Goal: Communication & Community: Answer question/provide support

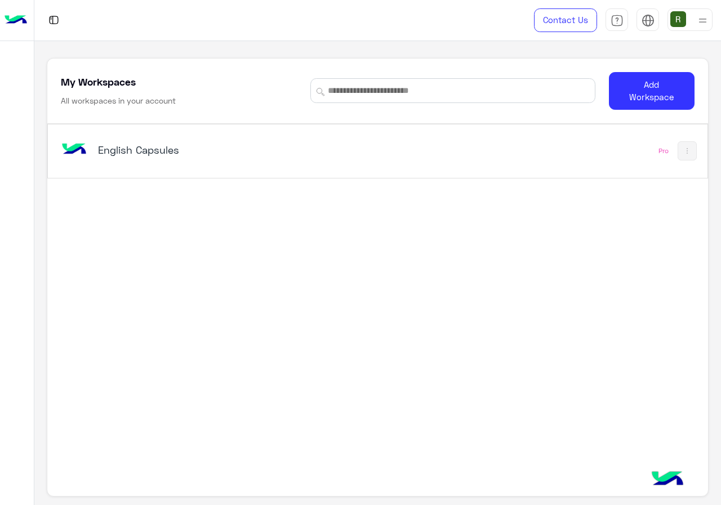
click at [295, 140] on div "English Capsules" at bounding box center [250, 151] width 383 height 33
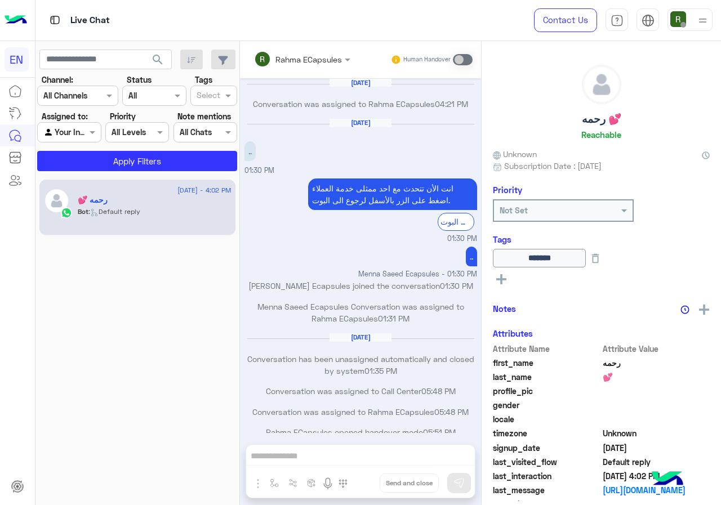
scroll to position [546, 0]
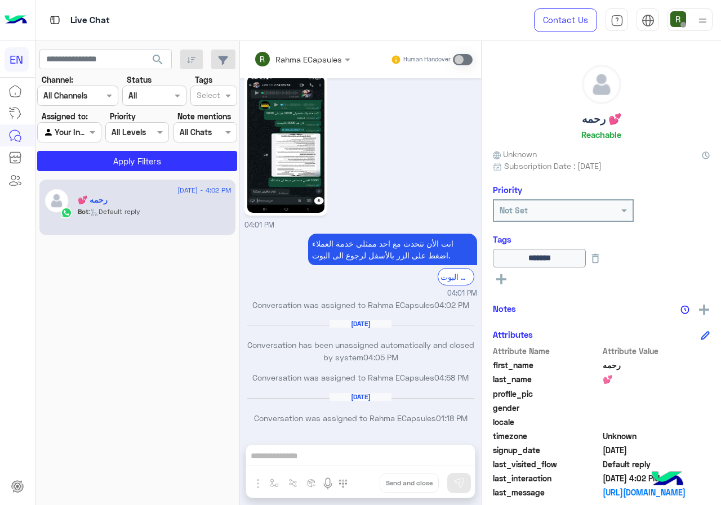
click at [82, 99] on input "text" at bounding box center [63, 96] width 41 height 12
click at [87, 142] on b "WhatsApp" at bounding box center [76, 140] width 39 height 10
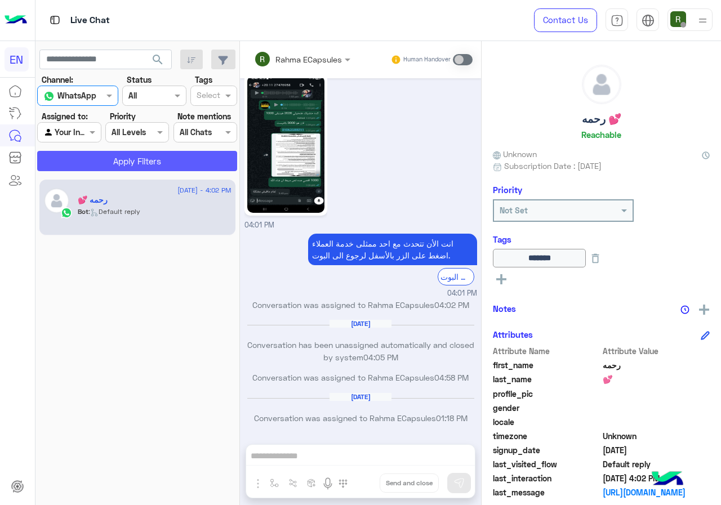
click at [112, 168] on button "Apply Filters" at bounding box center [137, 161] width 200 height 20
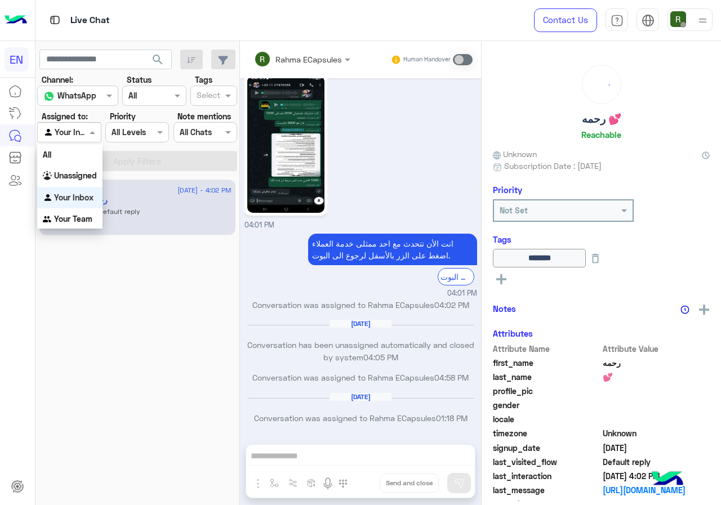
click at [66, 136] on input "text" at bounding box center [56, 133] width 26 height 12
click at [67, 185] on div "Unassigned" at bounding box center [69, 176] width 65 height 22
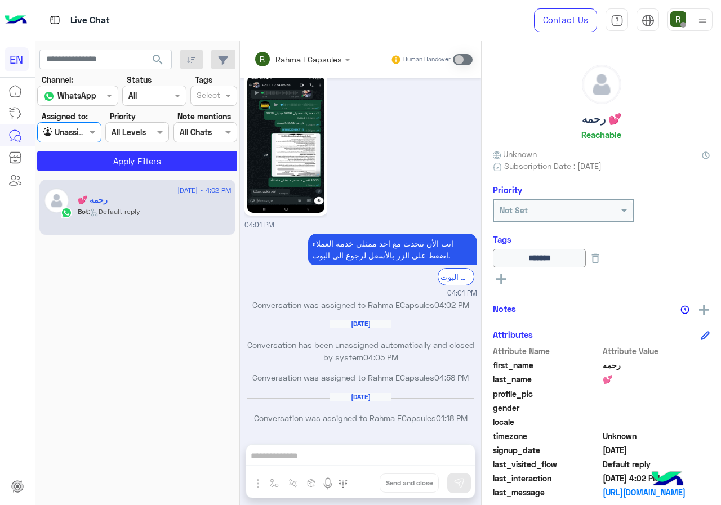
click at [81, 174] on app-inbox-users-filters "search Channel: Channel WhatsApp Status Channel All Tags Select Assigned to: Ag…" at bounding box center [137, 108] width 205 height 135
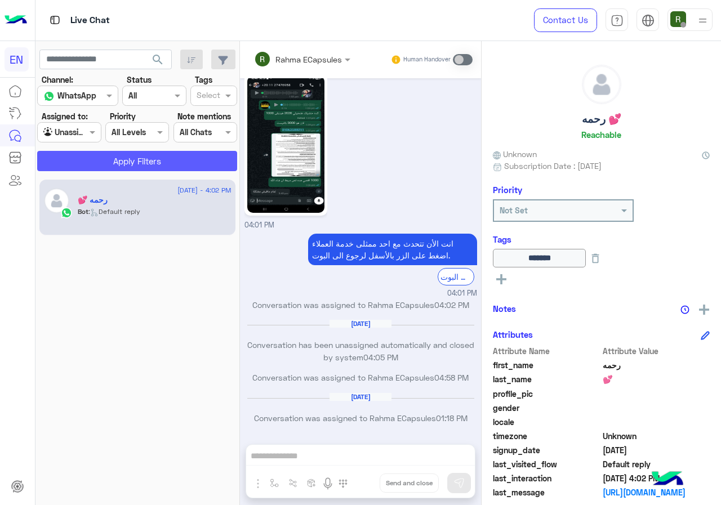
click at [81, 169] on button "Apply Filters" at bounding box center [137, 161] width 200 height 20
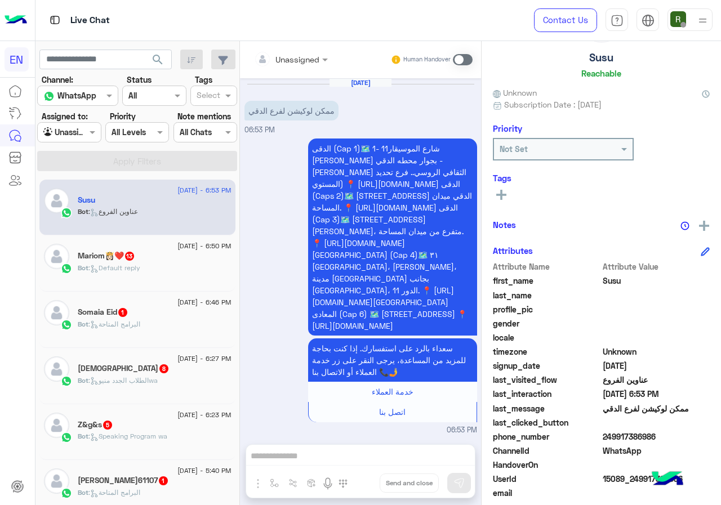
scroll to position [101, 0]
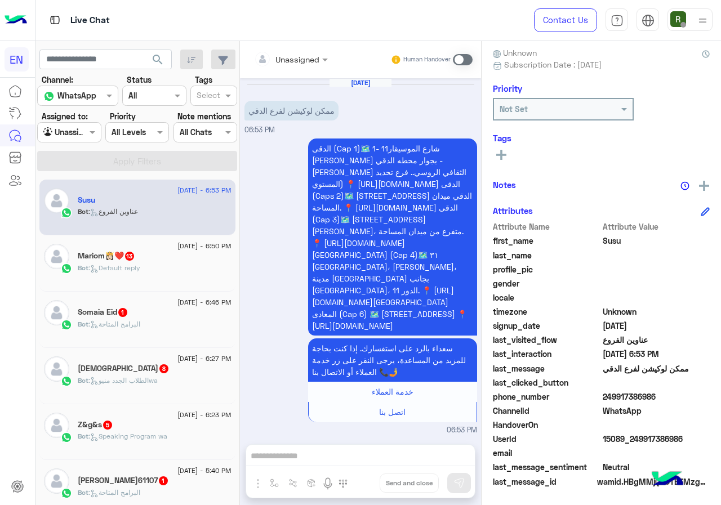
click at [605, 396] on span "249917386986" at bounding box center [657, 397] width 108 height 12
copy span "249917386986"
click at [300, 72] on div "Unassigned Human Handover" at bounding box center [360, 59] width 241 height 37
click at [303, 61] on div at bounding box center [290, 58] width 85 height 13
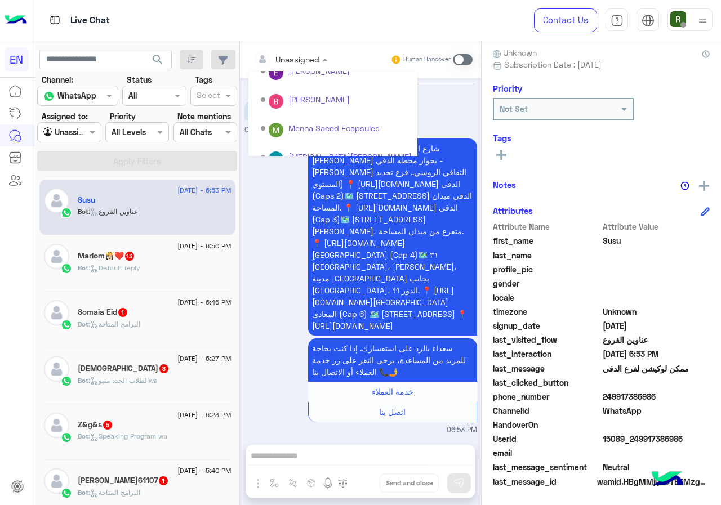
scroll to position [187, 0]
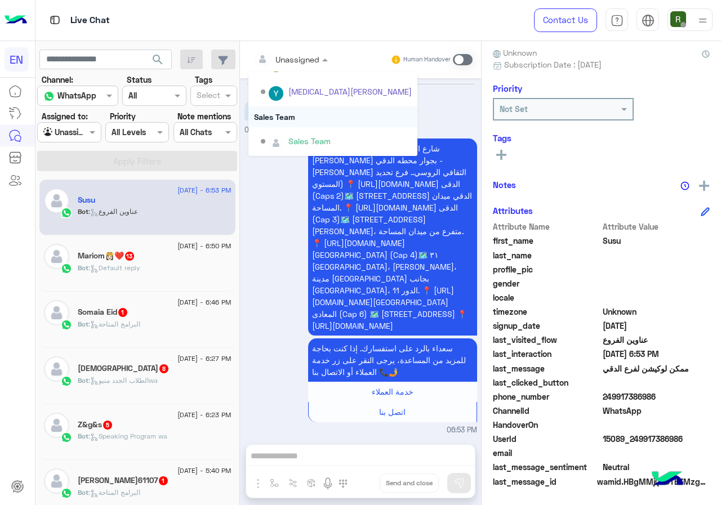
click at [303, 121] on div "Sales Team" at bounding box center [332, 116] width 169 height 21
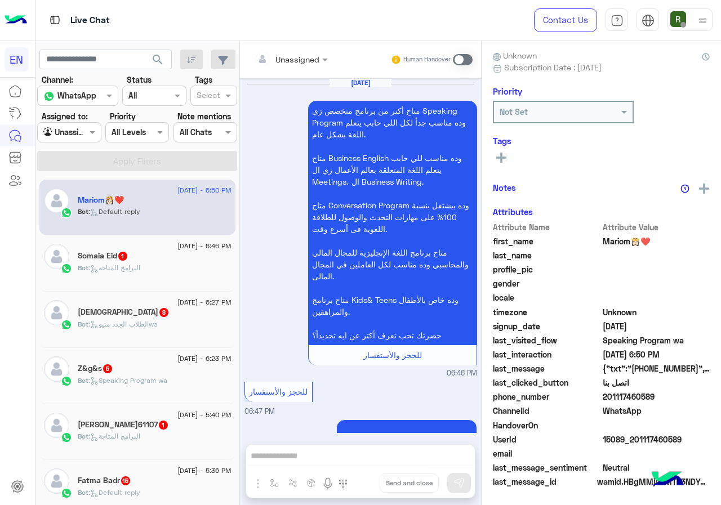
scroll to position [1936, 0]
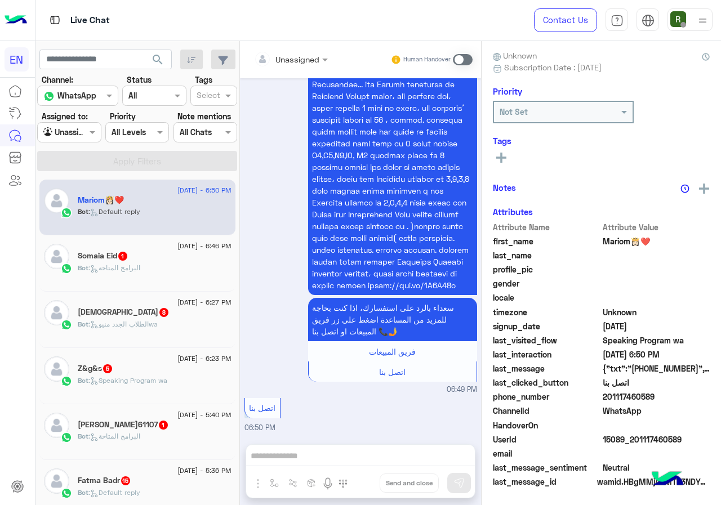
drag, startPoint x: 603, startPoint y: 398, endPoint x: 664, endPoint y: 397, distance: 60.9
click at [664, 397] on span "201117460589" at bounding box center [657, 397] width 108 height 12
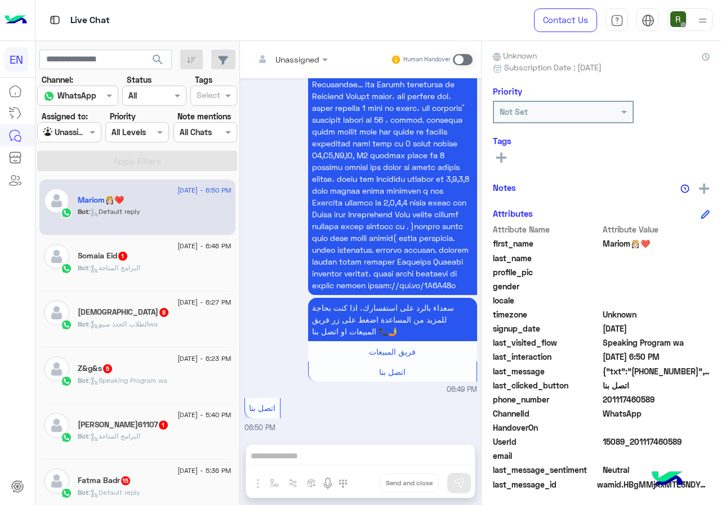
drag, startPoint x: 647, startPoint y: 401, endPoint x: 618, endPoint y: 410, distance: 30.5
click at [647, 402] on span "201117460589" at bounding box center [657, 400] width 108 height 12
click at [611, 401] on span "201117460589" at bounding box center [657, 400] width 108 height 12
drag, startPoint x: 606, startPoint y: 399, endPoint x: 700, endPoint y: 403, distance: 94.2
click at [700, 403] on span "201117460589" at bounding box center [657, 400] width 108 height 12
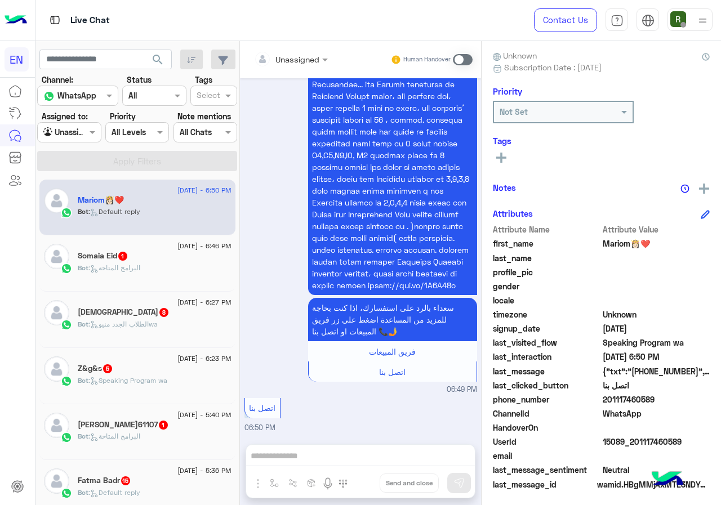
copy span "01117460589"
click at [283, 68] on div "Unassigned" at bounding box center [286, 59] width 65 height 23
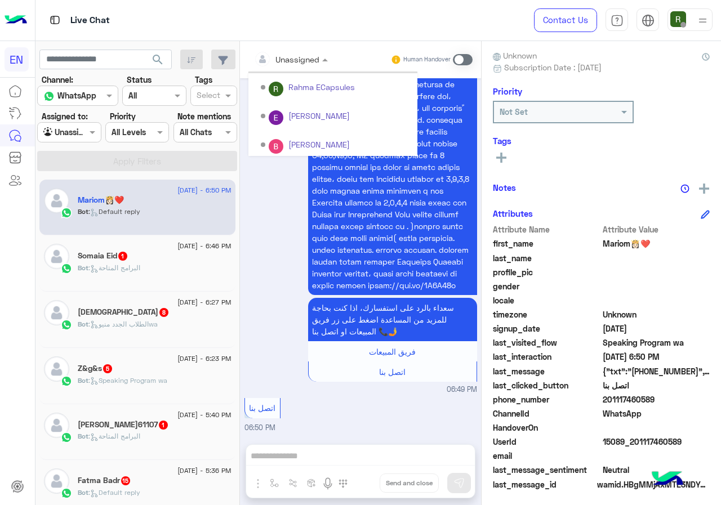
scroll to position [187, 0]
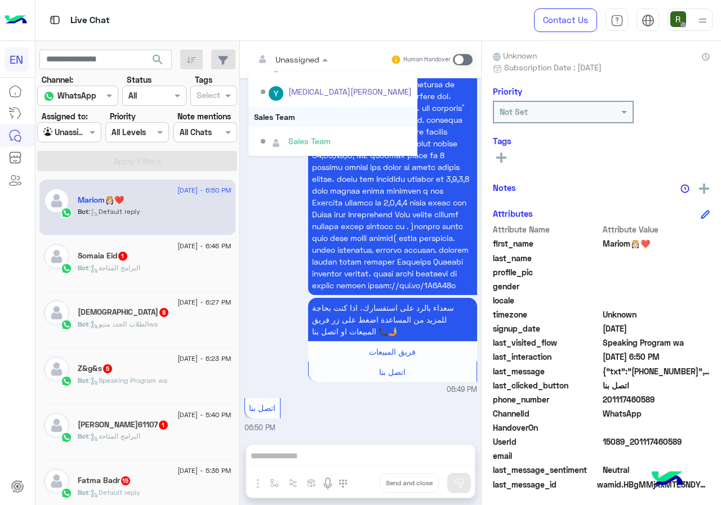
click at [304, 119] on div "Sales Team" at bounding box center [332, 116] width 169 height 21
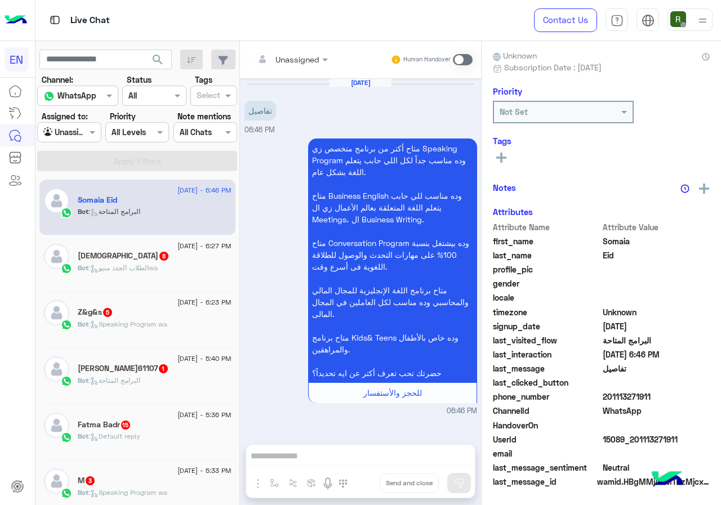
drag, startPoint x: 606, startPoint y: 395, endPoint x: 721, endPoint y: 394, distance: 114.4
click at [721, 394] on div "Somaia Eid Reachable Unknown Subscription Date : 09/10/2025 Priority Not Set Ta…" at bounding box center [601, 271] width 239 height 460
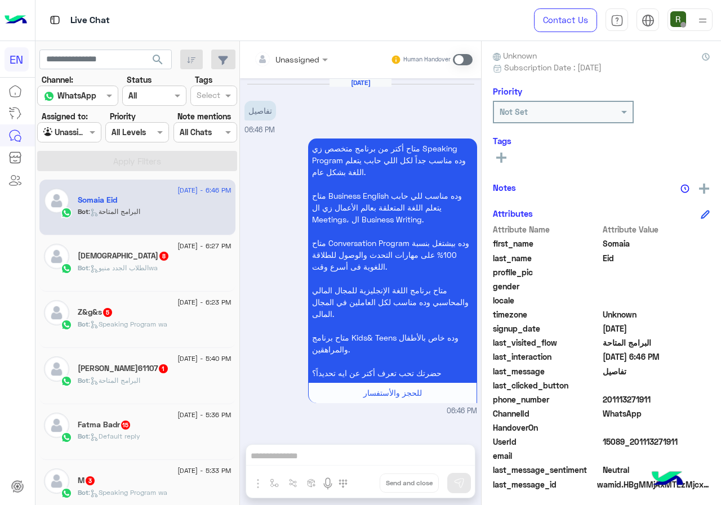
copy span "01113271911"
click at [318, 56] on div at bounding box center [290, 58] width 85 height 13
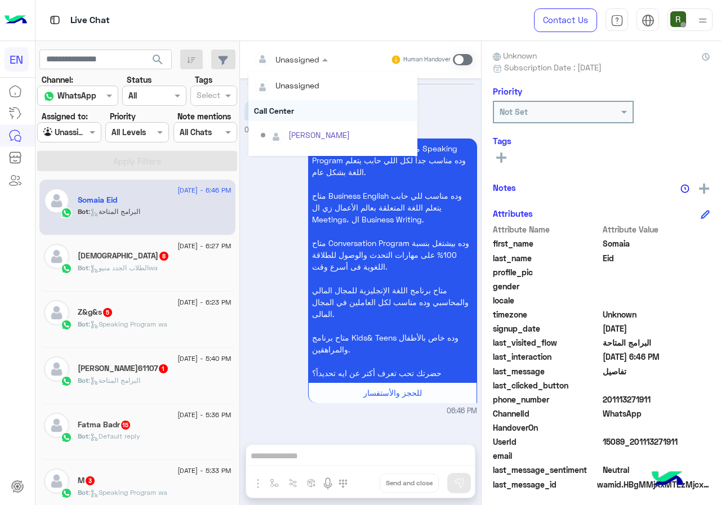
scroll to position [187, 0]
click at [317, 113] on div "Sales Team" at bounding box center [332, 116] width 169 height 21
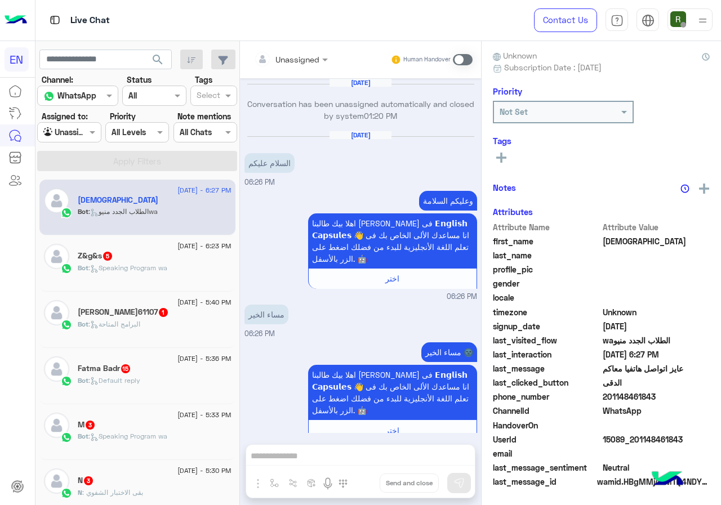
scroll to position [767, 0]
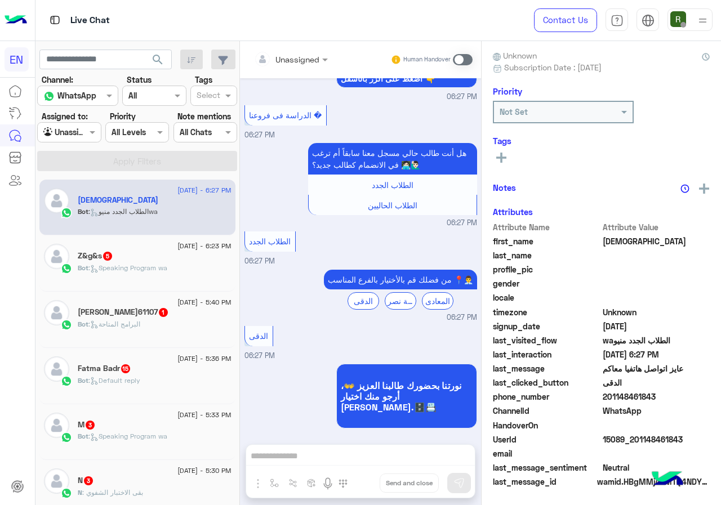
drag, startPoint x: 606, startPoint y: 397, endPoint x: 668, endPoint y: 397, distance: 62.0
click at [668, 397] on span "201148461843" at bounding box center [657, 397] width 108 height 12
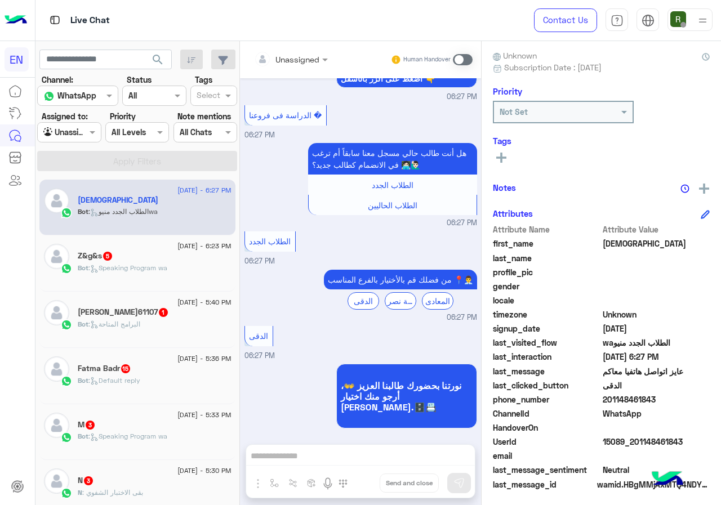
copy span "01148461843"
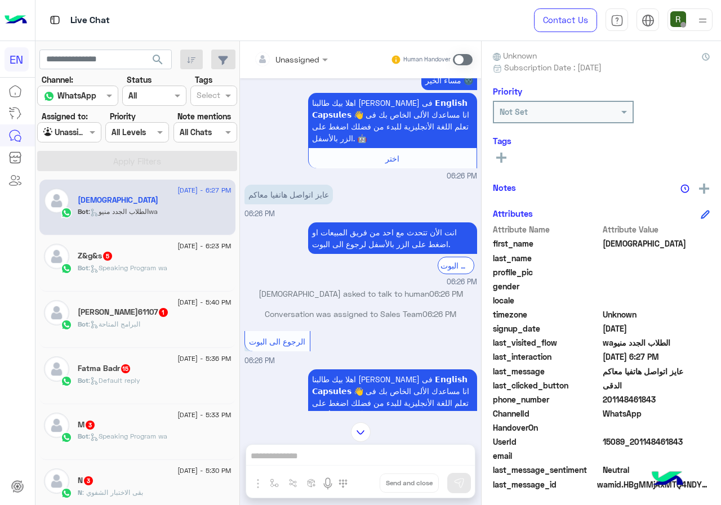
scroll to position [204, 0]
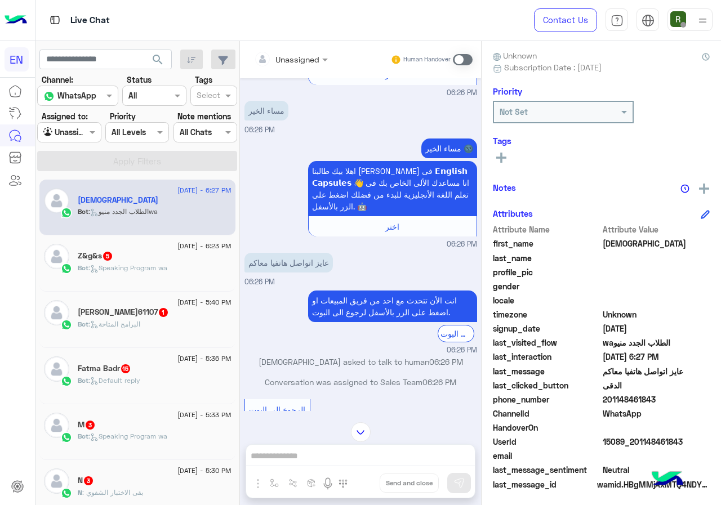
click at [270, 48] on div "Unassigned Human Handover" at bounding box center [360, 59] width 241 height 37
click at [274, 54] on input "text" at bounding box center [277, 60] width 46 height 12
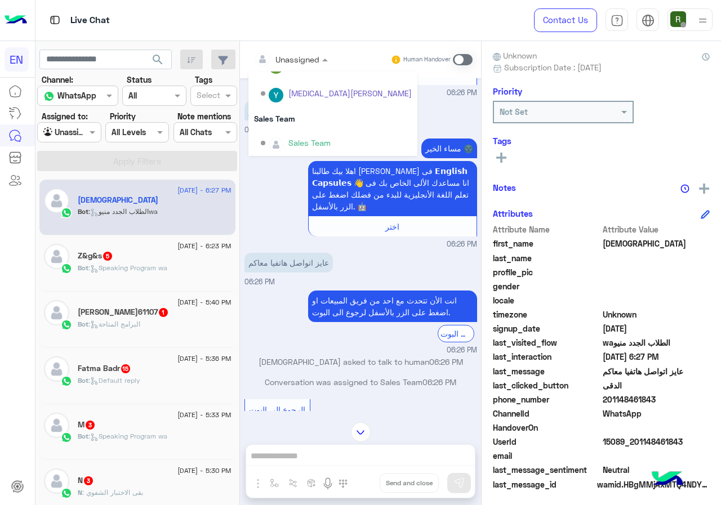
scroll to position [187, 0]
click at [313, 121] on div "Sales Team" at bounding box center [332, 116] width 169 height 21
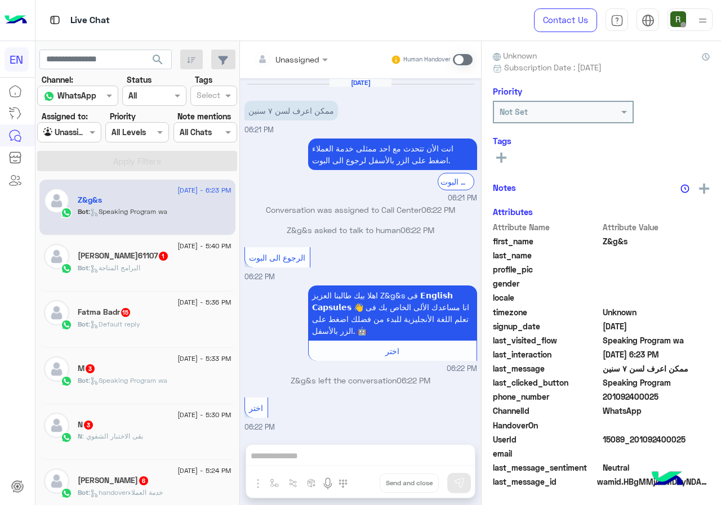
scroll to position [931, 0]
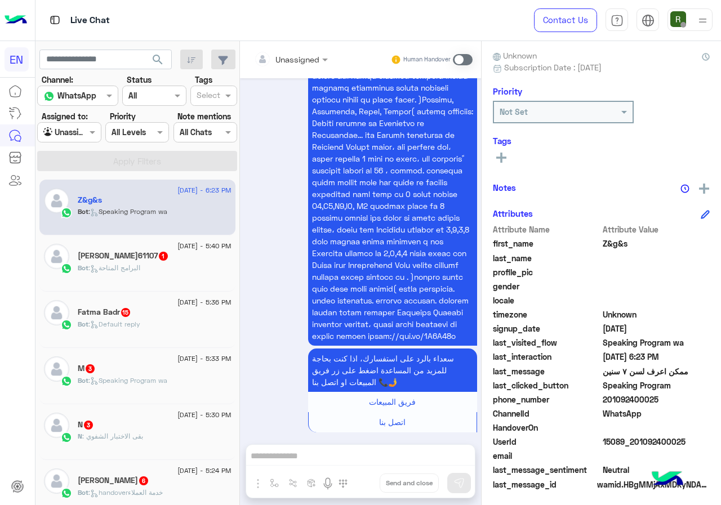
drag, startPoint x: 604, startPoint y: 403, endPoint x: 664, endPoint y: 397, distance: 60.6
click at [664, 397] on span "201092400025" at bounding box center [657, 400] width 108 height 12
copy span "01092400025"
click at [308, 54] on div at bounding box center [290, 58] width 85 height 13
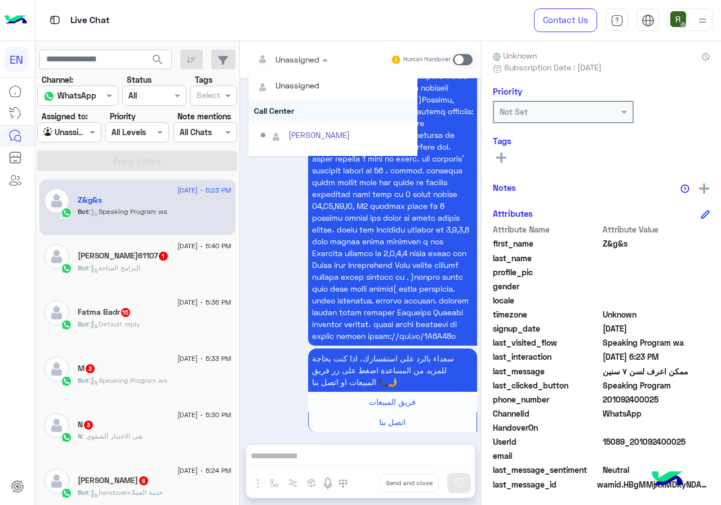
scroll to position [187, 0]
click at [317, 125] on div "Sales Team" at bounding box center [332, 116] width 169 height 21
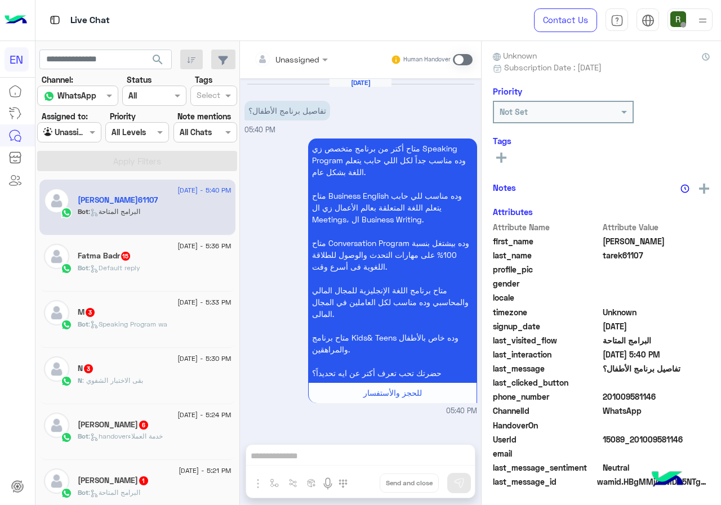
drag, startPoint x: 606, startPoint y: 396, endPoint x: 687, endPoint y: 396, distance: 80.6
click at [687, 396] on span "201009581146" at bounding box center [657, 397] width 108 height 12
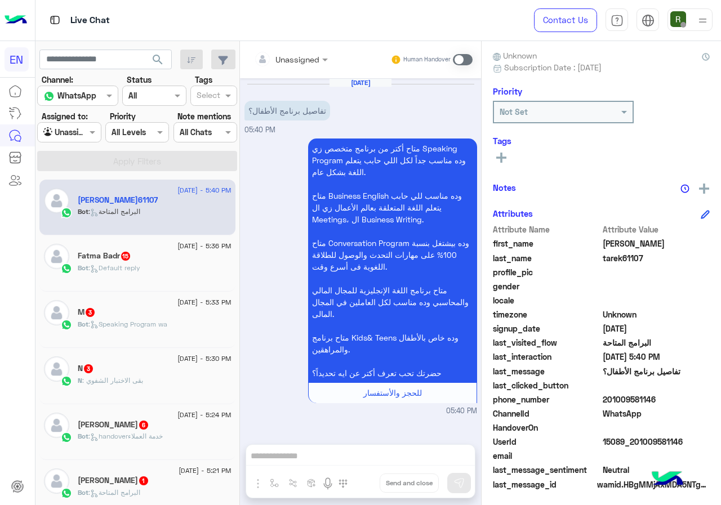
copy span "01009581146"
click at [318, 66] on div "Unassigned" at bounding box center [286, 59] width 65 height 23
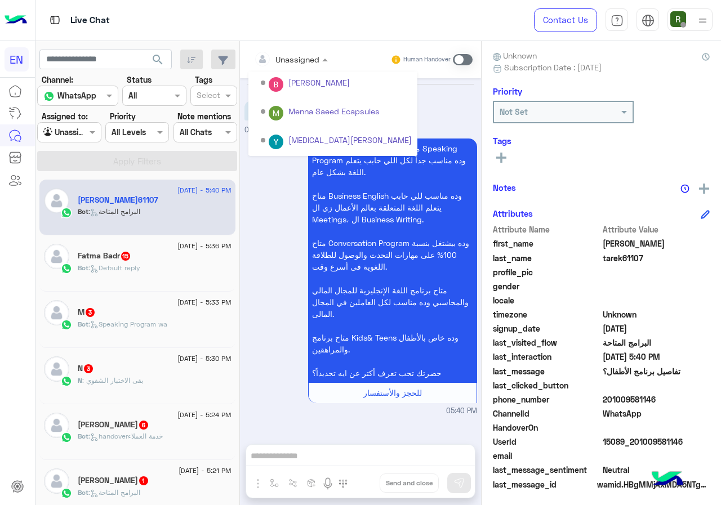
scroll to position [187, 0]
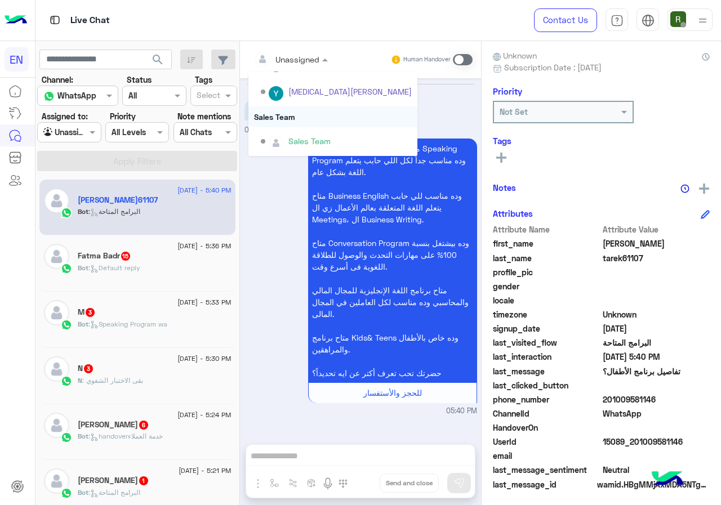
click at [304, 121] on div "Sales Team" at bounding box center [332, 116] width 169 height 21
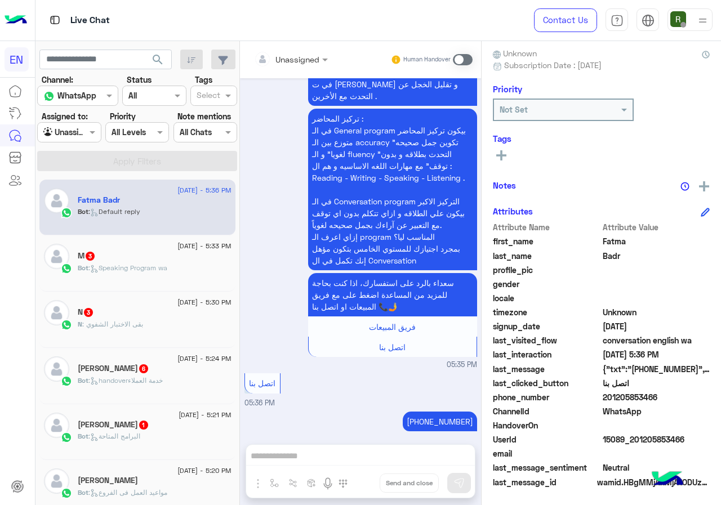
scroll to position [101, 0]
drag, startPoint x: 607, startPoint y: 397, endPoint x: 700, endPoint y: 393, distance: 92.5
click at [700, 393] on span "201205853466" at bounding box center [657, 397] width 108 height 12
copy span "01205853466"
click at [309, 50] on div "Unassigned" at bounding box center [286, 59] width 65 height 23
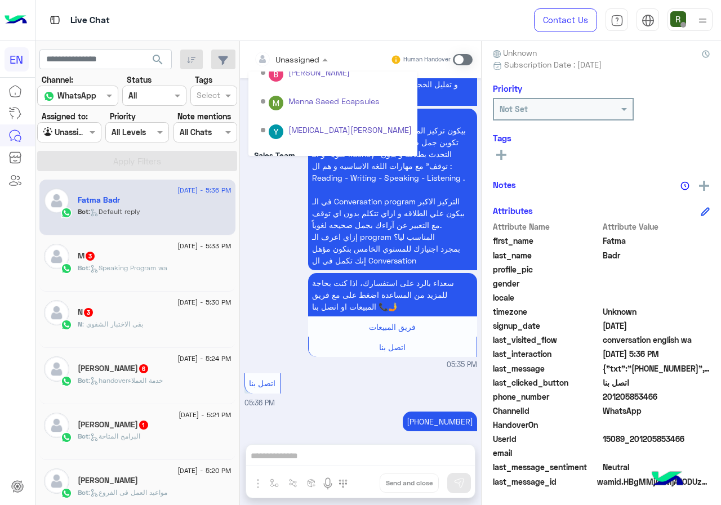
scroll to position [187, 0]
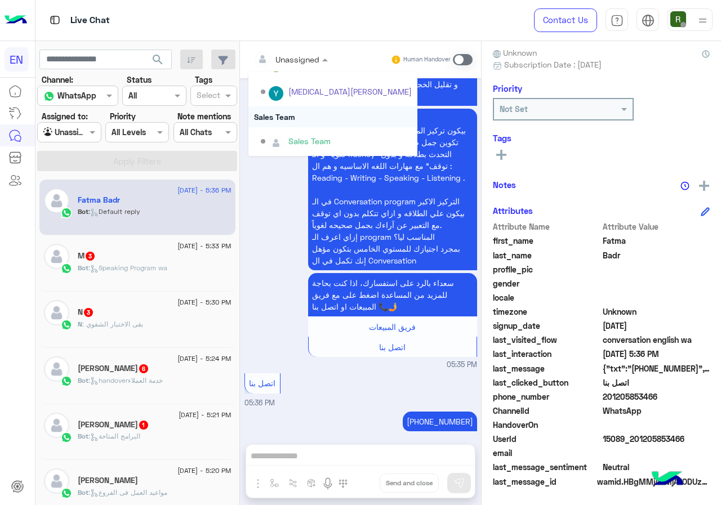
click at [306, 110] on div "Sales Team" at bounding box center [332, 116] width 169 height 21
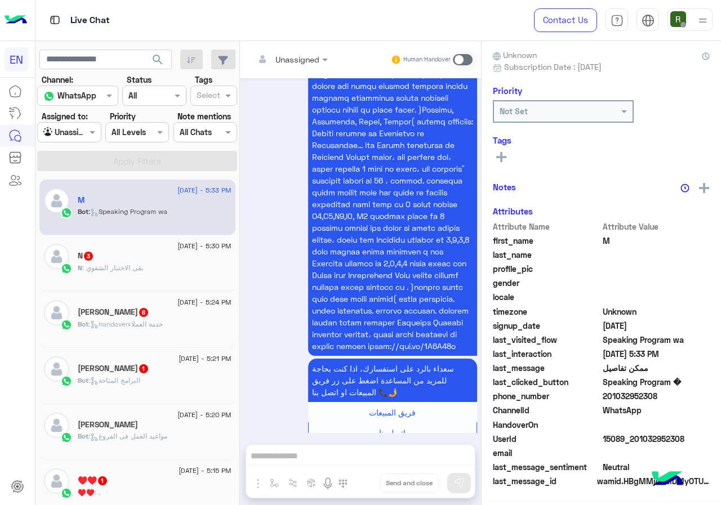
scroll to position [99, 0]
drag, startPoint x: 603, startPoint y: 397, endPoint x: 680, endPoint y: 400, distance: 77.3
click at [680, 400] on span "201032952308" at bounding box center [657, 397] width 108 height 12
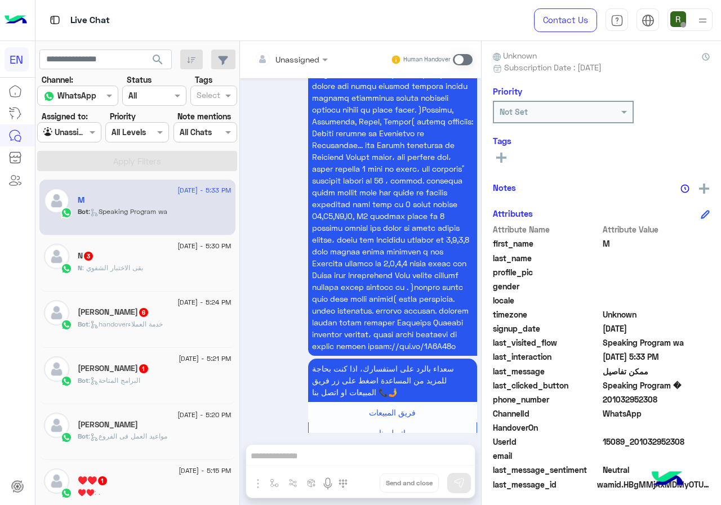
click at [641, 403] on span "201032952308" at bounding box center [657, 400] width 108 height 12
drag, startPoint x: 607, startPoint y: 401, endPoint x: 682, endPoint y: 401, distance: 74.9
click at [682, 401] on span "201032952308" at bounding box center [657, 400] width 108 height 12
copy span "01032952308"
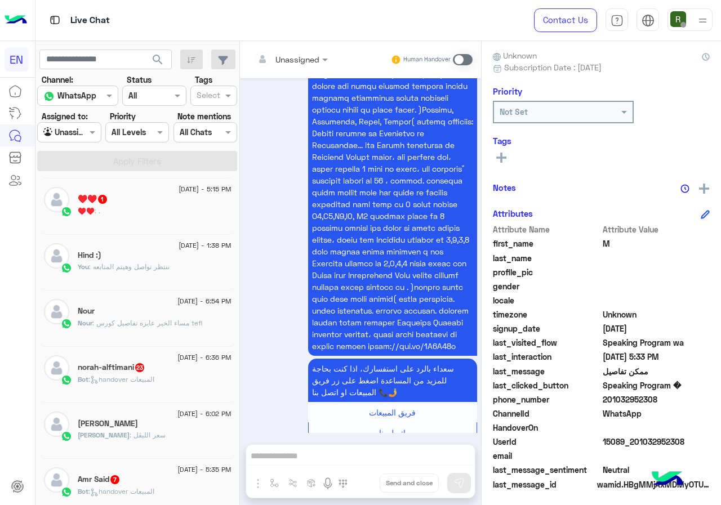
scroll to position [0, 0]
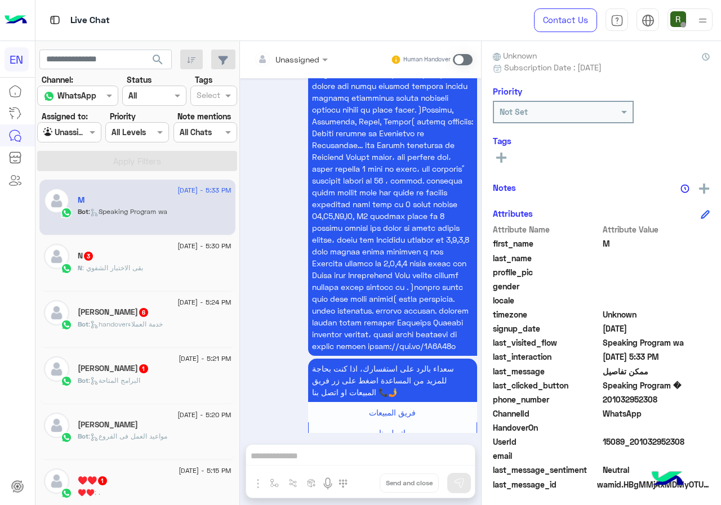
click at [277, 50] on div "Unassigned" at bounding box center [286, 59] width 65 height 23
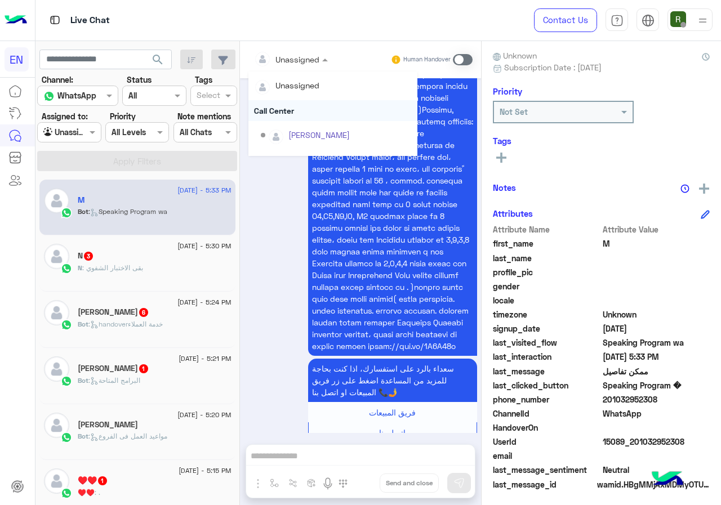
scroll to position [187, 0]
click at [286, 118] on div "Sales Team" at bounding box center [332, 116] width 169 height 21
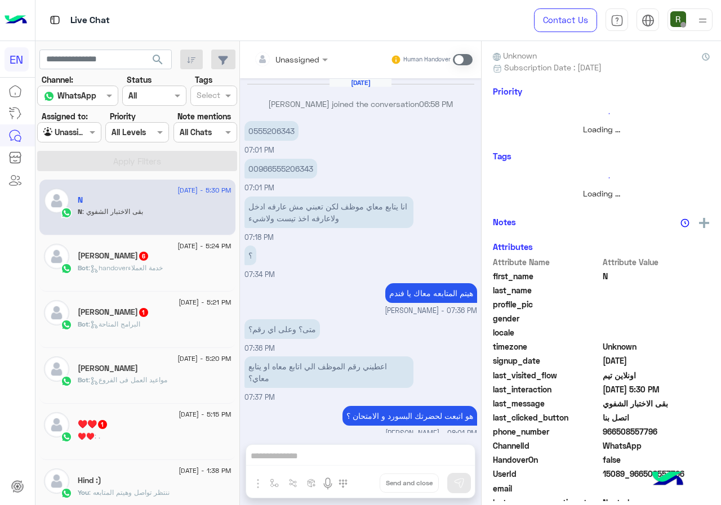
scroll to position [541, 0]
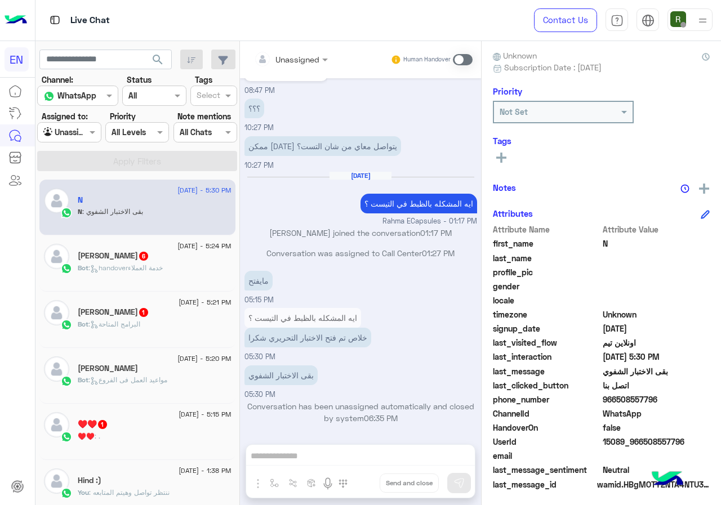
click at [609, 402] on span "966508557796" at bounding box center [657, 400] width 108 height 12
copy span "966508557796"
click at [300, 60] on div at bounding box center [290, 58] width 85 height 13
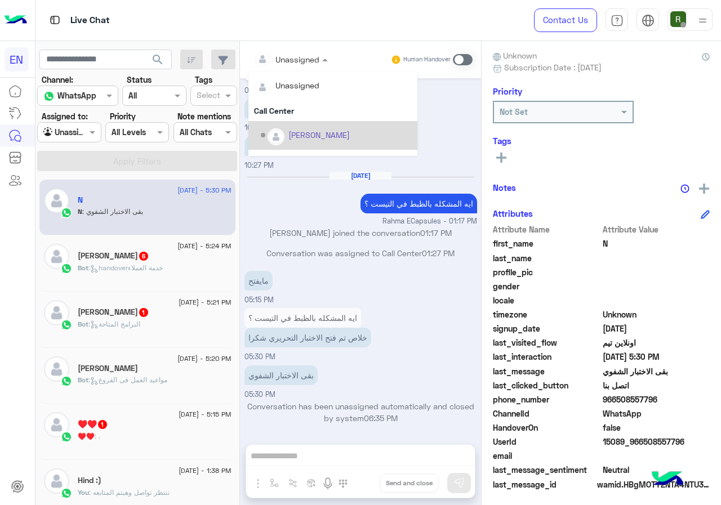
scroll to position [187, 0]
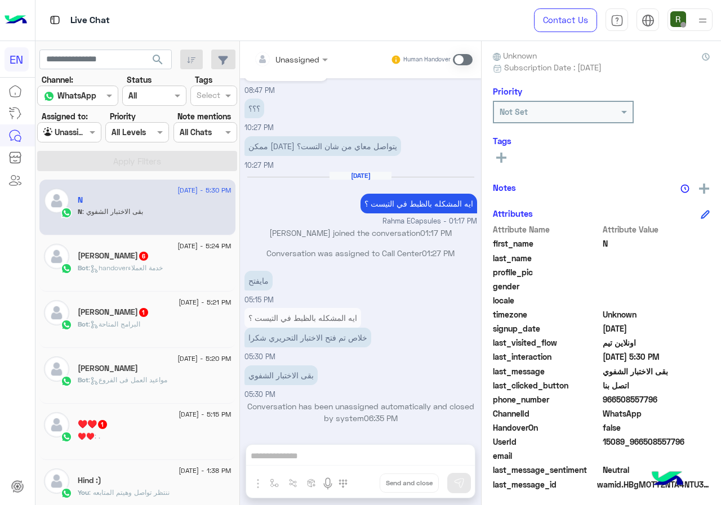
click at [308, 319] on p "ايه المشكله بالظبط في التيست ؟" at bounding box center [303, 318] width 117 height 20
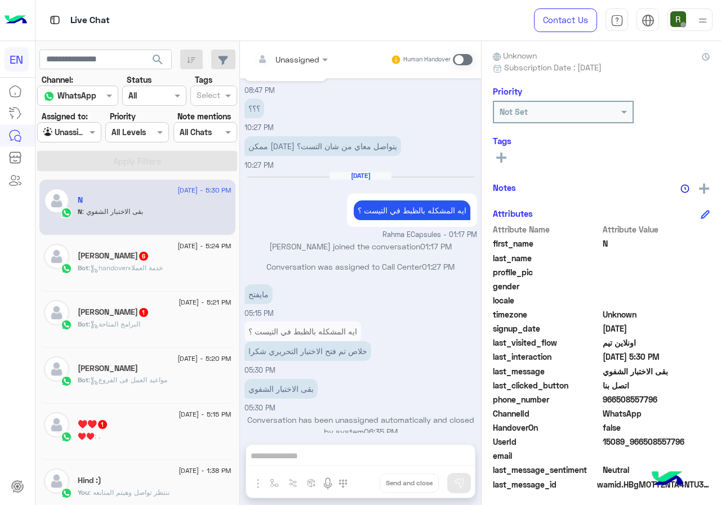
scroll to position [1, 0]
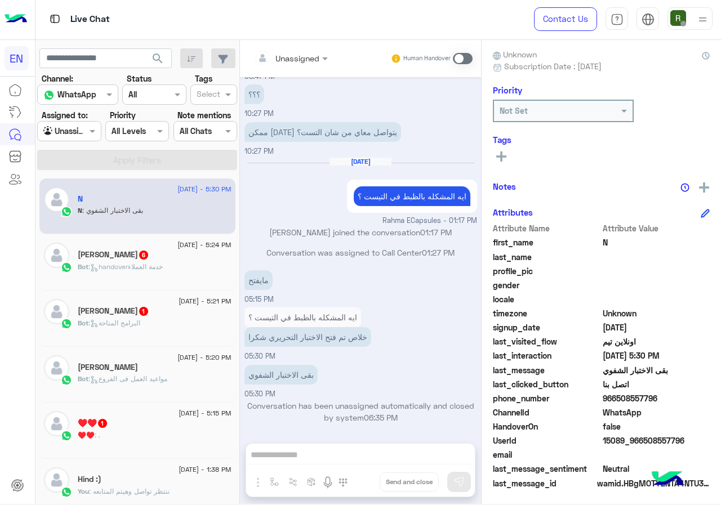
click at [506, 156] on icon at bounding box center [501, 157] width 10 height 10
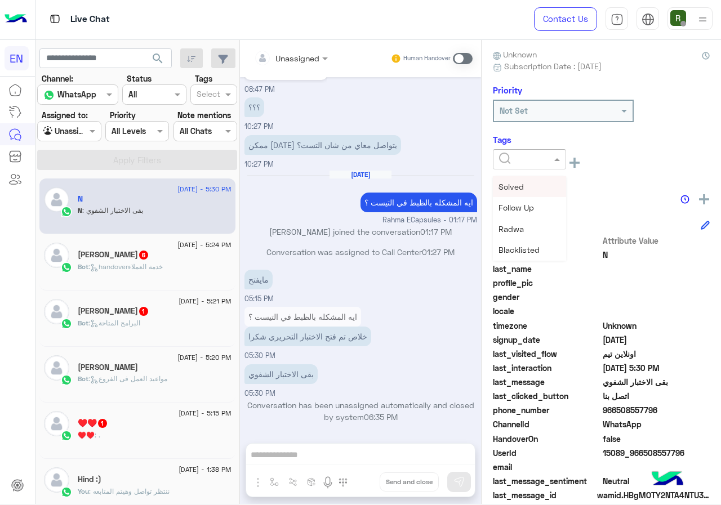
scroll to position [541, 0]
click at [526, 183] on div "Solved" at bounding box center [529, 186] width 73 height 21
click at [563, 186] on div "N Reachable Unknown Subscription Date : 09/09/2025 Priority Not Set Tags × Solv…" at bounding box center [601, 270] width 239 height 460
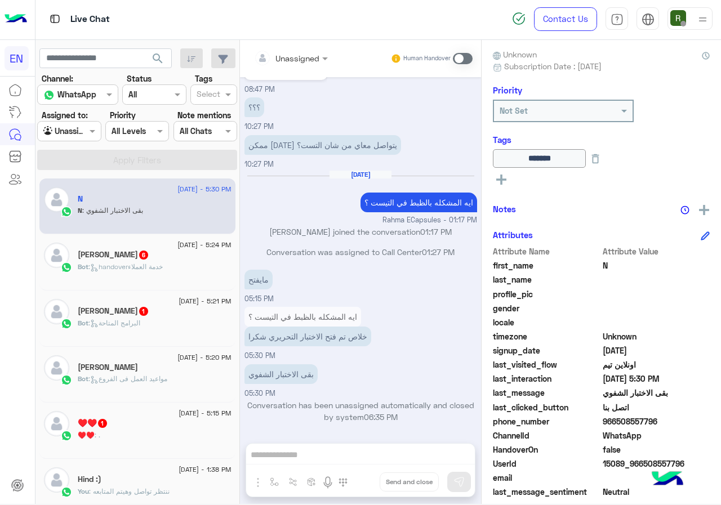
click at [259, 73] on div "Unassigned Human Handover" at bounding box center [360, 58] width 241 height 37
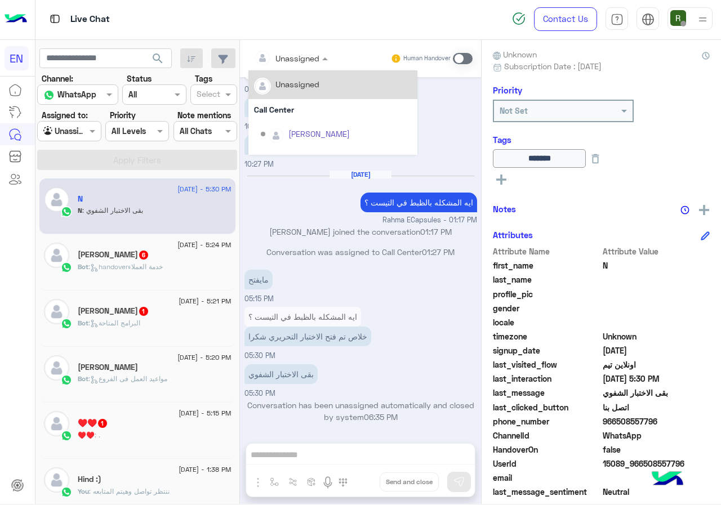
click at [278, 59] on input "text" at bounding box center [277, 58] width 46 height 12
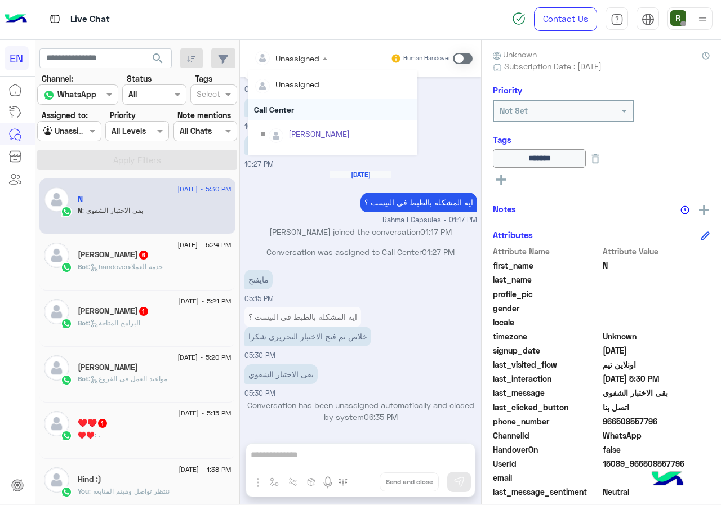
click at [293, 108] on div "Call Center" at bounding box center [332, 109] width 169 height 21
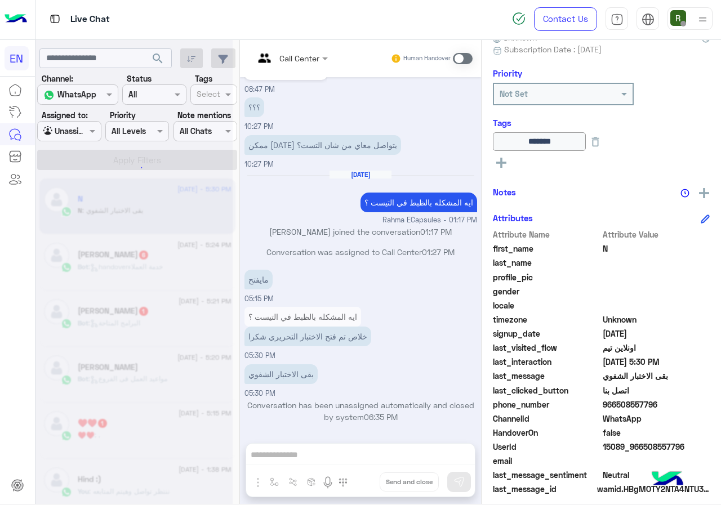
scroll to position [125, 0]
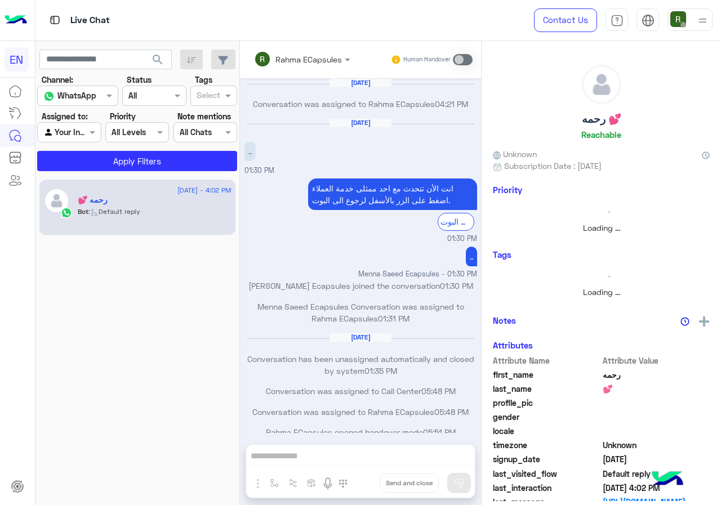
scroll to position [546, 0]
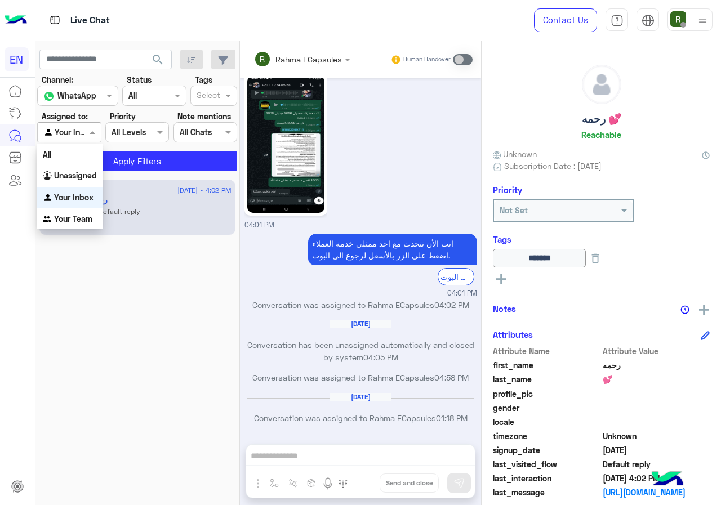
click at [90, 128] on span at bounding box center [94, 132] width 14 height 12
click at [87, 202] on div "Your Inbox" at bounding box center [69, 198] width 65 height 22
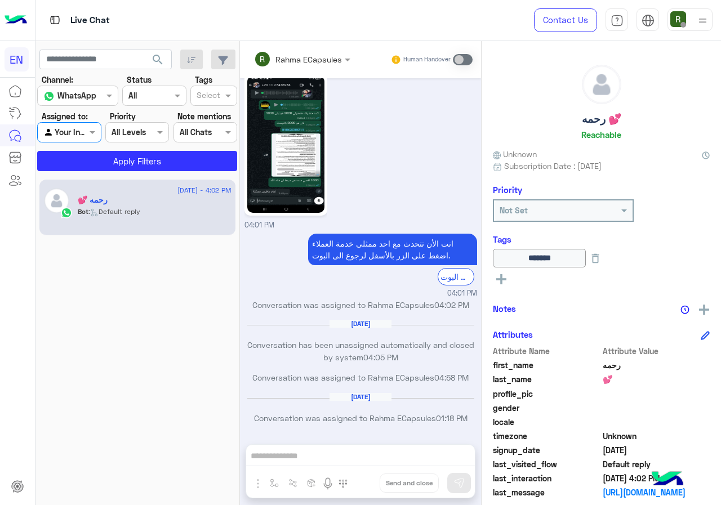
click at [85, 135] on div at bounding box center [69, 132] width 63 height 13
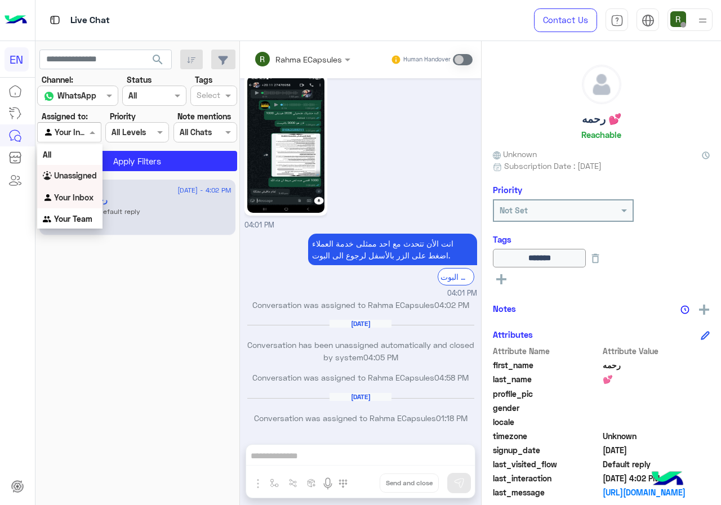
click at [82, 172] on b "Unassigned" at bounding box center [75, 176] width 43 height 10
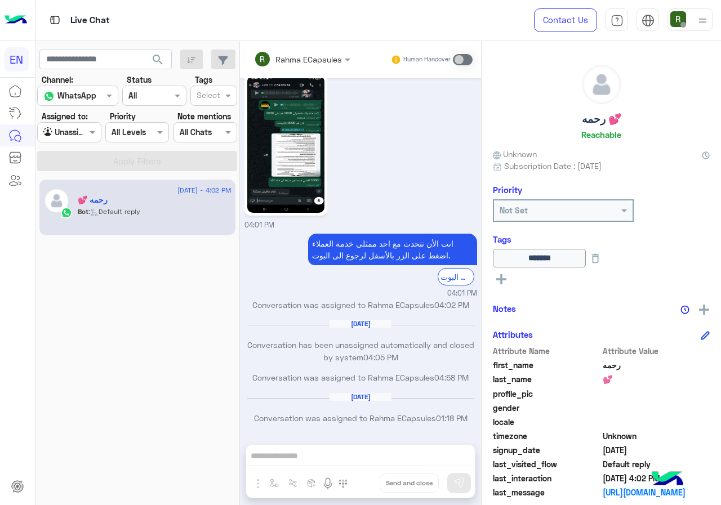
click at [163, 52] on button "search" at bounding box center [158, 62] width 28 height 24
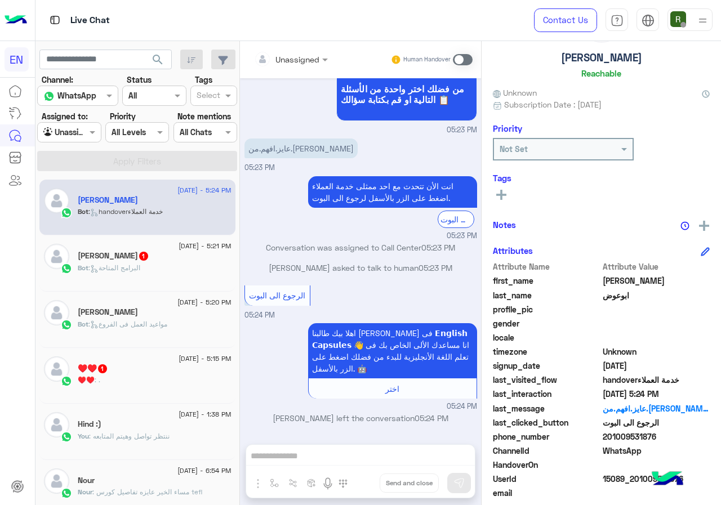
scroll to position [101, 0]
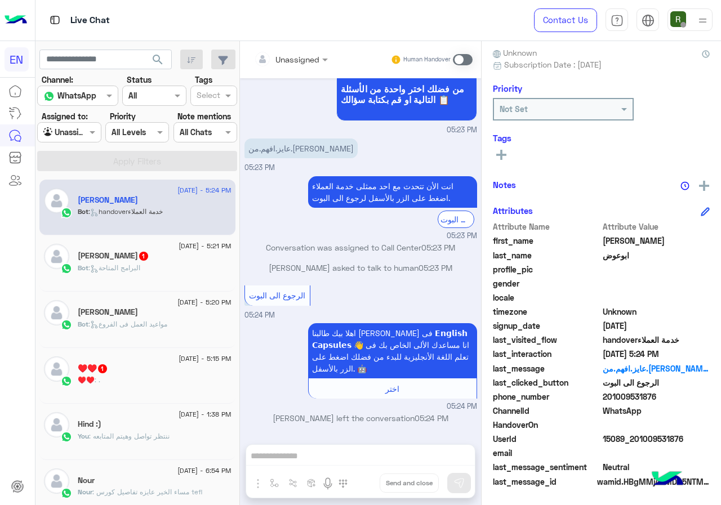
drag, startPoint x: 605, startPoint y: 397, endPoint x: 663, endPoint y: 397, distance: 58.0
click at [663, 397] on span "201009531876" at bounding box center [657, 397] width 108 height 12
copy span "01009531876"
click at [299, 63] on input "text" at bounding box center [277, 60] width 46 height 12
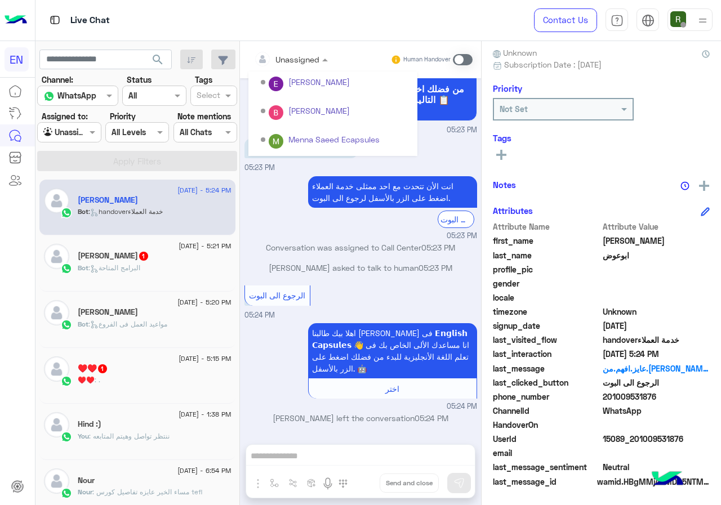
scroll to position [187, 0]
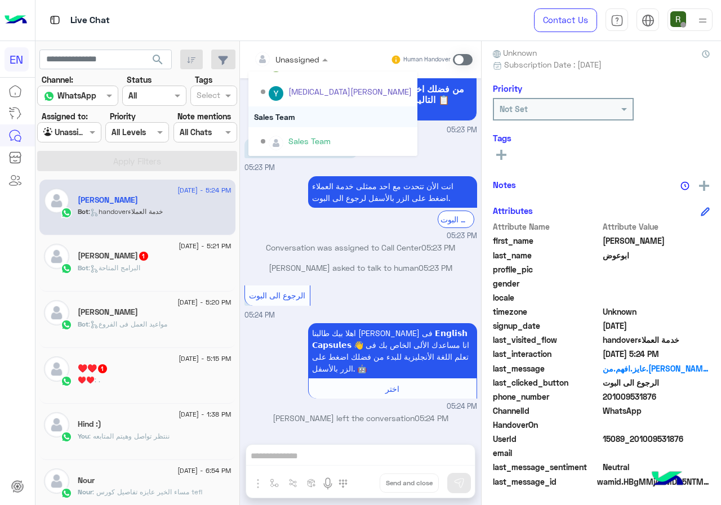
click at [309, 123] on div "Sales Team" at bounding box center [332, 116] width 169 height 21
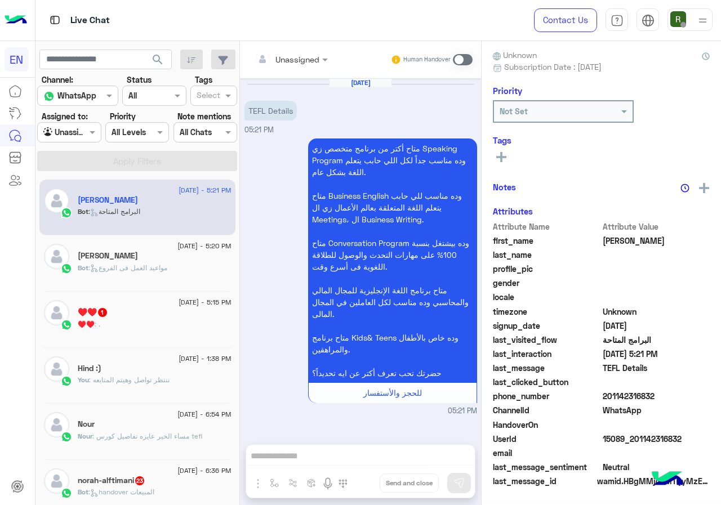
scroll to position [99, 0]
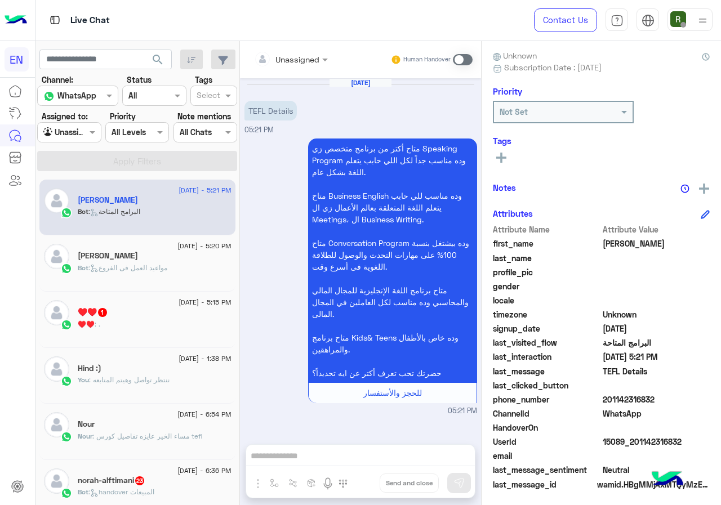
drag, startPoint x: 604, startPoint y: 398, endPoint x: 659, endPoint y: 395, distance: 55.3
click at [659, 395] on span "201142316832" at bounding box center [657, 400] width 108 height 12
copy span "01142316832"
click at [290, 61] on input "text" at bounding box center [277, 60] width 46 height 12
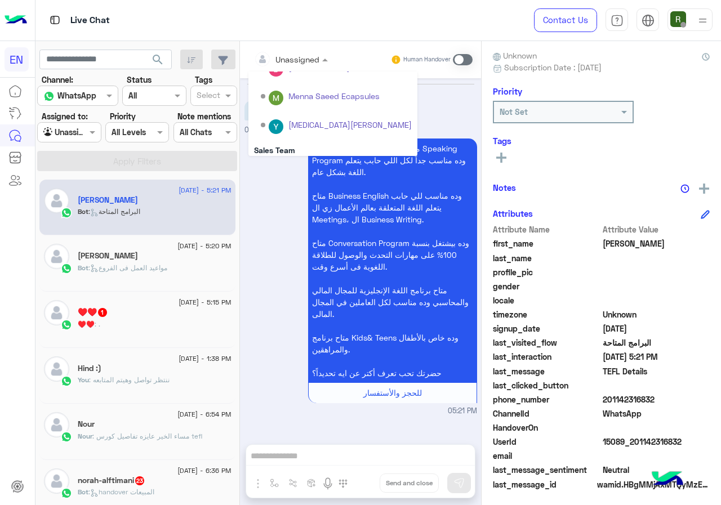
scroll to position [187, 0]
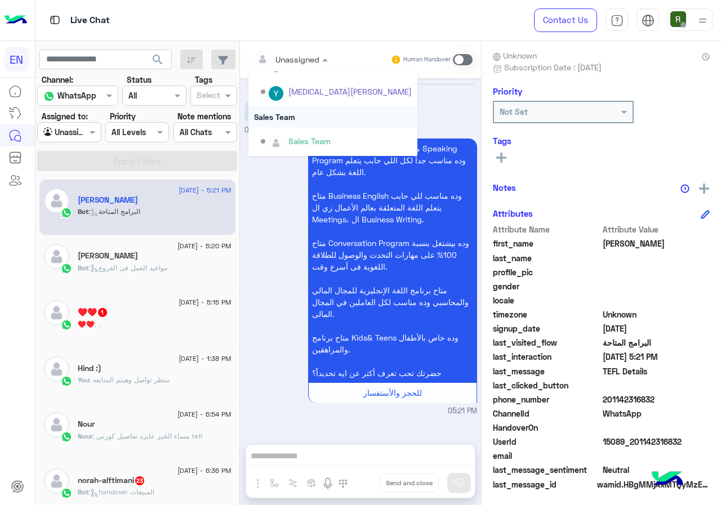
click at [297, 117] on div "Sales Team" at bounding box center [332, 116] width 169 height 21
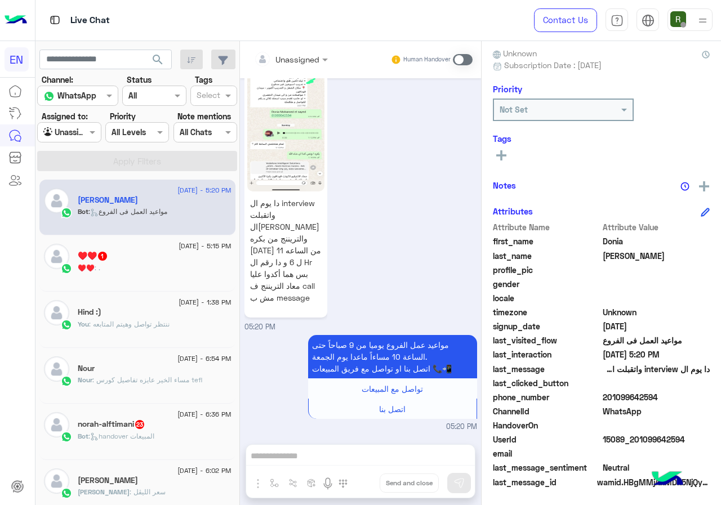
scroll to position [101, 0]
click at [508, 148] on button at bounding box center [501, 155] width 17 height 14
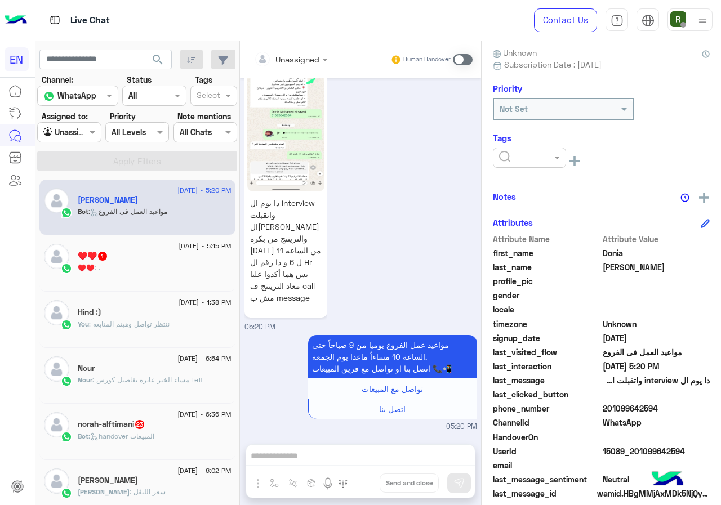
click at [516, 165] on div at bounding box center [529, 158] width 73 height 20
click at [522, 176] on div "Solved" at bounding box center [529, 185] width 73 height 21
click at [536, 184] on div "Donia Mohamed Reachable Unknown Subscription Date : 06/12/2025 Priority Not Set…" at bounding box center [601, 271] width 239 height 460
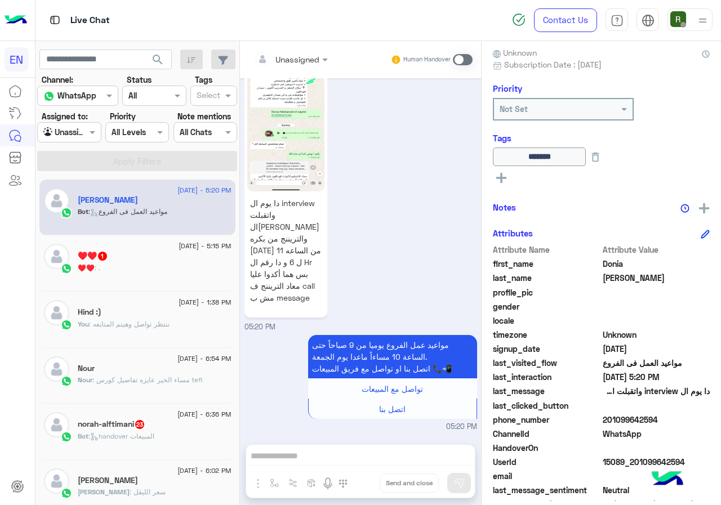
click at [279, 58] on input "text" at bounding box center [277, 60] width 46 height 12
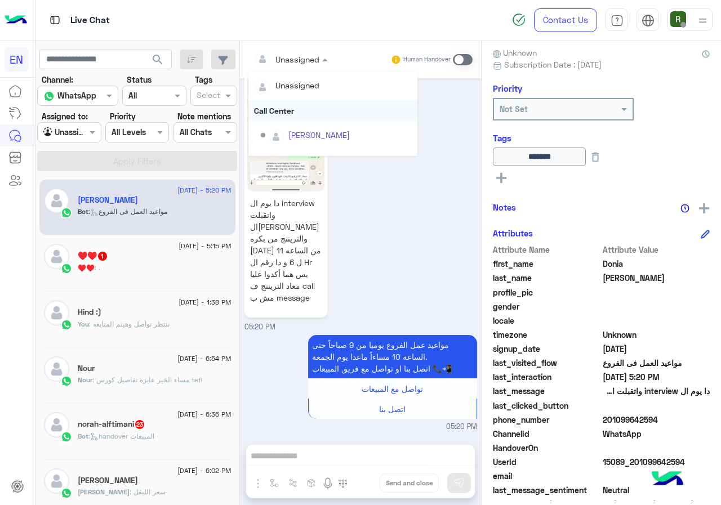
click at [305, 115] on div "Call Center" at bounding box center [332, 110] width 169 height 21
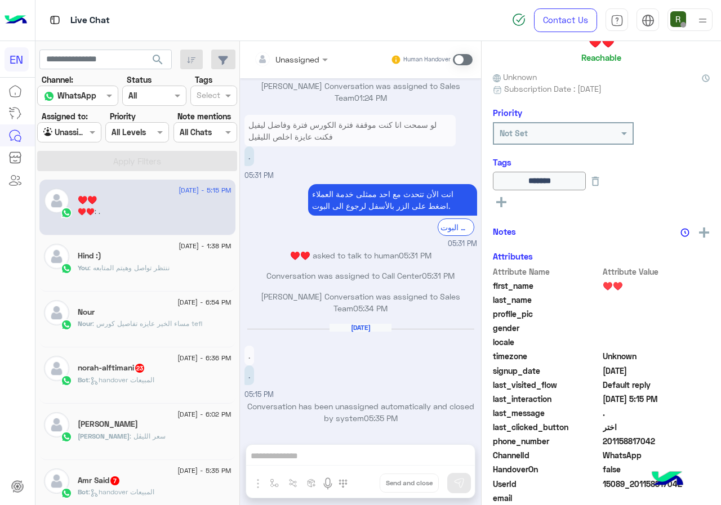
scroll to position [101, 0]
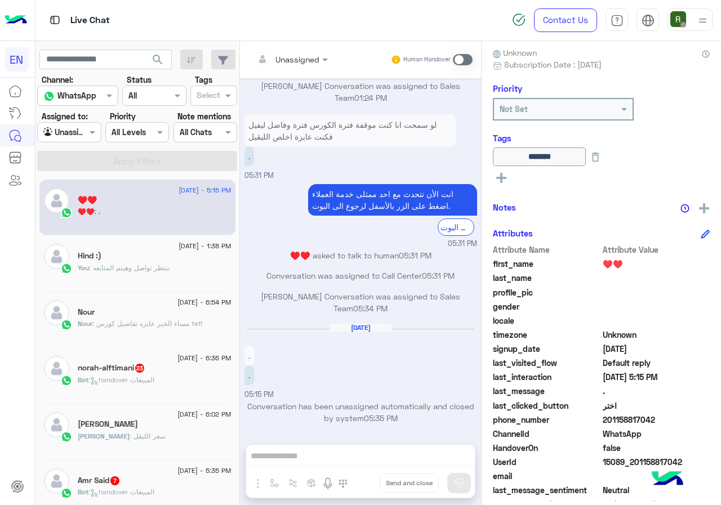
drag, startPoint x: 606, startPoint y: 418, endPoint x: 654, endPoint y: 419, distance: 47.9
click at [654, 419] on span "201158817042" at bounding box center [657, 420] width 108 height 12
copy span "01158817042"
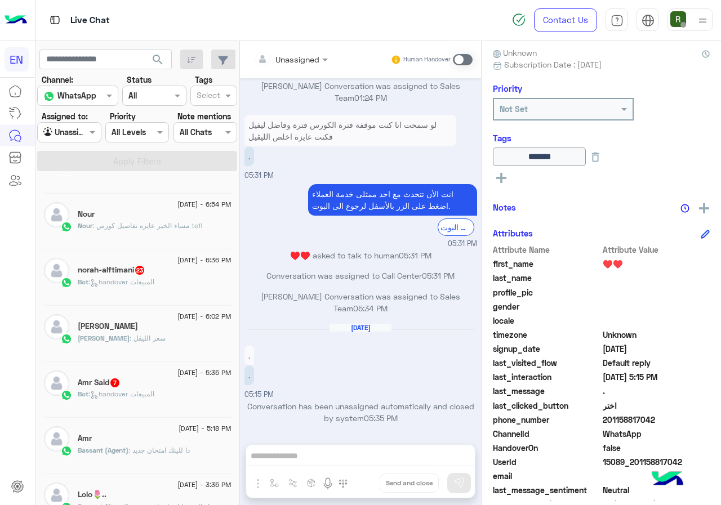
scroll to position [0, 0]
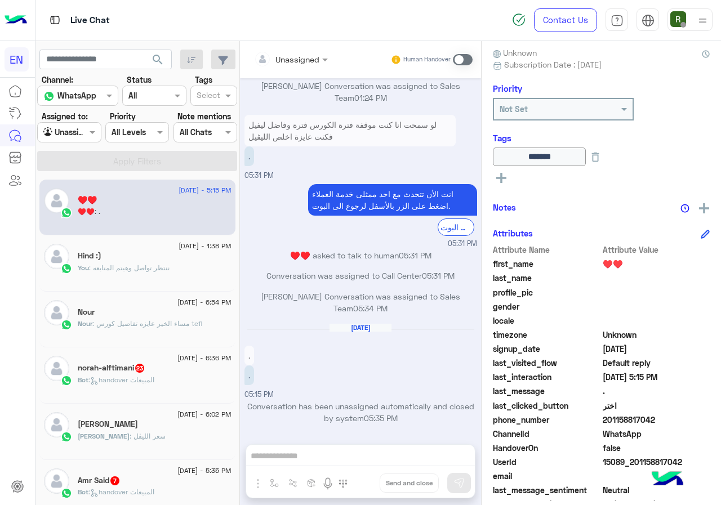
click at [295, 60] on input "text" at bounding box center [277, 60] width 46 height 12
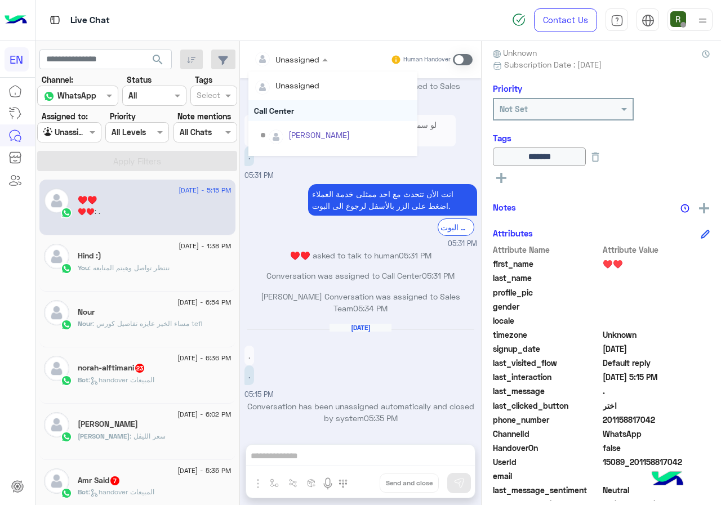
click at [295, 109] on div "Call Center" at bounding box center [332, 110] width 169 height 21
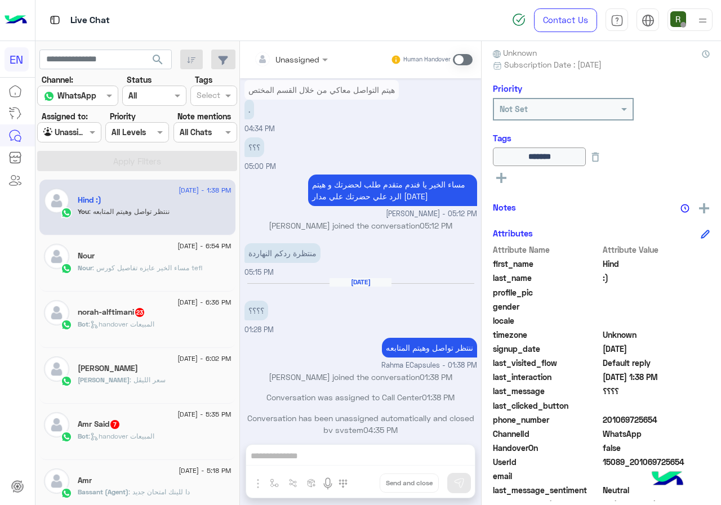
click at [154, 256] on div "Nour" at bounding box center [155, 257] width 154 height 12
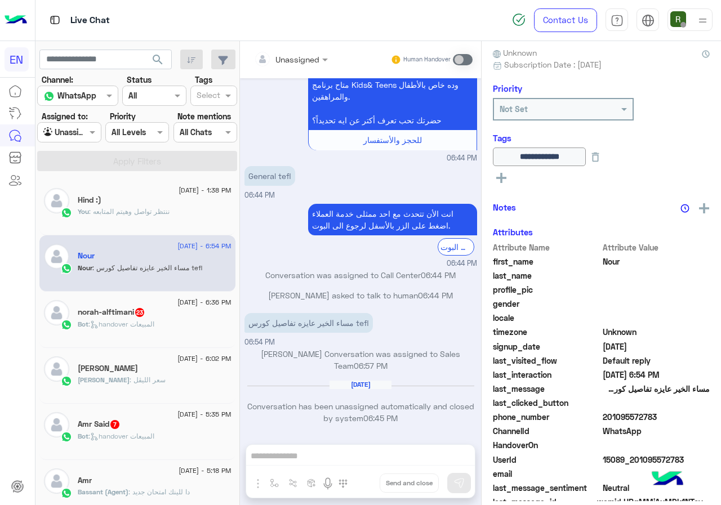
scroll to position [122, 0]
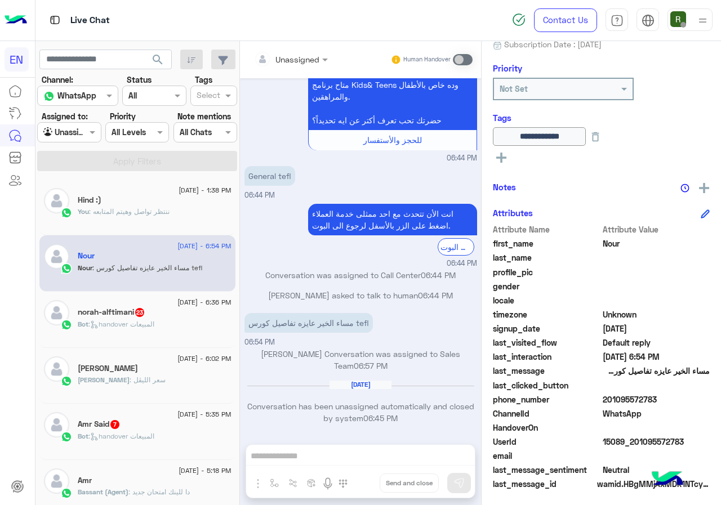
drag, startPoint x: 605, startPoint y: 401, endPoint x: 660, endPoint y: 401, distance: 55.8
click at [660, 401] on span "201095572783" at bounding box center [657, 400] width 108 height 12
copy span "01095572783"
click at [290, 58] on input "text" at bounding box center [277, 60] width 46 height 12
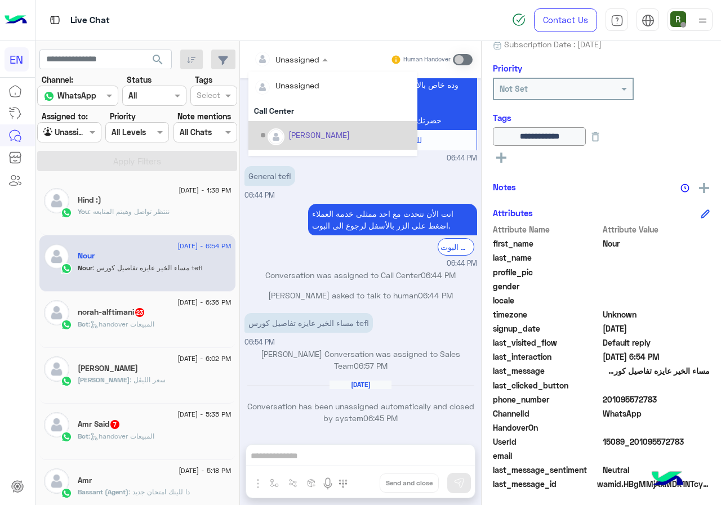
scroll to position [187, 0]
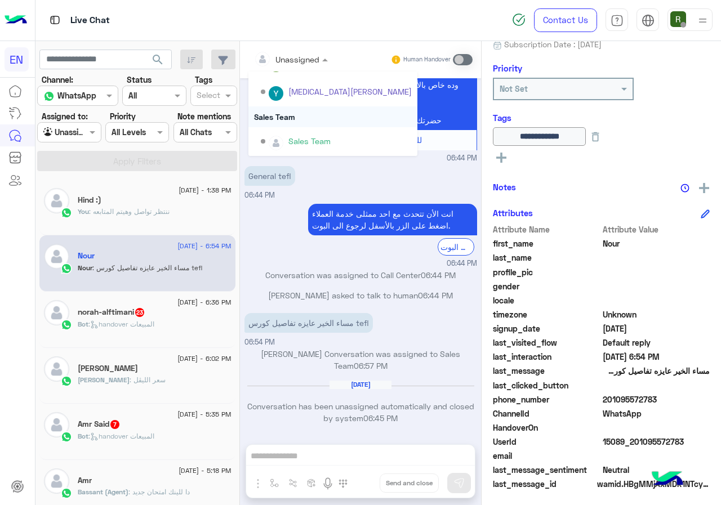
click at [300, 116] on div "Sales Team" at bounding box center [332, 116] width 169 height 21
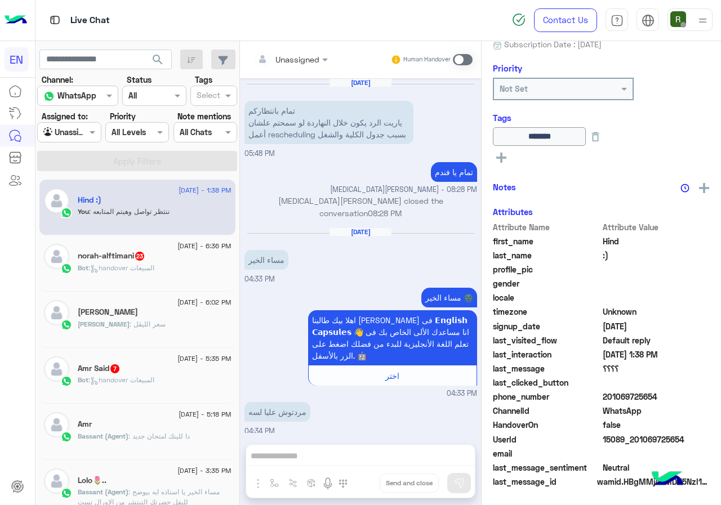
scroll to position [507, 0]
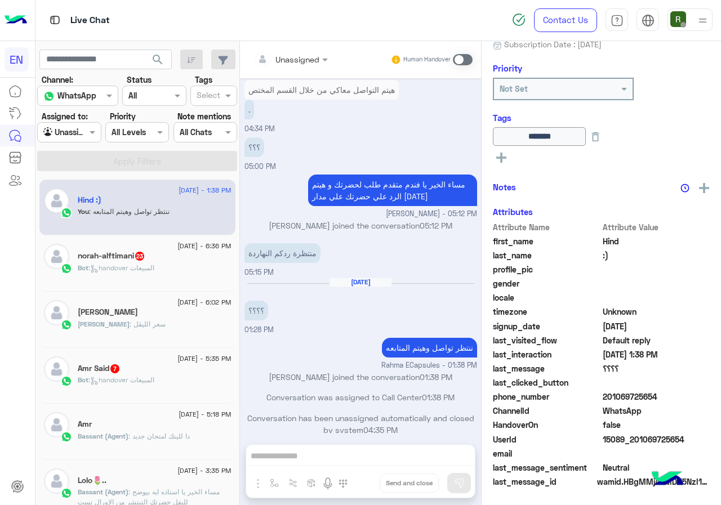
click at [167, 256] on div "norah-alftimani 23" at bounding box center [155, 257] width 154 height 12
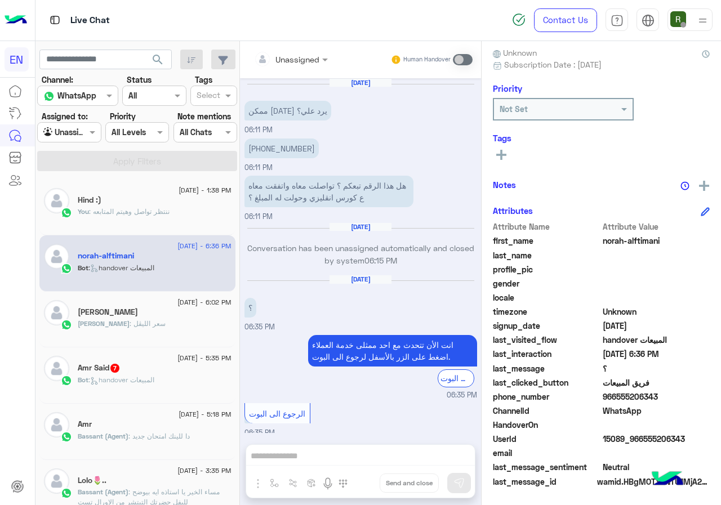
scroll to position [1157, 0]
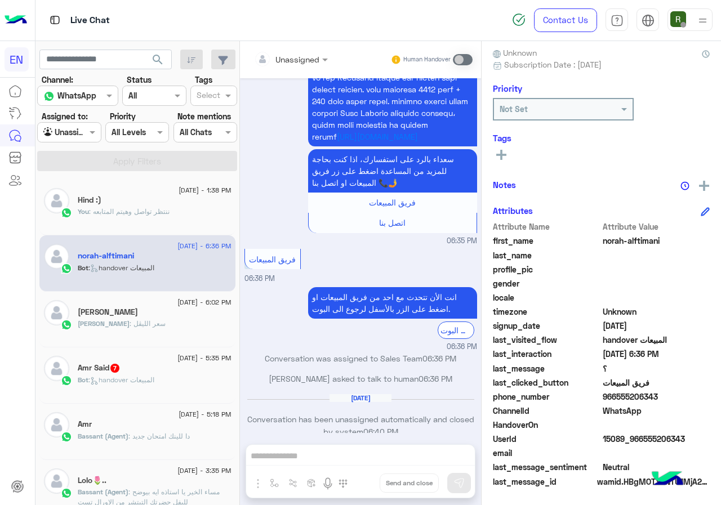
click at [607, 398] on span "966555206343" at bounding box center [657, 397] width 108 height 12
copy span "966555206343"
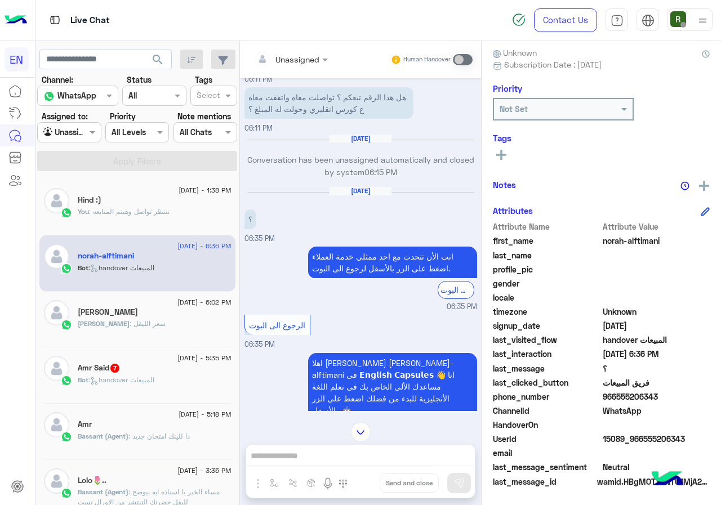
scroll to position [30, 0]
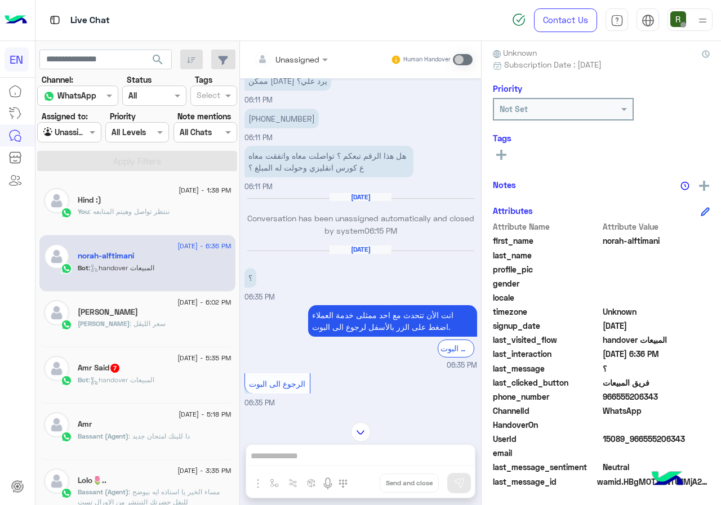
click at [496, 152] on button at bounding box center [501, 155] width 17 height 14
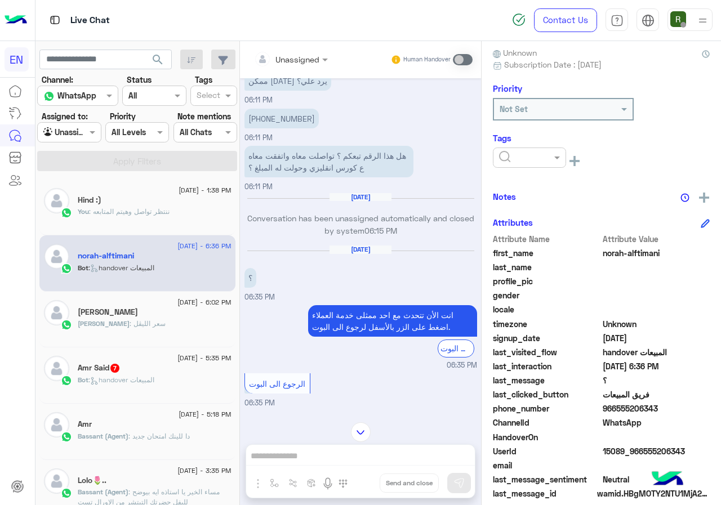
click at [518, 168] on ng-select at bounding box center [529, 160] width 73 height 25
click at [524, 163] on div at bounding box center [529, 158] width 73 height 20
click at [532, 179] on div "Solved" at bounding box center [529, 185] width 73 height 21
click at [556, 194] on div "Notes" at bounding box center [601, 197] width 217 height 14
click at [279, 58] on input "text" at bounding box center [277, 60] width 46 height 12
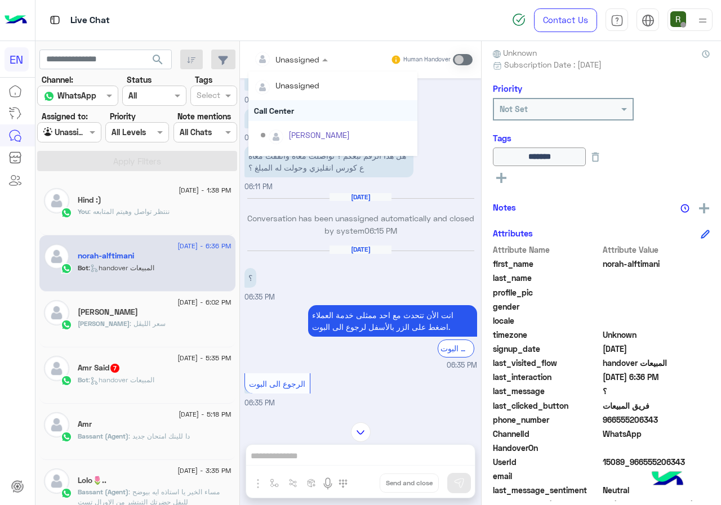
click at [299, 106] on div "Call Center" at bounding box center [332, 110] width 169 height 21
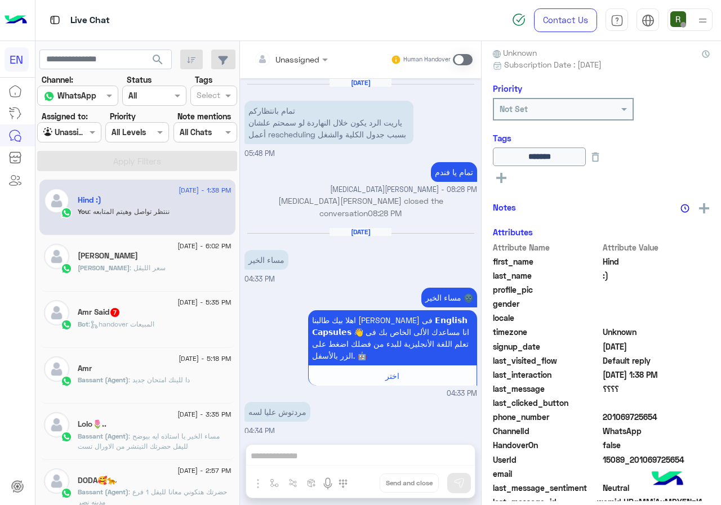
scroll to position [507, 0]
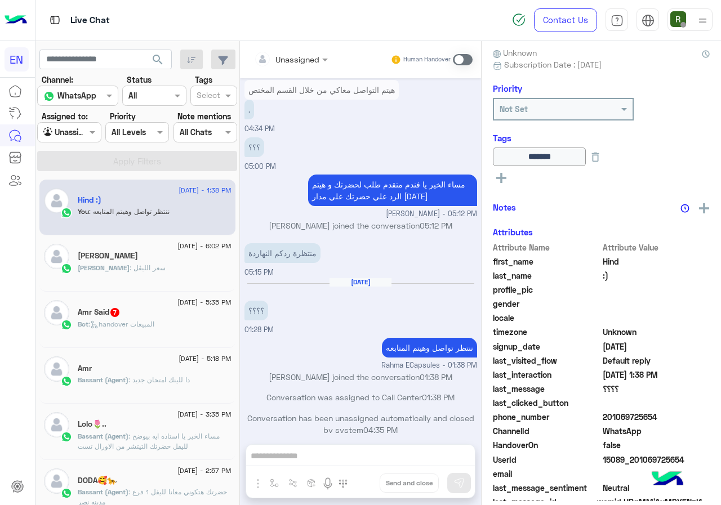
click at [175, 264] on div "nurhann : سعر الليڤل" at bounding box center [155, 273] width 154 height 20
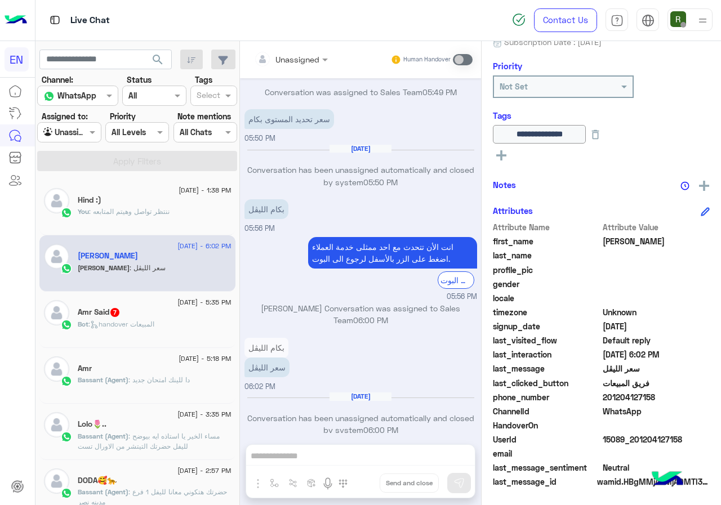
scroll to position [125, 0]
drag, startPoint x: 603, startPoint y: 396, endPoint x: 718, endPoint y: 396, distance: 114.4
click at [718, 396] on div "**********" at bounding box center [601, 271] width 239 height 460
copy span "01204127158"
click at [304, 65] on div "Unassigned" at bounding box center [298, 60] width 44 height 12
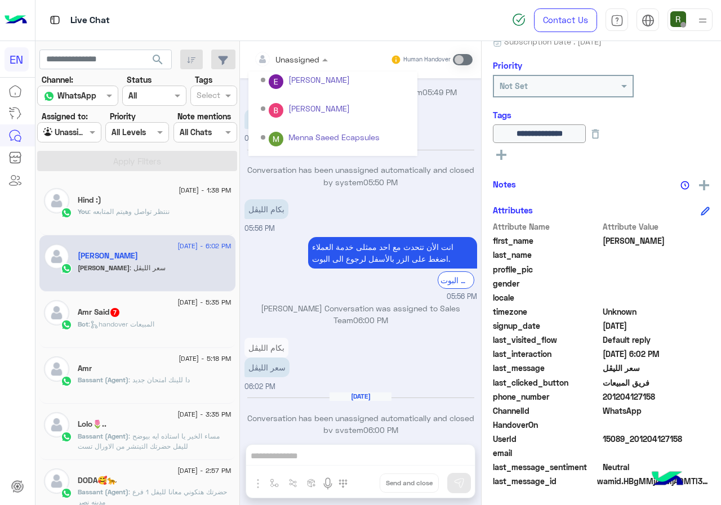
scroll to position [187, 0]
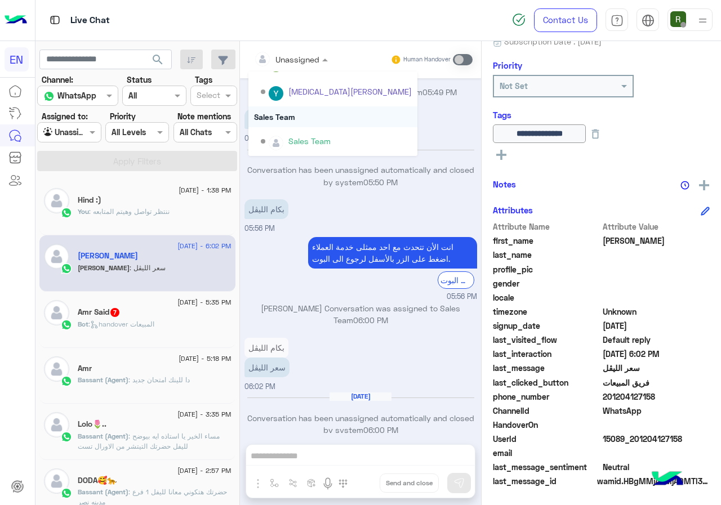
click at [307, 114] on div "Sales Team" at bounding box center [332, 116] width 169 height 21
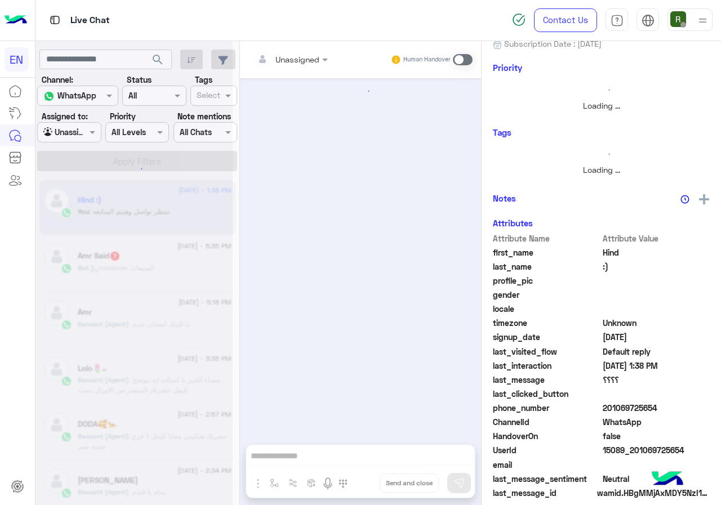
scroll to position [507, 0]
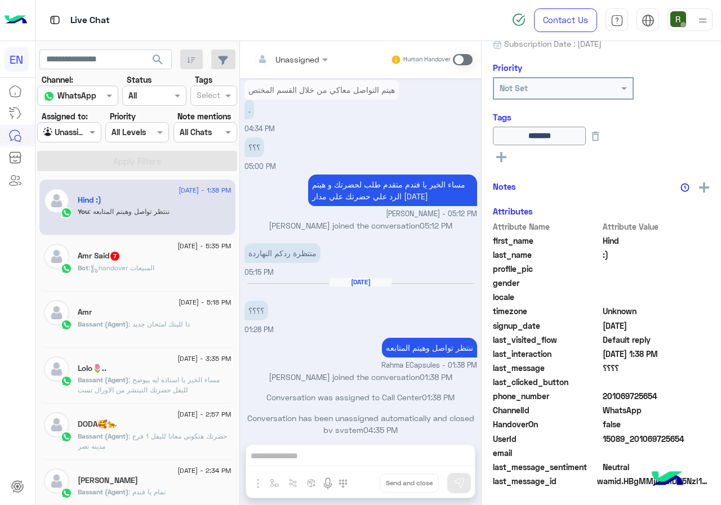
click at [177, 286] on div "9 September - 5:35 PM Amr Said 7 Bot : handover المبيعات" at bounding box center [137, 264] width 196 height 56
click at [178, 277] on div "Bot : handover المبيعات" at bounding box center [155, 273] width 154 height 20
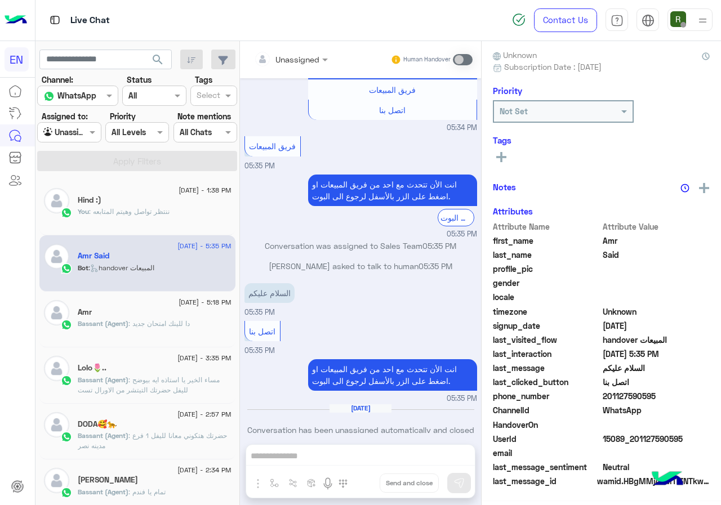
scroll to position [101, 0]
drag, startPoint x: 606, startPoint y: 394, endPoint x: 699, endPoint y: 396, distance: 93.0
click at [699, 396] on span "201127590595" at bounding box center [657, 397] width 108 height 12
copy span "01127590595"
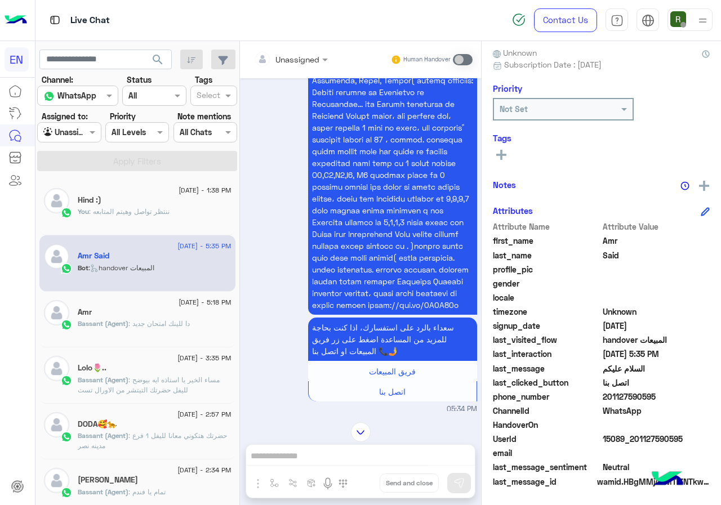
click at [286, 64] on div "Unassigned" at bounding box center [298, 60] width 44 height 12
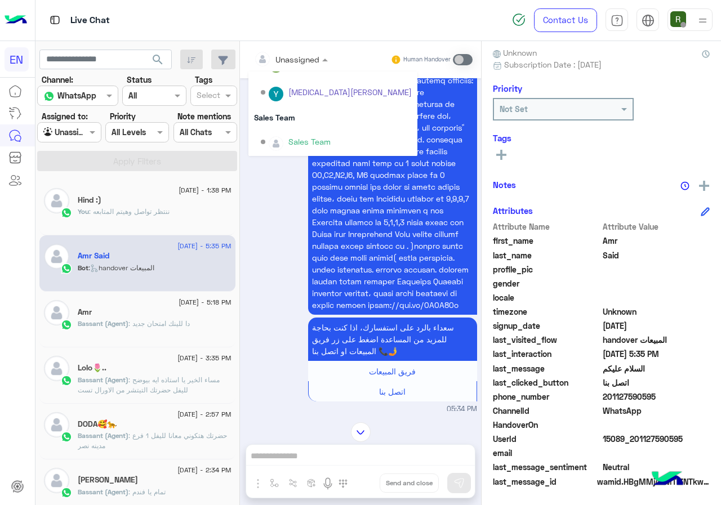
scroll to position [187, 0]
click at [296, 119] on div "Sales Team" at bounding box center [332, 116] width 169 height 21
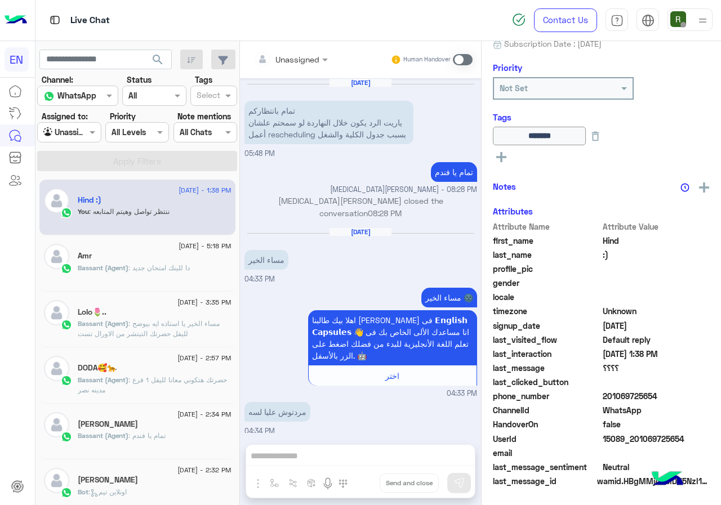
scroll to position [507, 0]
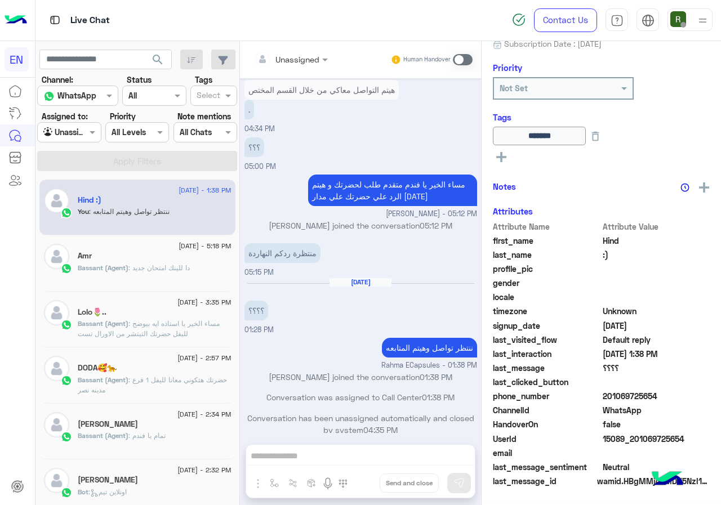
click at [73, 132] on div at bounding box center [69, 132] width 63 height 13
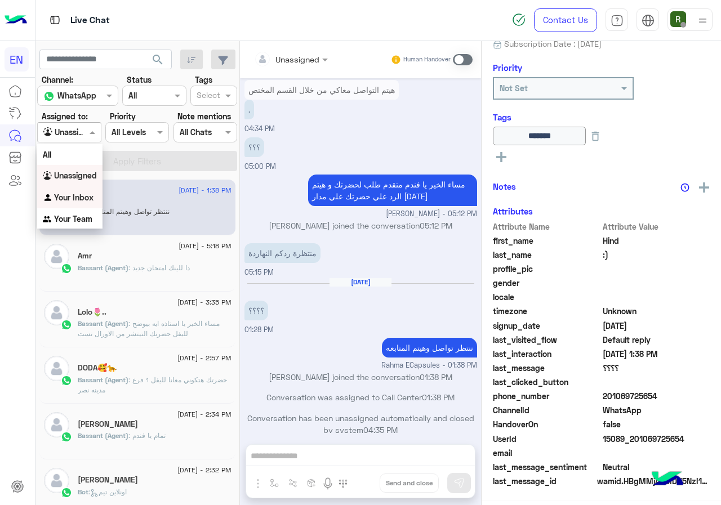
click at [91, 193] on b "Your Inbox" at bounding box center [73, 198] width 39 height 10
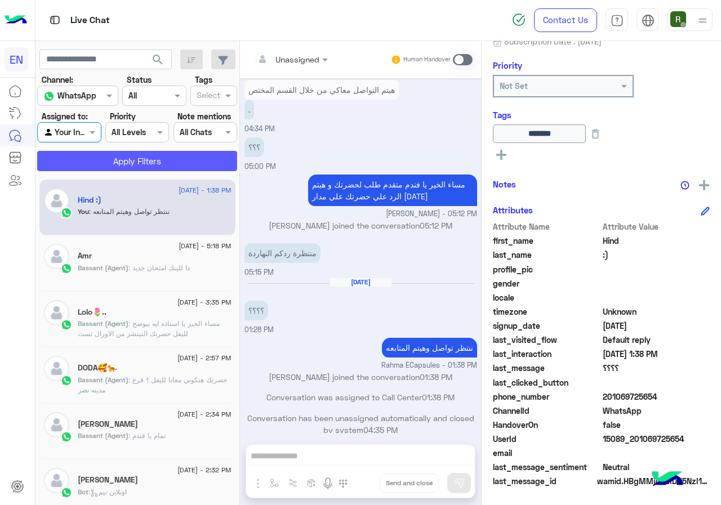
click at [111, 156] on button "Apply Filters" at bounding box center [137, 161] width 200 height 20
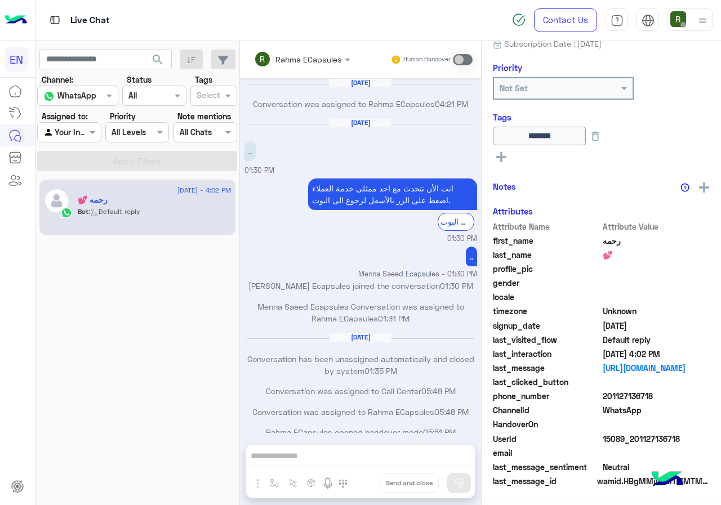
scroll to position [122, 0]
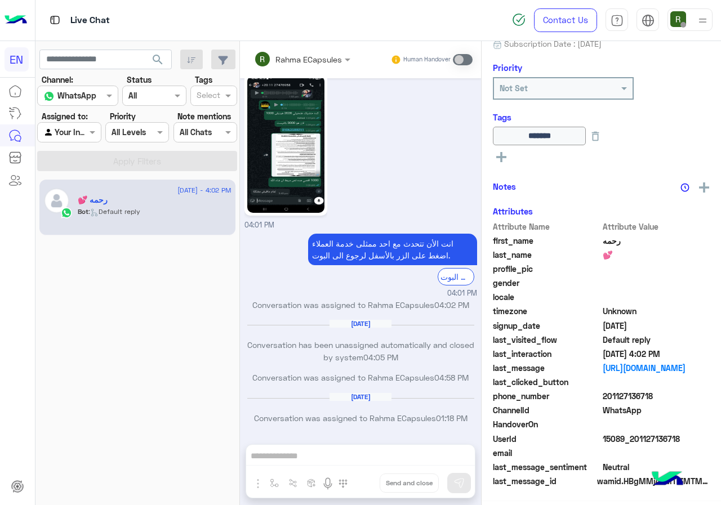
click at [66, 143] on section "Channel: Channel WhatsApp Status Channel All Tags Select Assigned to: Agent Fil…" at bounding box center [138, 122] width 188 height 97
click at [81, 137] on div at bounding box center [69, 132] width 63 height 13
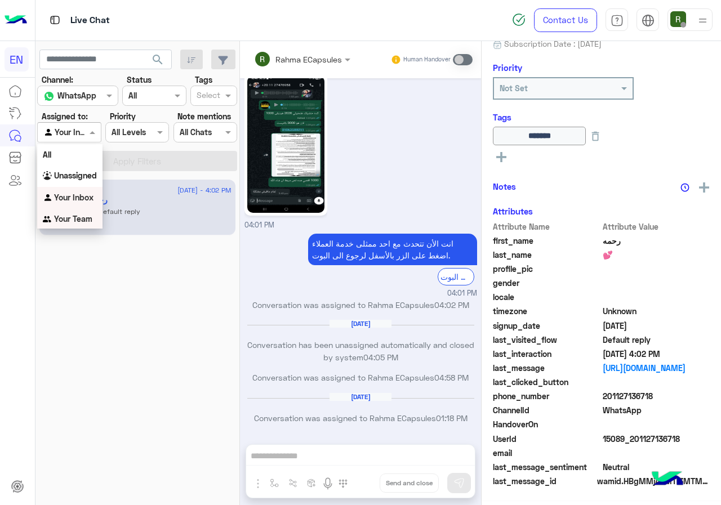
click at [85, 221] on b "Your Team" at bounding box center [73, 219] width 38 height 10
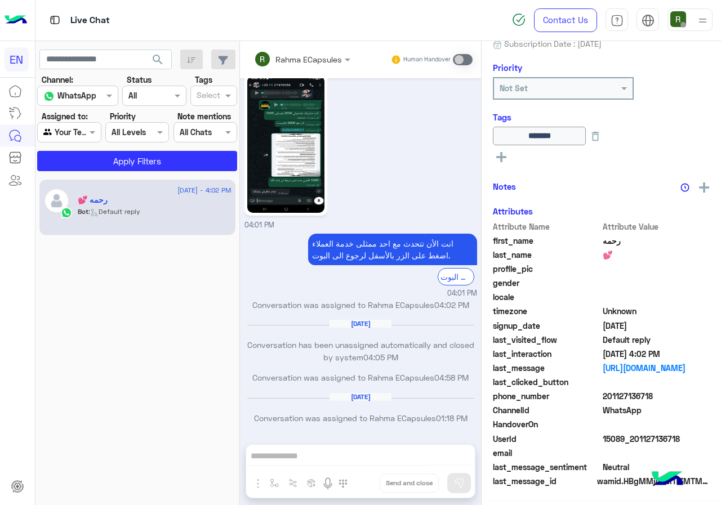
click at [99, 173] on app-inbox-users-filters "search Channel: Channel WhatsApp Status Channel All Tags Select Assigned to: Ag…" at bounding box center [137, 108] width 205 height 135
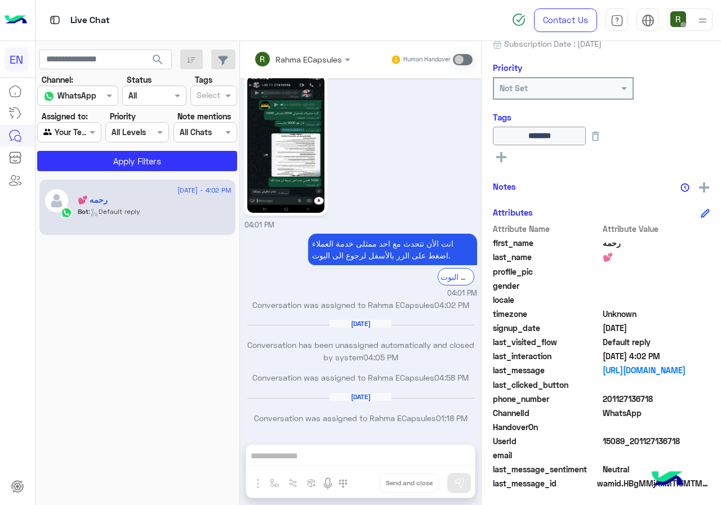
scroll to position [125, 0]
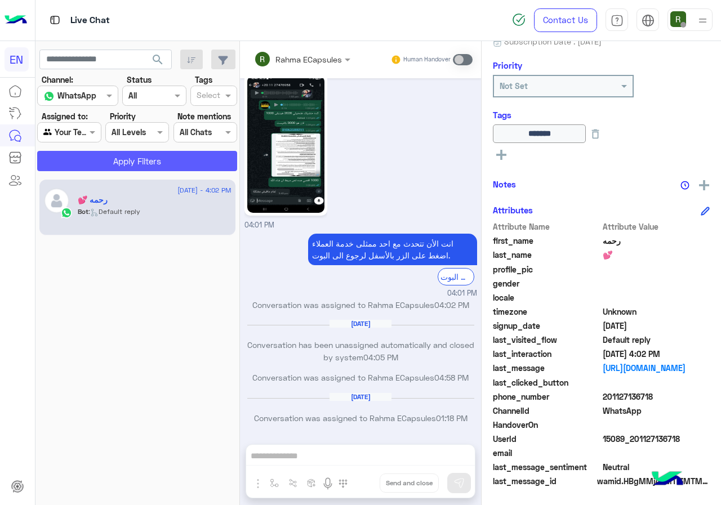
click at [101, 168] on button "Apply Filters" at bounding box center [137, 161] width 200 height 20
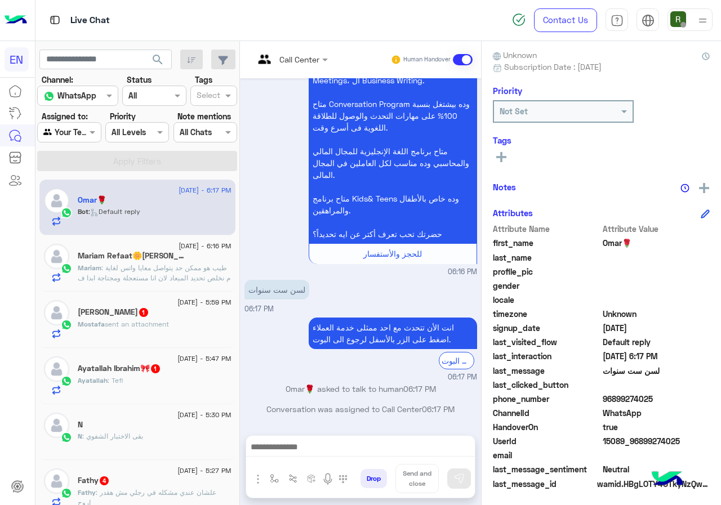
scroll to position [101, 0]
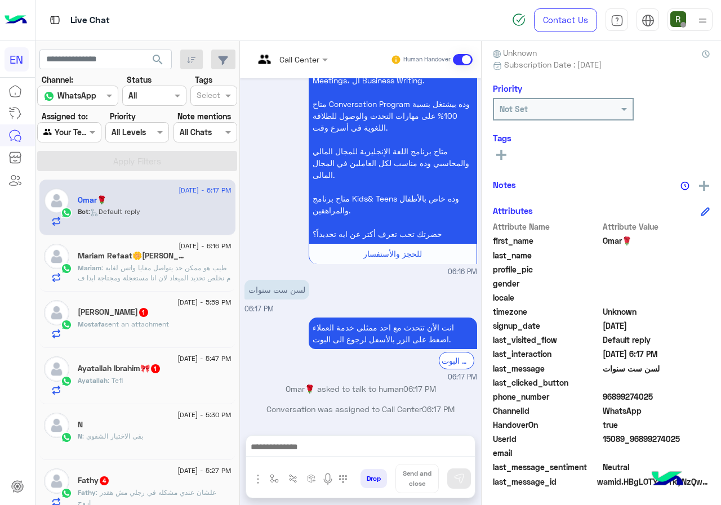
click at [622, 394] on span "96899274025" at bounding box center [657, 397] width 108 height 12
copy span "96899274025"
click at [301, 57] on div at bounding box center [290, 58] width 85 height 13
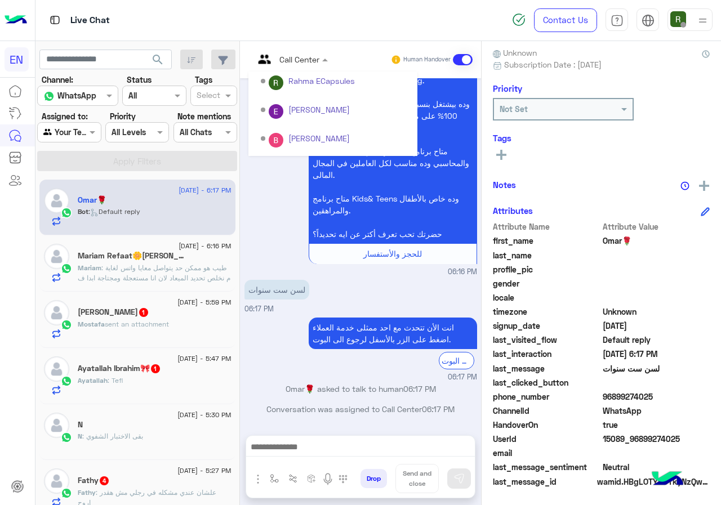
scroll to position [187, 0]
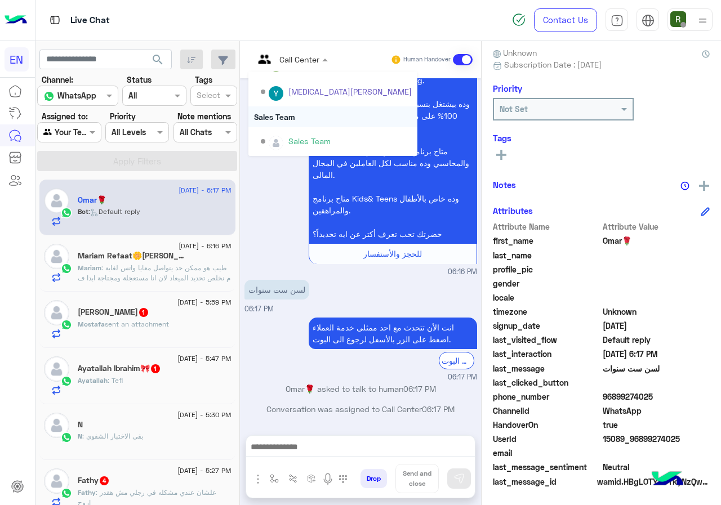
click at [300, 113] on div "Sales Team" at bounding box center [332, 116] width 169 height 21
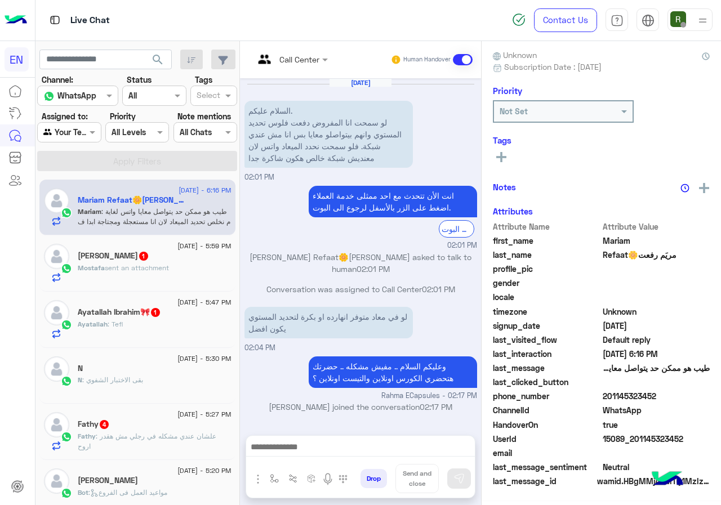
scroll to position [99, 0]
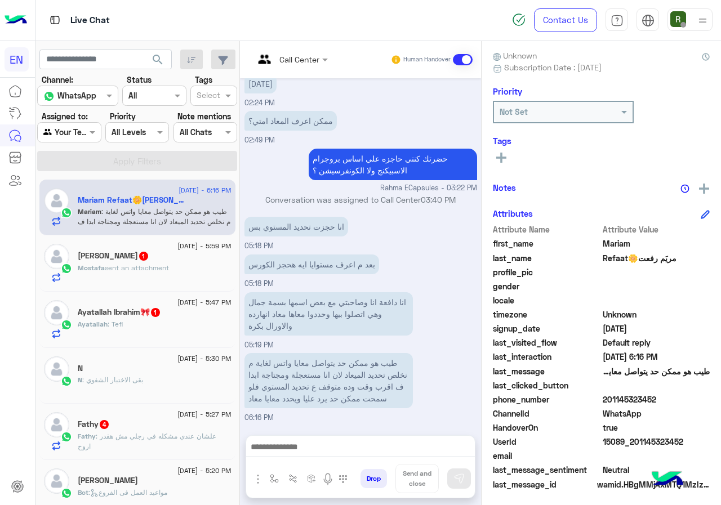
drag, startPoint x: 606, startPoint y: 397, endPoint x: 656, endPoint y: 398, distance: 50.1
click at [656, 398] on span "201145323452" at bounding box center [657, 400] width 108 height 12
copy span "01145323452"
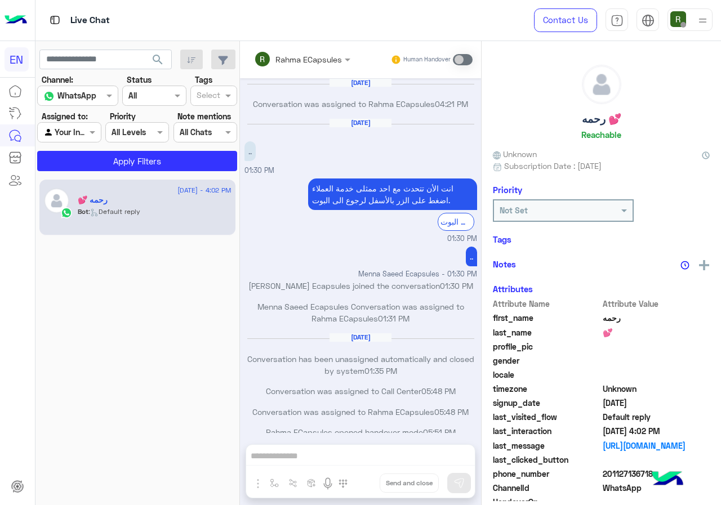
scroll to position [546, 0]
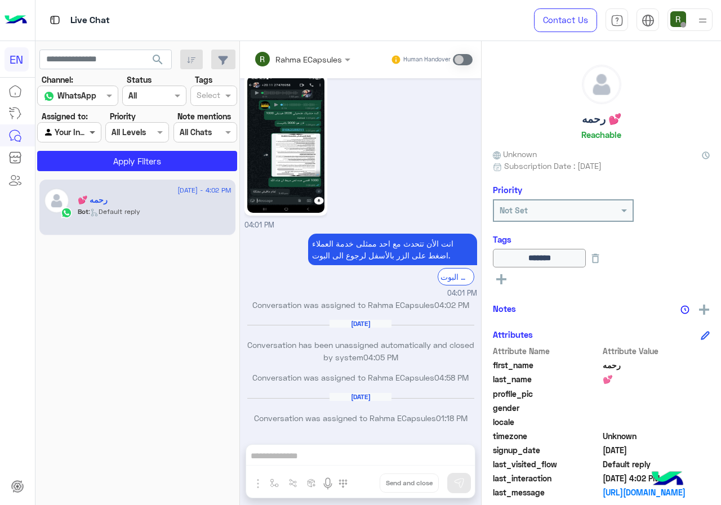
click at [87, 131] on span at bounding box center [94, 132] width 14 height 12
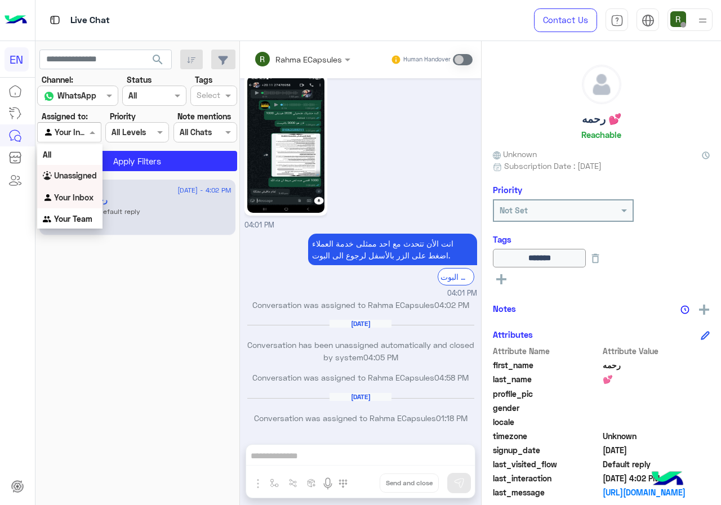
click at [86, 172] on b "Unassigned" at bounding box center [75, 176] width 43 height 10
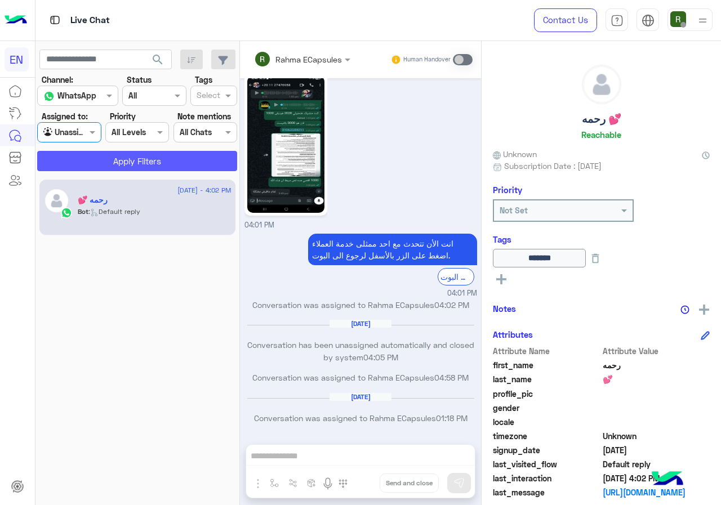
click at [100, 171] on button "Apply Filters" at bounding box center [137, 161] width 200 height 20
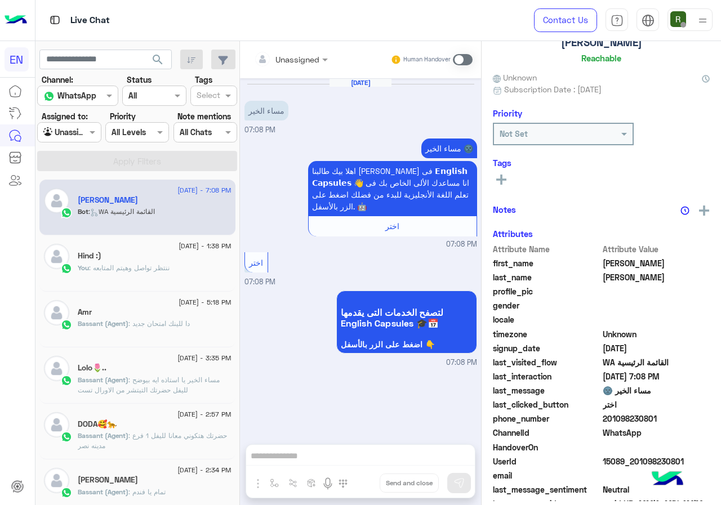
scroll to position [99, 0]
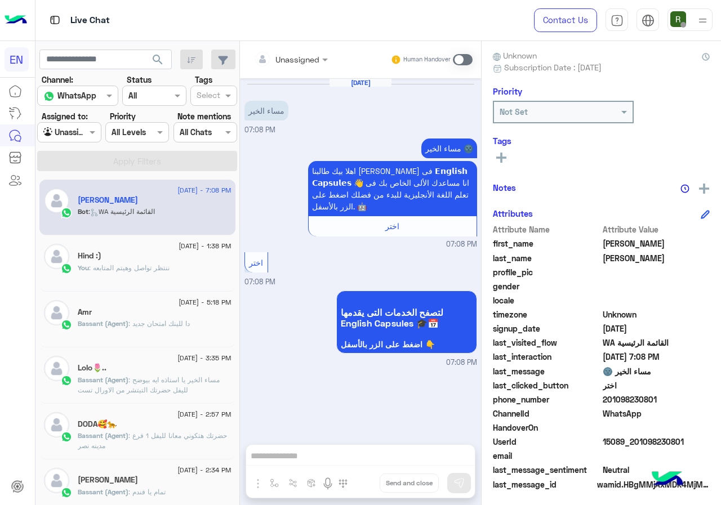
drag, startPoint x: 606, startPoint y: 397, endPoint x: 663, endPoint y: 401, distance: 57.6
click at [663, 401] on span "201098230801" at bounding box center [657, 400] width 108 height 12
copy span "01098230801"
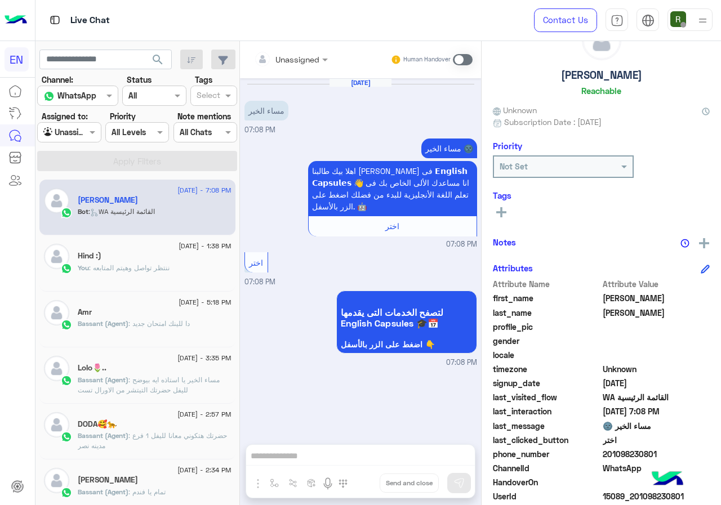
scroll to position [0, 0]
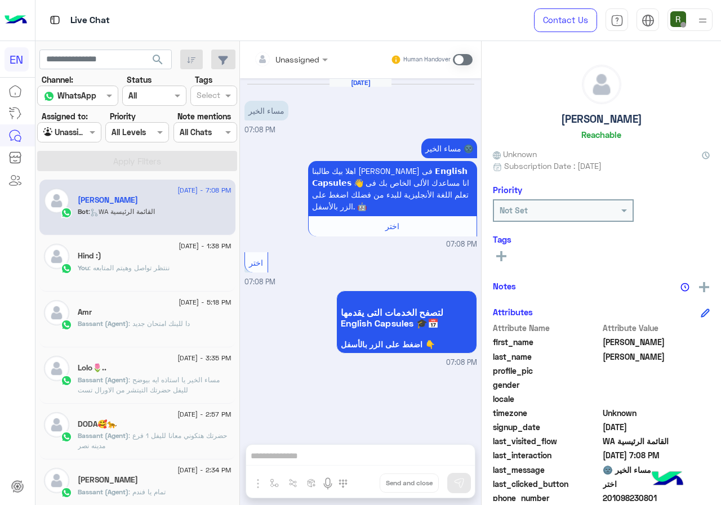
click at [461, 66] on div "Human Handover" at bounding box center [431, 60] width 83 height 20
click at [461, 63] on span at bounding box center [463, 59] width 20 height 11
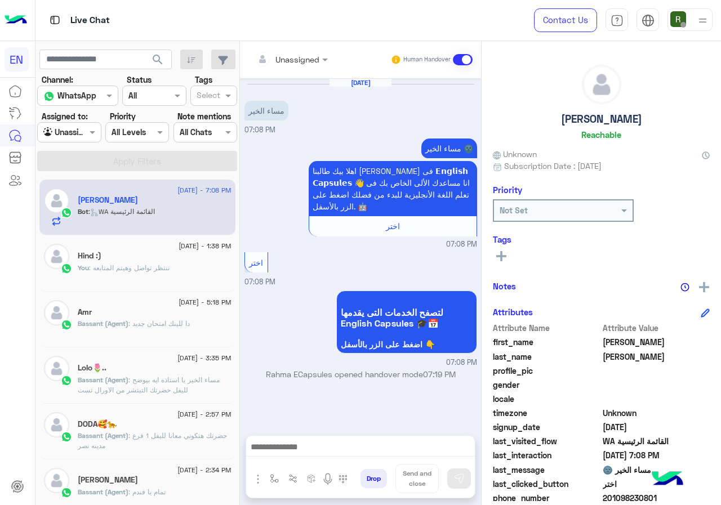
click at [290, 436] on div at bounding box center [360, 450] width 229 height 28
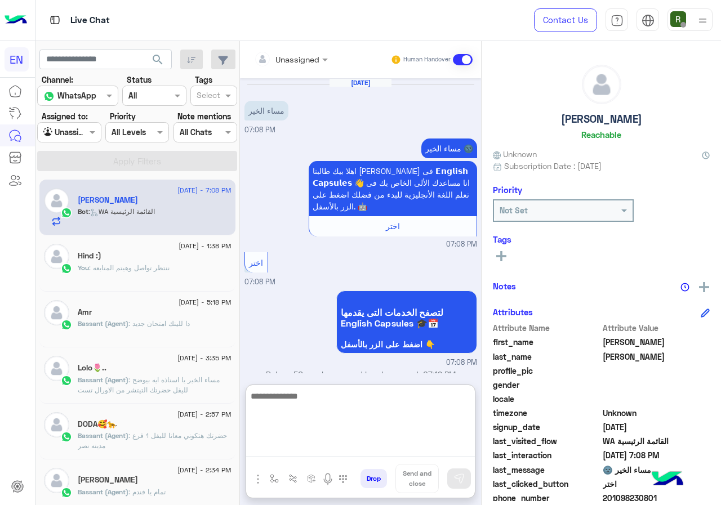
click at [299, 442] on textarea at bounding box center [360, 423] width 229 height 68
type textarea "*"
type textarea "**********"
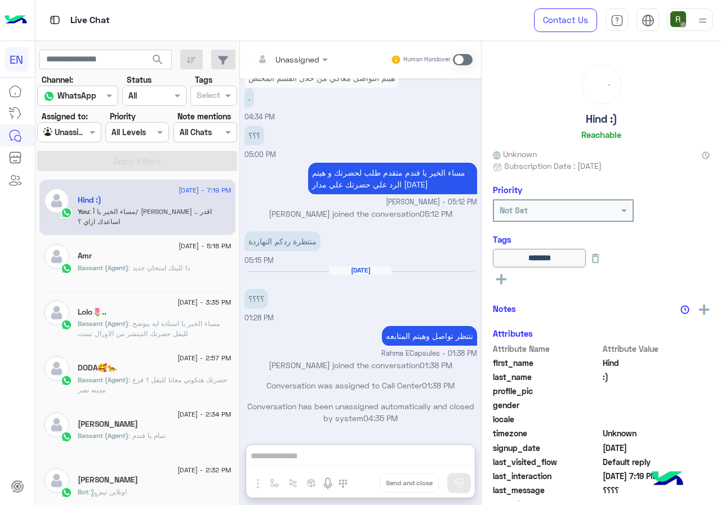
click at [68, 135] on input "text" at bounding box center [56, 133] width 26 height 12
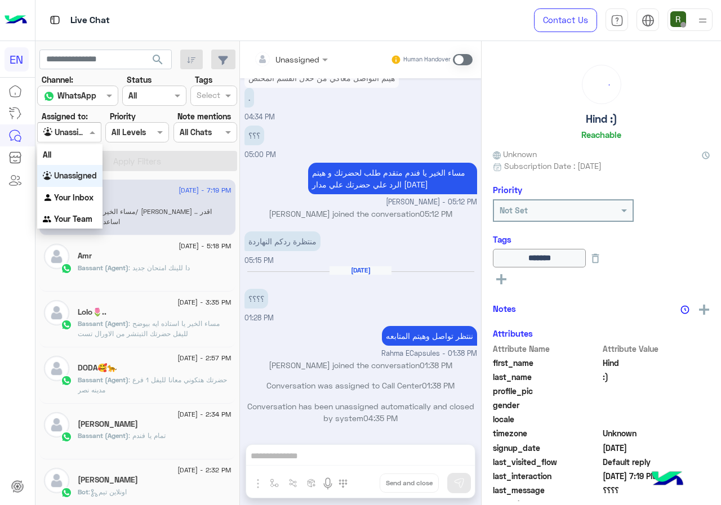
scroll to position [507, 0]
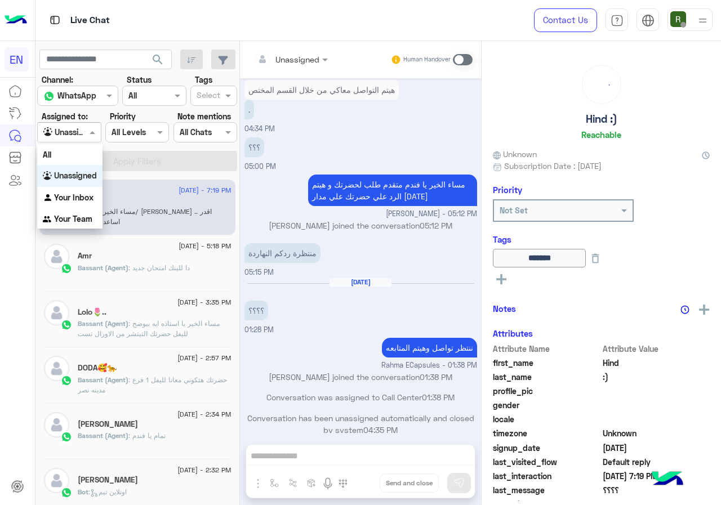
click at [83, 186] on div "Unassigned" at bounding box center [69, 176] width 65 height 22
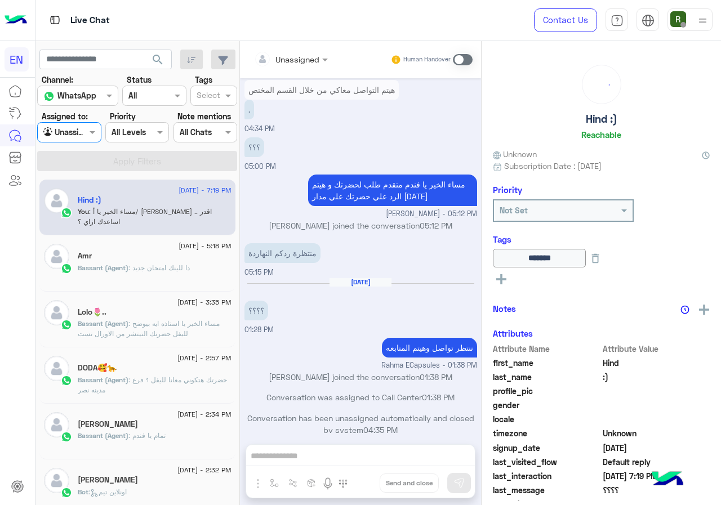
click at [84, 189] on div "10 September - 7:19 PM" at bounding box center [155, 191] width 154 height 7
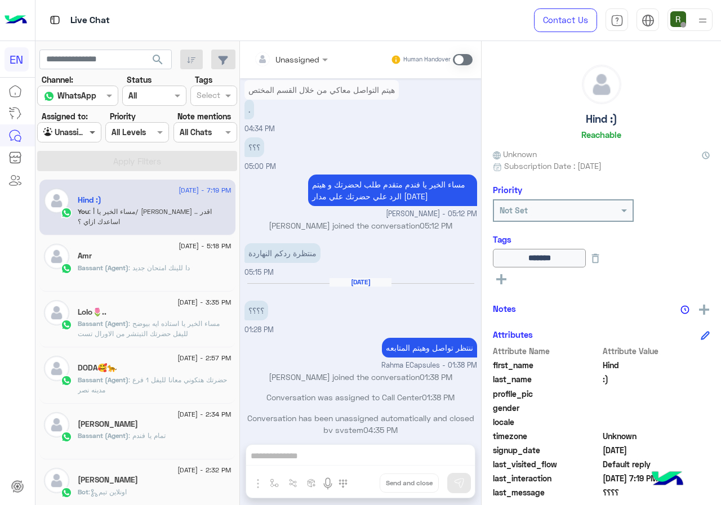
click at [88, 135] on span at bounding box center [94, 132] width 14 height 12
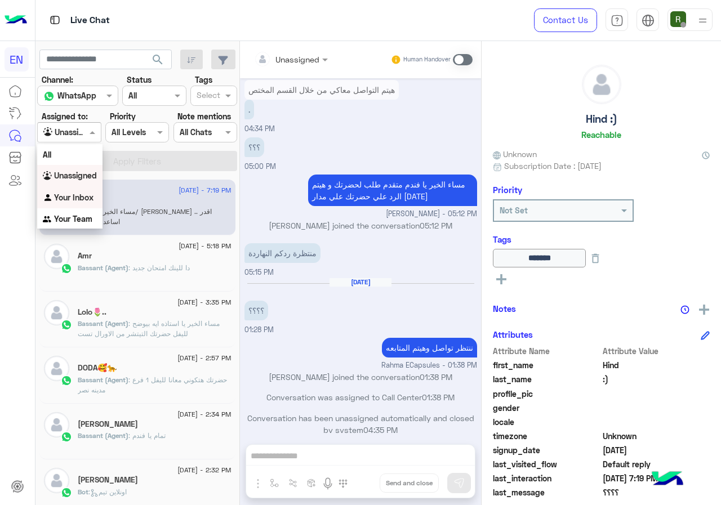
click at [88, 197] on b "Your Inbox" at bounding box center [73, 198] width 39 height 10
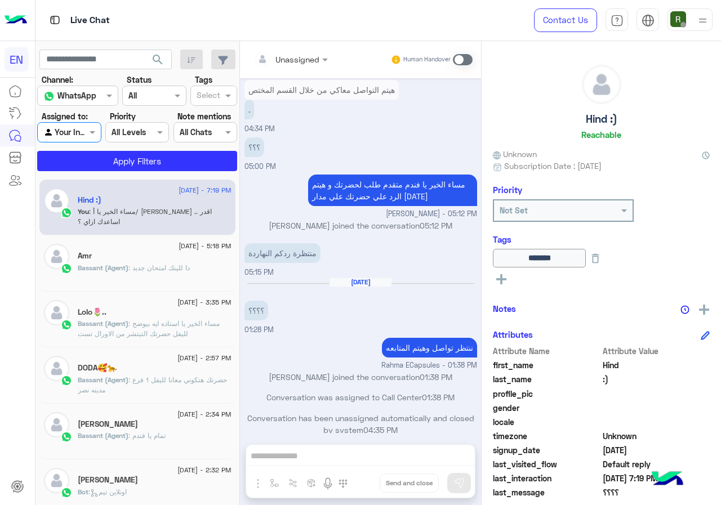
click at [103, 174] on app-inbox-users-filters "search Channel: Channel WhatsApp Status Channel All Tags Select Assigned to: Ag…" at bounding box center [137, 108] width 205 height 135
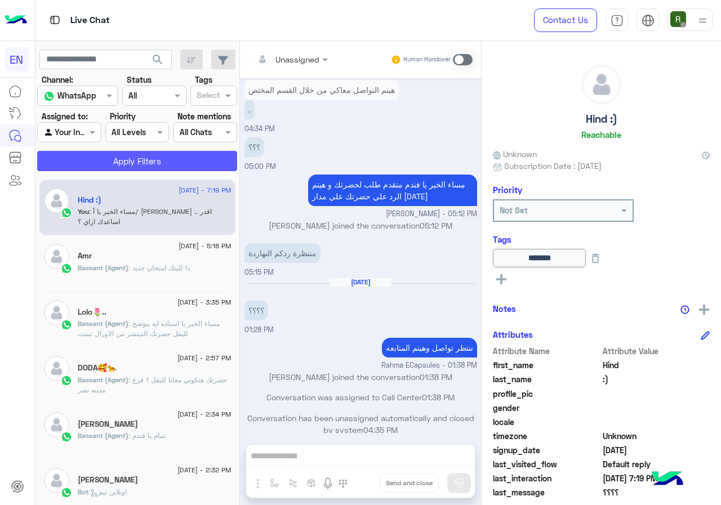
click at [105, 164] on button "Apply Filters" at bounding box center [137, 161] width 200 height 20
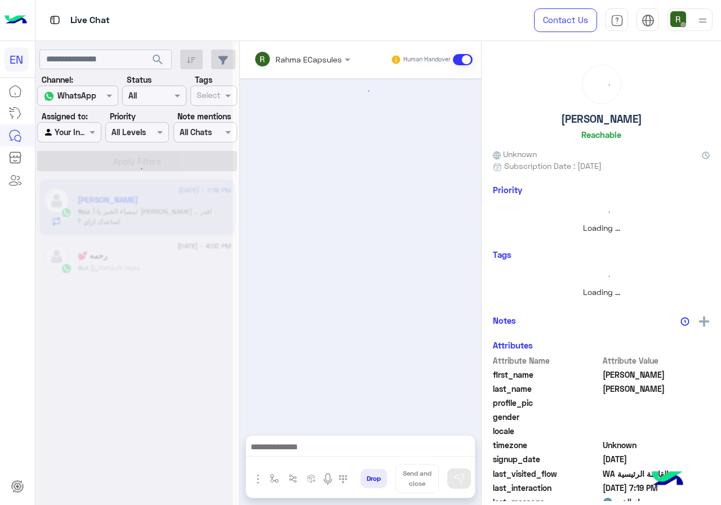
scroll to position [21, 0]
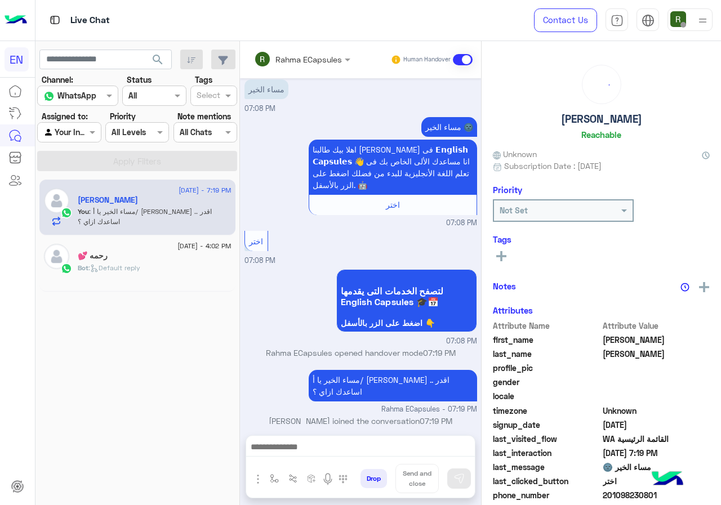
click at [309, 61] on input "text" at bounding box center [287, 60] width 66 height 12
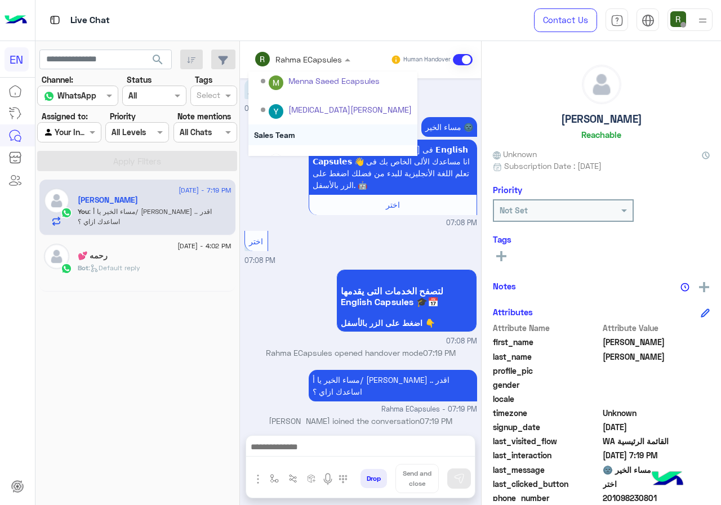
scroll to position [0, 0]
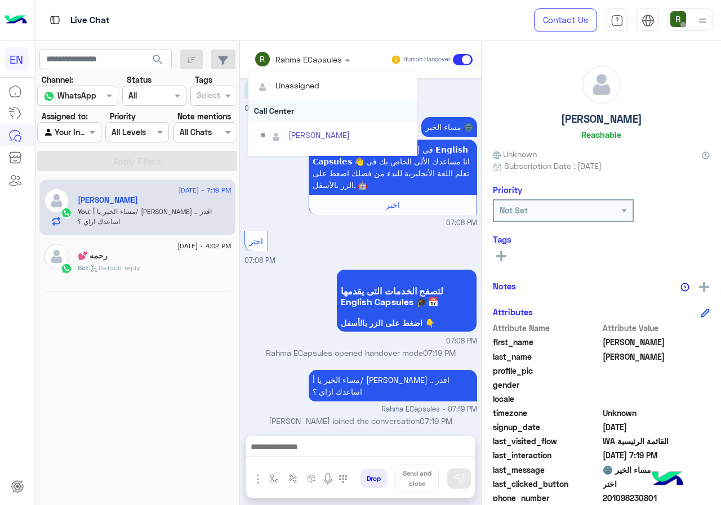
click at [307, 110] on div "Call Center" at bounding box center [332, 110] width 169 height 21
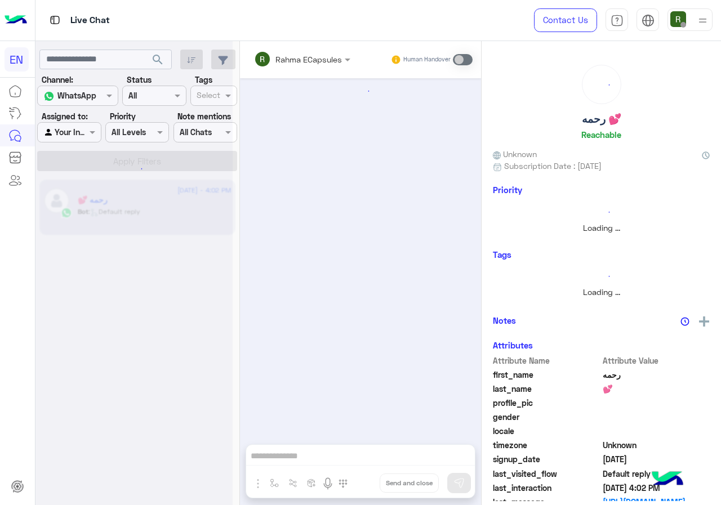
click at [70, 131] on div at bounding box center [69, 132] width 63 height 13
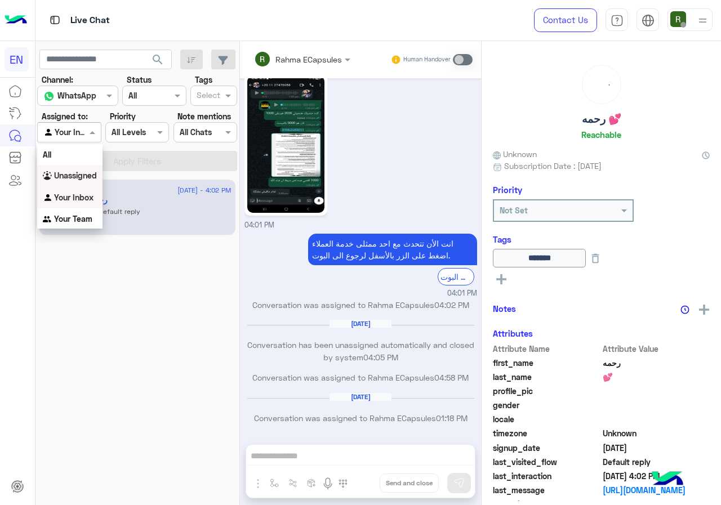
click at [82, 178] on b "Unassigned" at bounding box center [75, 176] width 43 height 10
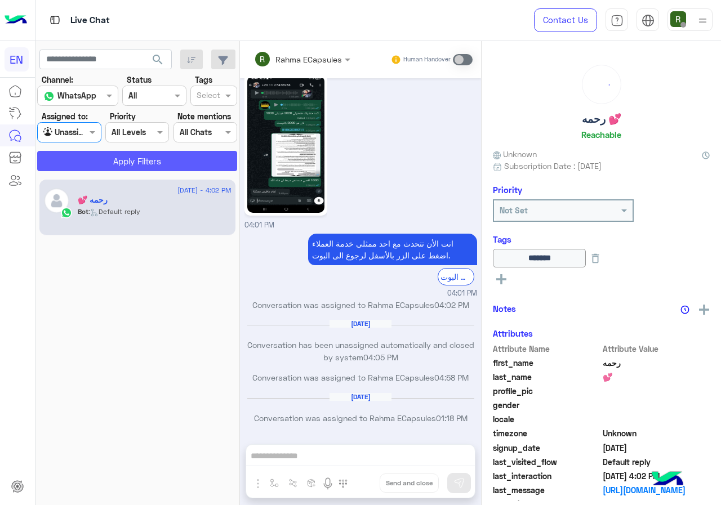
click at [96, 156] on button "Apply Filters" at bounding box center [137, 161] width 200 height 20
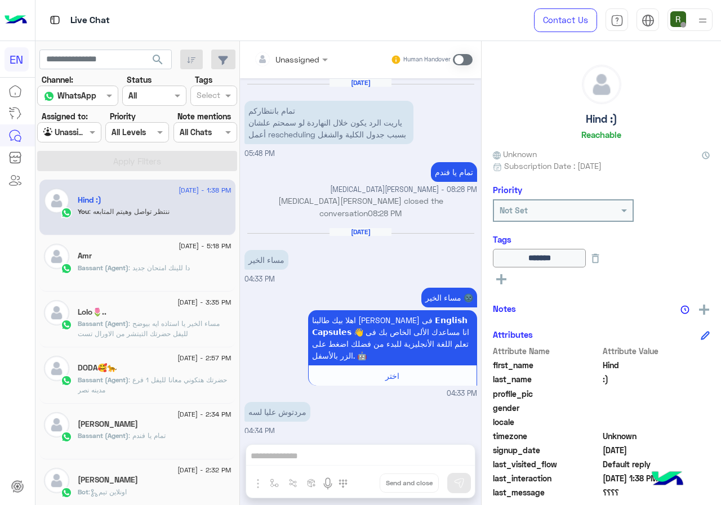
scroll to position [507, 0]
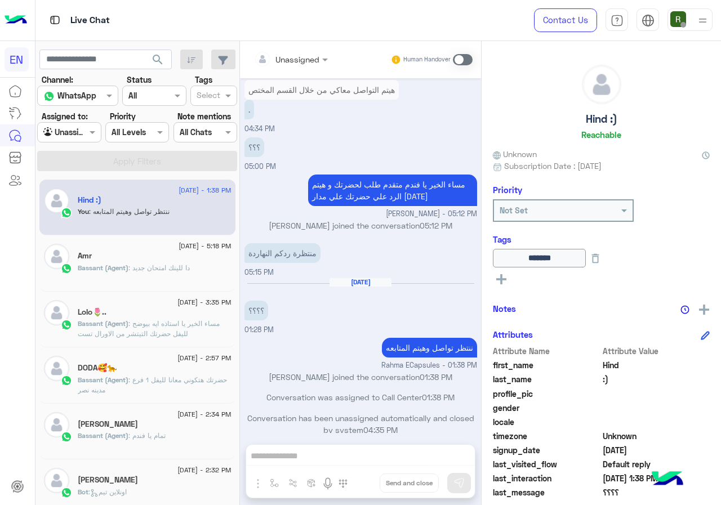
click at [68, 140] on div "Agent Filter Unassigned" at bounding box center [69, 132] width 64 height 20
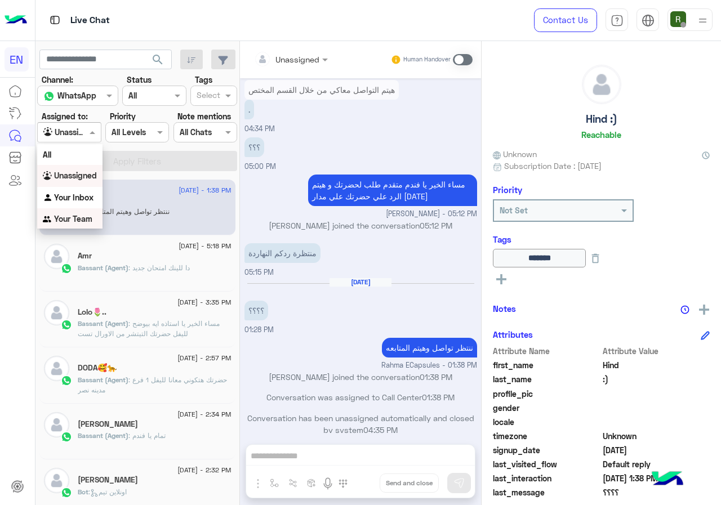
click at [83, 225] on div "Your Team" at bounding box center [69, 219] width 65 height 22
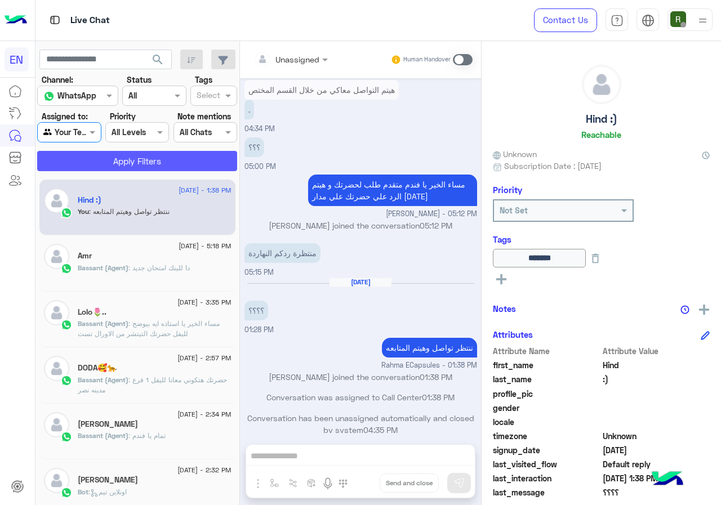
click at [111, 157] on button "Apply Filters" at bounding box center [137, 161] width 200 height 20
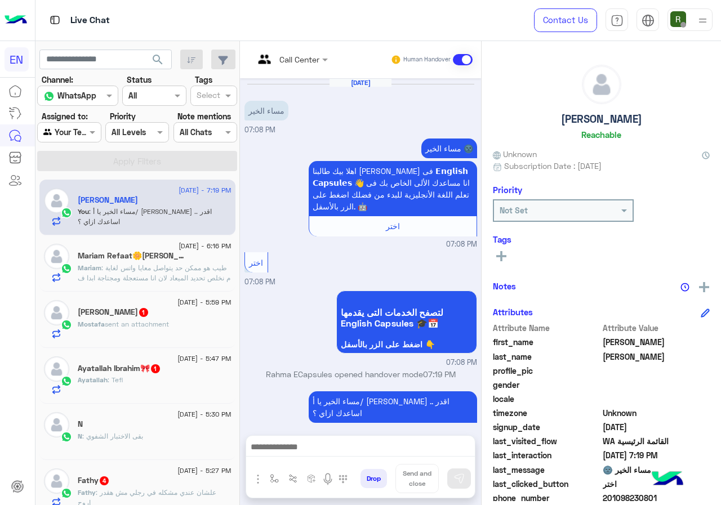
click at [168, 268] on span ": طيب هو ممكن حد يتواصل معايا واتس لغاية م نخلص تحديد الميعاد لان انا مستعجلة و…" at bounding box center [154, 283] width 153 height 39
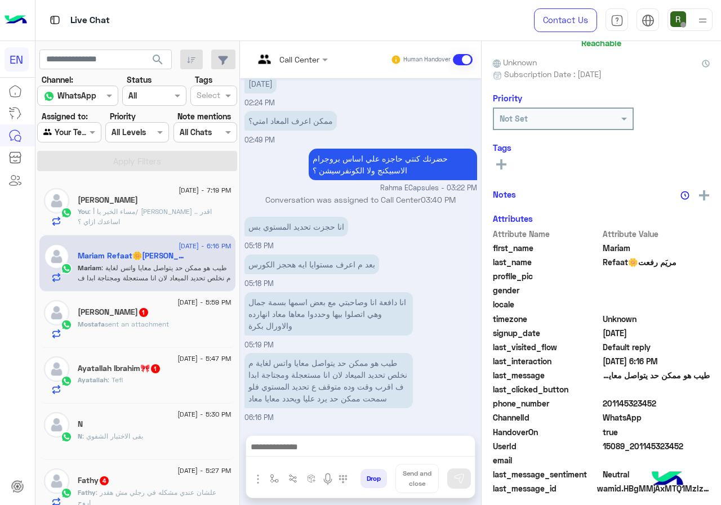
scroll to position [99, 0]
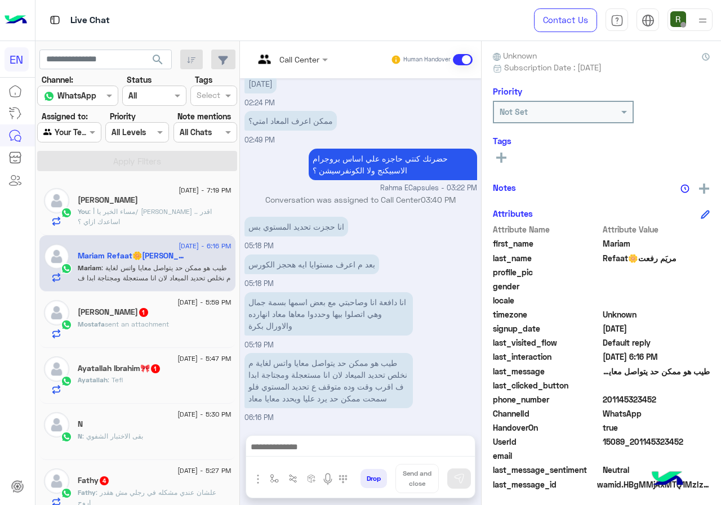
drag, startPoint x: 605, startPoint y: 394, endPoint x: 656, endPoint y: 396, distance: 51.3
click at [656, 396] on span "201145323452" at bounding box center [657, 400] width 108 height 12
copy span "01145323452"
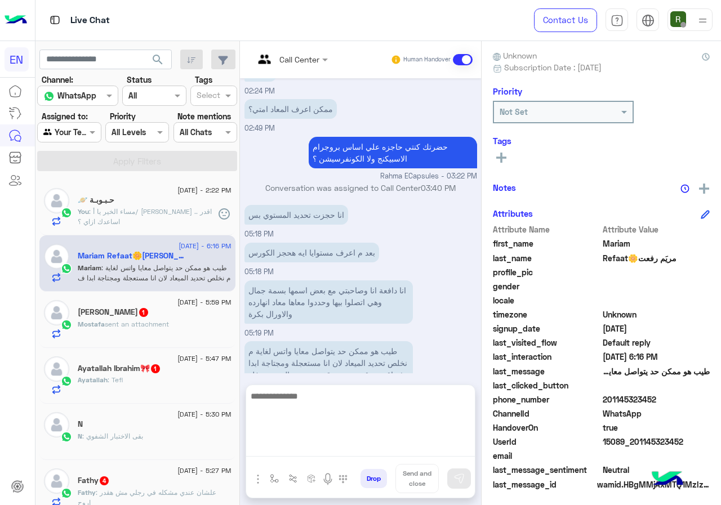
click at [331, 442] on textarea at bounding box center [360, 423] width 229 height 68
type textarea "*"
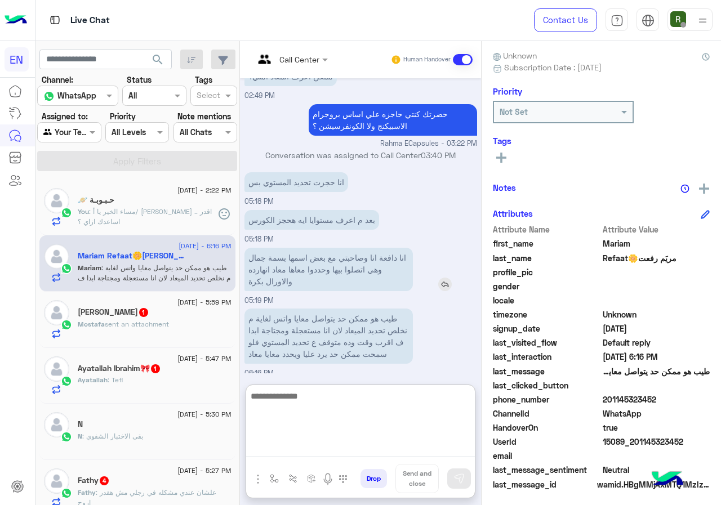
scroll to position [527, 0]
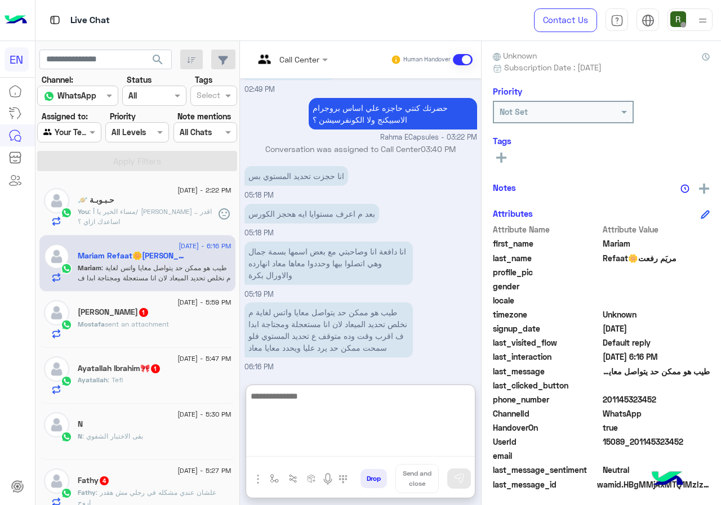
click at [332, 402] on textarea at bounding box center [360, 423] width 229 height 68
type textarea "*"
type textarea "**********"
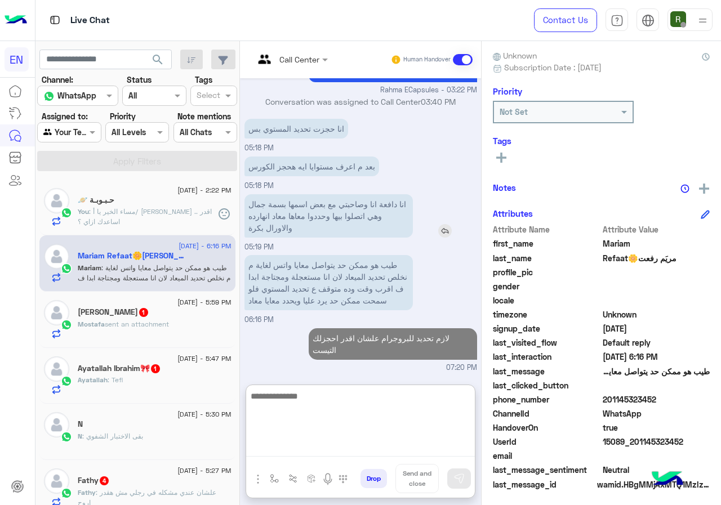
scroll to position [552, 0]
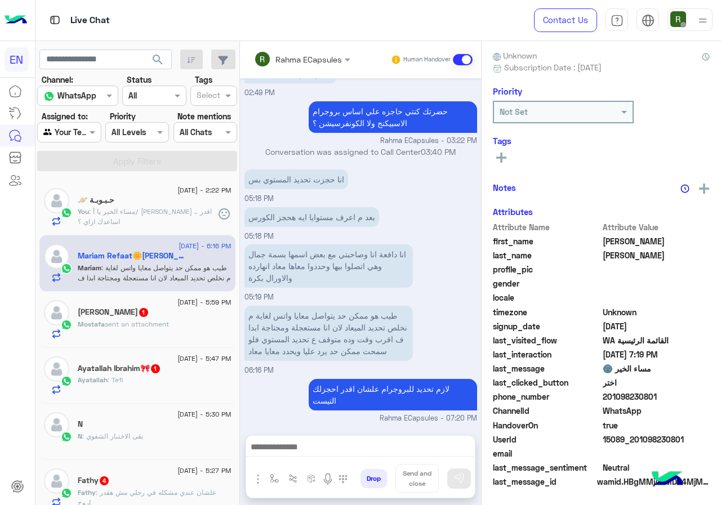
click at [175, 321] on div "Mostafa sent an attachment" at bounding box center [155, 329] width 154 height 20
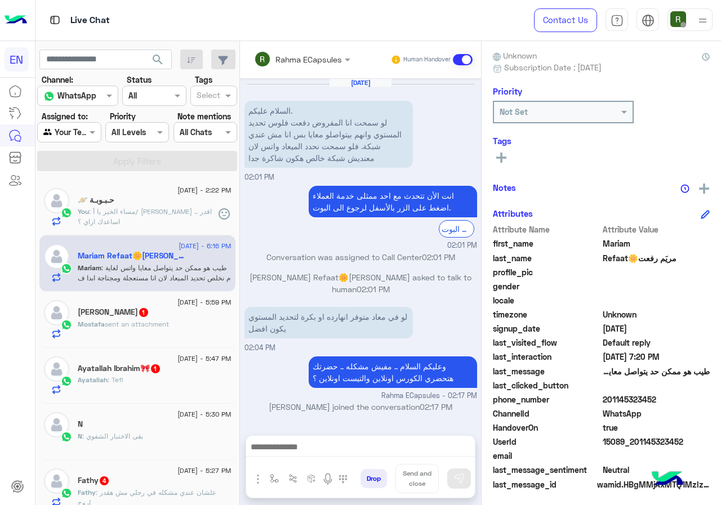
scroll to position [513, 0]
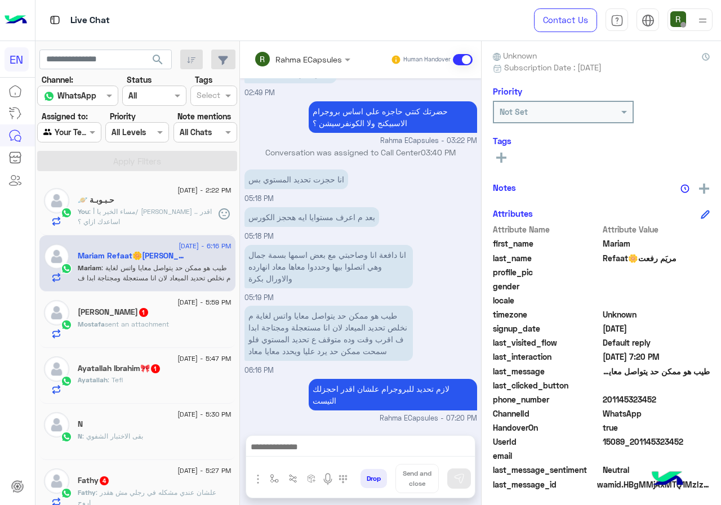
click at [166, 264] on span ": طيب هو ممكن حد يتواصل معايا واتس لغاية م نخلص تحديد الميعاد لان انا مستعجلة و…" at bounding box center [154, 283] width 153 height 39
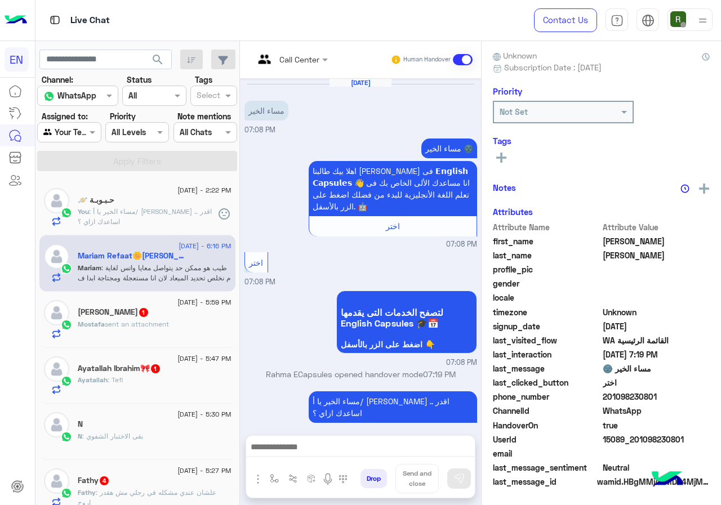
scroll to position [42, 0]
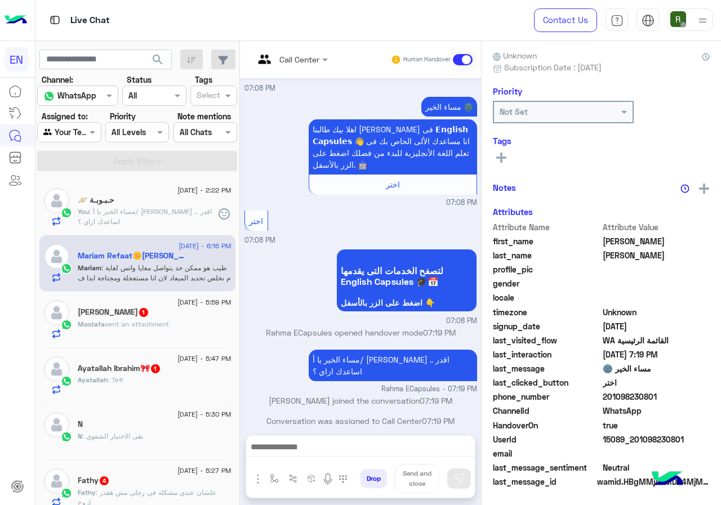
click at [166, 264] on span ": طيب هو ممكن حد يتواصل معايا واتس لغاية م نخلص تحديد الميعاد لان انا مستعجلة و…" at bounding box center [154, 283] width 153 height 39
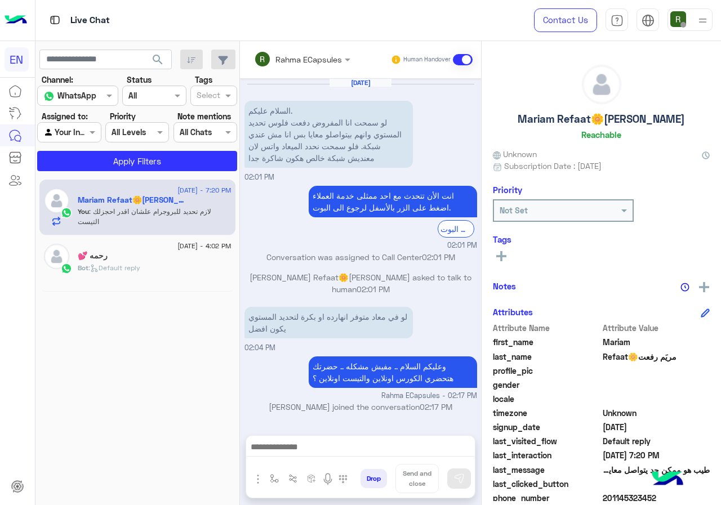
scroll to position [513, 0]
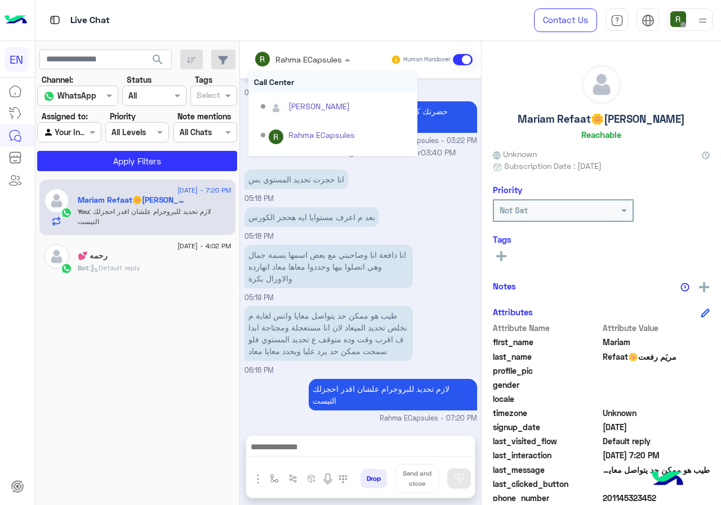
click at [293, 58] on input "text" at bounding box center [287, 60] width 66 height 12
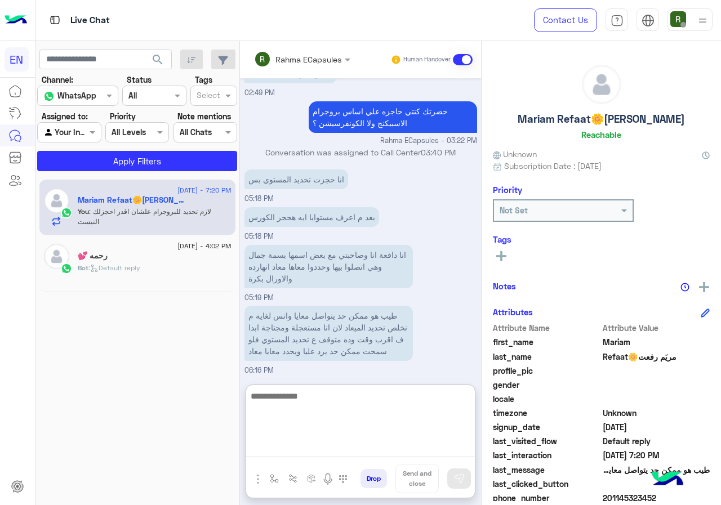
click at [358, 447] on textarea at bounding box center [360, 423] width 229 height 68
type textarea "**********"
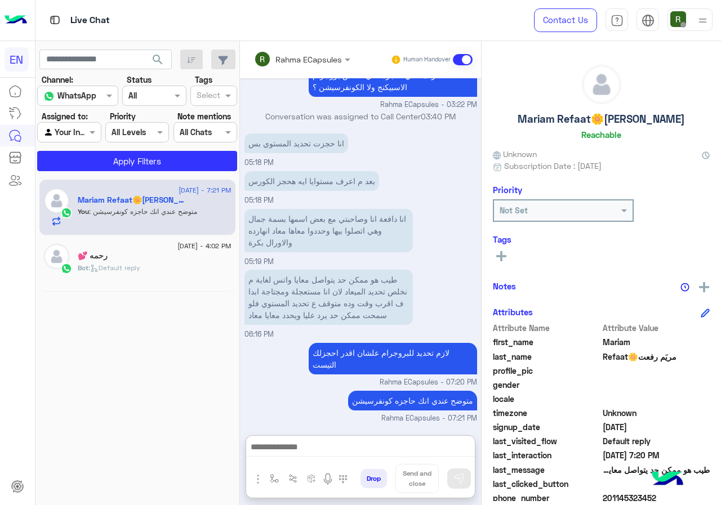
click at [298, 56] on input "text" at bounding box center [287, 60] width 66 height 12
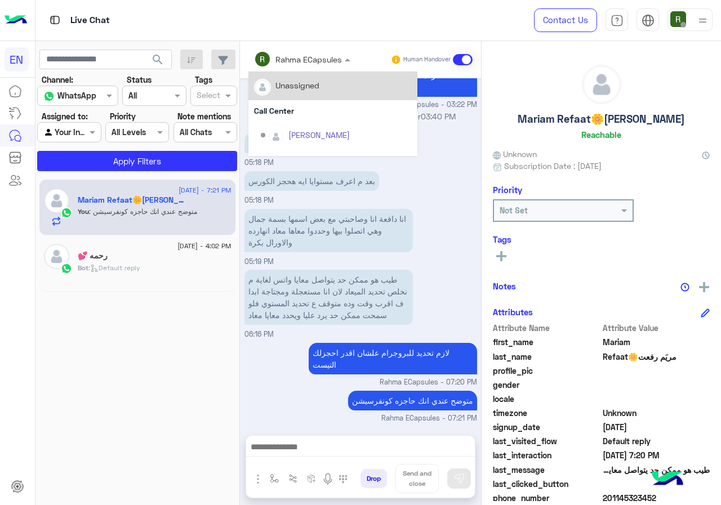
scroll to position [549, 0]
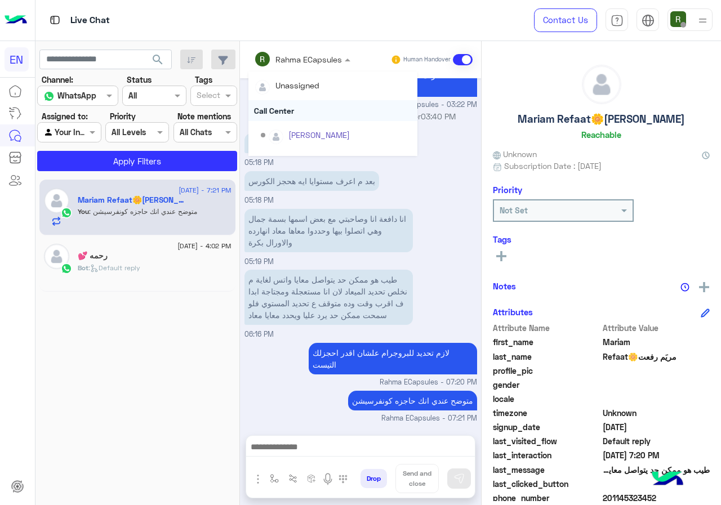
click at [305, 102] on div "Call Center" at bounding box center [332, 110] width 169 height 21
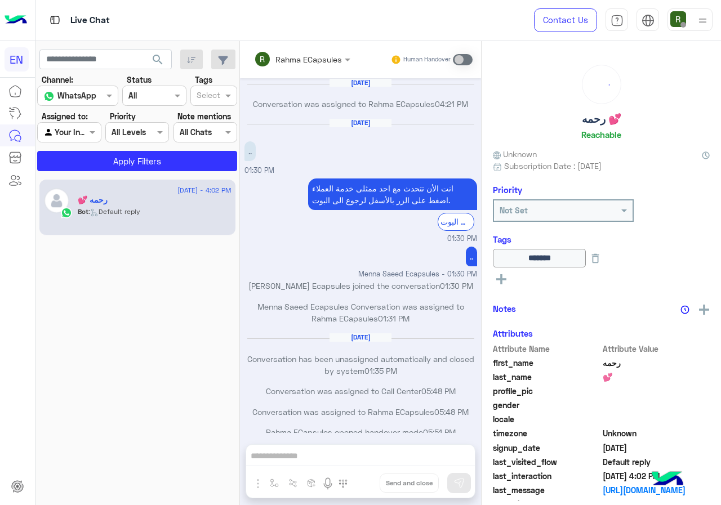
scroll to position [546, 0]
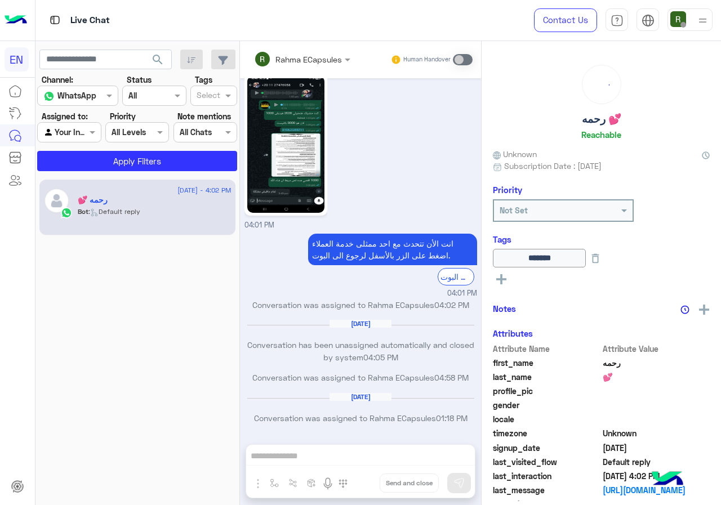
click at [85, 132] on div at bounding box center [69, 132] width 63 height 13
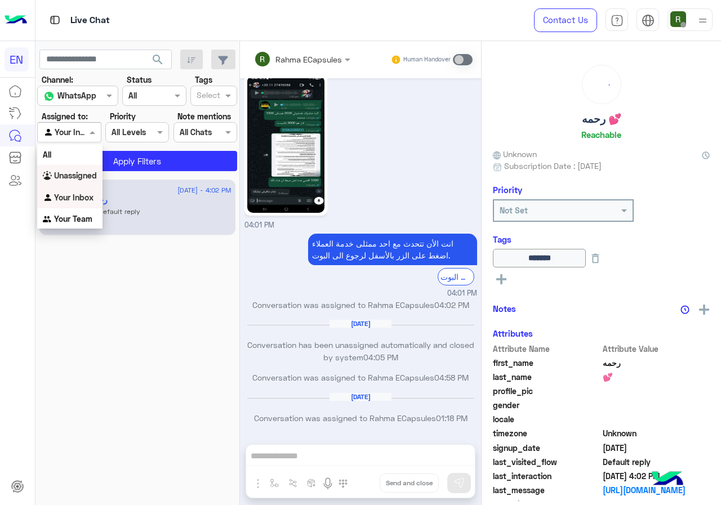
click at [89, 181] on div "Unassigned" at bounding box center [69, 176] width 65 height 22
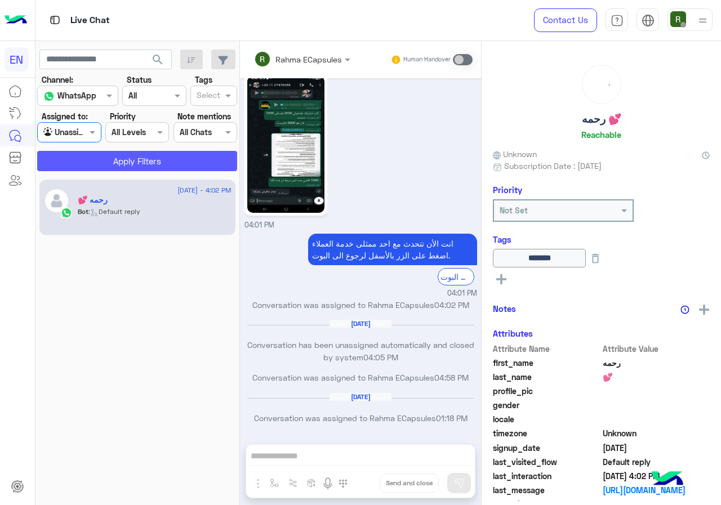
click at [96, 163] on button "Apply Filters" at bounding box center [137, 161] width 200 height 20
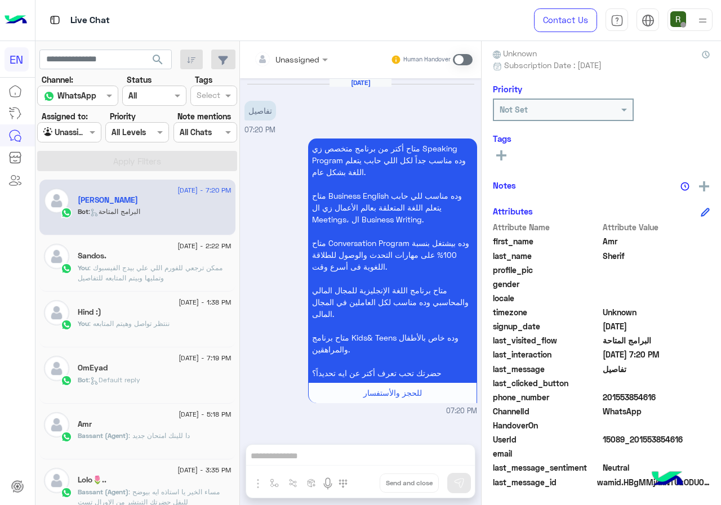
scroll to position [101, 0]
click at [287, 54] on input "text" at bounding box center [277, 60] width 46 height 12
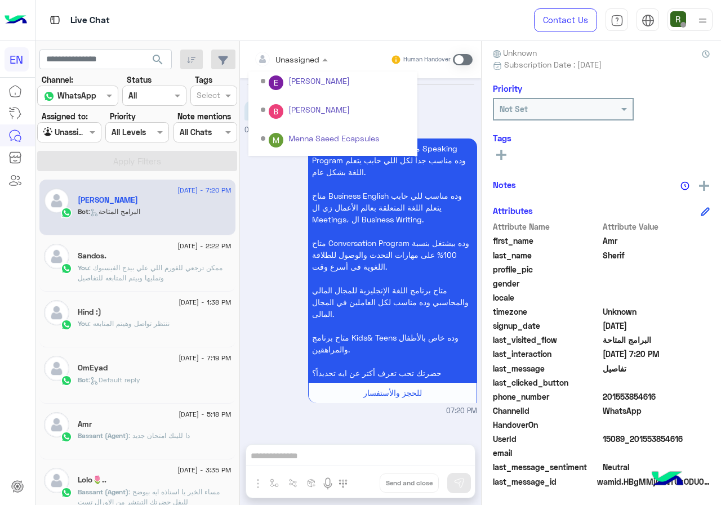
scroll to position [187, 0]
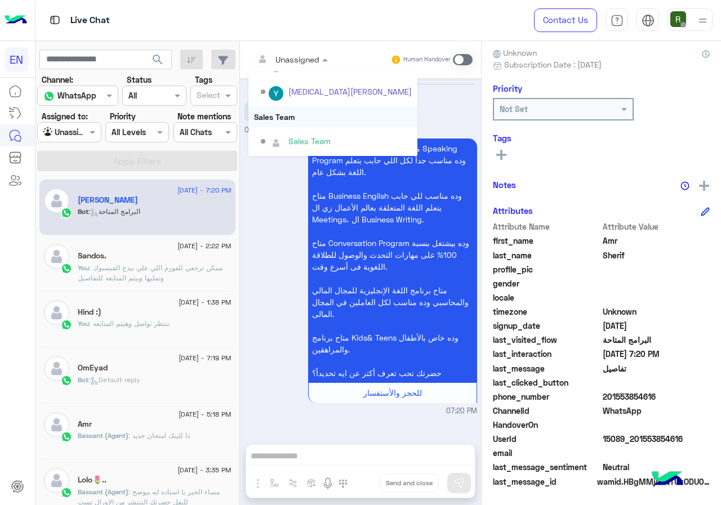
click at [292, 114] on div "Sales Team" at bounding box center [332, 116] width 169 height 21
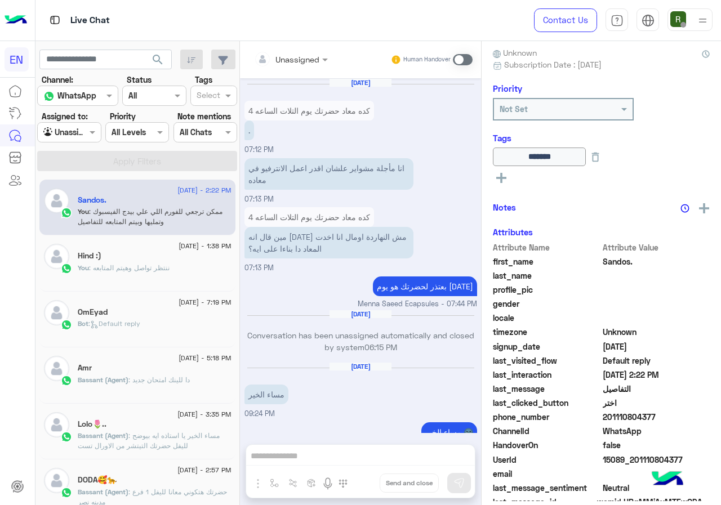
scroll to position [1153, 0]
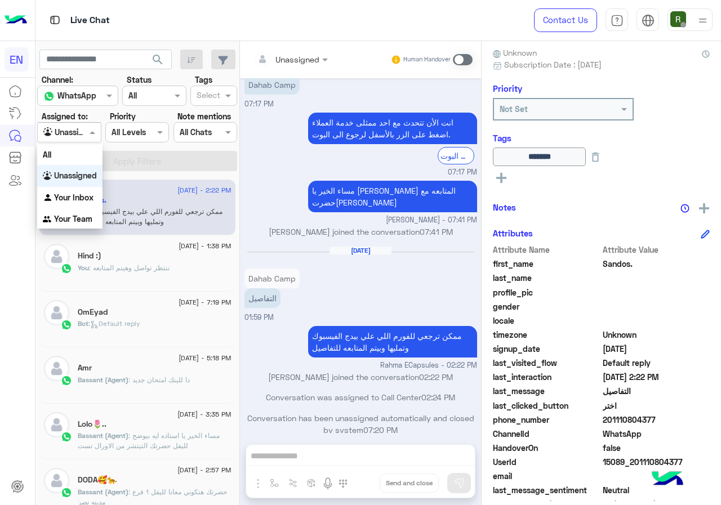
click at [69, 129] on input "text" at bounding box center [56, 133] width 26 height 12
click at [73, 198] on b "Your Inbox" at bounding box center [73, 198] width 39 height 10
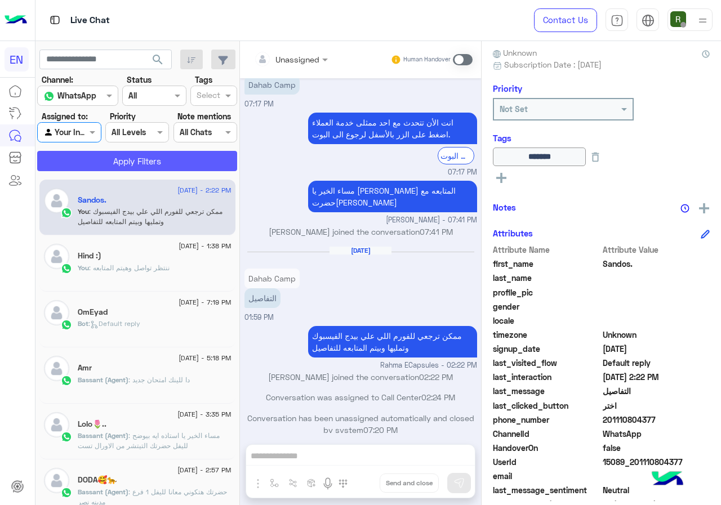
click at [101, 165] on button "Apply Filters" at bounding box center [137, 161] width 200 height 20
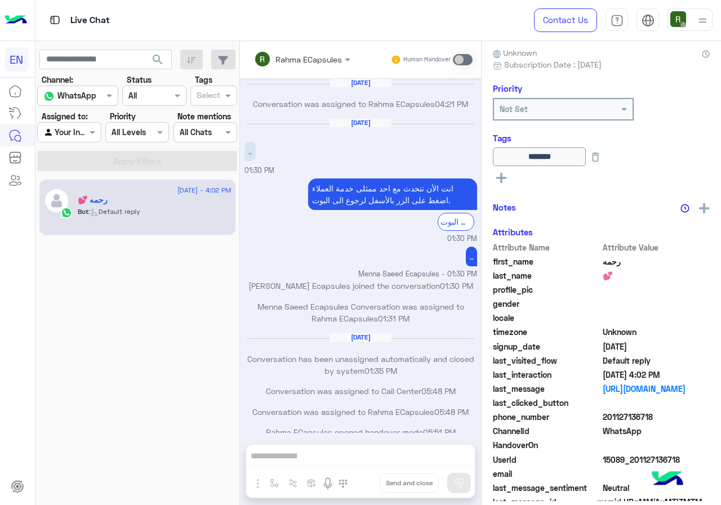
scroll to position [546, 0]
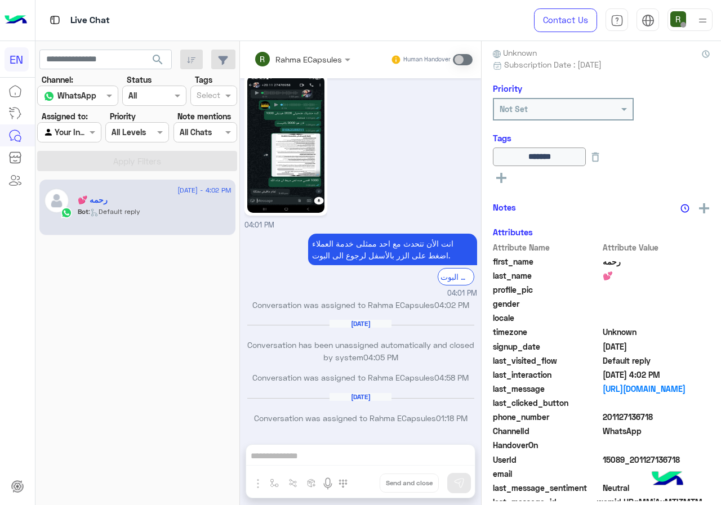
click at [82, 135] on div at bounding box center [69, 132] width 63 height 13
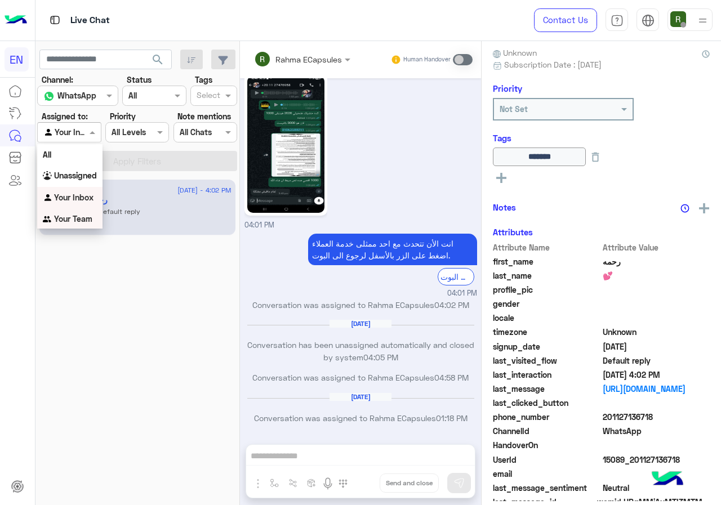
click at [88, 217] on b "Your Team" at bounding box center [73, 219] width 38 height 10
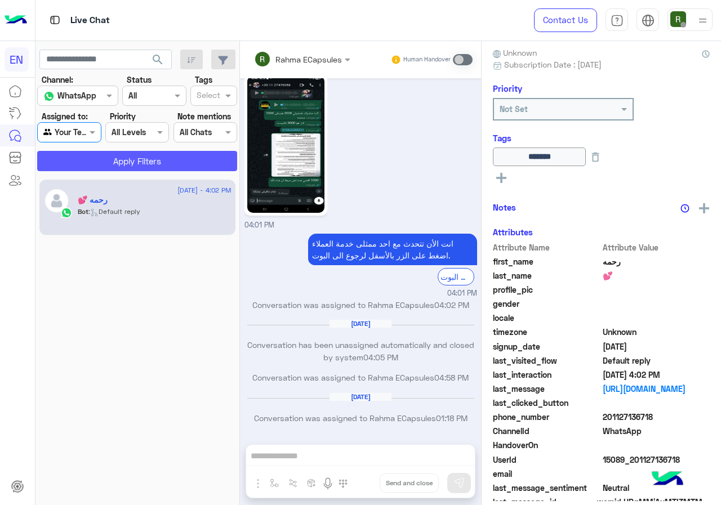
click at [103, 168] on button "Apply Filters" at bounding box center [137, 161] width 200 height 20
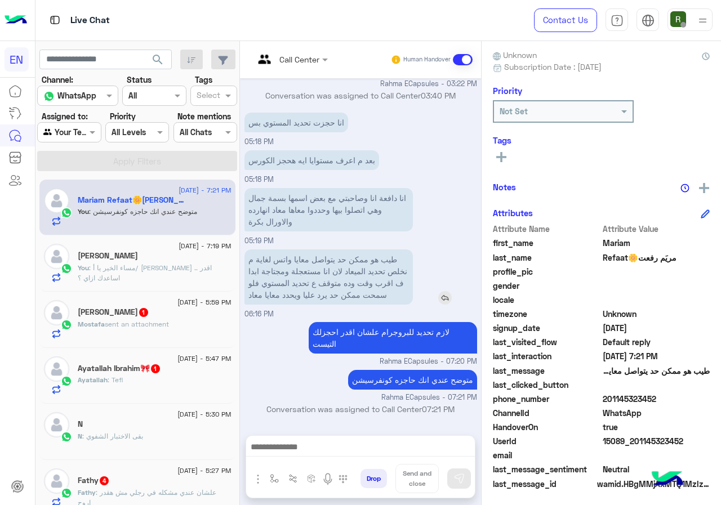
scroll to position [101, 0]
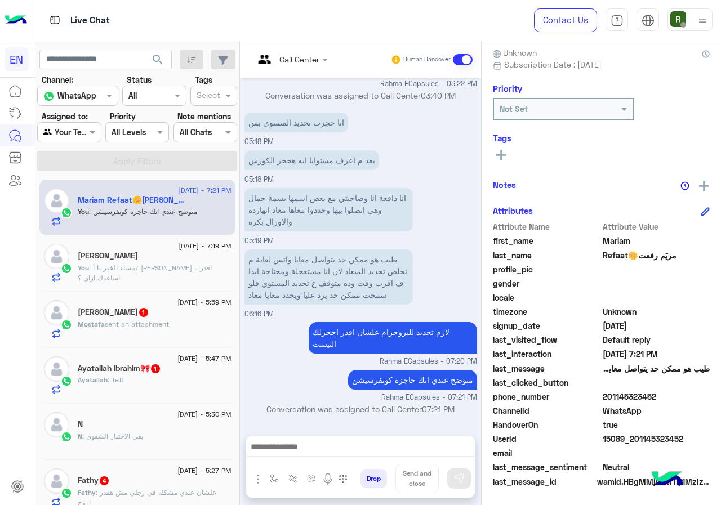
click at [131, 329] on p "Mostafa sent an attachment" at bounding box center [123, 324] width 91 height 10
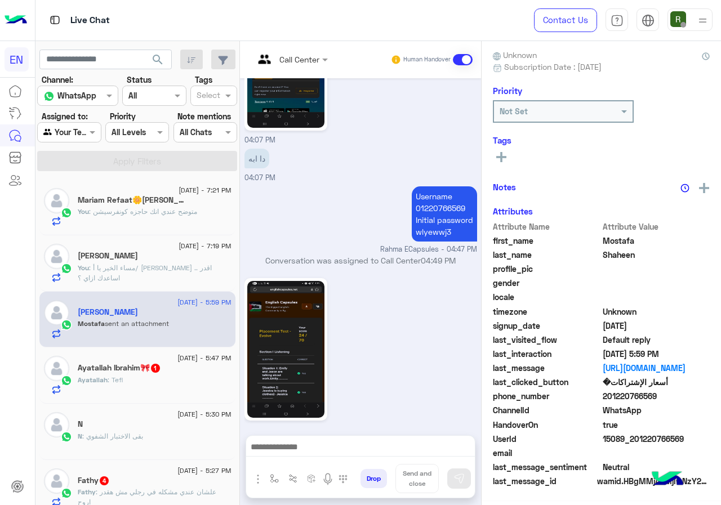
scroll to position [99, 0]
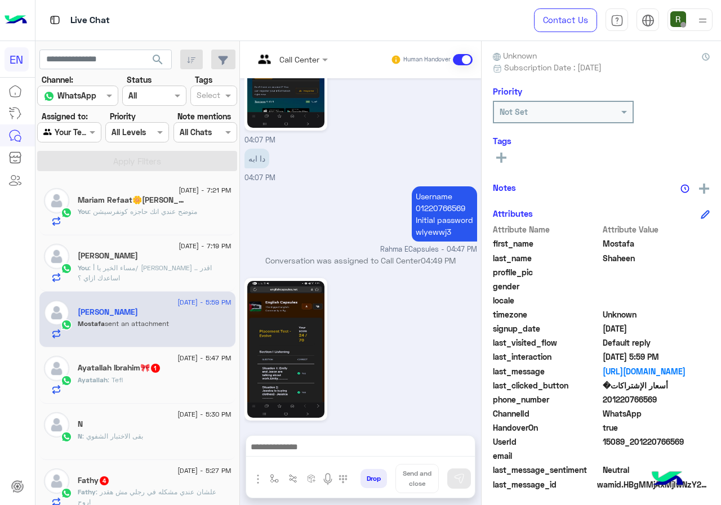
drag, startPoint x: 605, startPoint y: 400, endPoint x: 656, endPoint y: 397, distance: 51.4
click at [656, 397] on span "201220766569" at bounding box center [657, 400] width 108 height 12
copy span "01220766569"
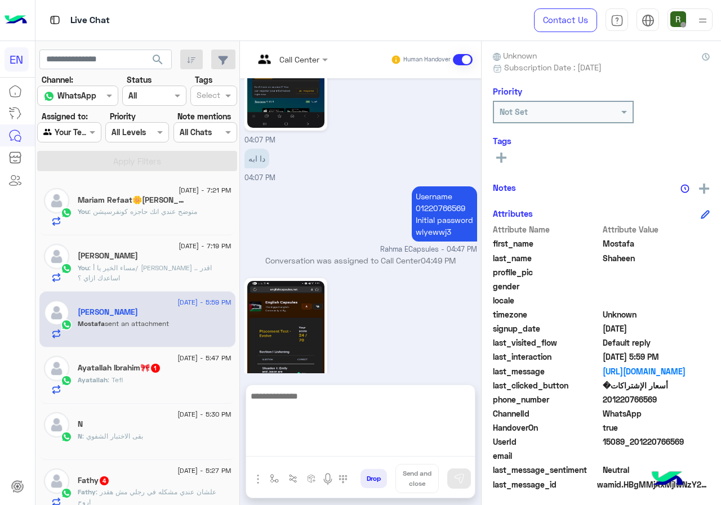
click at [357, 450] on textarea at bounding box center [360, 423] width 229 height 68
type textarea "**********"
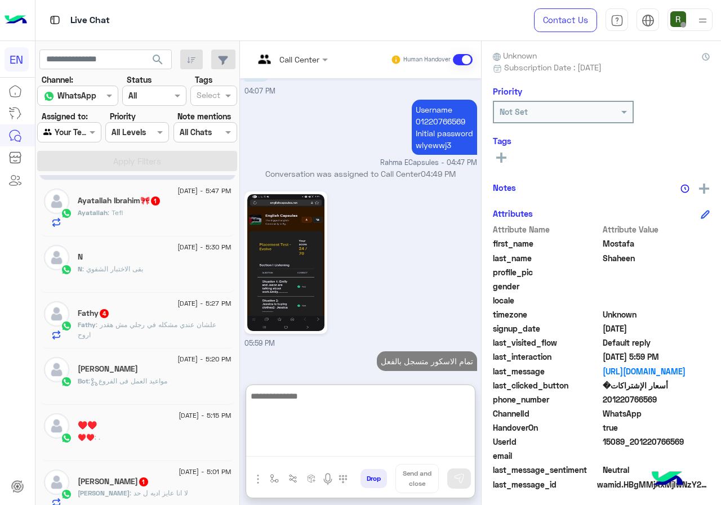
scroll to position [169, 0]
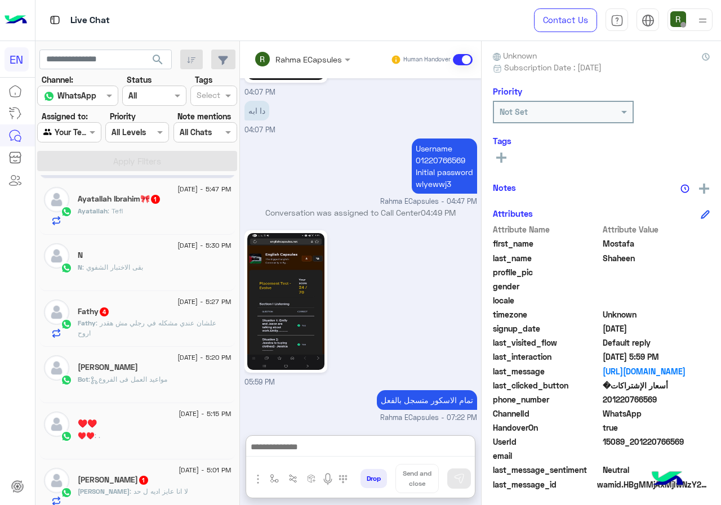
click at [135, 221] on div "Ayatallah : Tefl" at bounding box center [155, 216] width 154 height 20
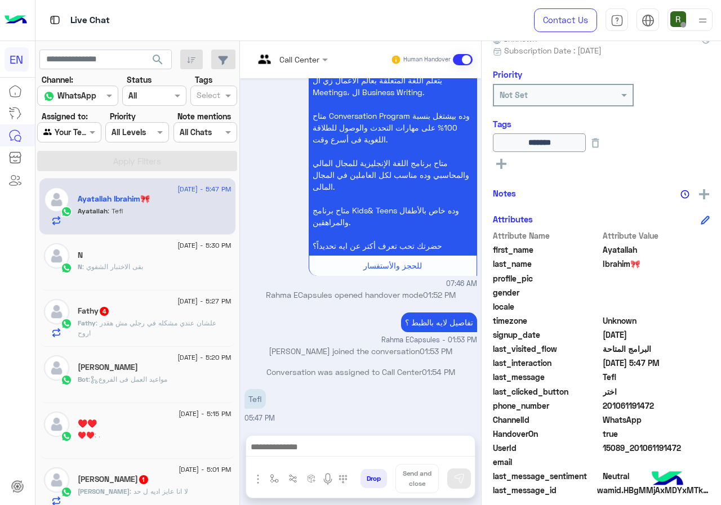
scroll to position [125, 0]
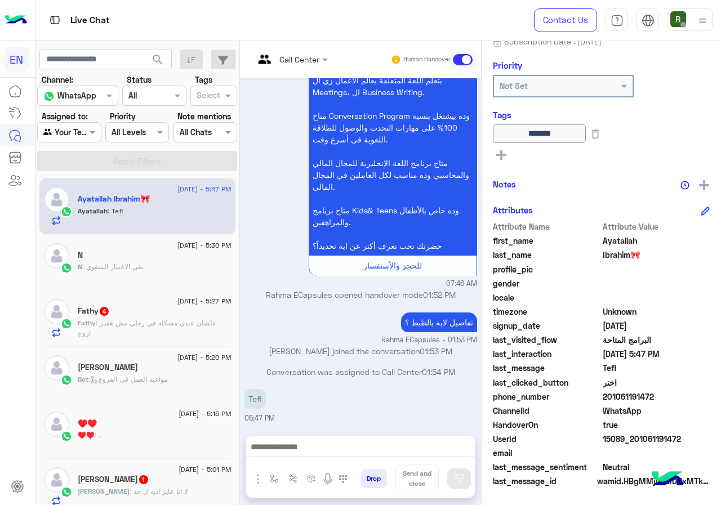
drag, startPoint x: 606, startPoint y: 396, endPoint x: 664, endPoint y: 396, distance: 58.0
click at [664, 396] on span "201061191472" at bounding box center [657, 397] width 108 height 12
copy span "01061191472"
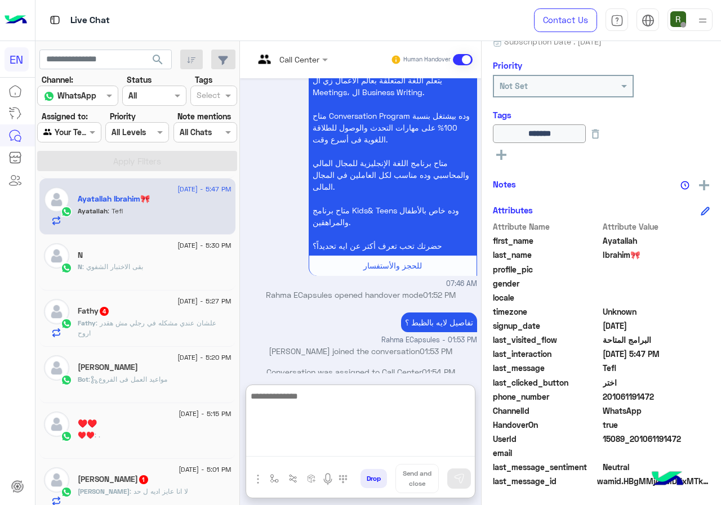
paste textarea "**********"
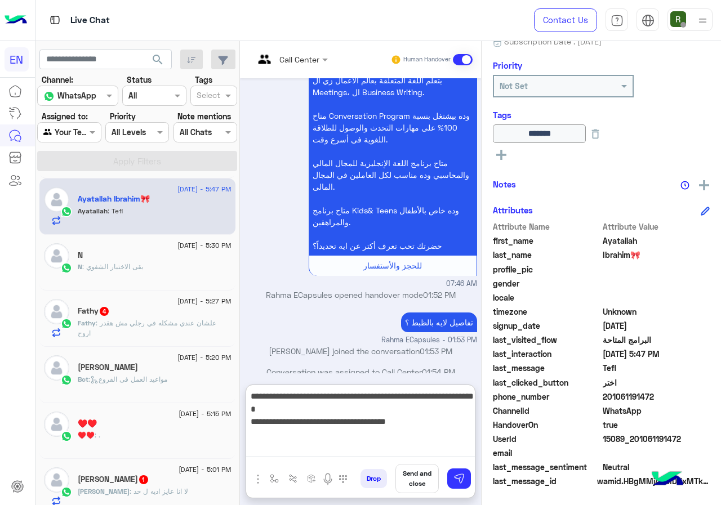
type textarea "**********"
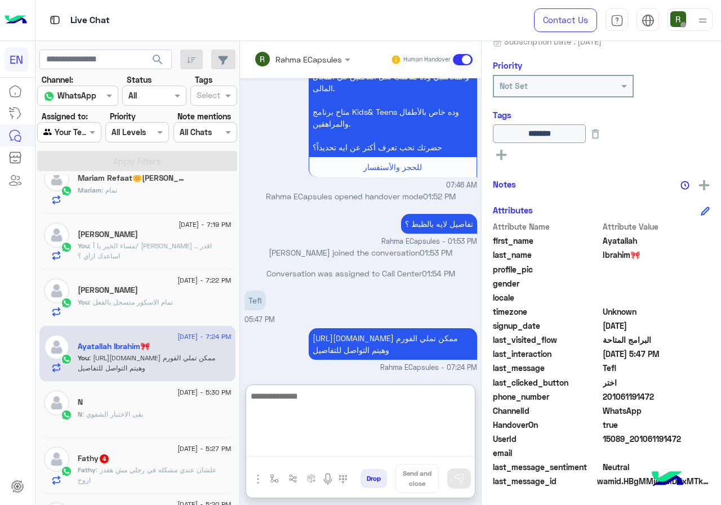
scroll to position [0, 0]
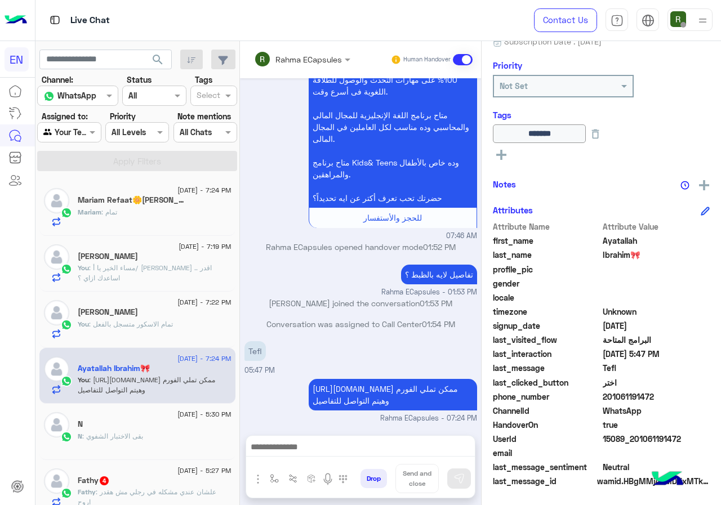
click at [158, 221] on div "Mariam : تمام" at bounding box center [155, 217] width 154 height 20
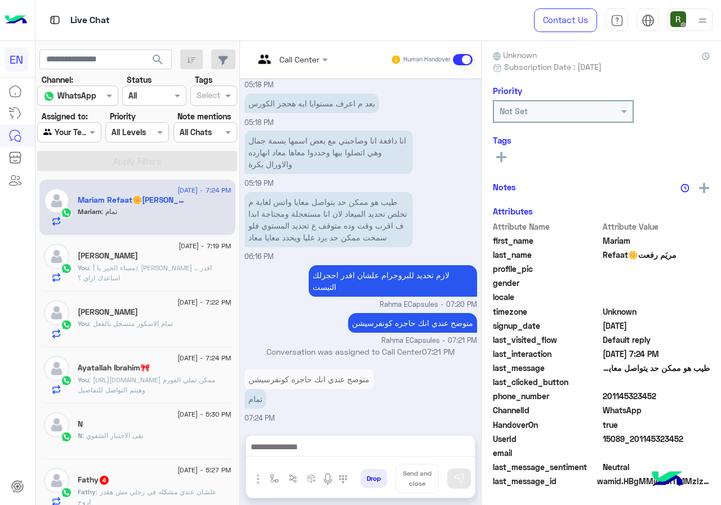
scroll to position [101, 0]
click at [334, 437] on div at bounding box center [360, 450] width 229 height 28
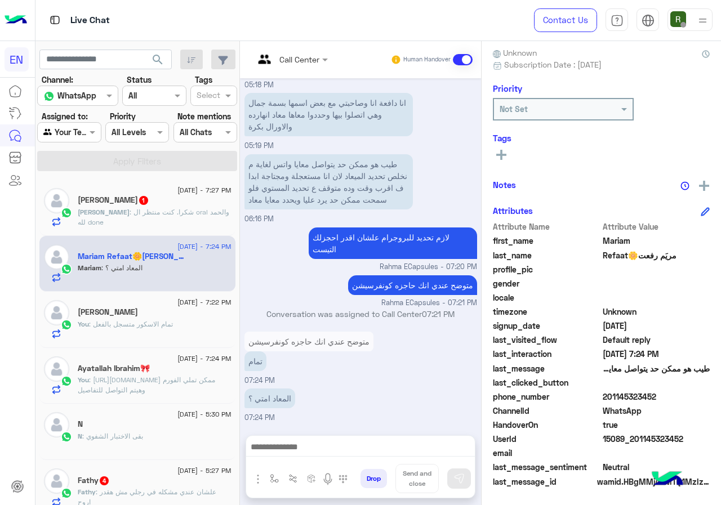
click at [122, 238] on div "10 September - 7:24 PM Mariam Refaat🌼مريَم رفعت Mariam : المعاد امتي ؟" at bounding box center [137, 264] width 196 height 56
click at [132, 204] on h5 "Ahmed Khairy Abdulrady 1" at bounding box center [114, 201] width 72 height 10
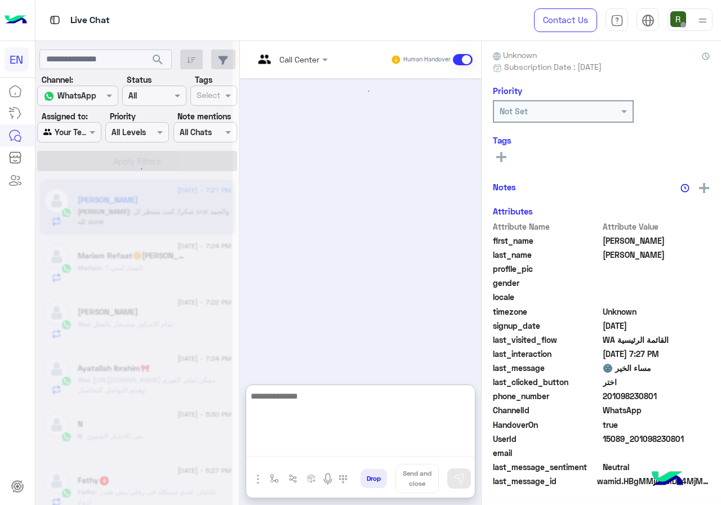
click at [317, 444] on textarea at bounding box center [360, 423] width 229 height 68
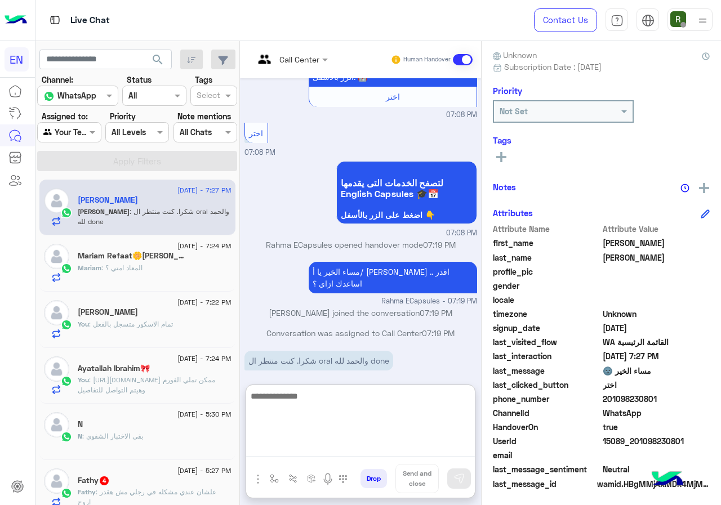
scroll to position [101, 0]
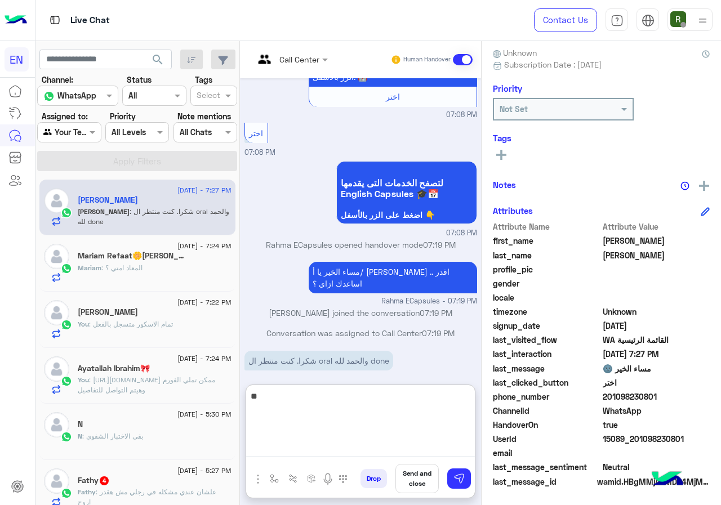
type textarea "*"
type textarea "**********"
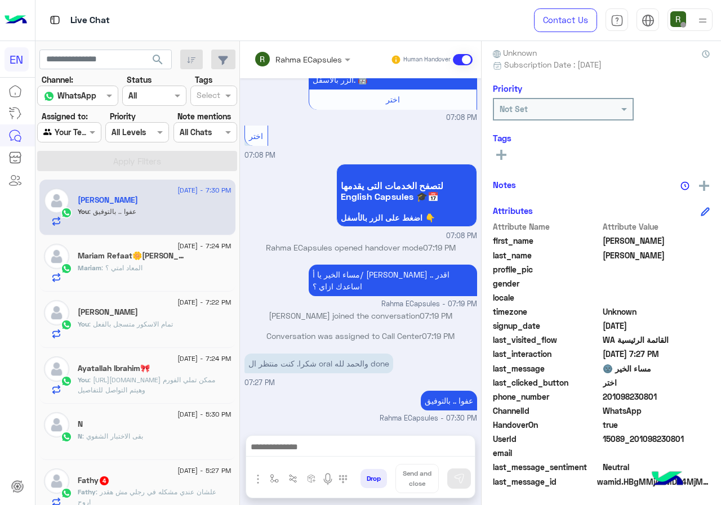
click at [164, 274] on div "Mariam : المعاد امتي ؟" at bounding box center [155, 273] width 154 height 20
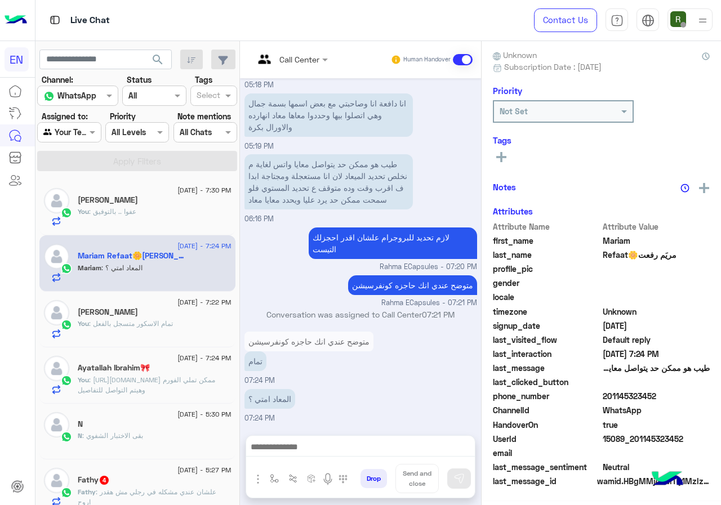
scroll to position [99, 0]
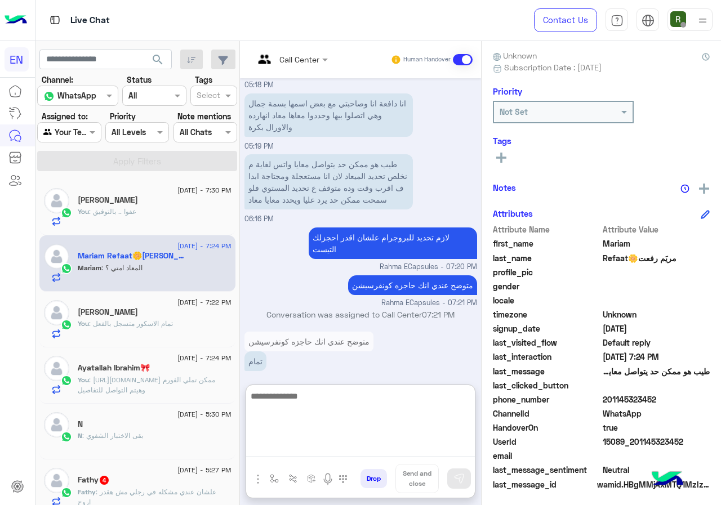
paste textarea "**********"
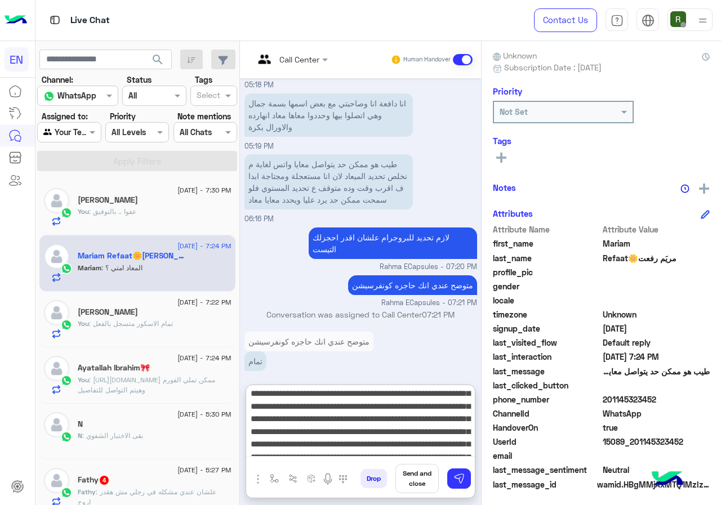
scroll to position [0, 0]
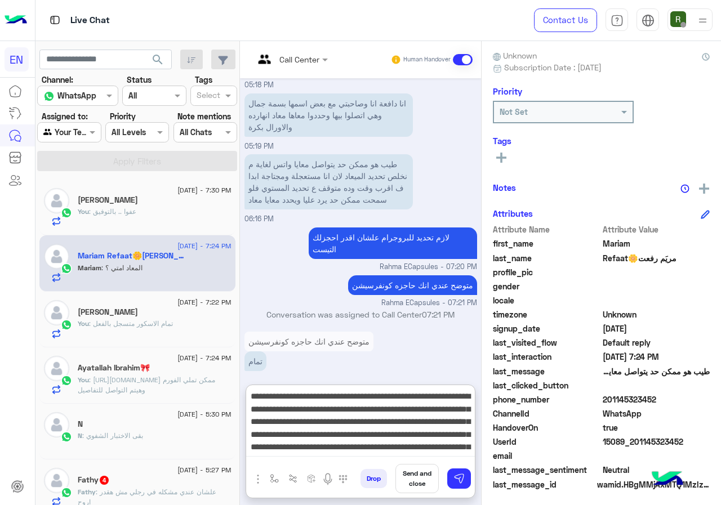
click at [379, 397] on textarea "**********" at bounding box center [360, 423] width 229 height 68
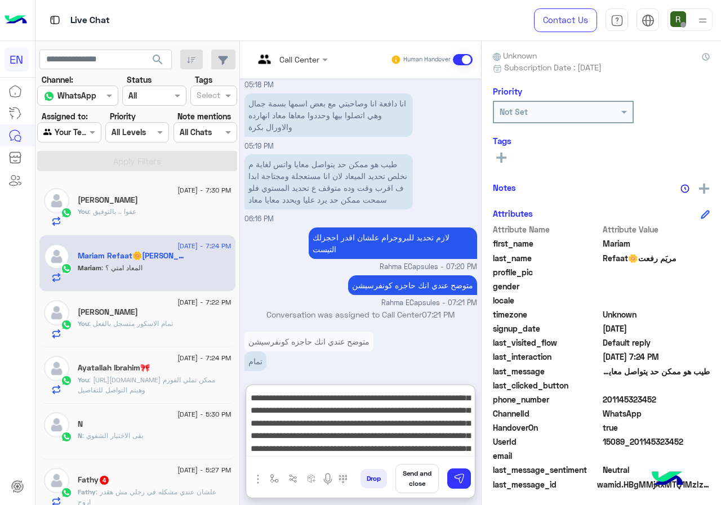
scroll to position [62, 0]
type textarea "**********"
click at [455, 471] on button at bounding box center [459, 479] width 24 height 20
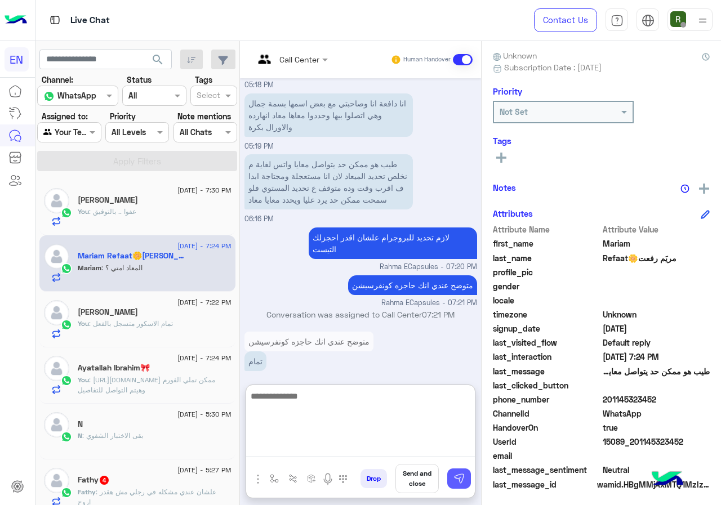
scroll to position [0, 0]
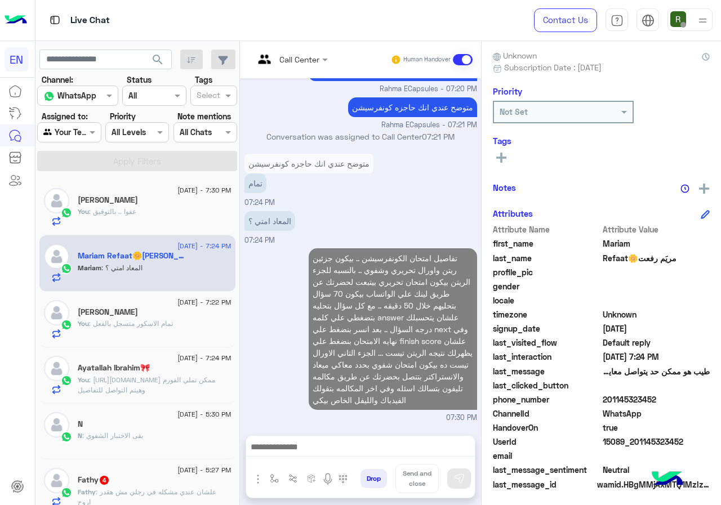
click at [367, 449] on textarea at bounding box center [360, 448] width 229 height 17
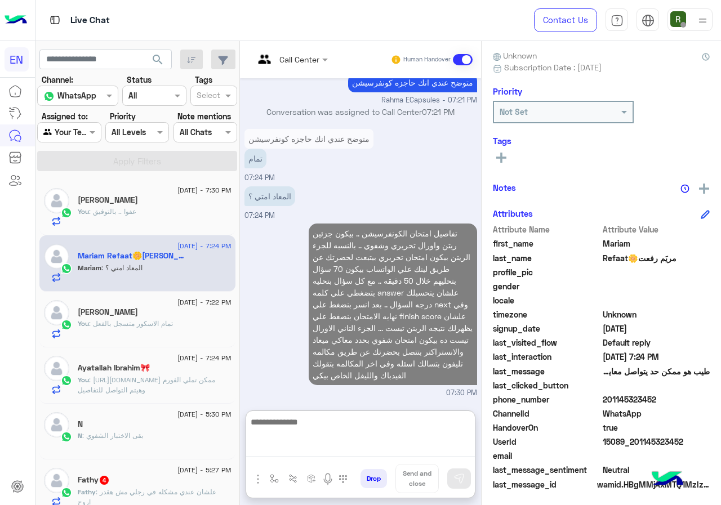
scroll to position [687, 0]
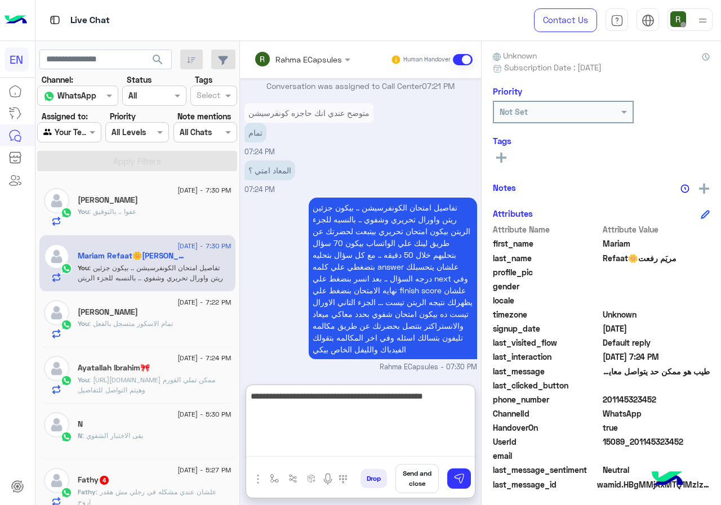
type textarea "**********"
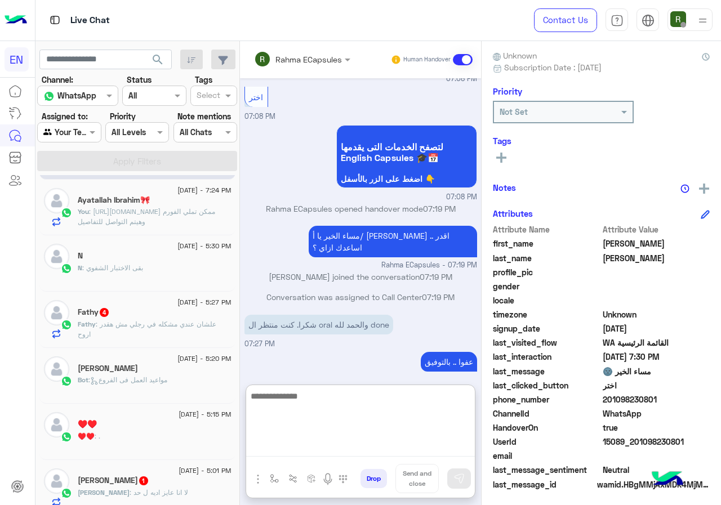
scroll to position [113, 0]
click at [154, 253] on div "N" at bounding box center [155, 257] width 154 height 12
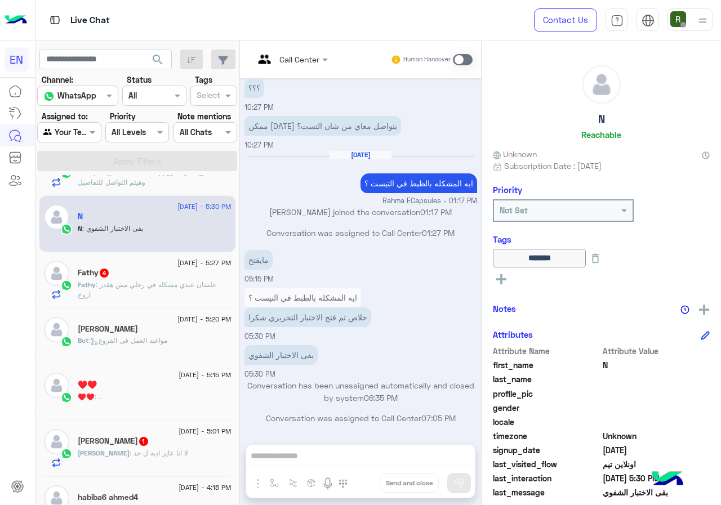
scroll to position [169, 0]
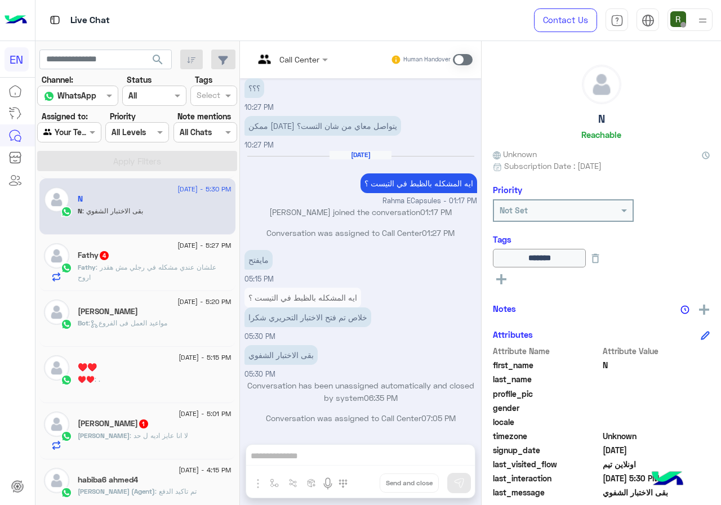
click at [200, 245] on span "[DATE] - 5:27 PM" at bounding box center [204, 246] width 54 height 10
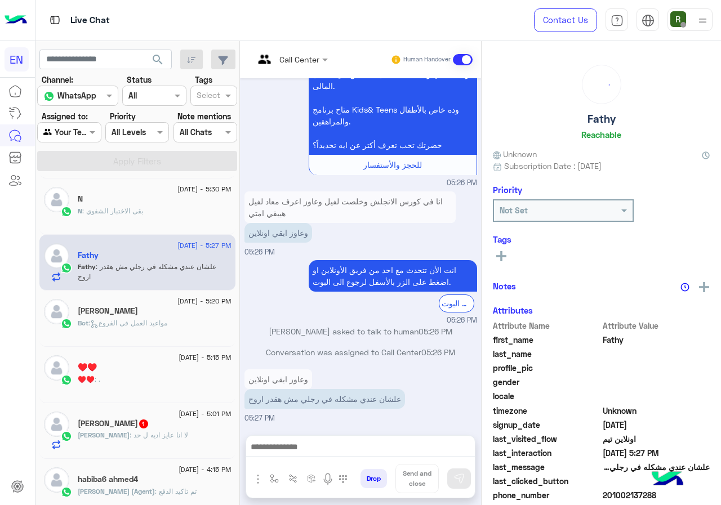
scroll to position [99, 0]
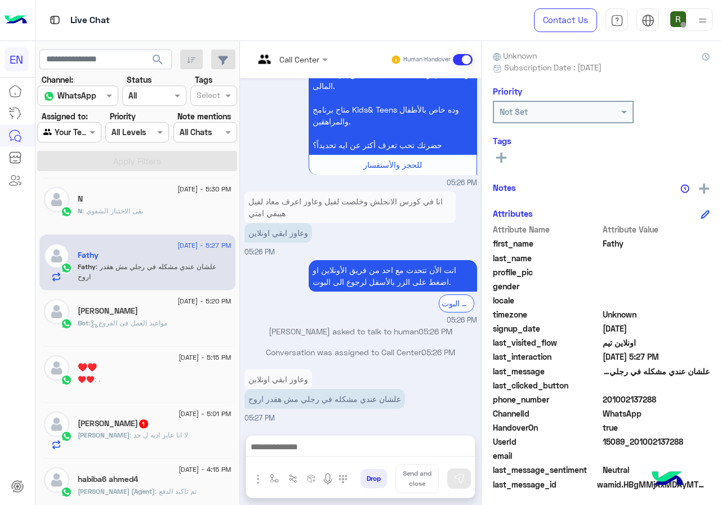
drag, startPoint x: 605, startPoint y: 399, endPoint x: 682, endPoint y: 407, distance: 78.1
click at [682, 407] on div "phone_number 201002137288" at bounding box center [601, 401] width 217 height 14
copy span "01002137288"
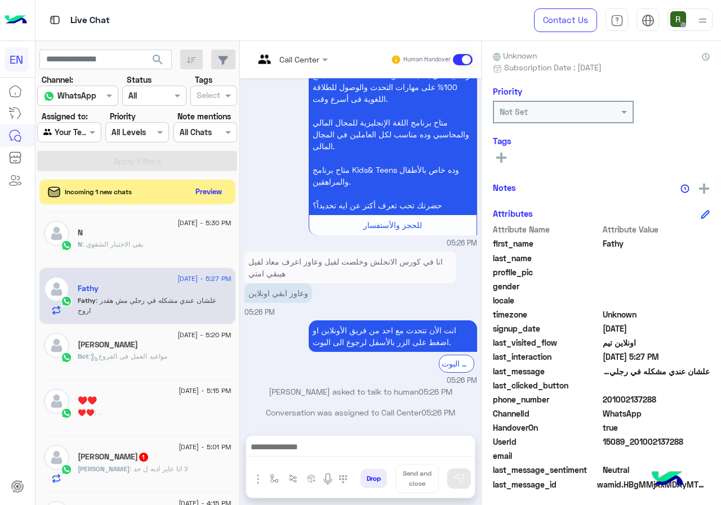
scroll to position [1036, 0]
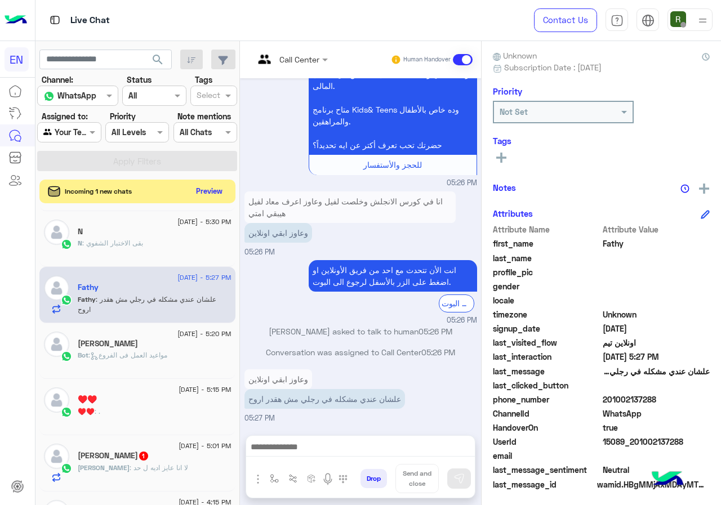
click at [196, 192] on button "Preview" at bounding box center [209, 191] width 35 height 15
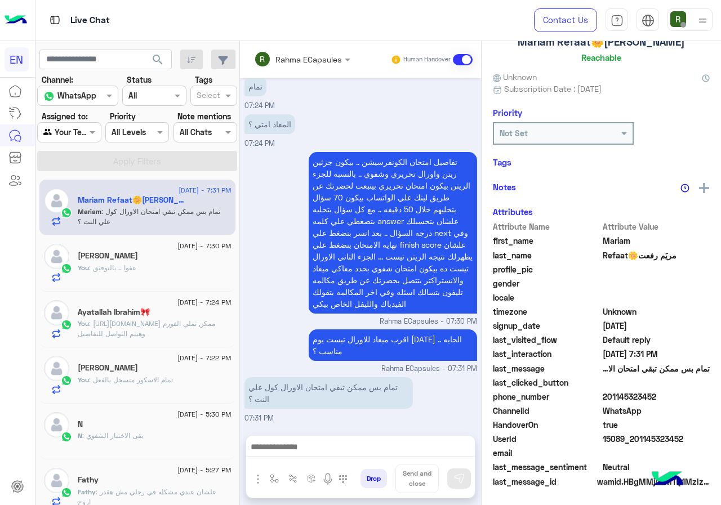
scroll to position [99, 0]
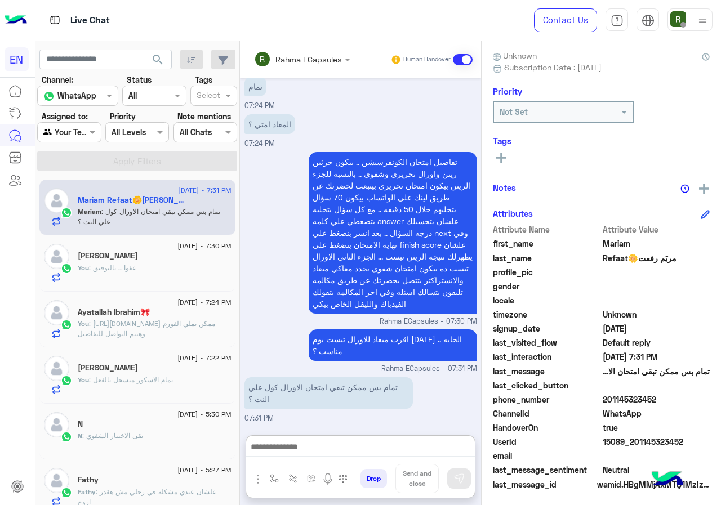
click at [303, 449] on textarea at bounding box center [360, 448] width 229 height 17
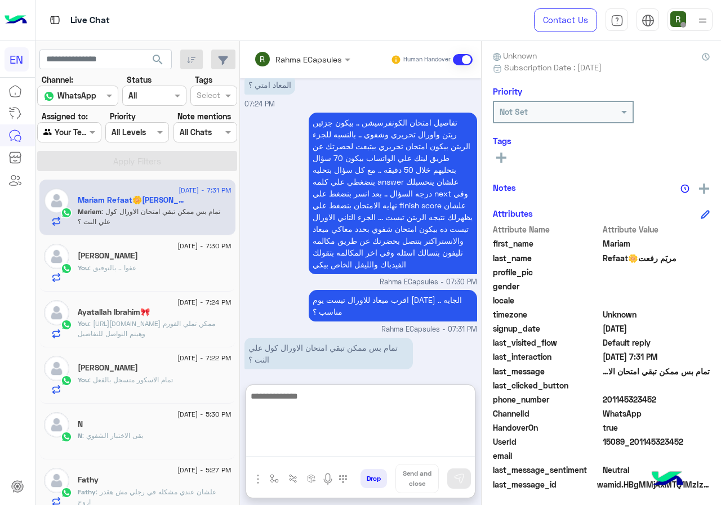
scroll to position [666, 0]
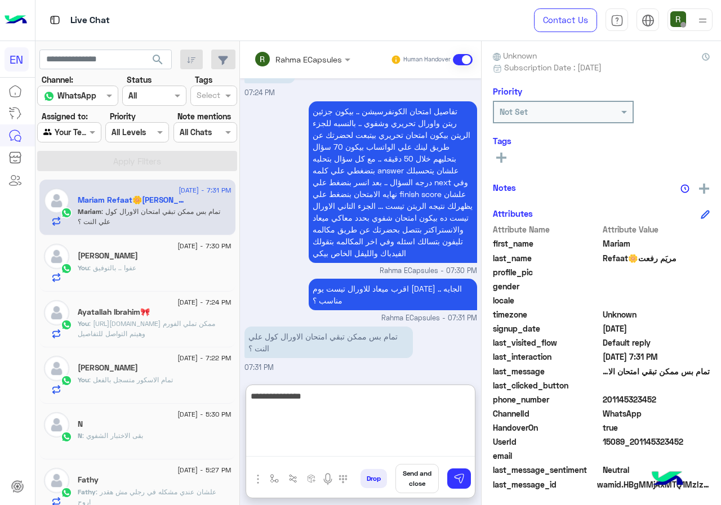
type textarea "**********"
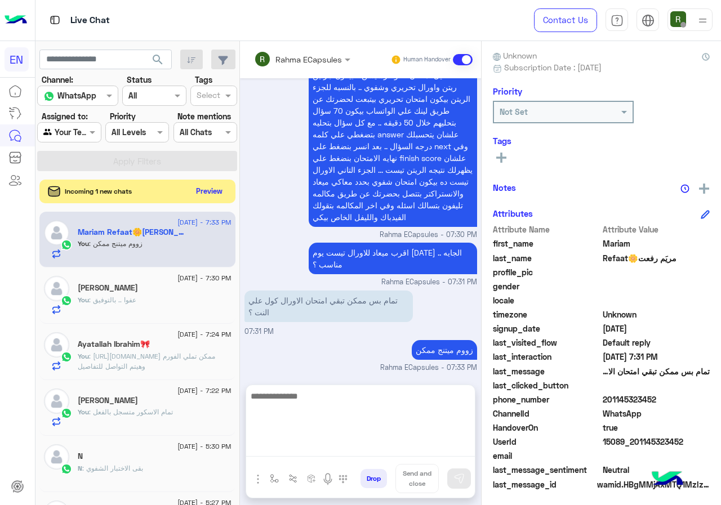
click at [214, 190] on button "Preview" at bounding box center [209, 191] width 35 height 15
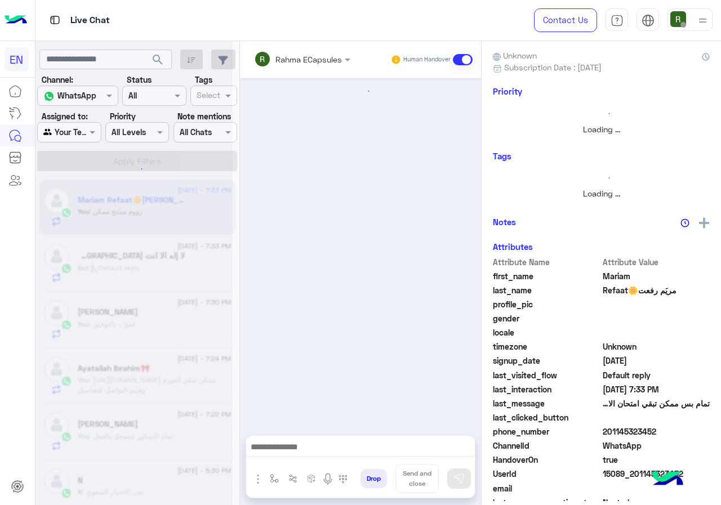
scroll to position [630, 0]
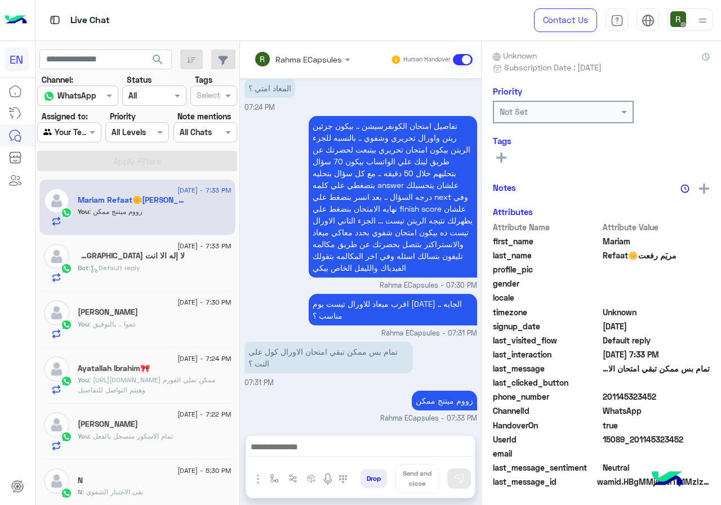
click at [166, 266] on div "Bot : Default reply" at bounding box center [155, 273] width 154 height 20
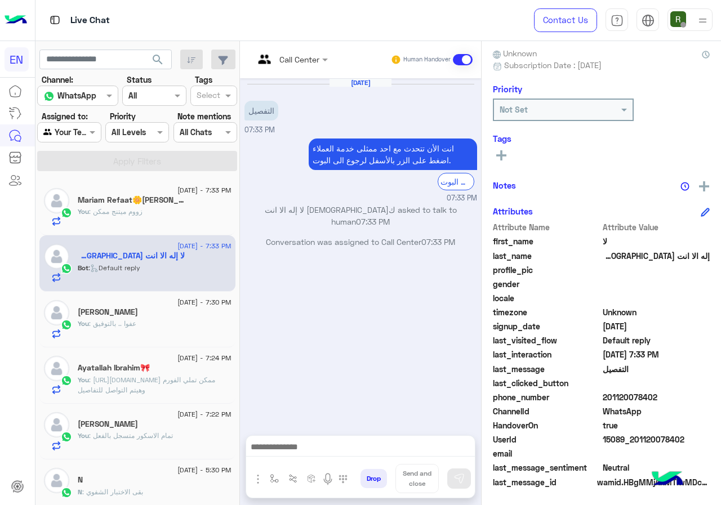
scroll to position [101, 0]
drag, startPoint x: 605, startPoint y: 392, endPoint x: 655, endPoint y: 393, distance: 50.2
click at [655, 393] on span "201120078402" at bounding box center [657, 397] width 108 height 12
copy span "01120078402"
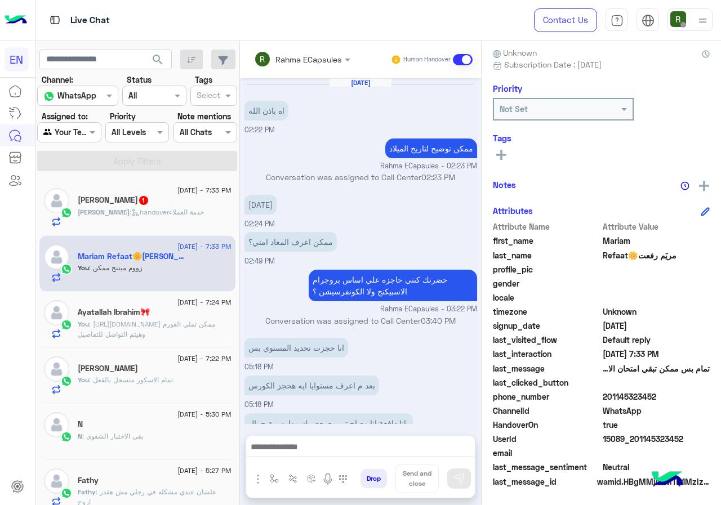
scroll to position [630, 0]
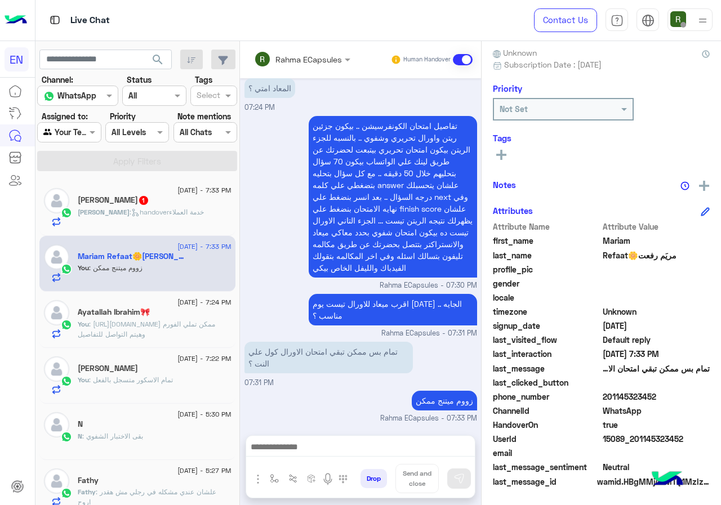
click at [152, 212] on span ": handoverخدمة العملاء" at bounding box center [167, 212] width 74 height 8
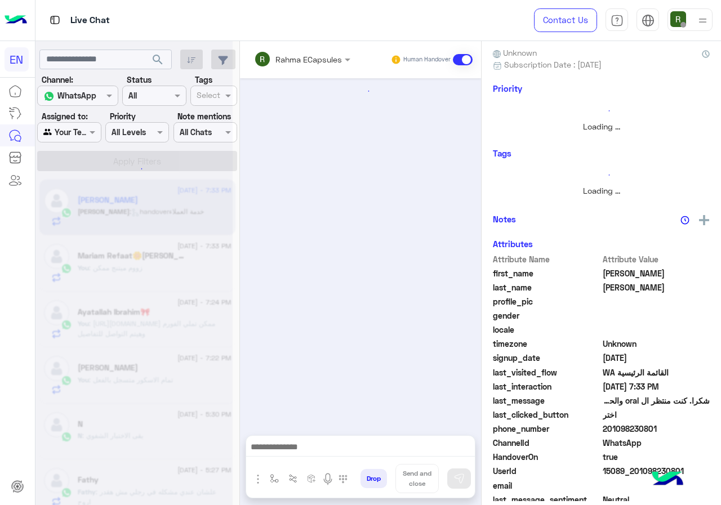
scroll to position [115, 0]
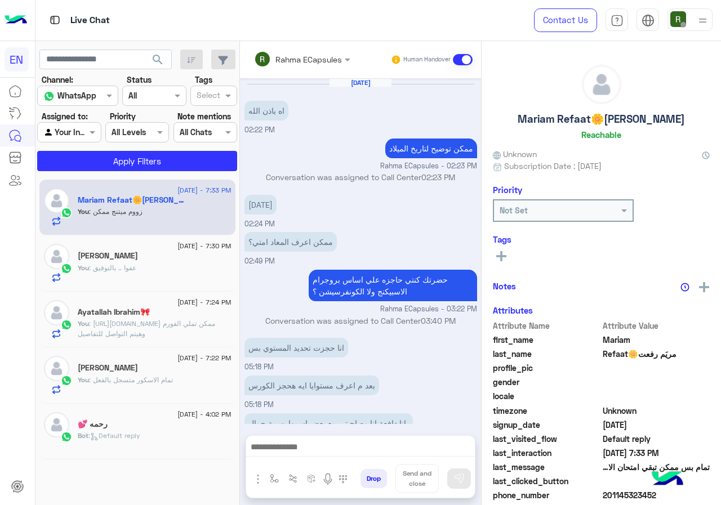
scroll to position [630, 0]
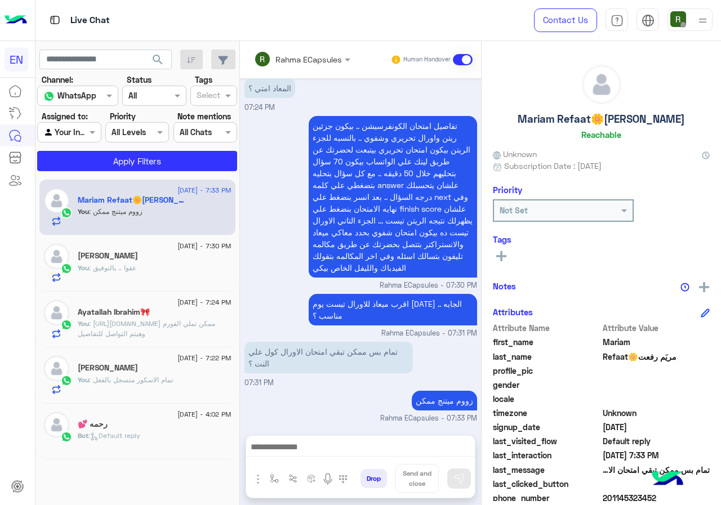
click at [306, 63] on input "text" at bounding box center [287, 60] width 66 height 12
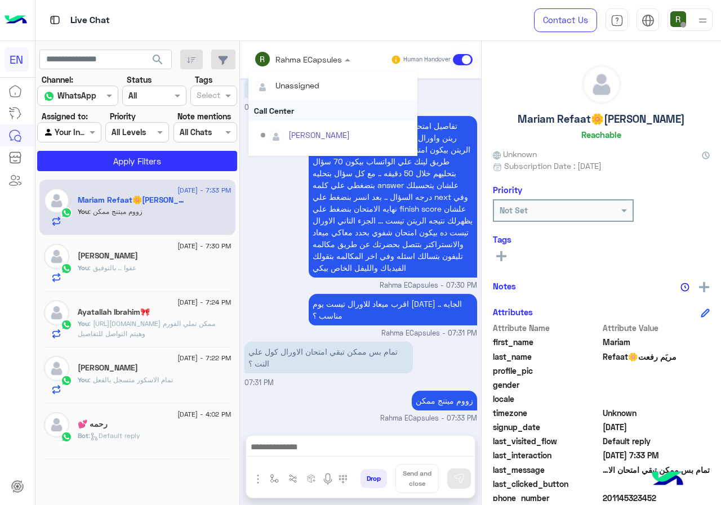
click at [300, 103] on div "Call Center" at bounding box center [332, 110] width 169 height 21
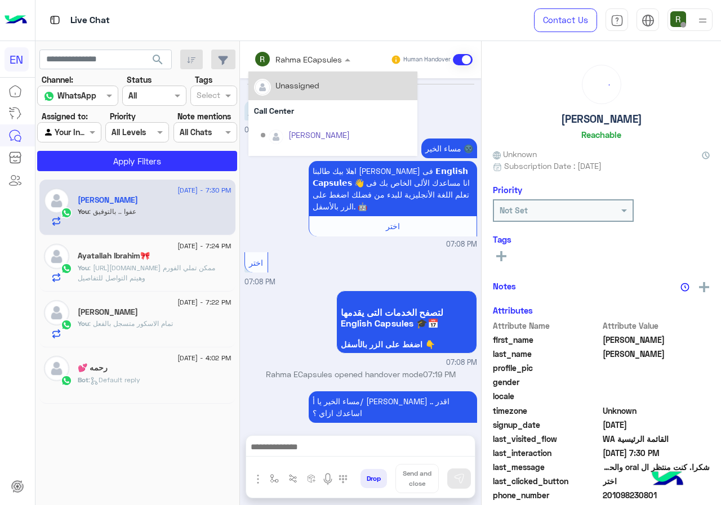
click at [291, 56] on input "text" at bounding box center [287, 60] width 66 height 12
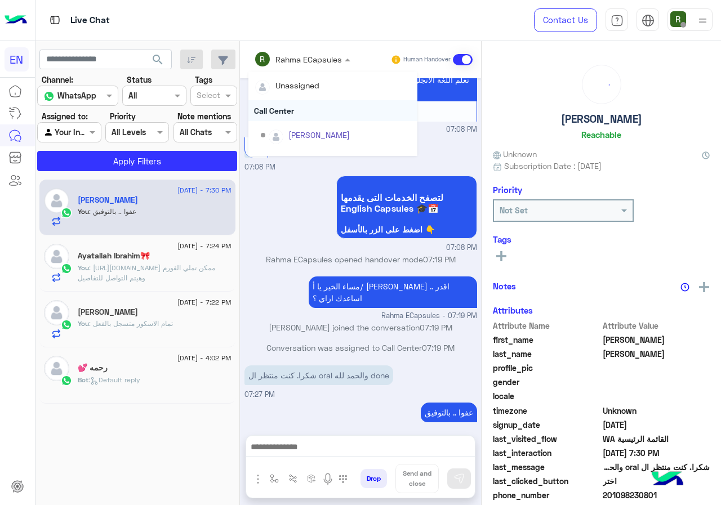
click at [293, 110] on div "Call Center" at bounding box center [332, 110] width 169 height 21
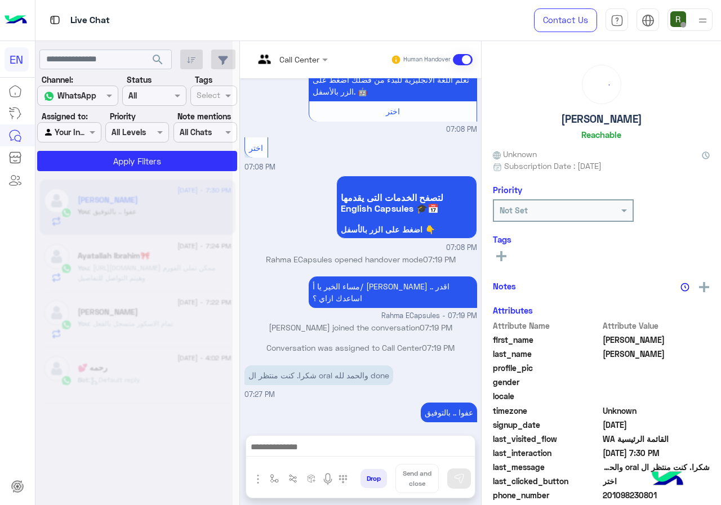
click at [292, 60] on input "text" at bounding box center [277, 60] width 46 height 12
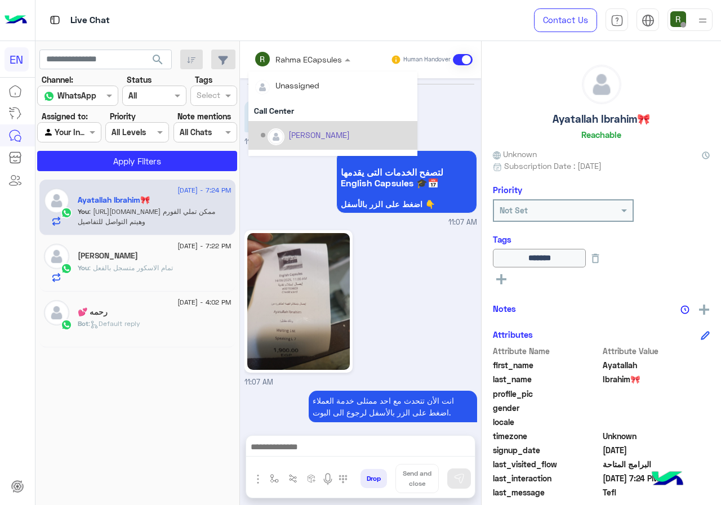
scroll to position [814, 0]
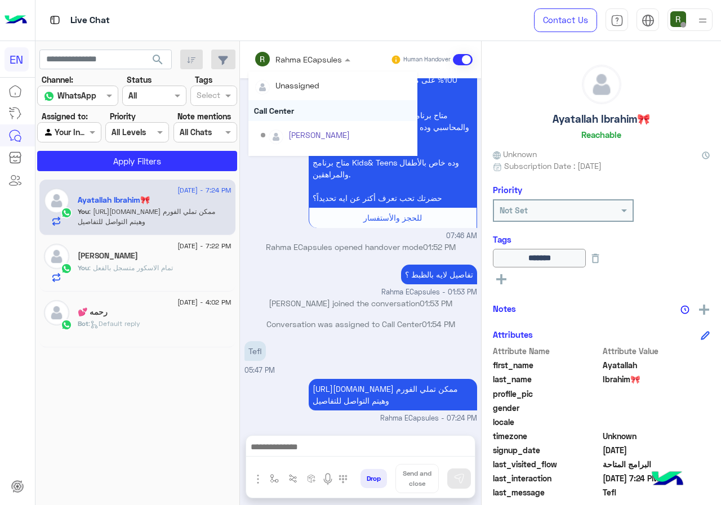
click at [292, 112] on div "Call Center" at bounding box center [332, 110] width 169 height 21
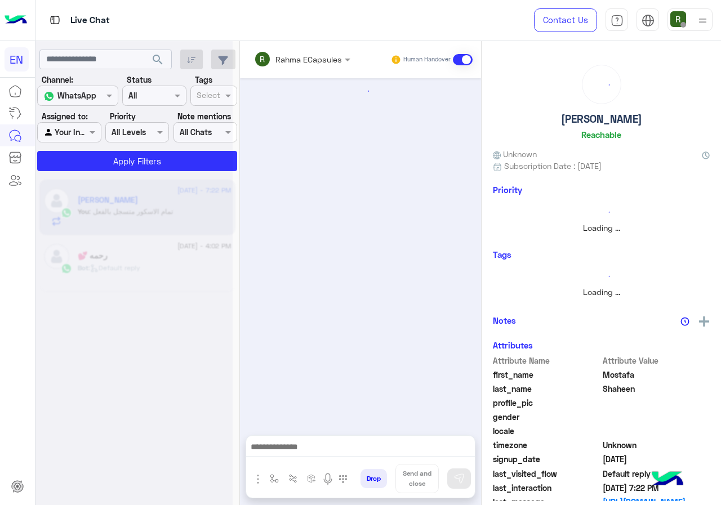
scroll to position [789, 0]
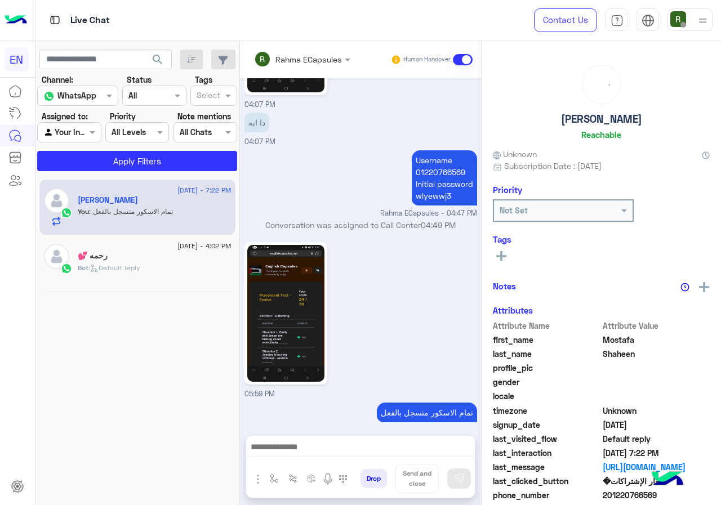
click at [283, 71] on div "Rahma ECapsules Human Handover" at bounding box center [360, 59] width 241 height 37
click at [287, 63] on input "text" at bounding box center [287, 60] width 66 height 12
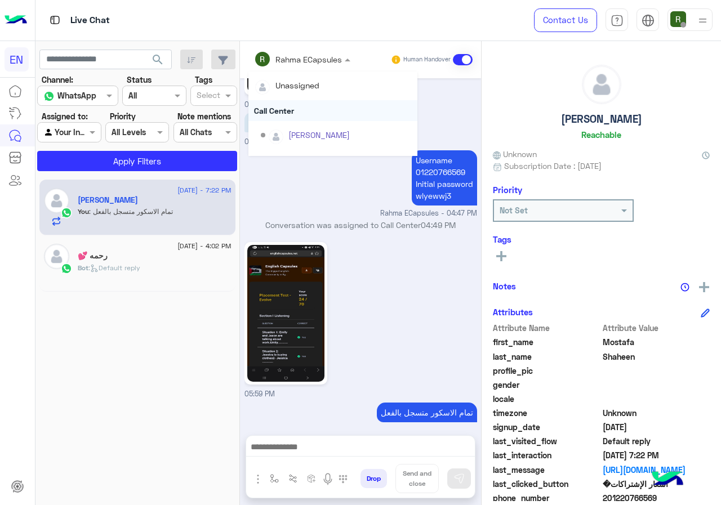
click at [299, 110] on div "Call Center" at bounding box center [332, 110] width 169 height 21
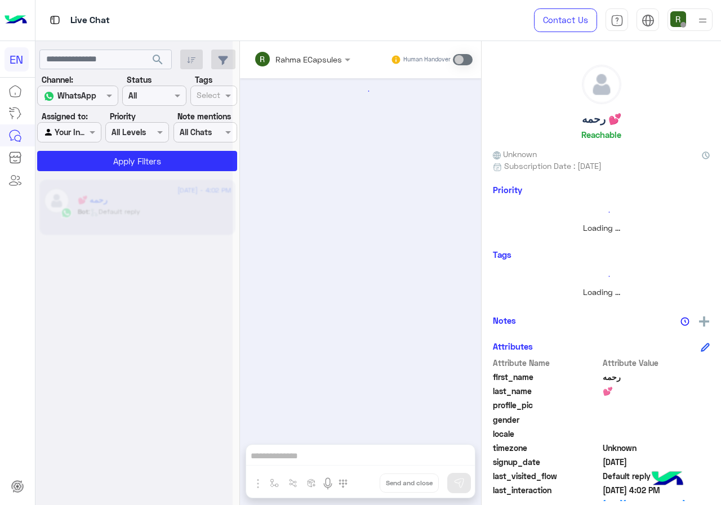
click at [72, 130] on div at bounding box center [69, 132] width 63 height 13
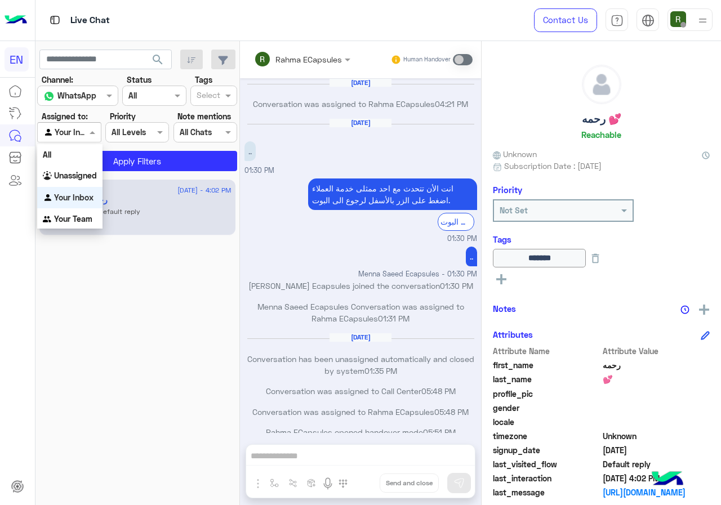
scroll to position [546, 0]
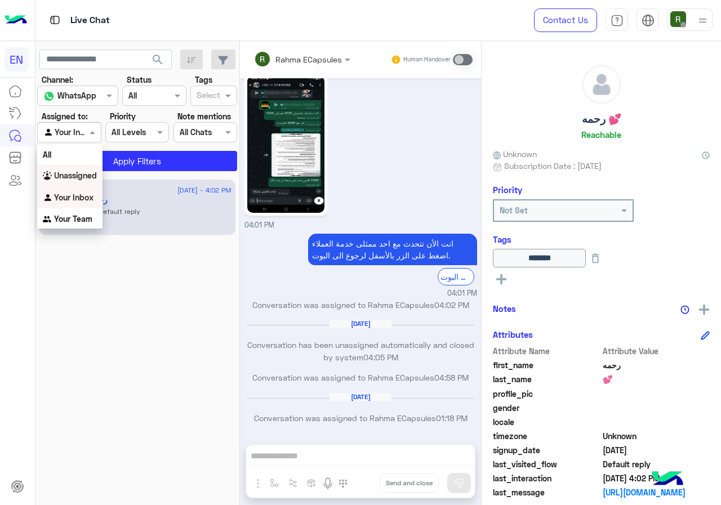
click at [88, 177] on b "Unassigned" at bounding box center [75, 176] width 43 height 10
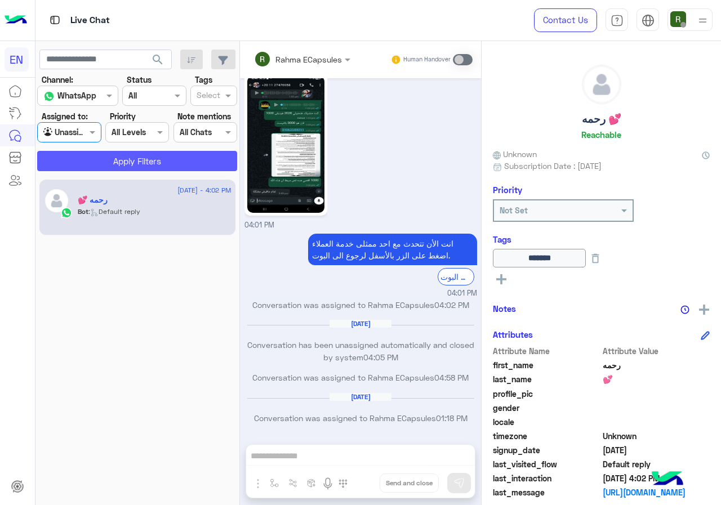
click at [104, 163] on button "Apply Filters" at bounding box center [137, 161] width 200 height 20
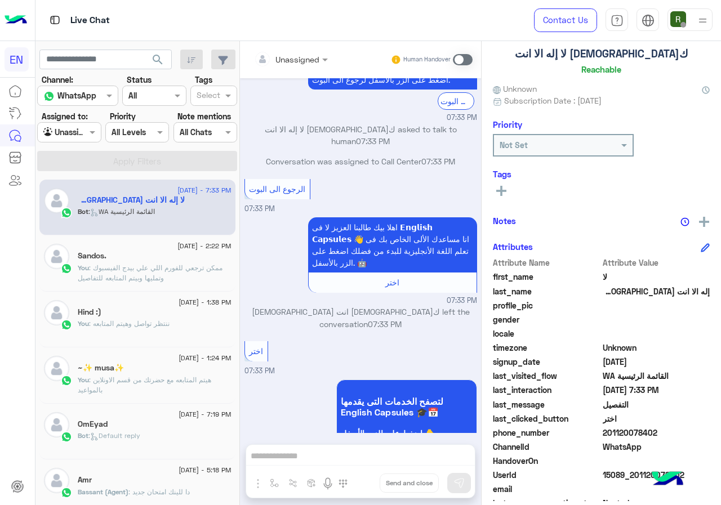
scroll to position [101, 0]
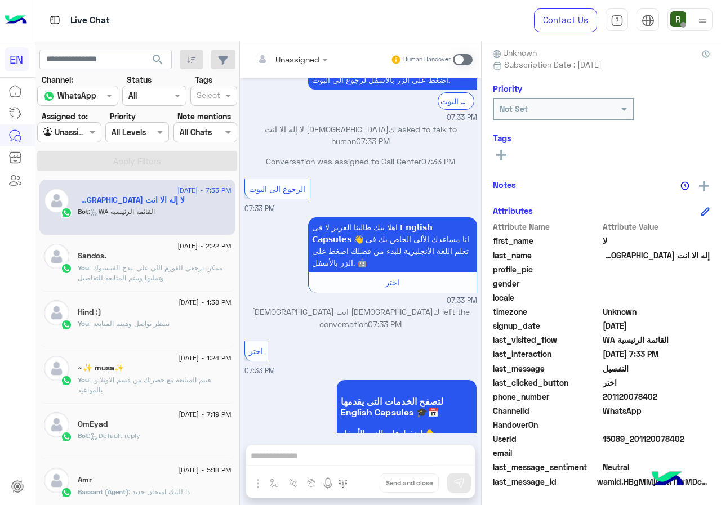
drag, startPoint x: 606, startPoint y: 394, endPoint x: 673, endPoint y: 402, distance: 67.4
click at [673, 402] on span "201120078402" at bounding box center [657, 397] width 108 height 12
copy span "01120078402"
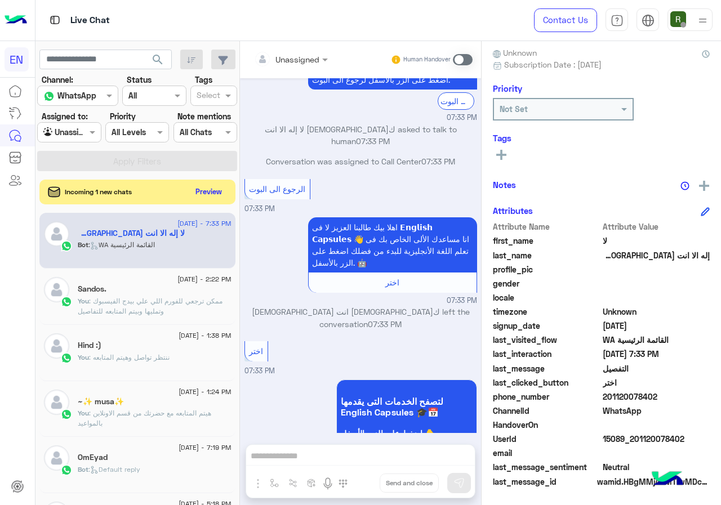
scroll to position [0, 0]
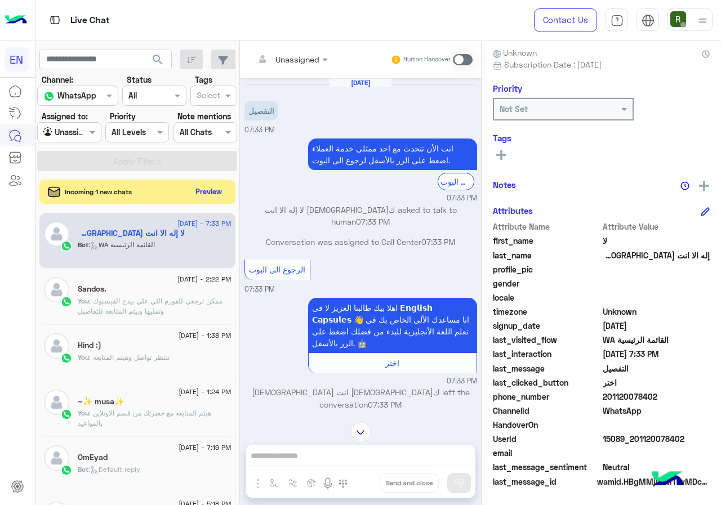
click at [309, 58] on div at bounding box center [290, 58] width 85 height 13
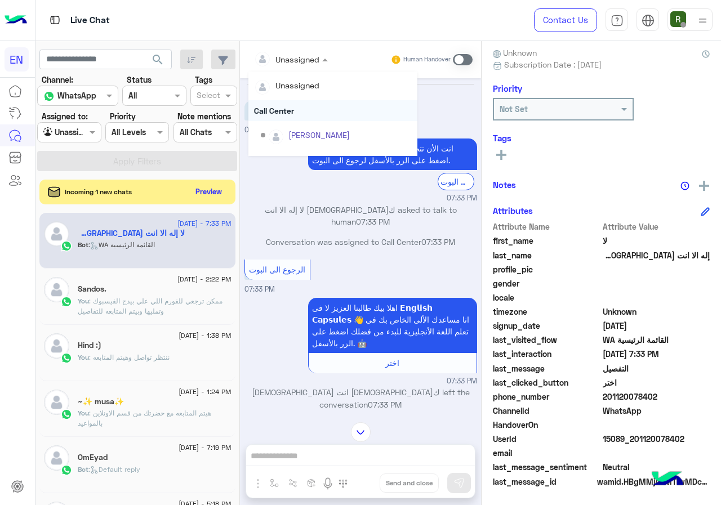
scroll to position [187, 0]
click at [308, 116] on div "Sales Team" at bounding box center [332, 116] width 169 height 21
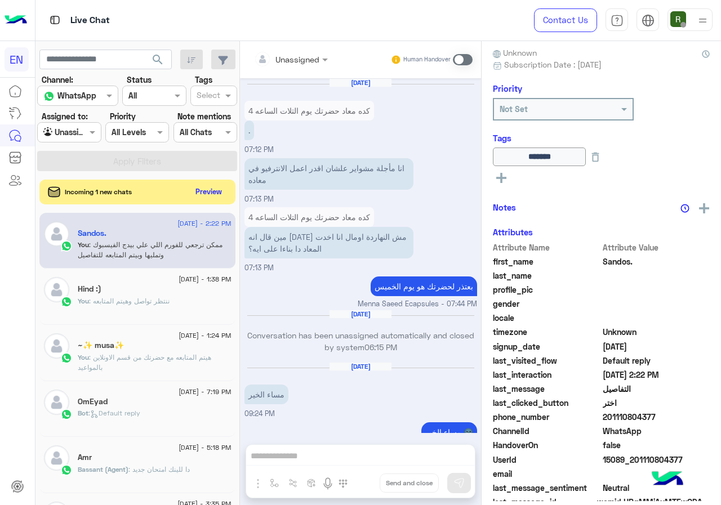
scroll to position [1153, 0]
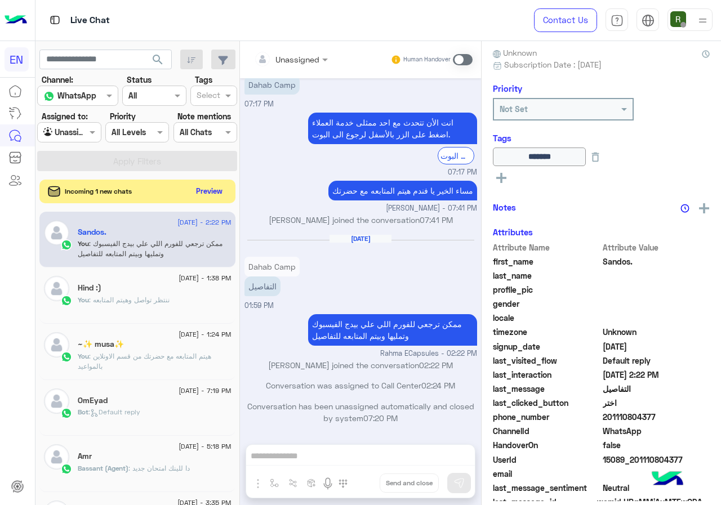
click at [219, 195] on button "Preview" at bounding box center [209, 191] width 35 height 15
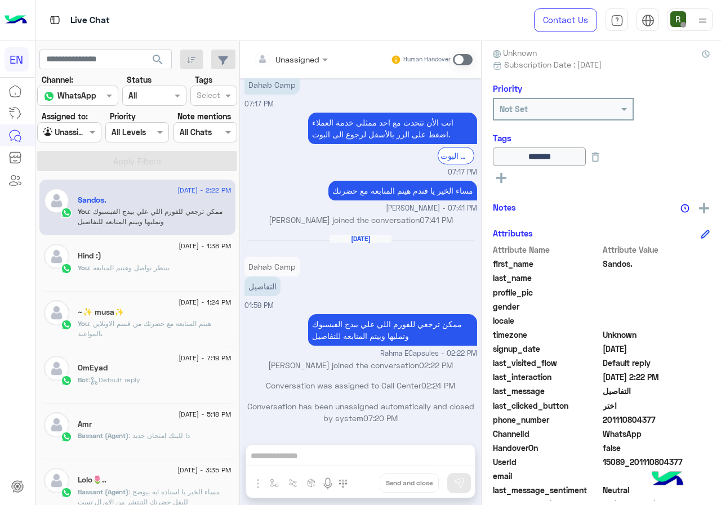
click at [77, 136] on div at bounding box center [69, 132] width 63 height 13
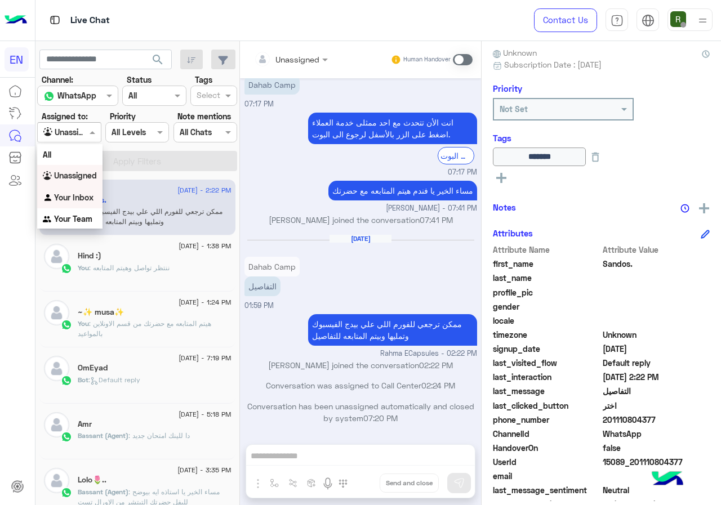
click at [86, 201] on b "Your Inbox" at bounding box center [73, 198] width 39 height 10
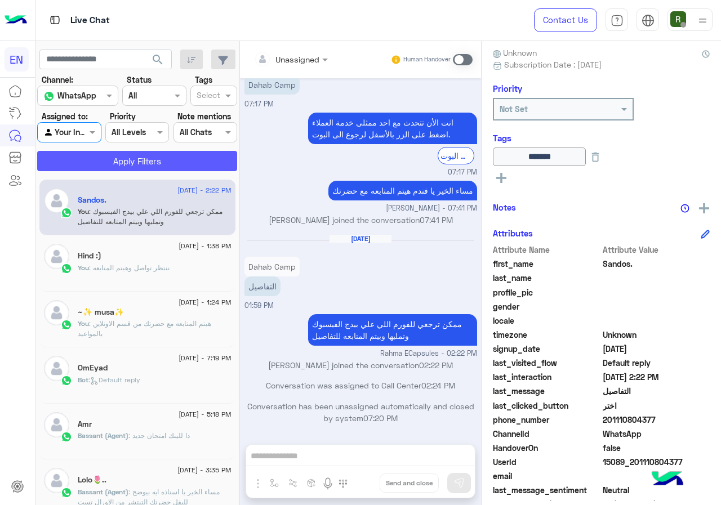
click at [124, 165] on button "Apply Filters" at bounding box center [137, 161] width 200 height 20
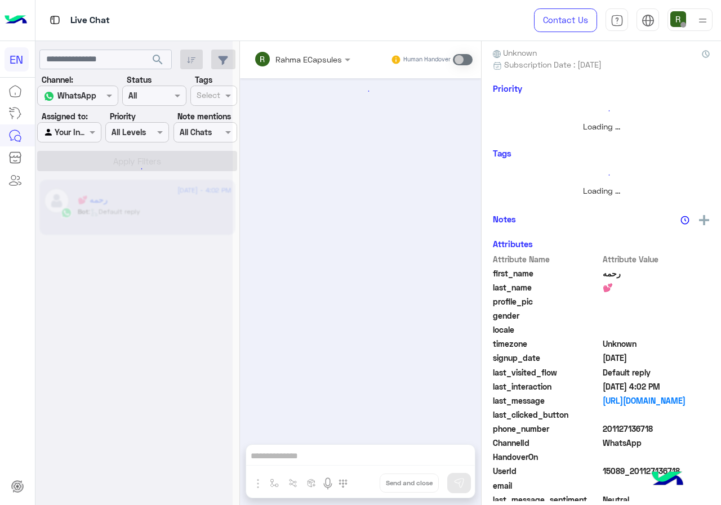
scroll to position [546, 0]
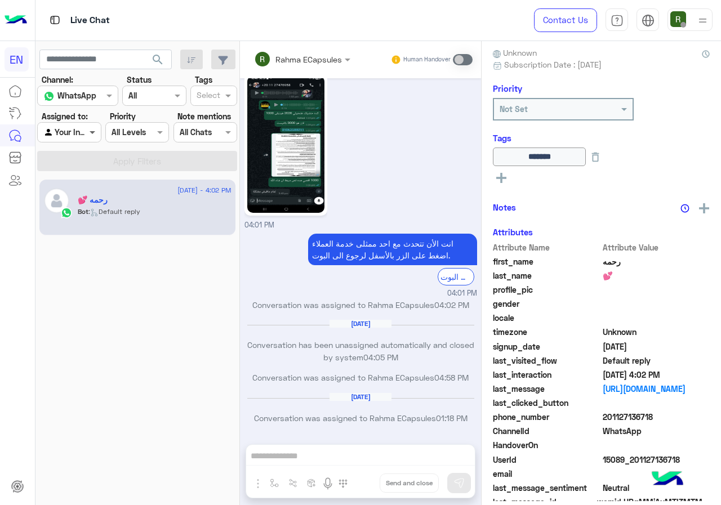
click at [87, 135] on span at bounding box center [94, 132] width 14 height 12
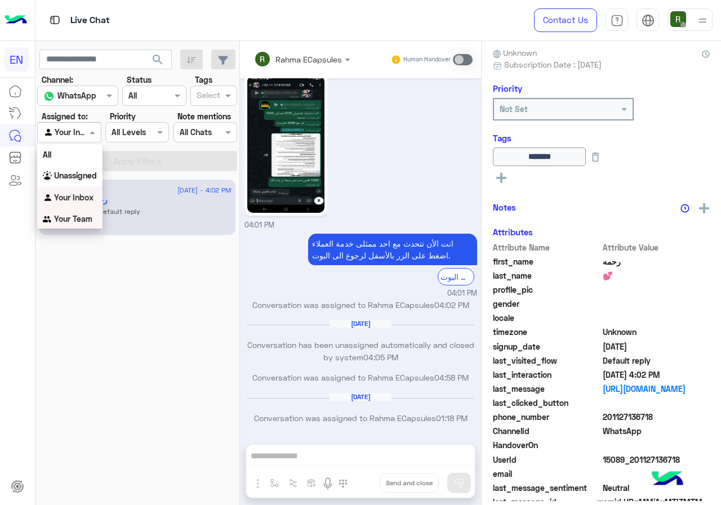
click at [87, 225] on div "Your Team" at bounding box center [69, 219] width 65 height 22
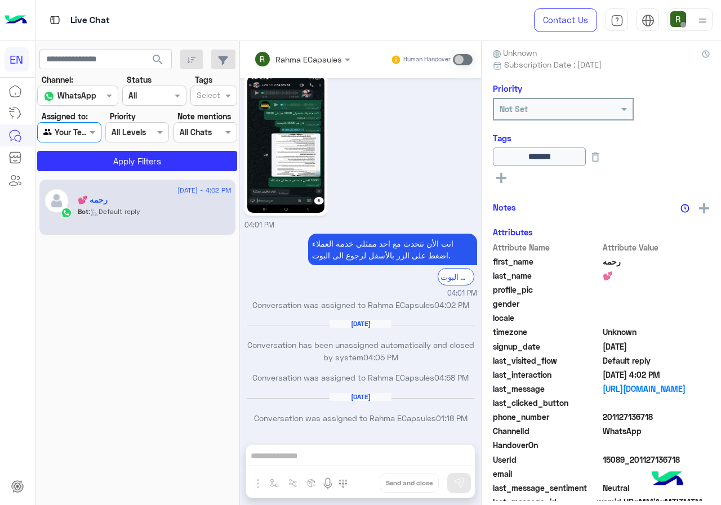
click at [114, 127] on input "text" at bounding box center [125, 133] width 26 height 12
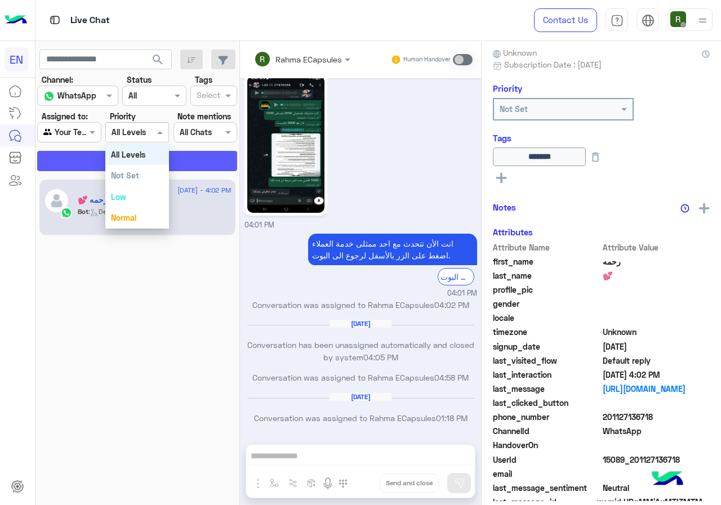
click at [83, 161] on button "Apply Filters" at bounding box center [137, 161] width 200 height 20
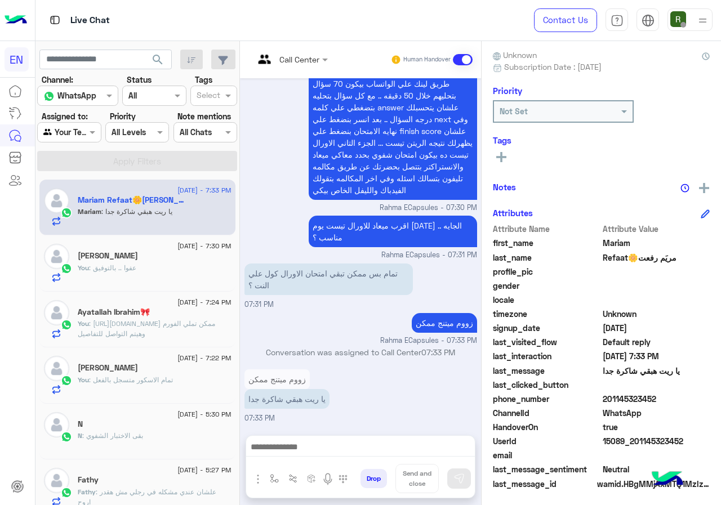
scroll to position [101, 0]
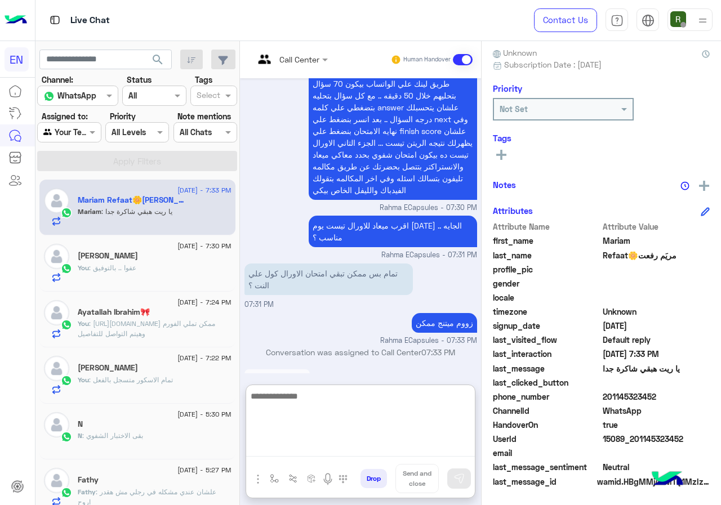
click at [369, 456] on textarea at bounding box center [360, 423] width 229 height 68
type textarea "**********"
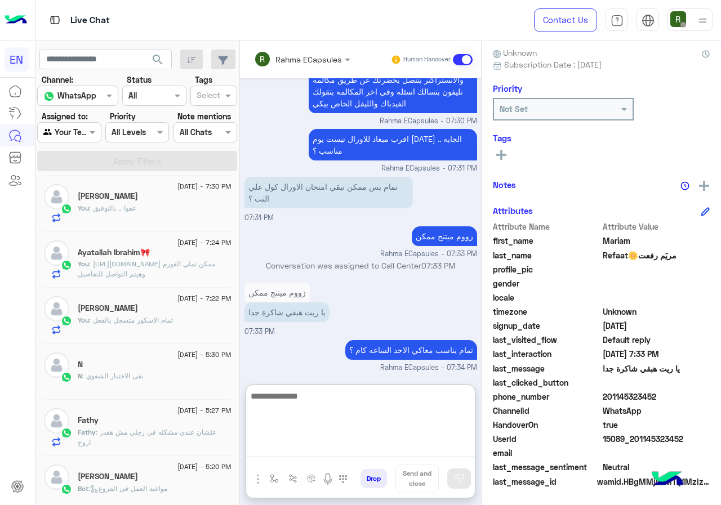
scroll to position [113, 0]
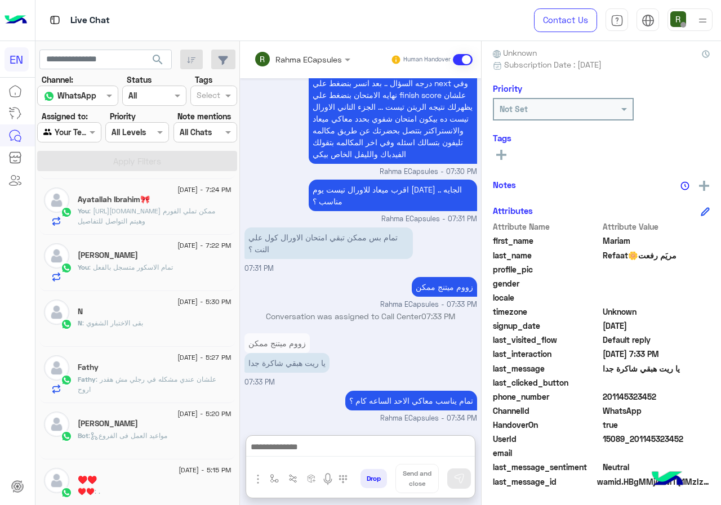
click at [153, 326] on div "N : بقى الاختبار الشفوي" at bounding box center [155, 328] width 154 height 20
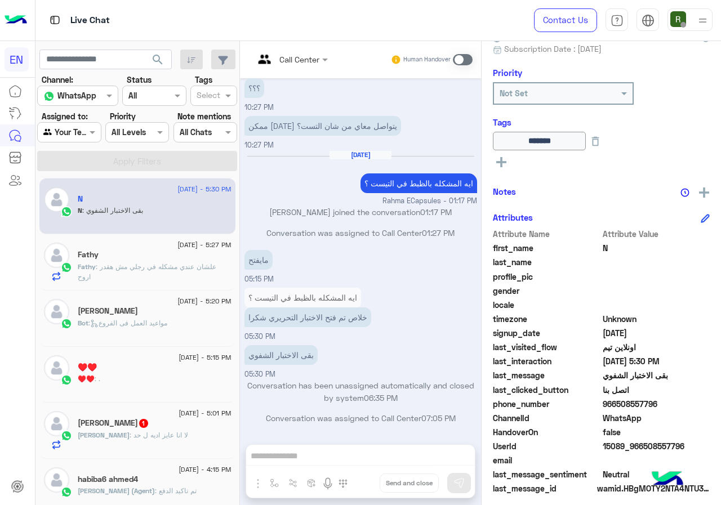
scroll to position [125, 0]
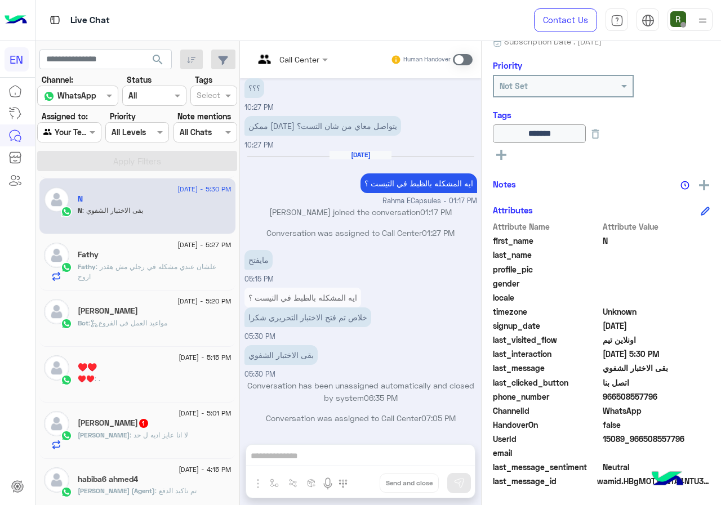
click at [77, 261] on div "10 September - 5:27 PM Fathy Fathy : علشان عندي مشكله في رجلي مش هقدر اروح" at bounding box center [138, 262] width 188 height 39
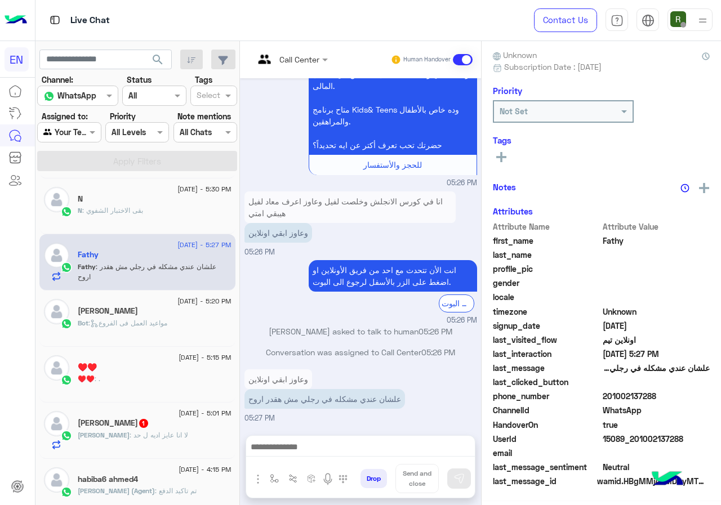
scroll to position [99, 0]
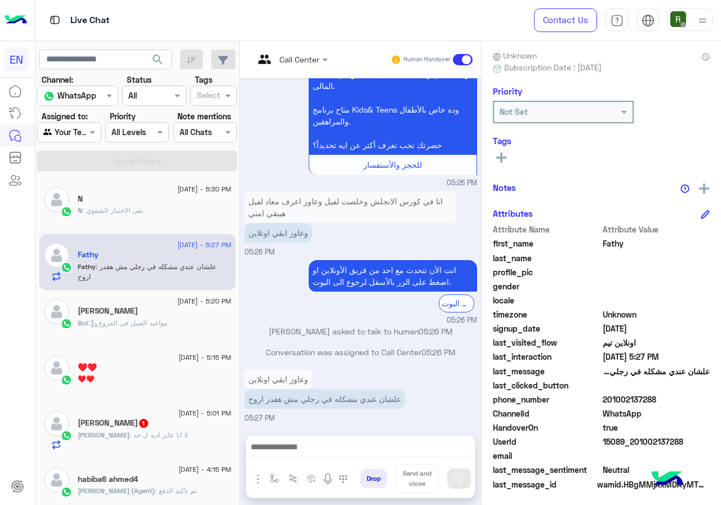
drag, startPoint x: 606, startPoint y: 394, endPoint x: 660, endPoint y: 400, distance: 54.4
click at [660, 400] on span "201002137288" at bounding box center [657, 400] width 108 height 12
copy span "01002137288"
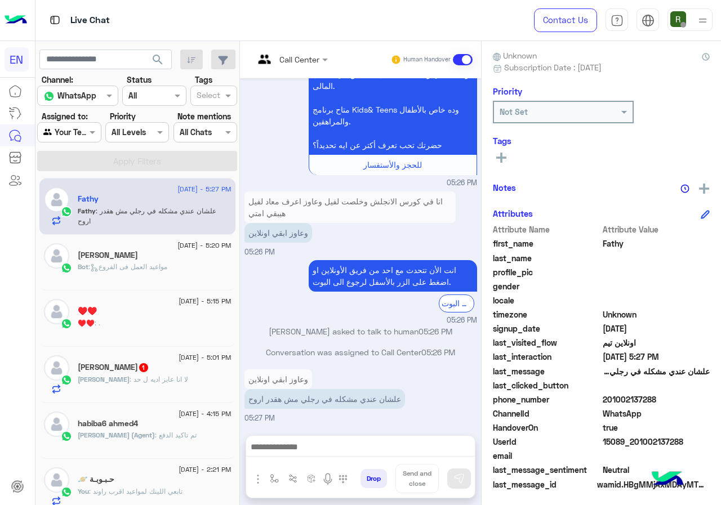
scroll to position [1036, 0]
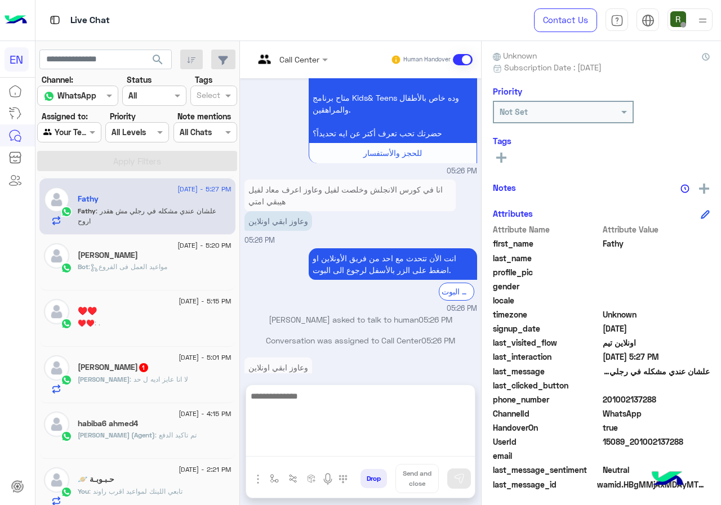
click at [359, 441] on textarea at bounding box center [360, 423] width 229 height 68
type textarea "**********"
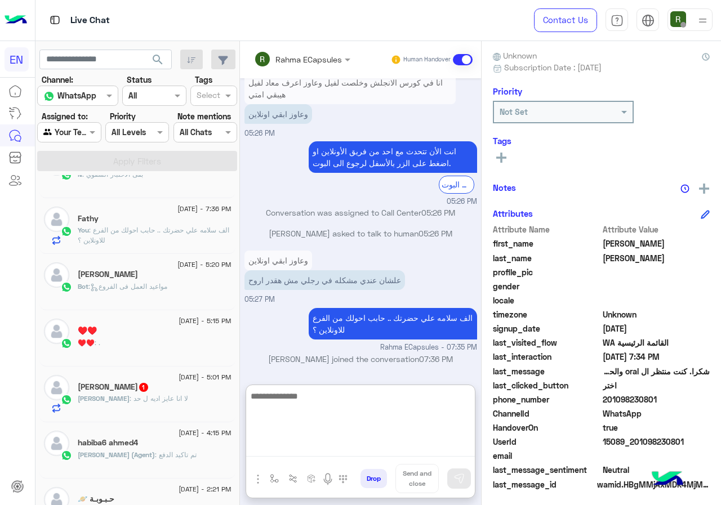
scroll to position [225, 0]
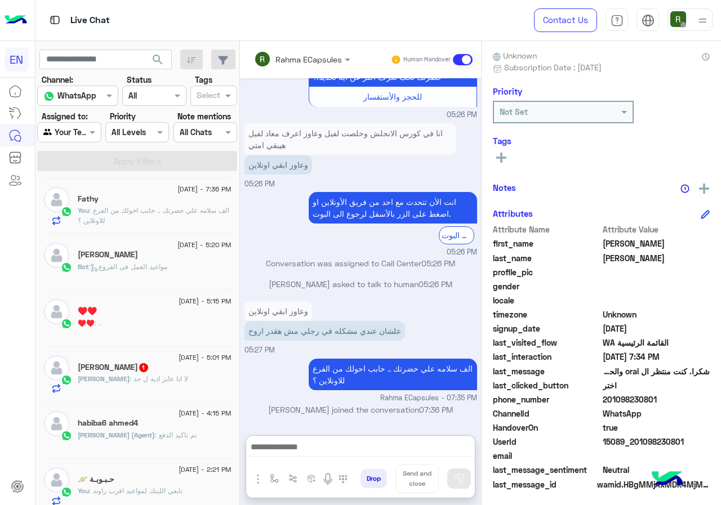
click at [153, 327] on div "♥️♥️ : ." at bounding box center [155, 328] width 154 height 20
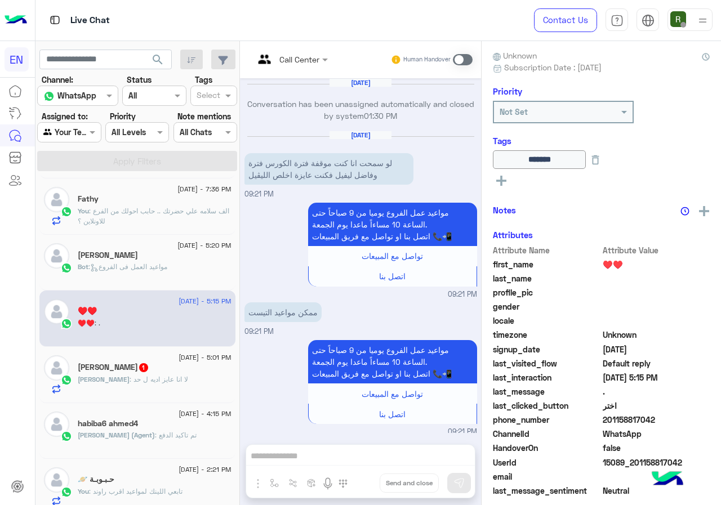
scroll to position [876, 0]
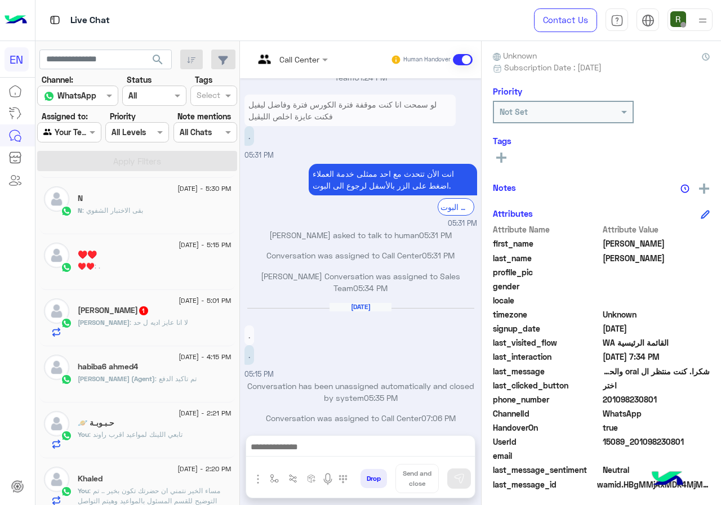
scroll to position [101, 0]
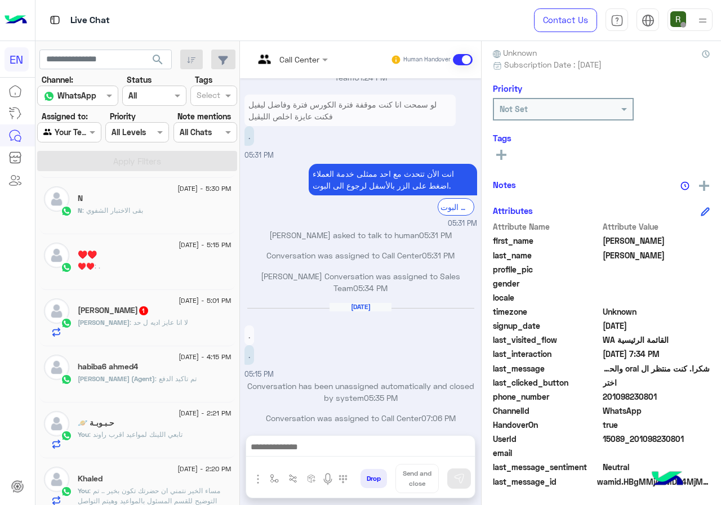
drag, startPoint x: 606, startPoint y: 397, endPoint x: 686, endPoint y: 403, distance: 80.8
click at [686, 403] on span "201098230801" at bounding box center [657, 397] width 108 height 12
copy span "01098230801"
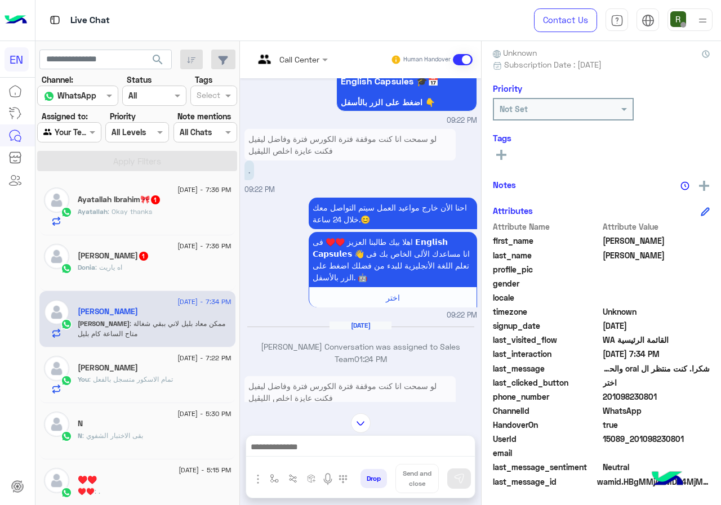
scroll to position [0, 0]
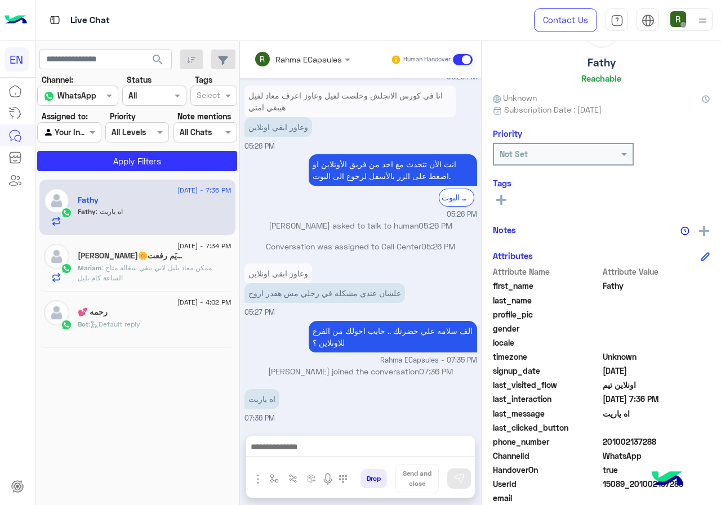
scroll to position [101, 0]
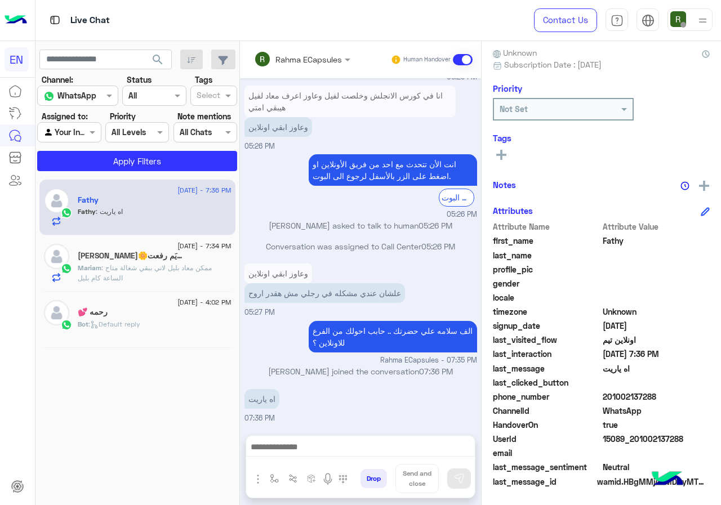
drag, startPoint x: 603, startPoint y: 397, endPoint x: 674, endPoint y: 402, distance: 71.8
click at [674, 402] on span "201002137288" at bounding box center [657, 397] width 108 height 12
click at [667, 404] on div "phone_number [PHONE_NUMBER]" at bounding box center [601, 398] width 217 height 14
drag, startPoint x: 605, startPoint y: 398, endPoint x: 703, endPoint y: 398, distance: 98.6
click at [703, 398] on span "201002137288" at bounding box center [657, 397] width 108 height 12
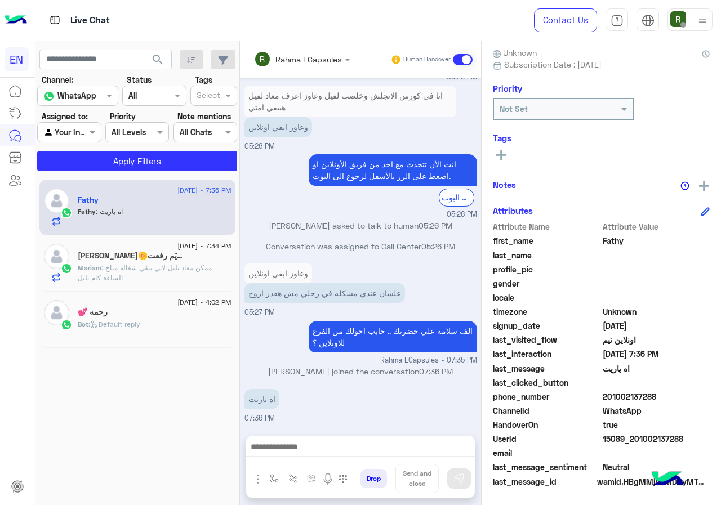
click at [643, 405] on span "WhatsApp" at bounding box center [657, 411] width 108 height 12
drag, startPoint x: 676, startPoint y: 396, endPoint x: 715, endPoint y: 398, distance: 39.0
click at [715, 398] on div "Fathy Reachable Unknown Subscription Date : [DATE] Priority Not Set Tags See Al…" at bounding box center [601, 271] width 239 height 460
copy span "01002137288"
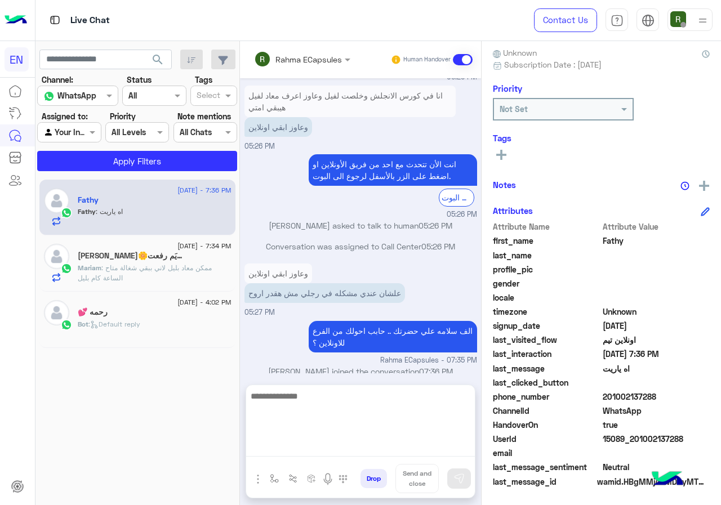
click at [318, 447] on textarea at bounding box center [360, 423] width 229 height 68
type textarea "*"
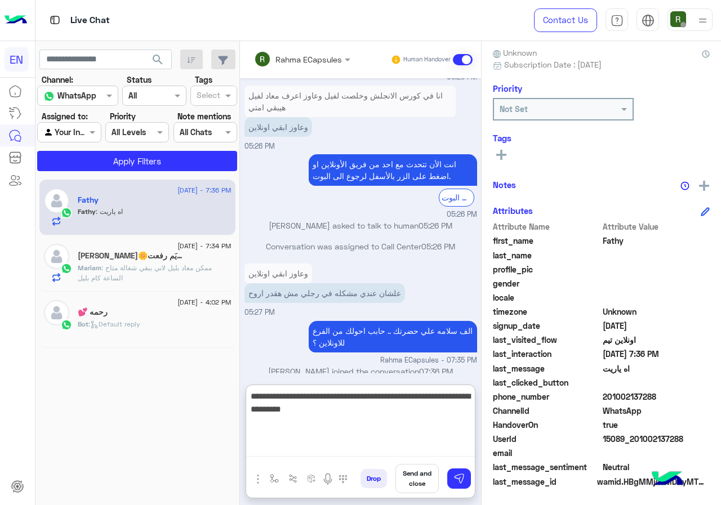
type textarea "**********"
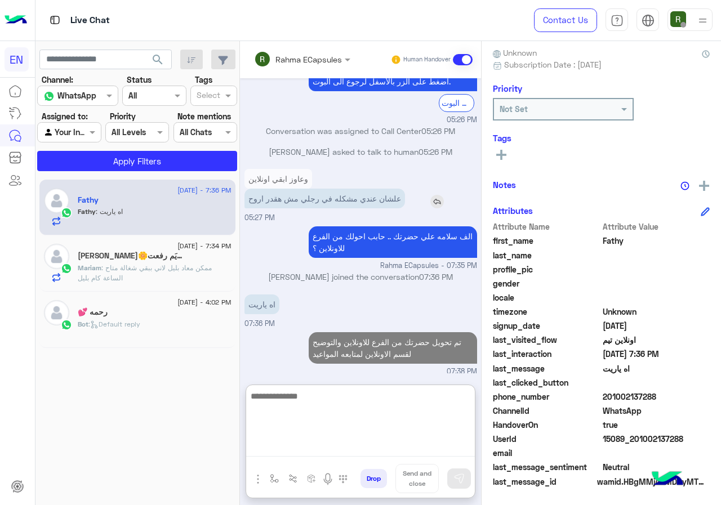
scroll to position [957, 0]
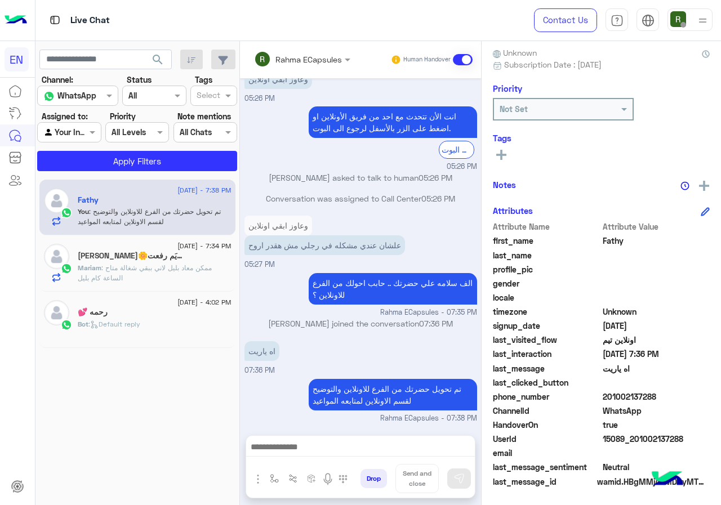
click at [165, 254] on h5 "Mariam Refaat🌼مريَم رفعت 1" at bounding box center [132, 256] width 108 height 10
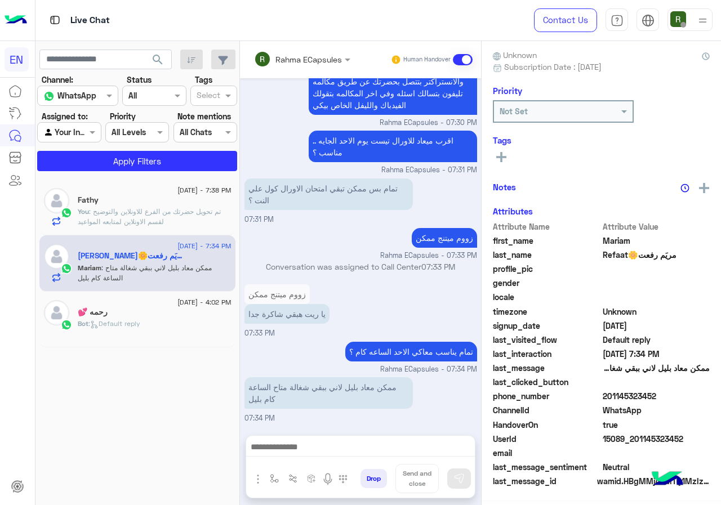
scroll to position [99, 0]
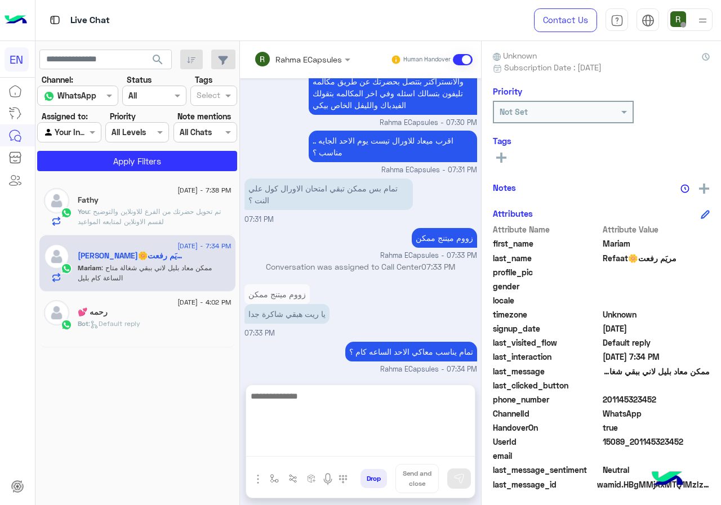
click at [407, 445] on textarea at bounding box center [360, 423] width 229 height 68
type textarea "**********"
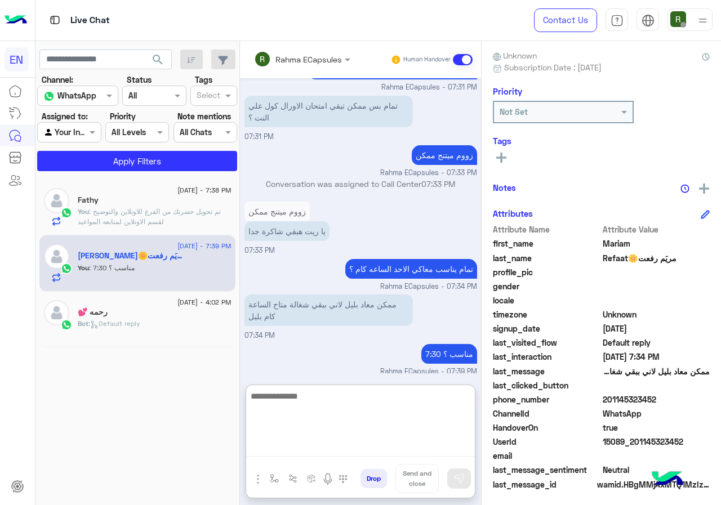
scroll to position [749, 0]
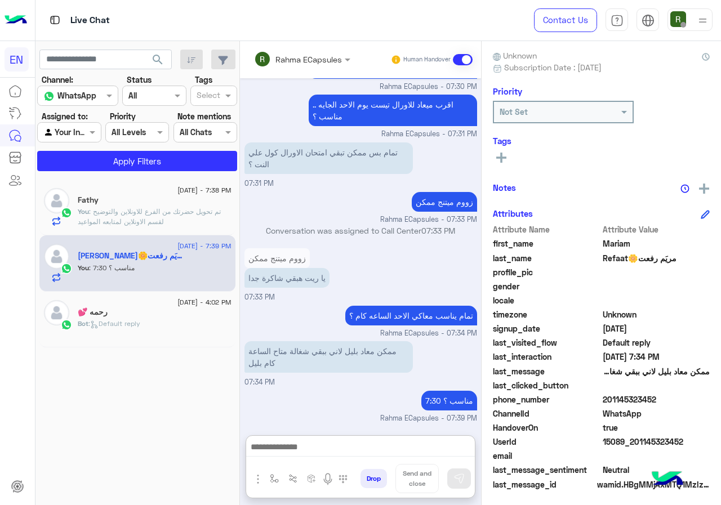
click at [294, 50] on div "Rahma ECapsules" at bounding box center [298, 59] width 88 height 23
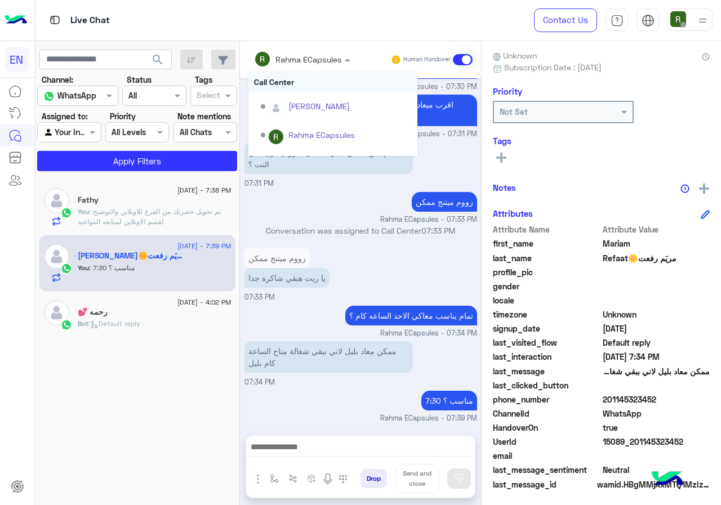
scroll to position [698, 0]
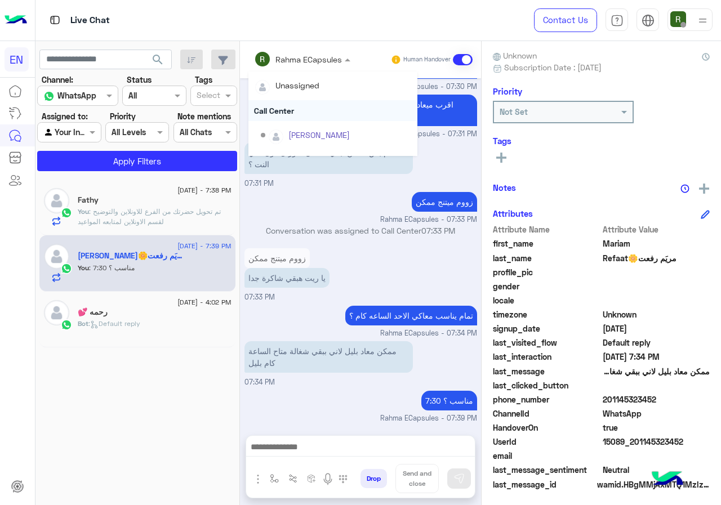
click at [308, 111] on div "Call Center" at bounding box center [332, 110] width 169 height 21
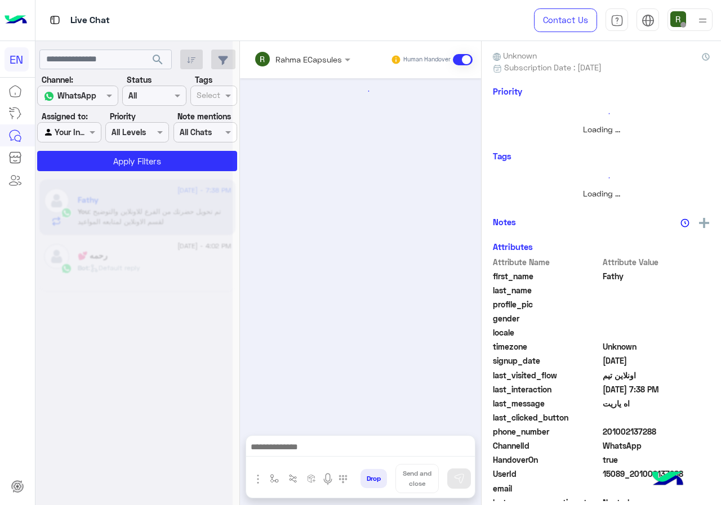
click at [305, 56] on input "text" at bounding box center [287, 60] width 66 height 12
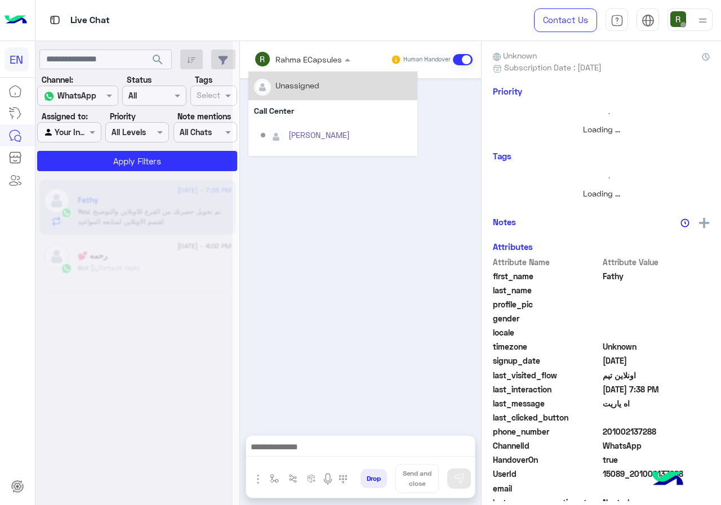
scroll to position [838, 0]
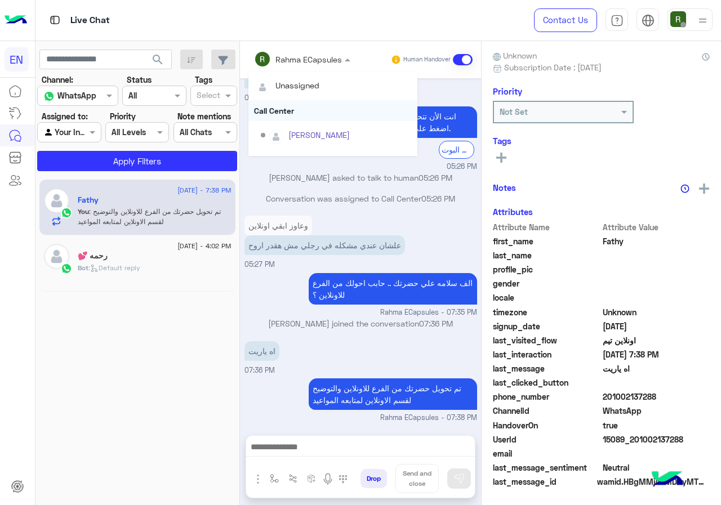
click at [299, 105] on div "Call Center" at bounding box center [332, 110] width 169 height 21
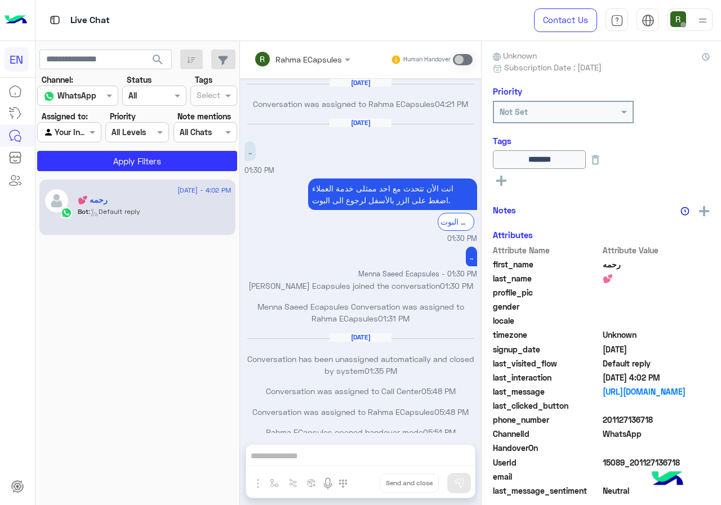
click at [75, 130] on div at bounding box center [69, 132] width 63 height 13
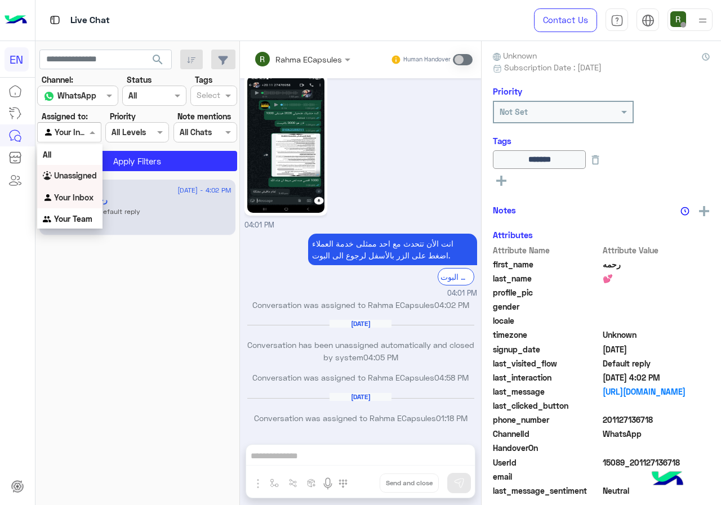
click at [85, 175] on b "Unassigned" at bounding box center [75, 176] width 43 height 10
click at [95, 161] on button "Apply Filters" at bounding box center [137, 161] width 200 height 20
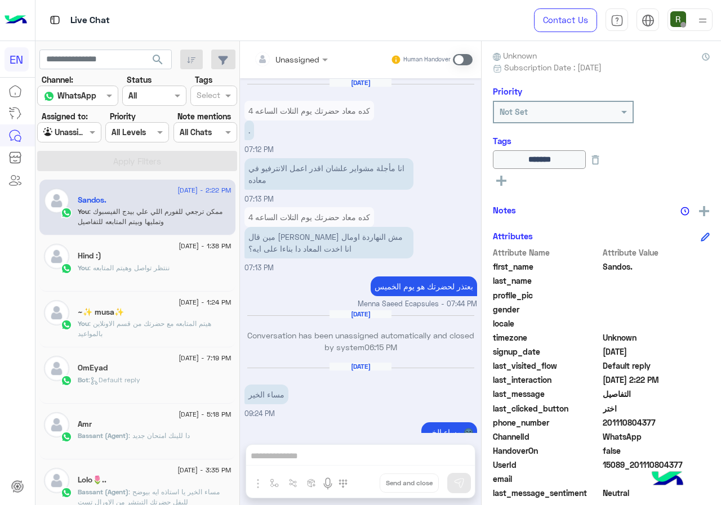
scroll to position [1153, 0]
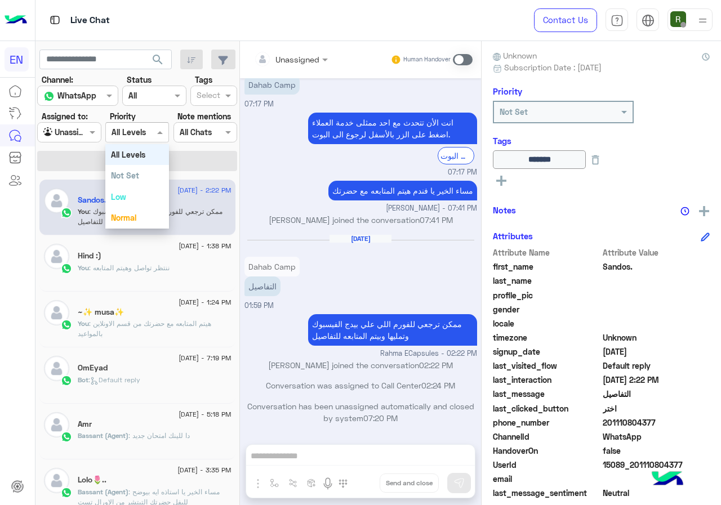
click at [105, 131] on div "All Levels All Levels" at bounding box center [137, 132] width 64 height 20
click at [83, 135] on div at bounding box center [69, 132] width 63 height 13
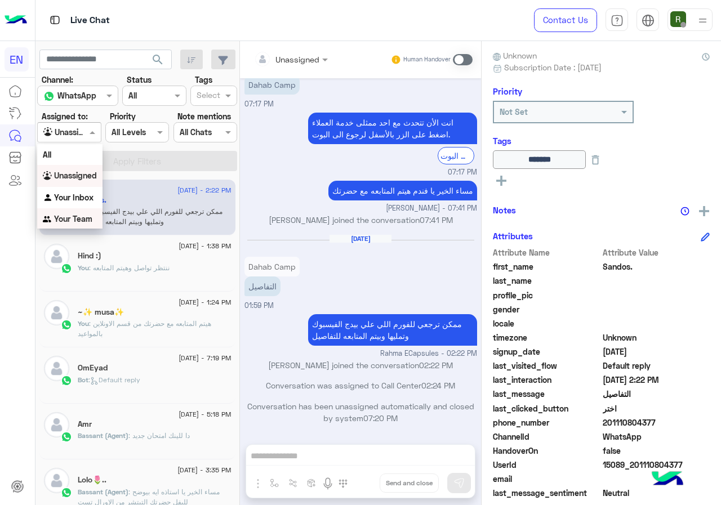
click at [88, 223] on b "Your Team" at bounding box center [73, 219] width 38 height 10
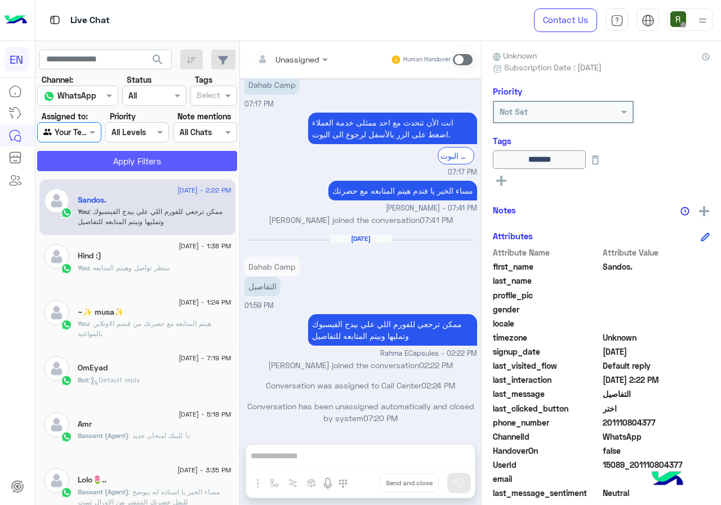
click at [113, 162] on button "Apply Filters" at bounding box center [137, 161] width 200 height 20
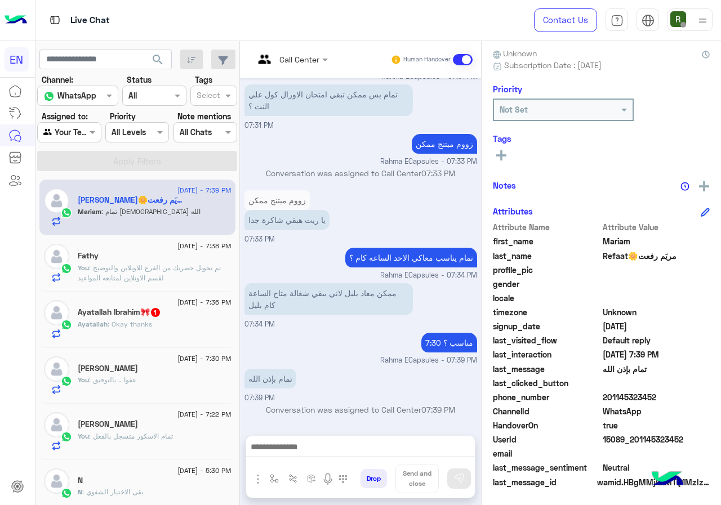
scroll to position [101, 0]
drag, startPoint x: 606, startPoint y: 398, endPoint x: 670, endPoint y: 405, distance: 64.5
click at [670, 405] on div "Attribute Name Attribute Value first_name Mariam last_name Refaat🌼مريَم رفعت pr…" at bounding box center [601, 355] width 217 height 269
click at [637, 401] on span "201145323452" at bounding box center [657, 397] width 108 height 12
drag, startPoint x: 606, startPoint y: 393, endPoint x: 671, endPoint y: 393, distance: 64.8
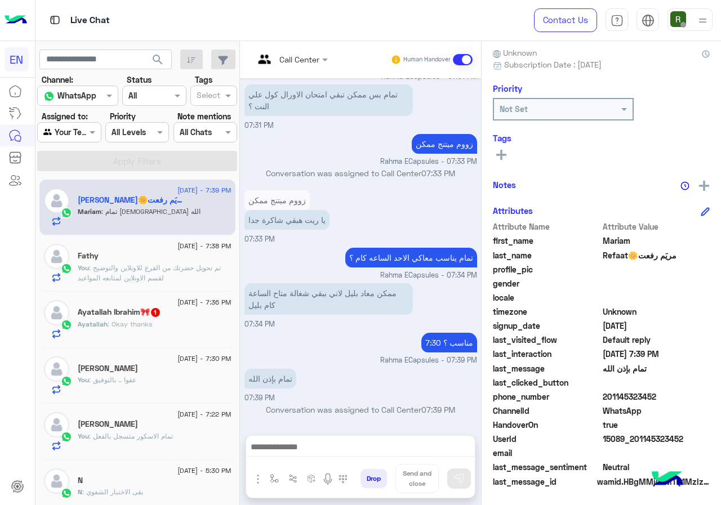
click at [671, 393] on span "201145323452" at bounding box center [657, 397] width 108 height 12
copy span "01145323452"
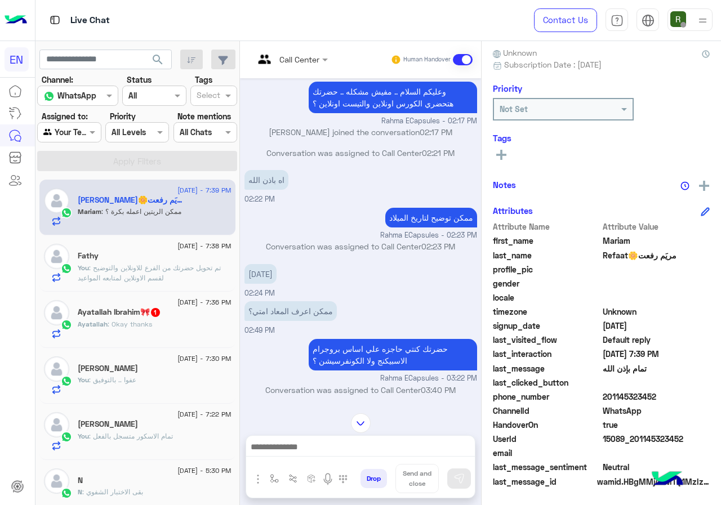
scroll to position [219, 0]
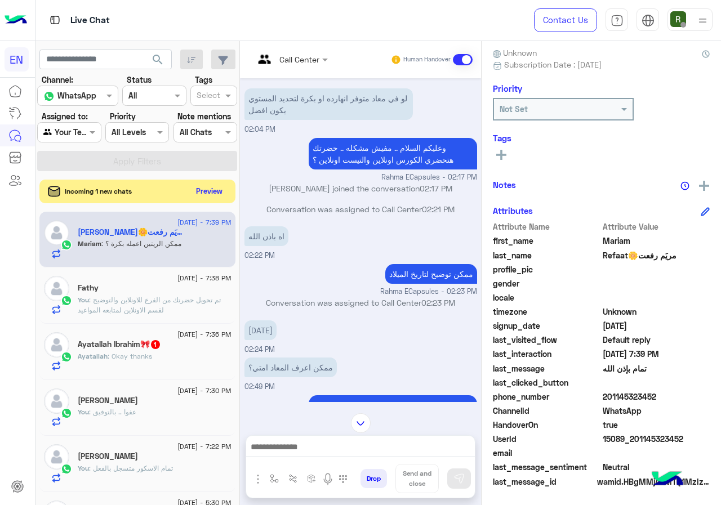
click at [201, 197] on button "Preview" at bounding box center [209, 191] width 35 height 15
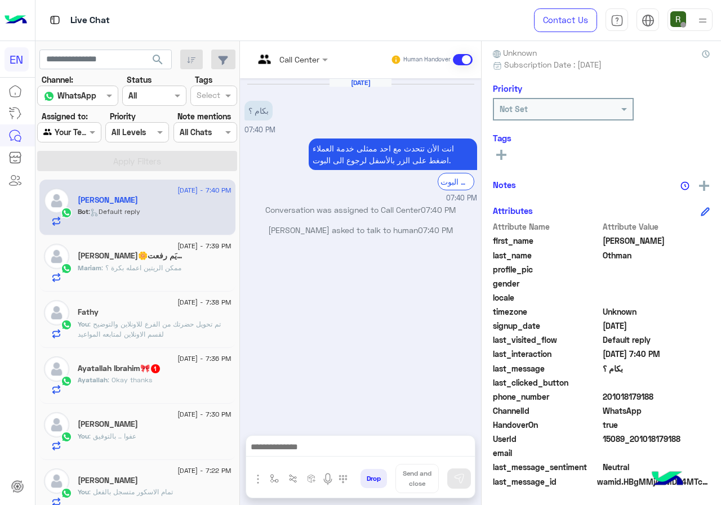
click at [161, 265] on span ": ممكن الريتين اعمله بكرة ؟" at bounding box center [141, 268] width 80 height 8
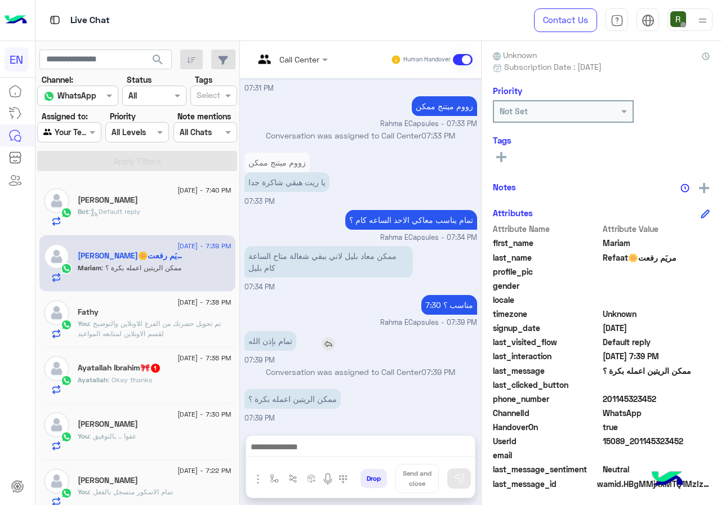
scroll to position [101, 0]
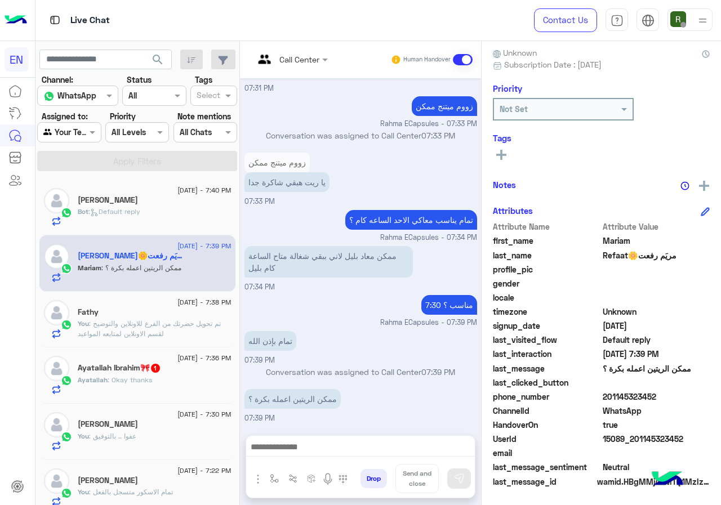
click at [343, 432] on div "Call Center Human Handover Sep 10, 2025 بعد م اعرف مستوايا ايه هحجز الكورس 05:1…" at bounding box center [360, 275] width 241 height 469
click at [343, 434] on div "Call Center Human Handover Sep 10, 2025 بعد م اعرف مستوايا ايه هحجز الكورس 05:1…" at bounding box center [360, 275] width 241 height 469
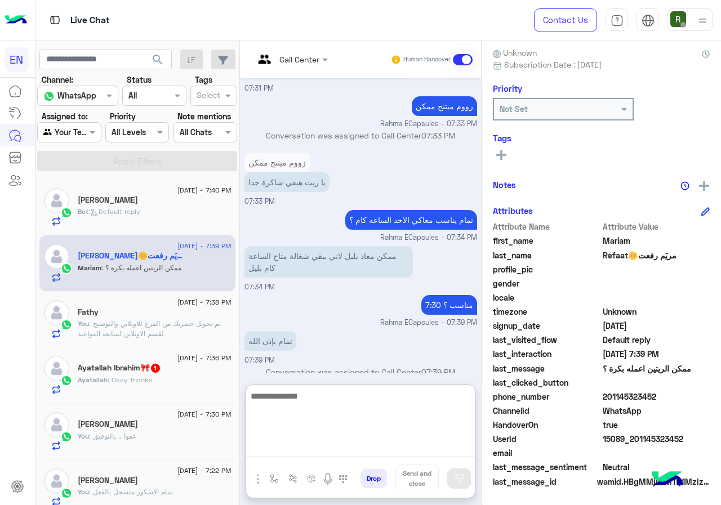
click at [339, 448] on textarea at bounding box center [360, 423] width 229 height 68
type textarea "*"
type textarea "**********"
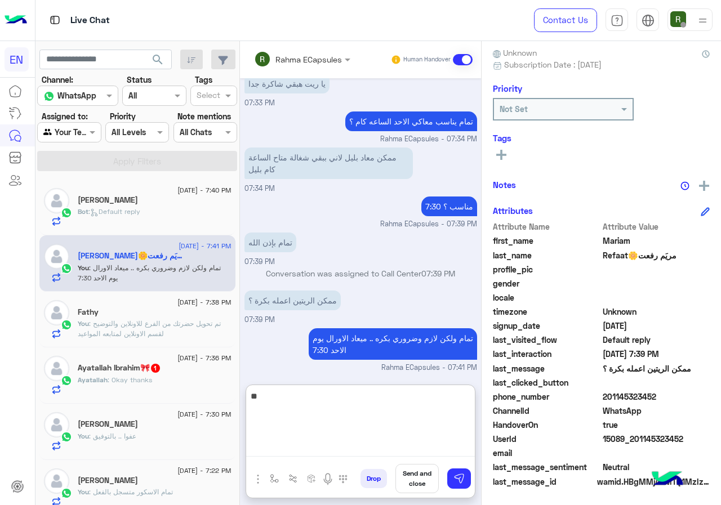
type textarea "*"
paste textarea "**********"
type textarea "**********"
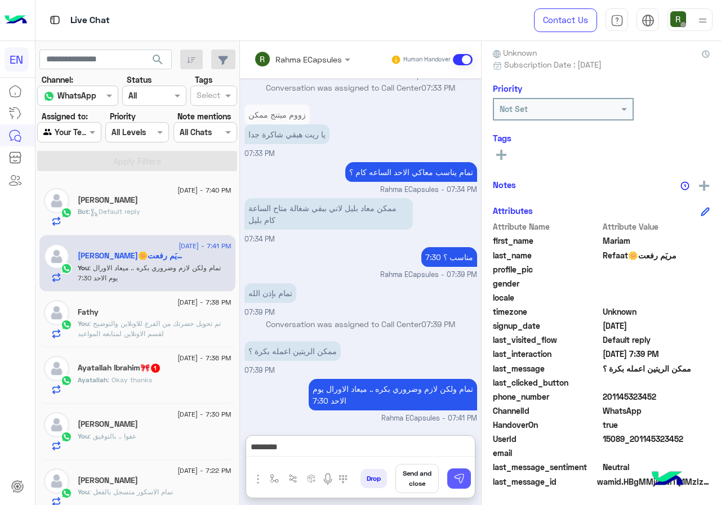
click at [458, 480] on img at bounding box center [459, 478] width 11 height 11
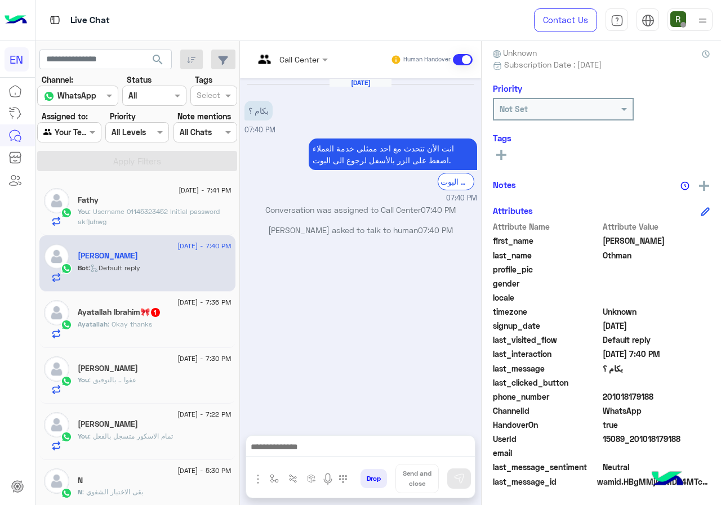
click at [145, 217] on p "You : Username 01145323452 Initial password akfjuhwg" at bounding box center [155, 217] width 154 height 20
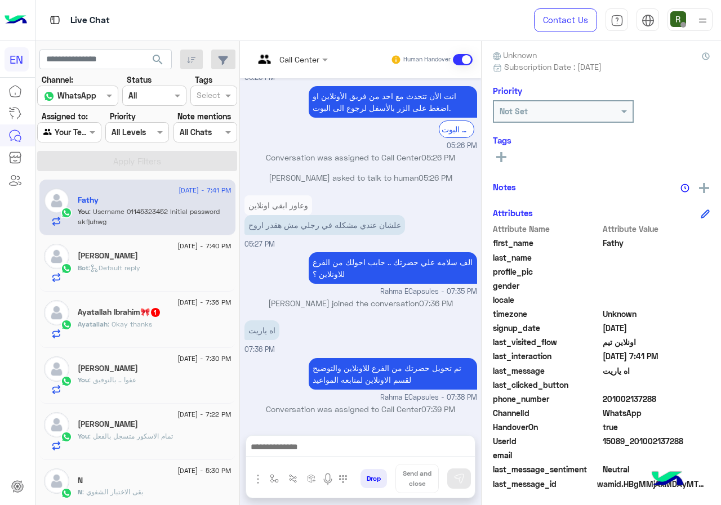
scroll to position [101, 0]
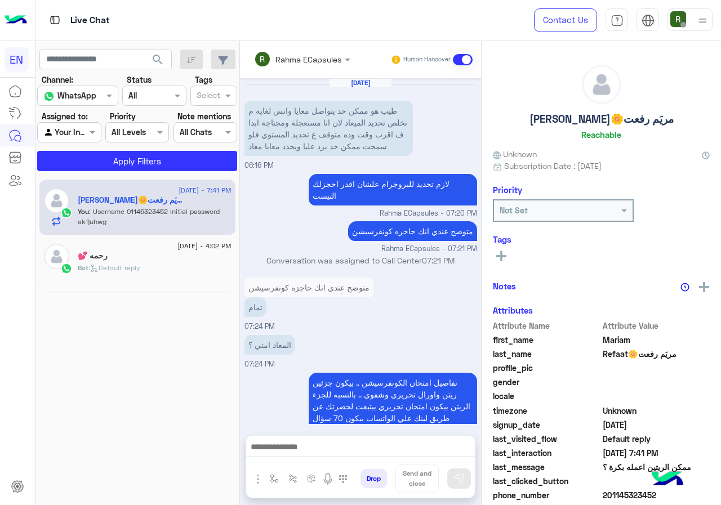
scroll to position [670, 0]
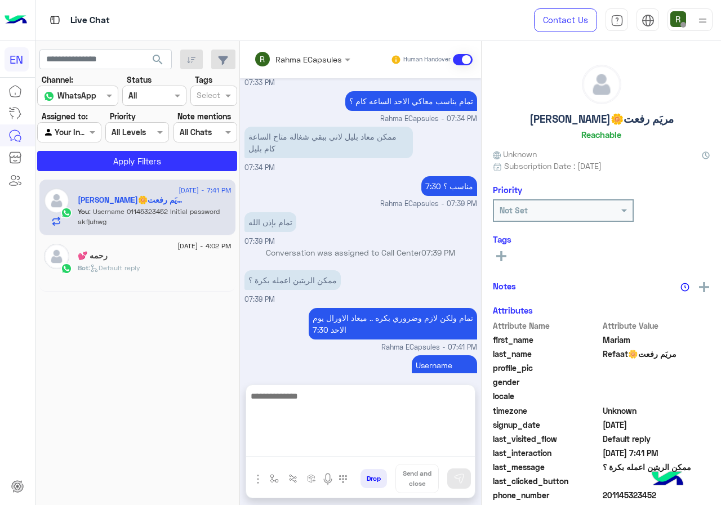
drag, startPoint x: 343, startPoint y: 439, endPoint x: 336, endPoint y: 444, distance: 8.1
paste textarea "**********"
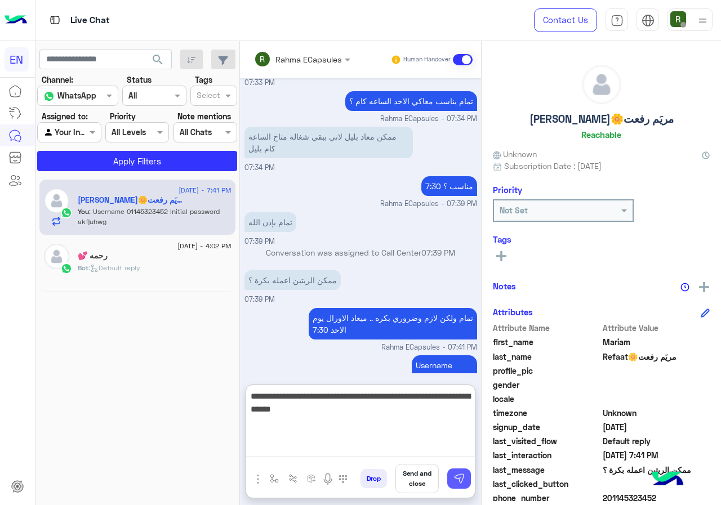
type textarea "**********"
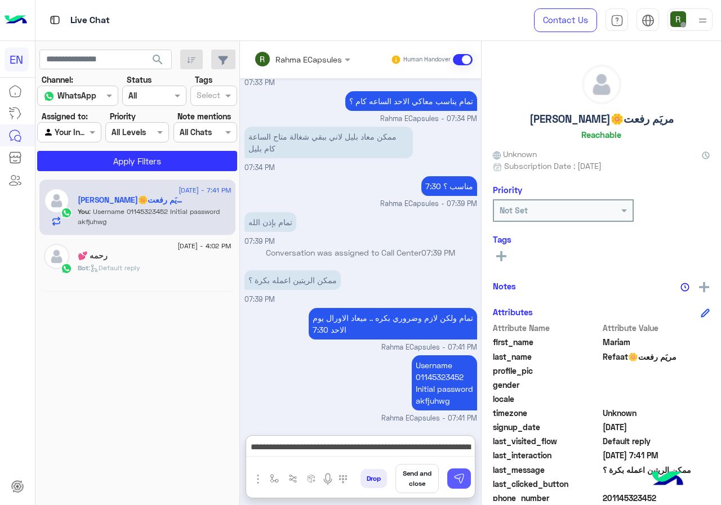
click at [452, 480] on button at bounding box center [459, 479] width 24 height 20
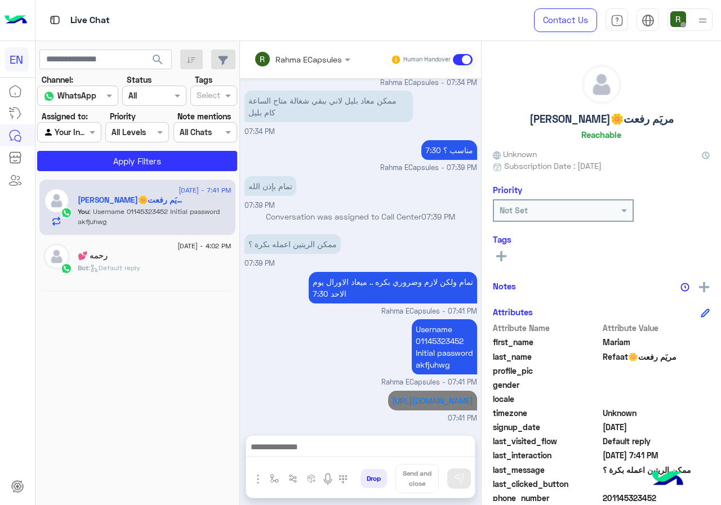
click at [306, 56] on input "text" at bounding box center [287, 60] width 66 height 12
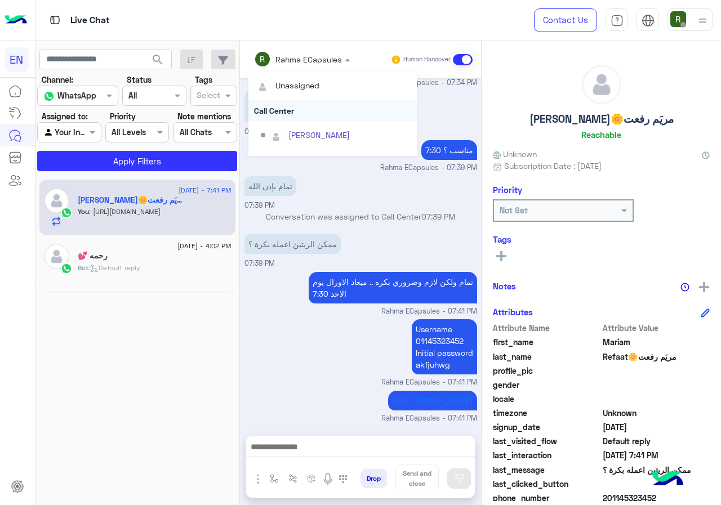
click at [300, 106] on div "Call Center" at bounding box center [332, 110] width 169 height 21
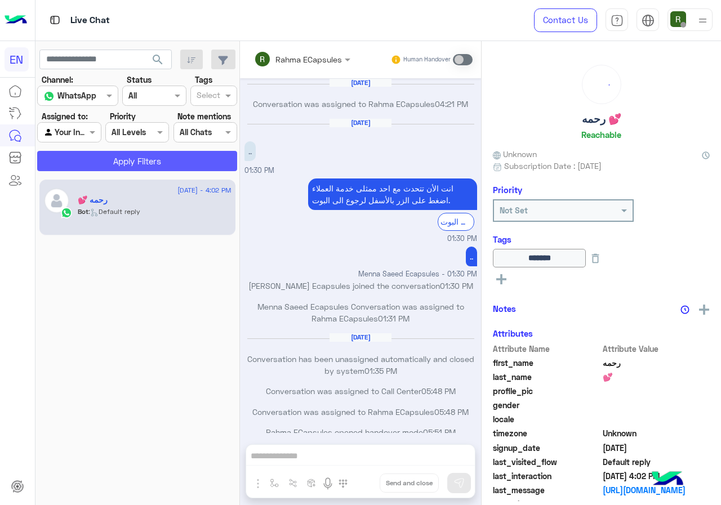
scroll to position [546, 0]
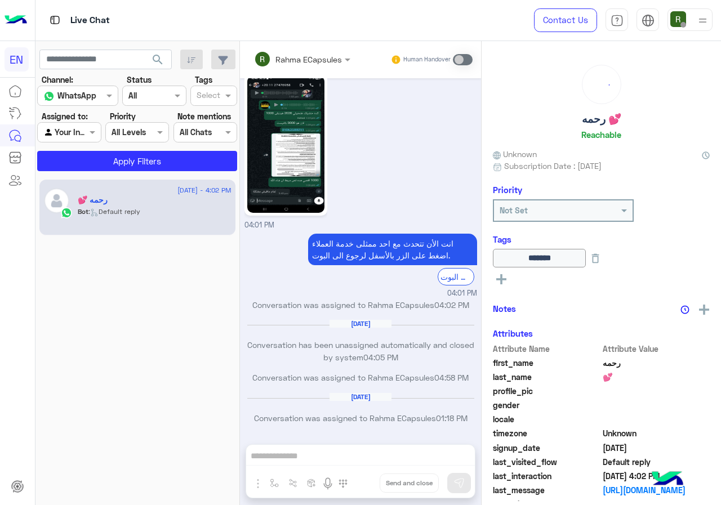
click at [54, 125] on div "Agent Filter Your Inbox" at bounding box center [69, 132] width 64 height 20
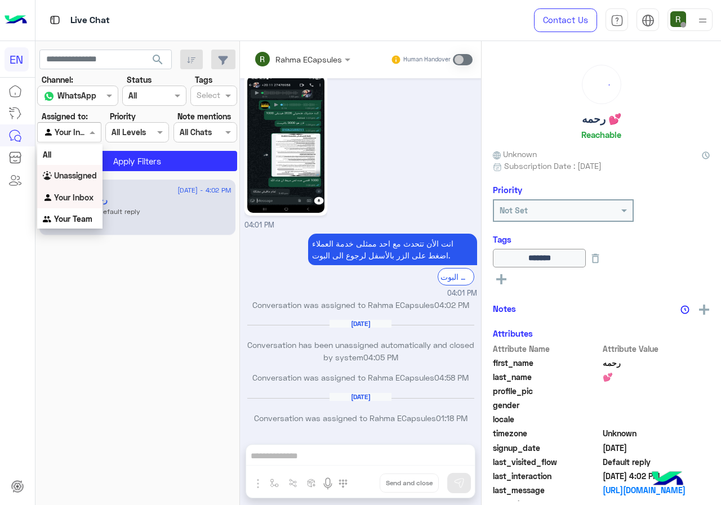
click at [87, 166] on div "Unassigned" at bounding box center [69, 176] width 65 height 22
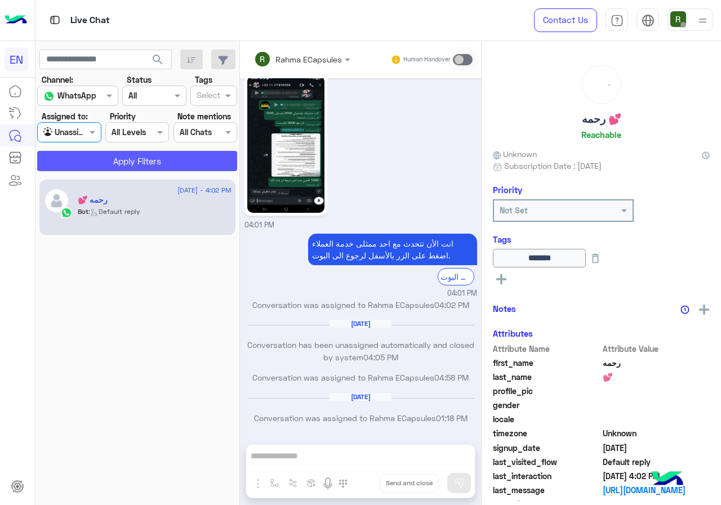
click at [91, 164] on button "Apply Filters" at bounding box center [137, 161] width 200 height 20
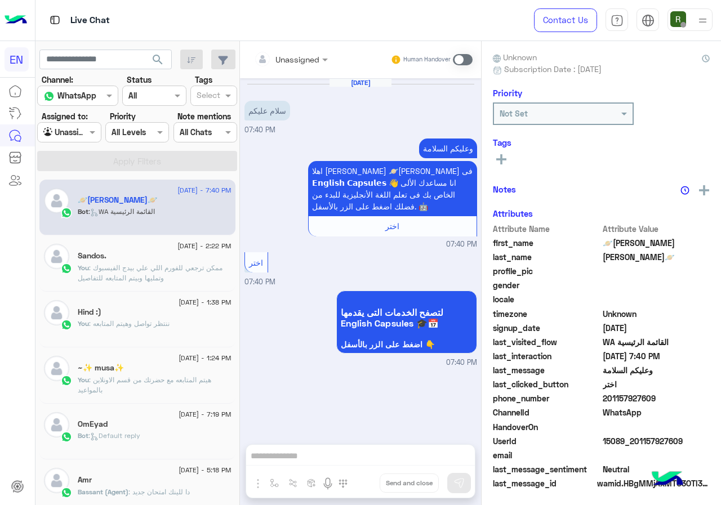
scroll to position [99, 0]
drag, startPoint x: 605, startPoint y: 397, endPoint x: 665, endPoint y: 399, distance: 60.3
click at [665, 399] on span "201157927609" at bounding box center [657, 400] width 108 height 12
copy span "01157927609"
click at [290, 66] on div "Unassigned" at bounding box center [286, 59] width 65 height 23
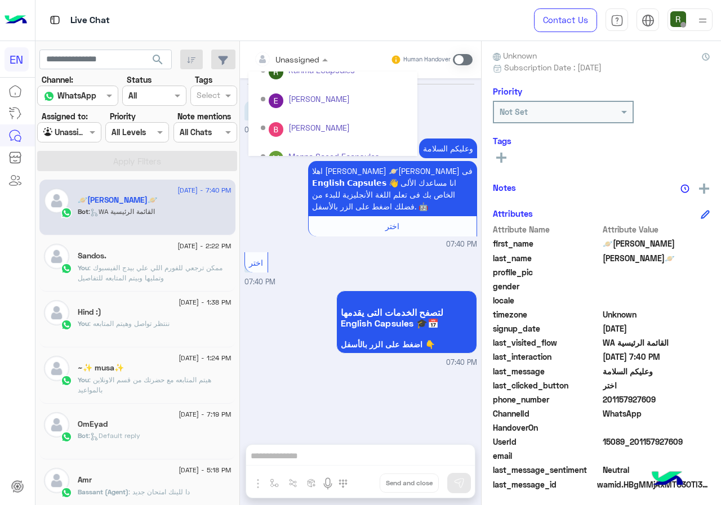
scroll to position [187, 0]
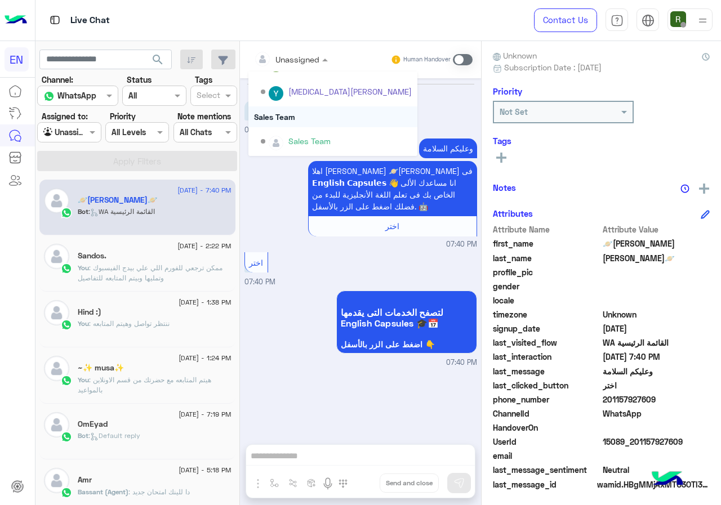
click at [288, 122] on div "Sales Team" at bounding box center [332, 116] width 169 height 21
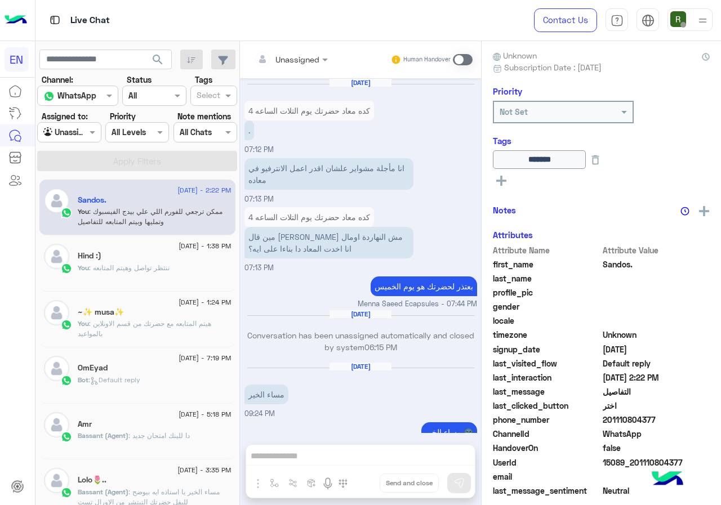
scroll to position [1153, 0]
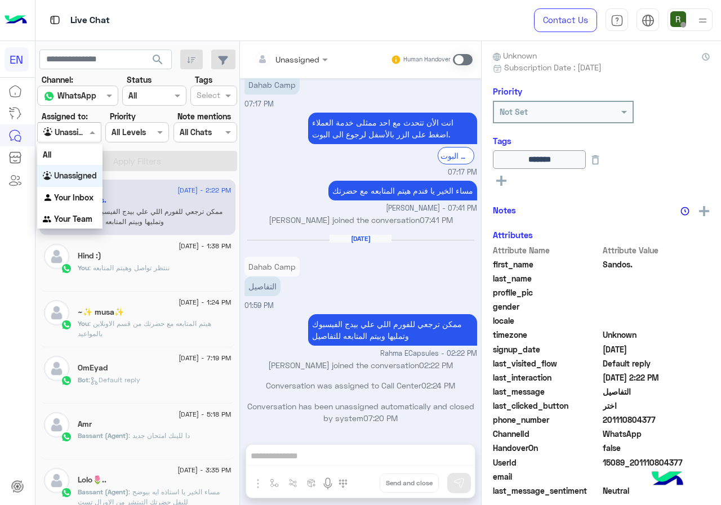
click at [74, 133] on div at bounding box center [69, 132] width 63 height 13
click at [76, 203] on div "Your Inbox" at bounding box center [69, 198] width 65 height 22
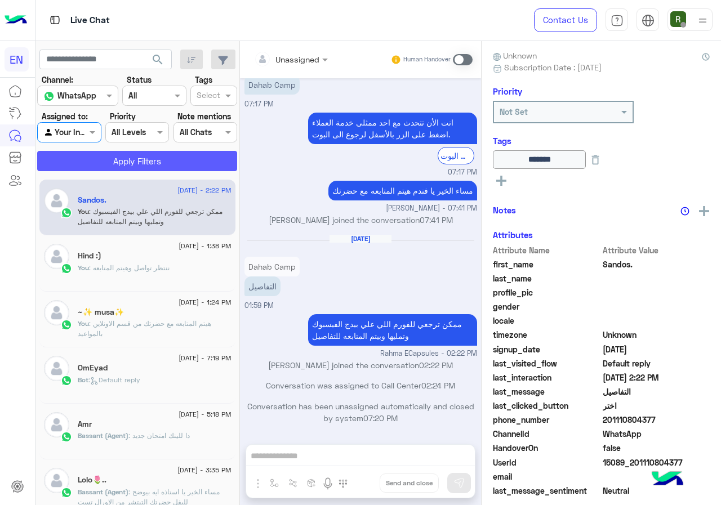
click at [99, 161] on button "Apply Filters" at bounding box center [137, 161] width 200 height 20
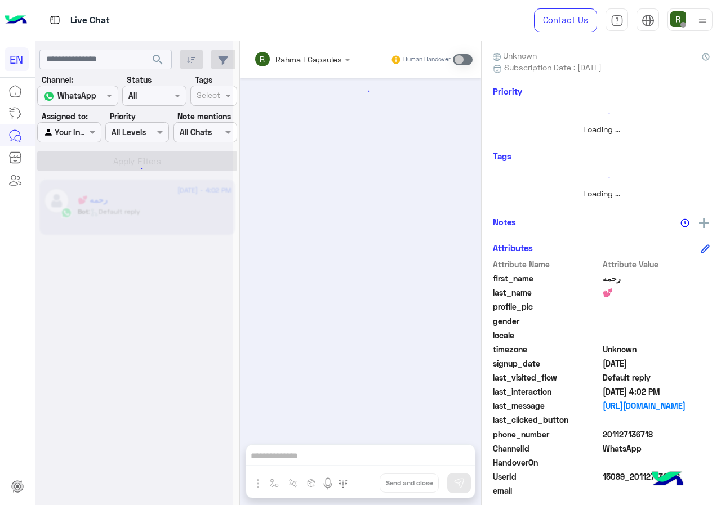
click at [82, 135] on div at bounding box center [133, 257] width 197 height 505
click at [87, 140] on div at bounding box center [133, 257] width 197 height 505
click at [87, 129] on div at bounding box center [133, 257] width 197 height 505
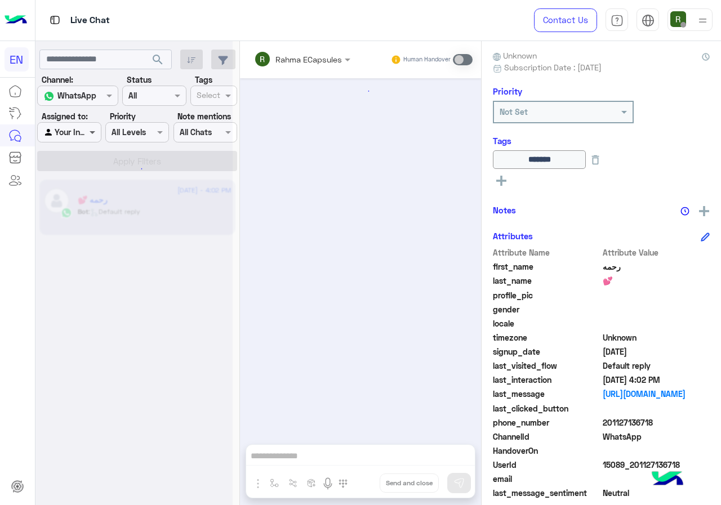
scroll to position [546, 0]
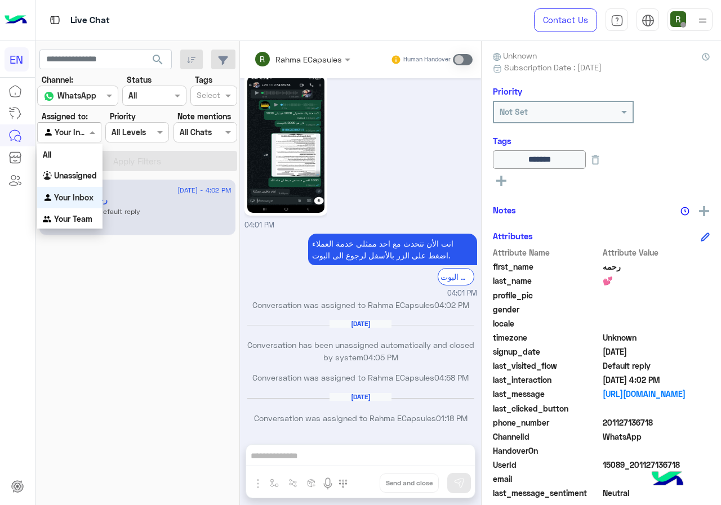
click at [88, 130] on span at bounding box center [94, 132] width 14 height 12
click at [81, 212] on div "Your Team" at bounding box center [69, 219] width 65 height 22
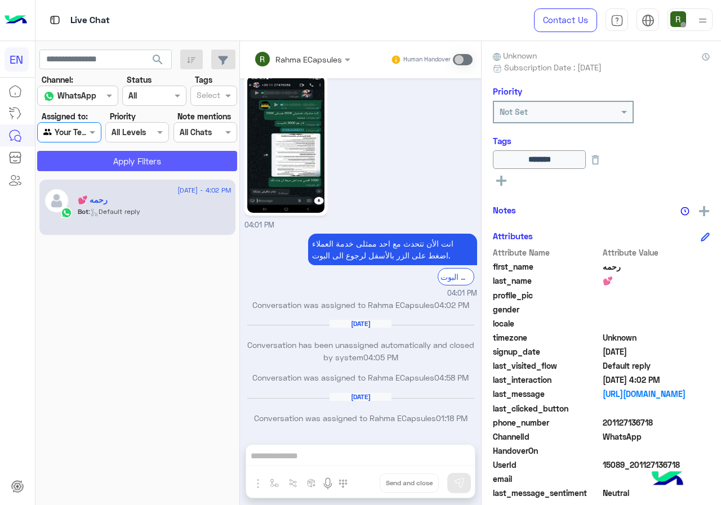
click at [97, 165] on button "Apply Filters" at bounding box center [137, 161] width 200 height 20
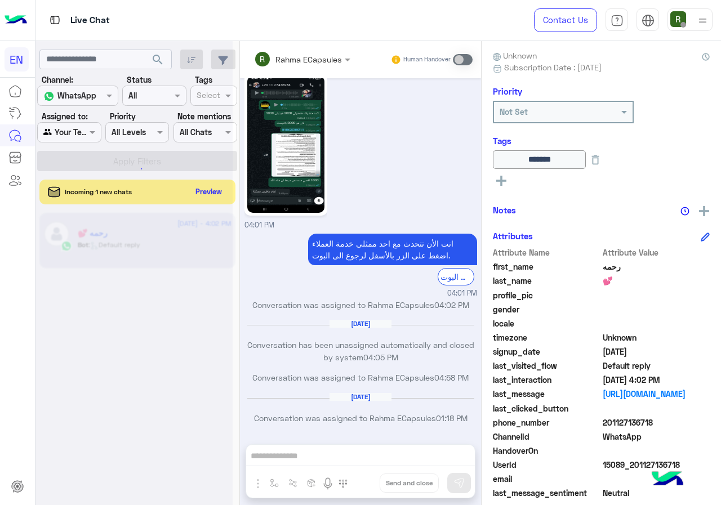
click at [213, 184] on div at bounding box center [133, 257] width 197 height 505
click at [213, 190] on div at bounding box center [133, 257] width 197 height 505
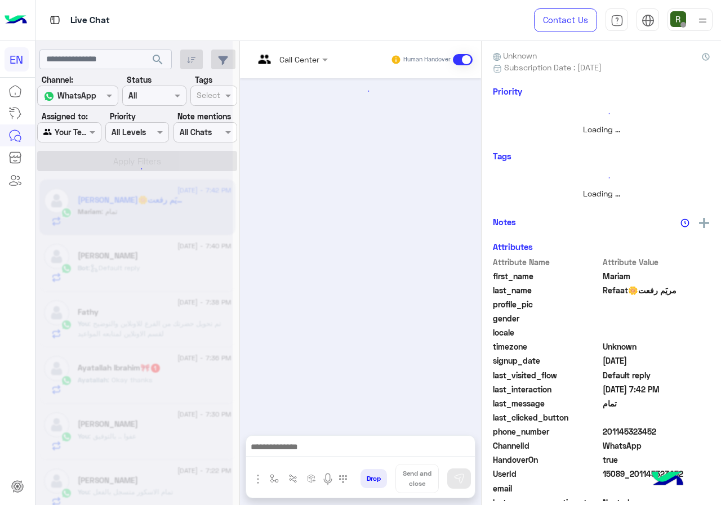
scroll to position [640, 0]
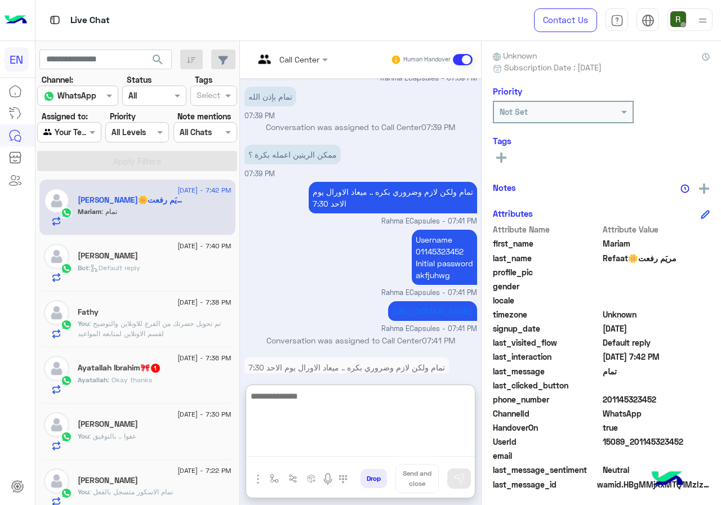
click at [309, 451] on textarea at bounding box center [360, 423] width 229 height 68
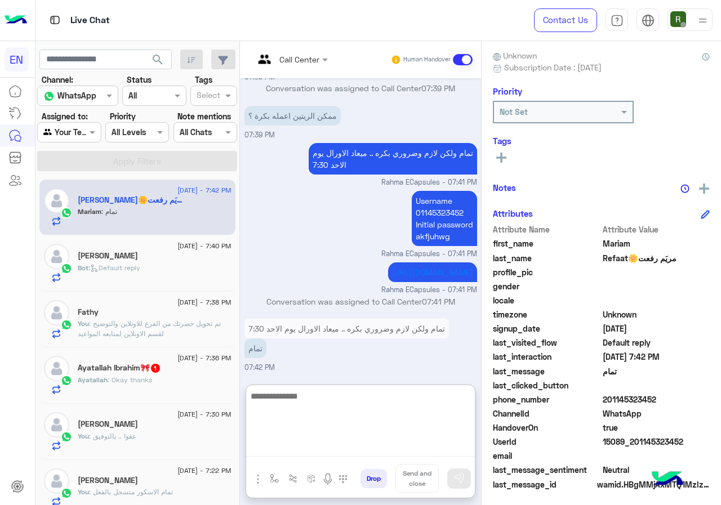
scroll to position [690, 0]
type textarea "****"
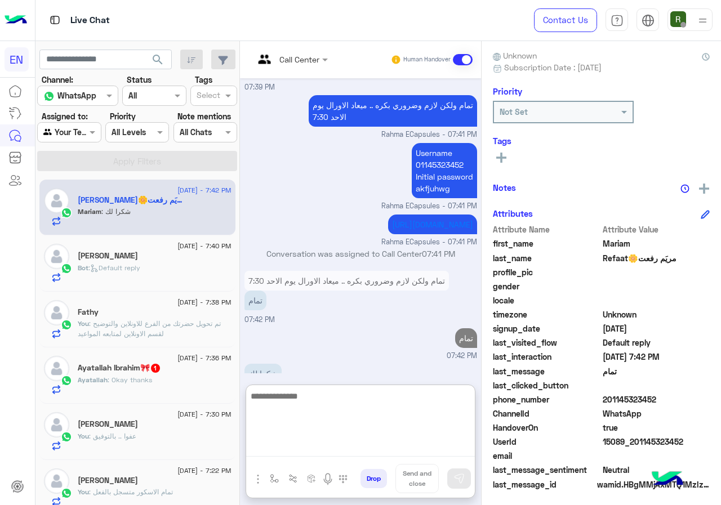
scroll to position [764, 0]
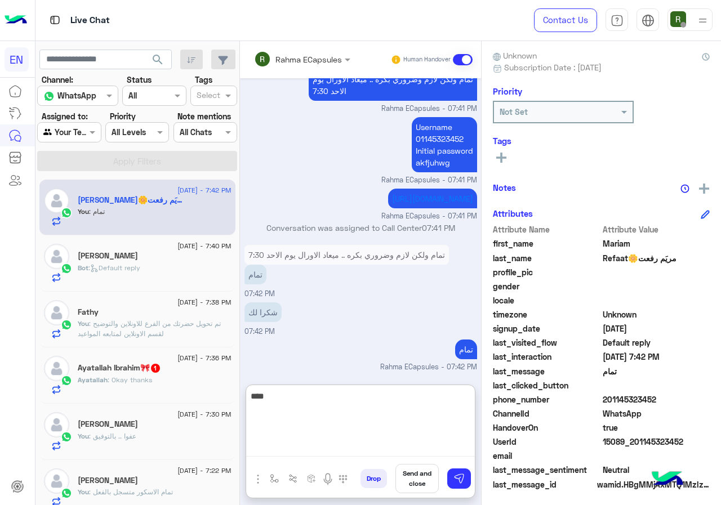
type textarea "****"
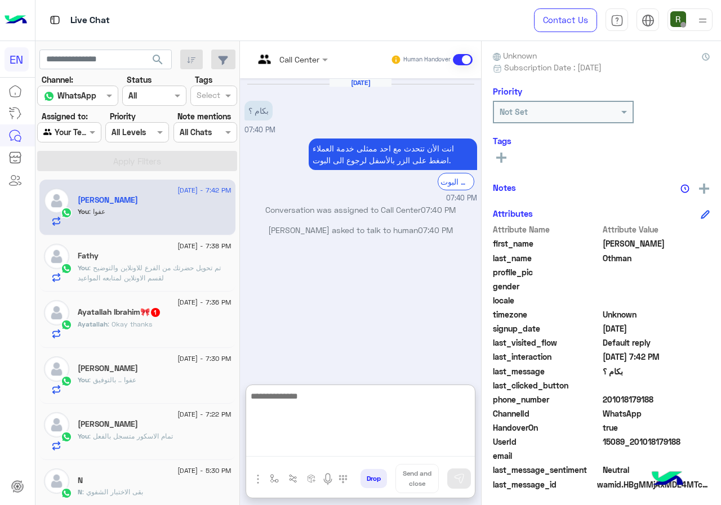
scroll to position [101, 0]
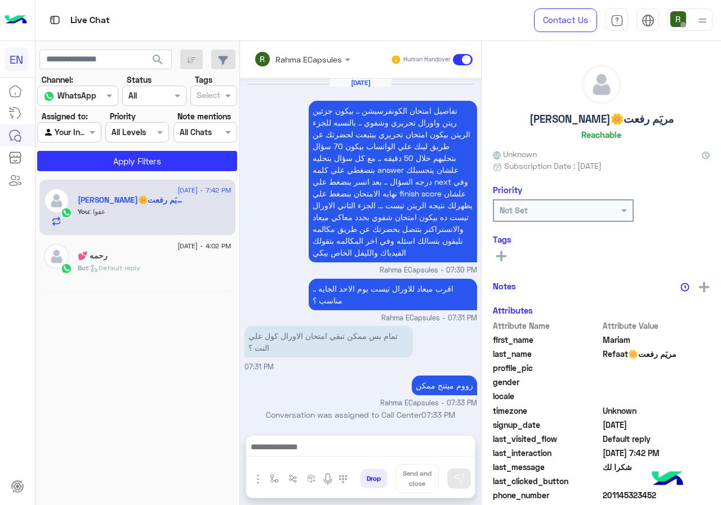
scroll to position [633, 0]
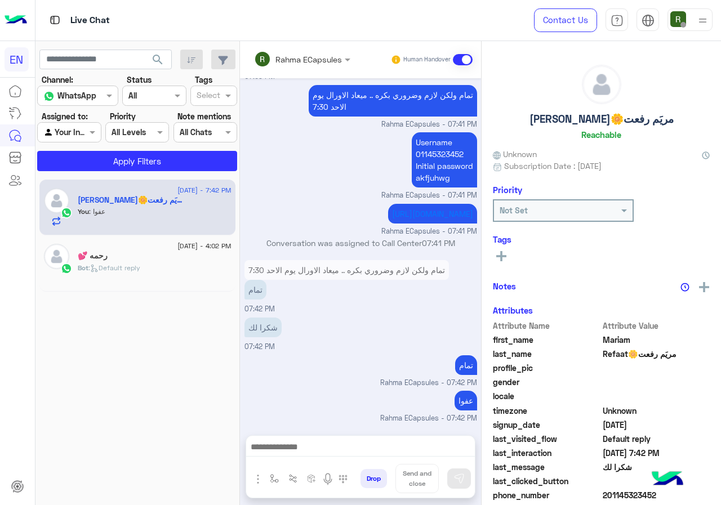
click at [310, 57] on input "text" at bounding box center [287, 60] width 66 height 12
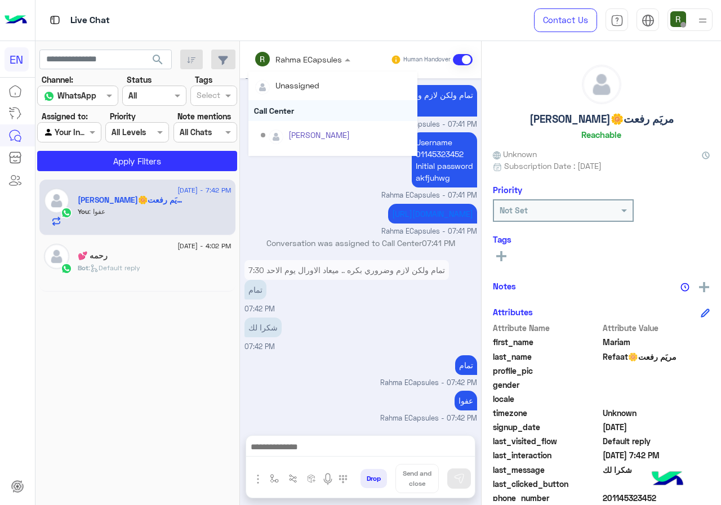
click at [302, 110] on div "Call Center" at bounding box center [332, 110] width 169 height 21
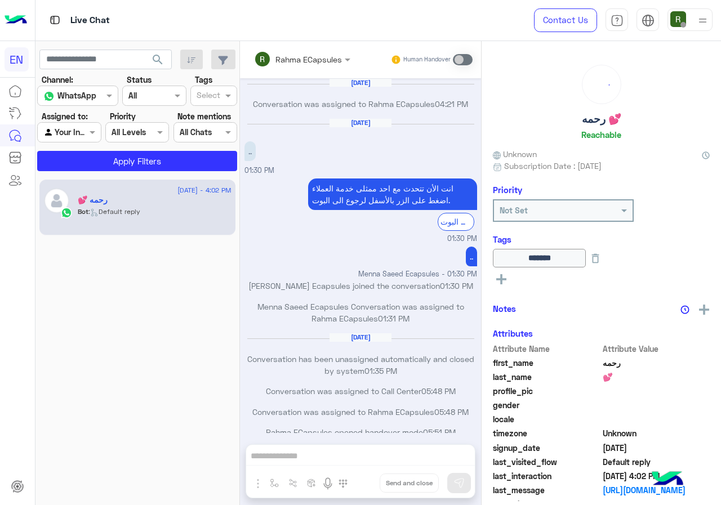
scroll to position [546, 0]
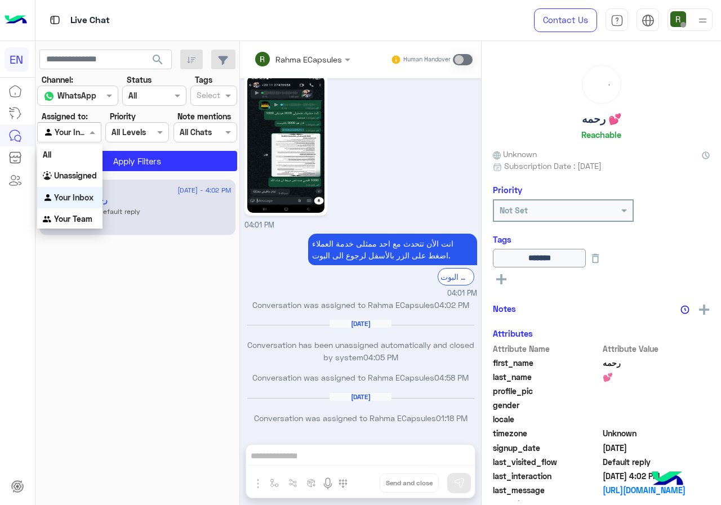
click at [59, 131] on input "text" at bounding box center [56, 133] width 26 height 12
click at [84, 184] on div "Unassigned" at bounding box center [69, 176] width 65 height 22
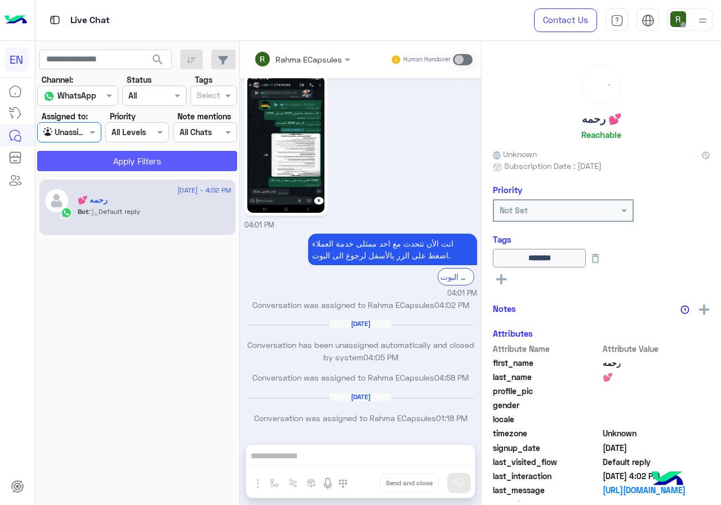
click at [113, 157] on button "Apply Filters" at bounding box center [137, 161] width 200 height 20
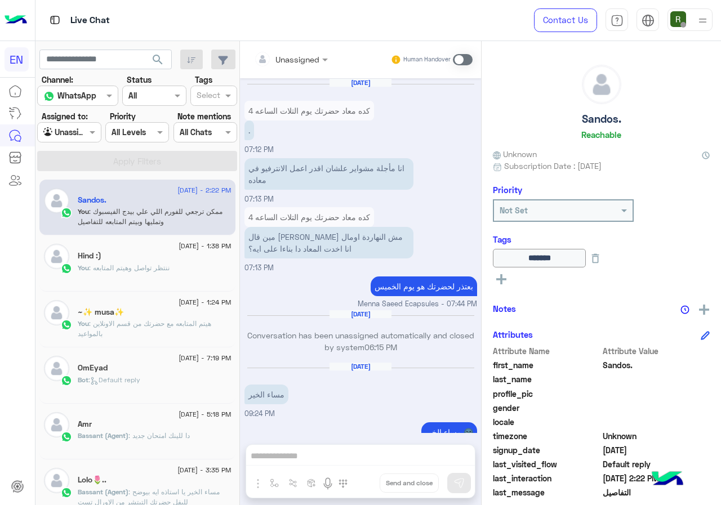
scroll to position [1153, 0]
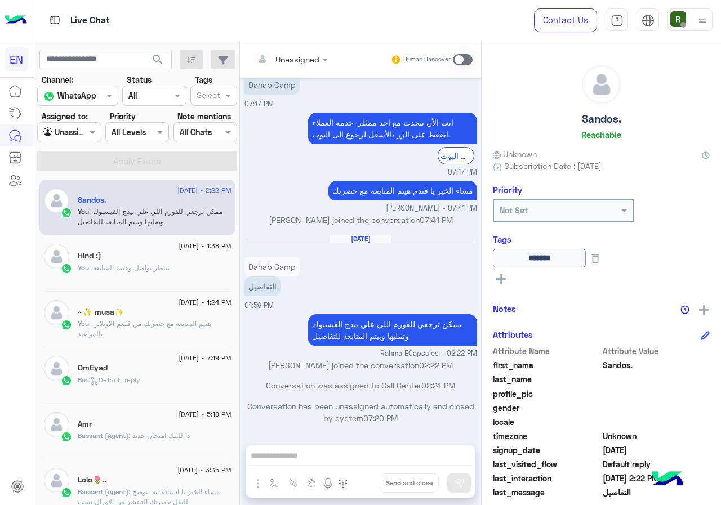
click at [70, 130] on div at bounding box center [69, 132] width 63 height 13
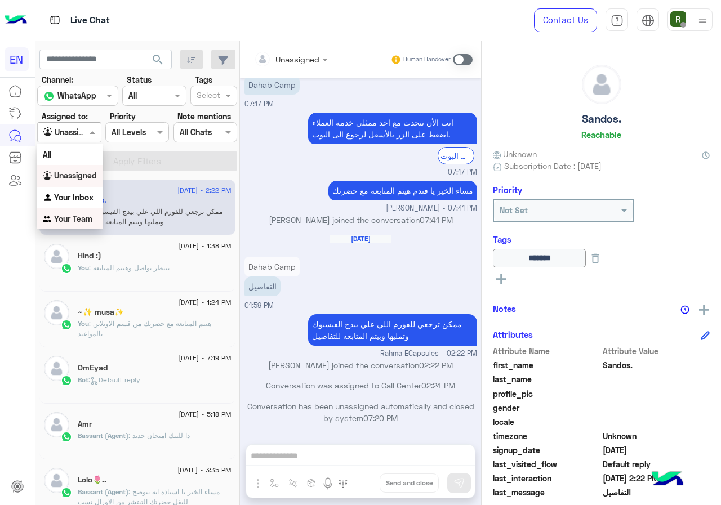
click at [74, 211] on div "Your Team" at bounding box center [69, 219] width 65 height 22
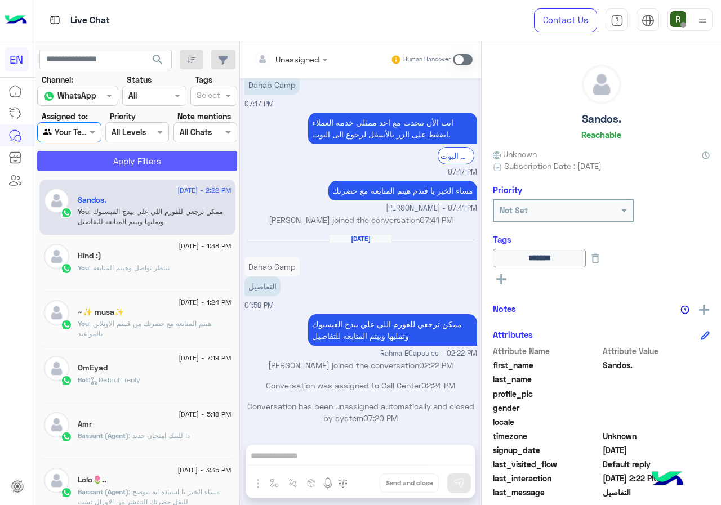
click at [101, 152] on button "Apply Filters" at bounding box center [137, 161] width 200 height 20
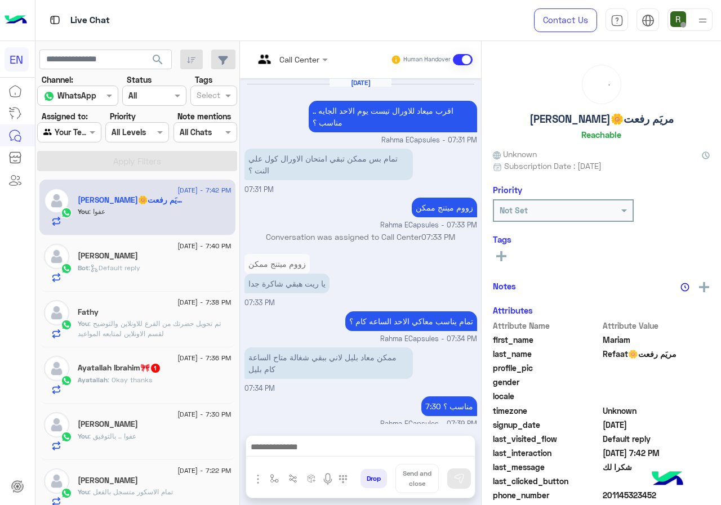
scroll to position [476, 0]
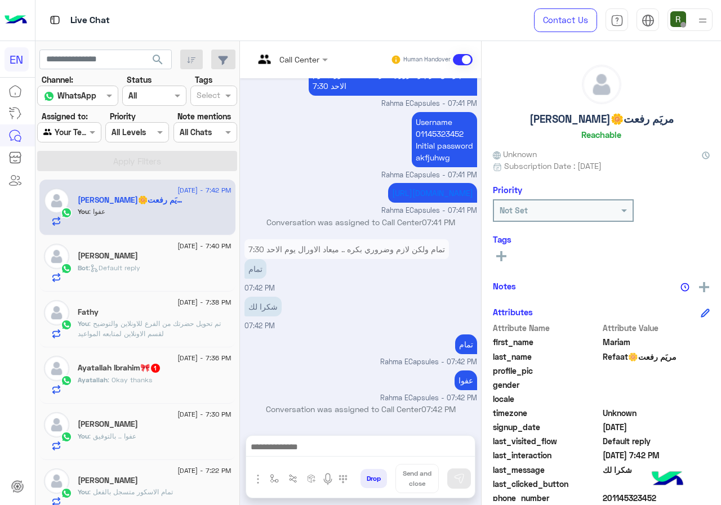
click at [140, 266] on span ": Default reply" at bounding box center [114, 268] width 52 height 8
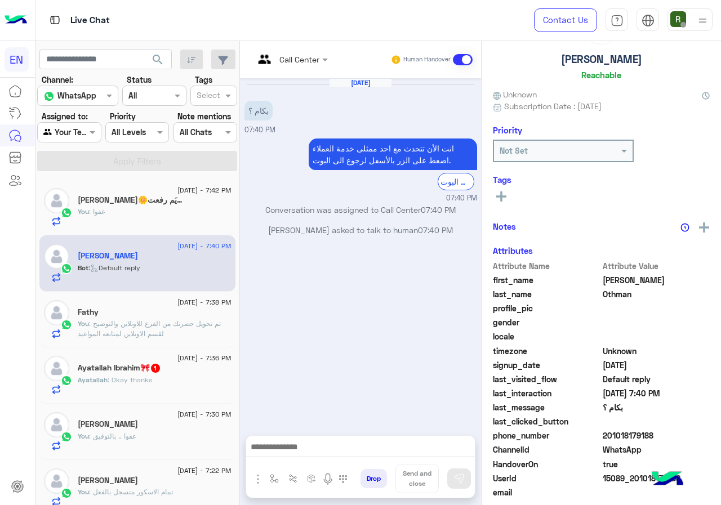
scroll to position [99, 0]
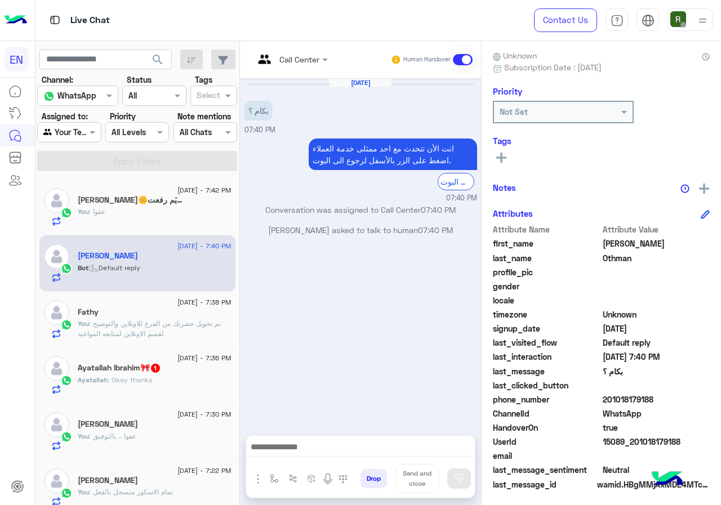
drag, startPoint x: 607, startPoint y: 398, endPoint x: 655, endPoint y: 397, distance: 47.9
click at [655, 397] on span "201018179188" at bounding box center [657, 400] width 108 height 12
click at [299, 49] on div "Call Center" at bounding box center [286, 59] width 65 height 27
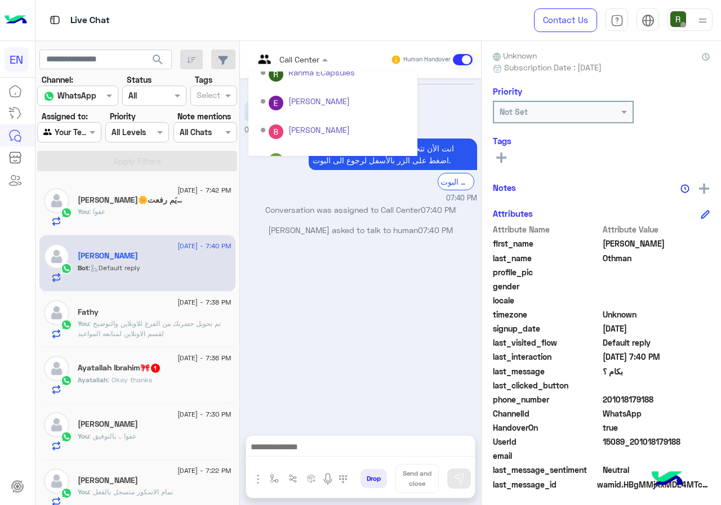
scroll to position [187, 0]
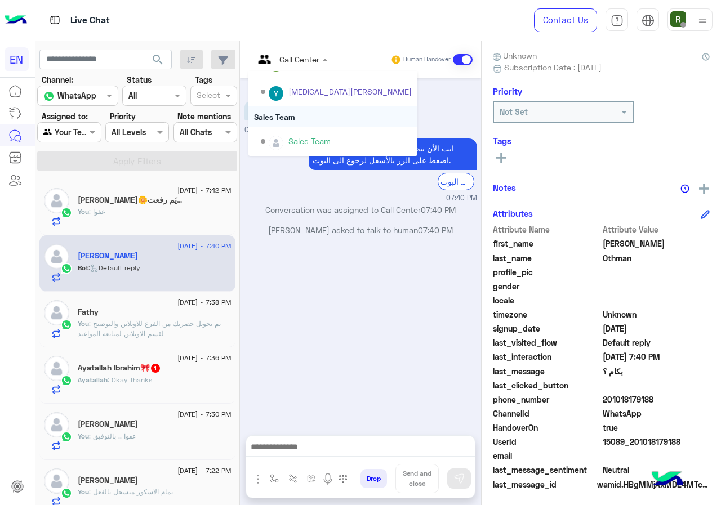
click at [304, 108] on div "Sales Team" at bounding box center [332, 116] width 169 height 21
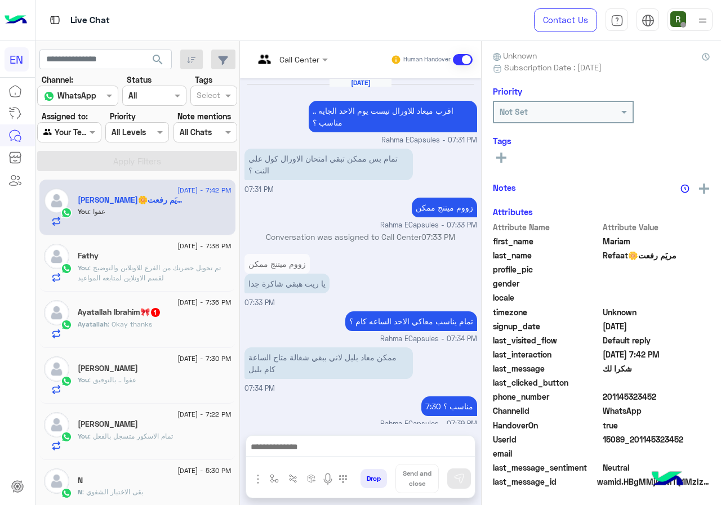
scroll to position [476, 0]
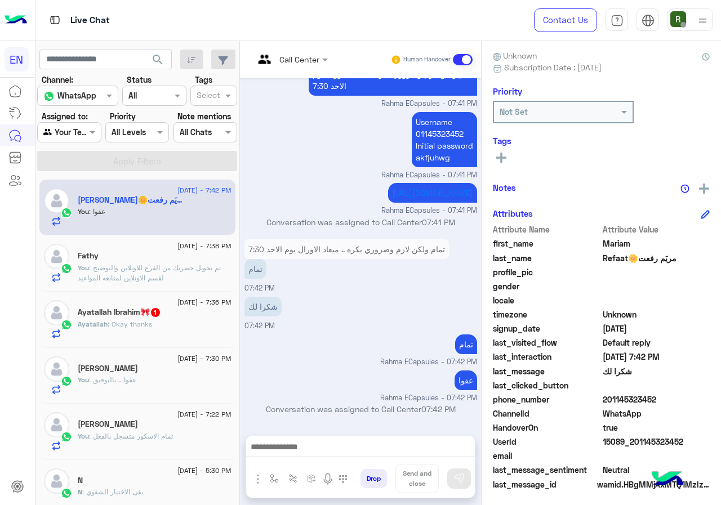
click at [119, 309] on h5 "[PERSON_NAME]🎀 1" at bounding box center [119, 313] width 83 height 10
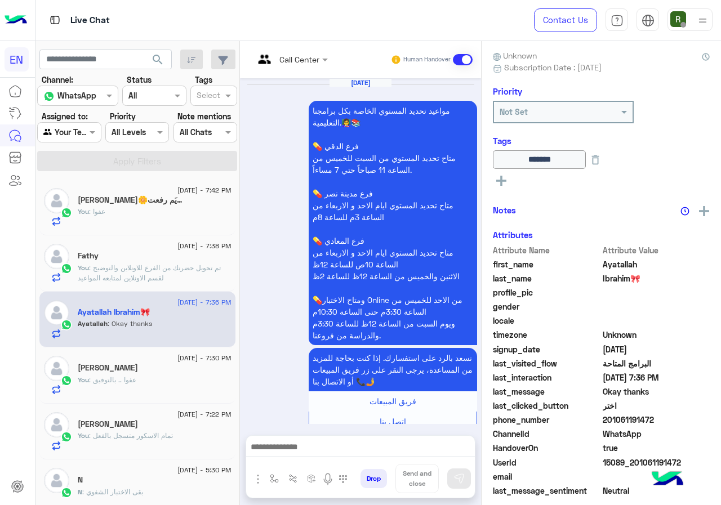
scroll to position [1090, 0]
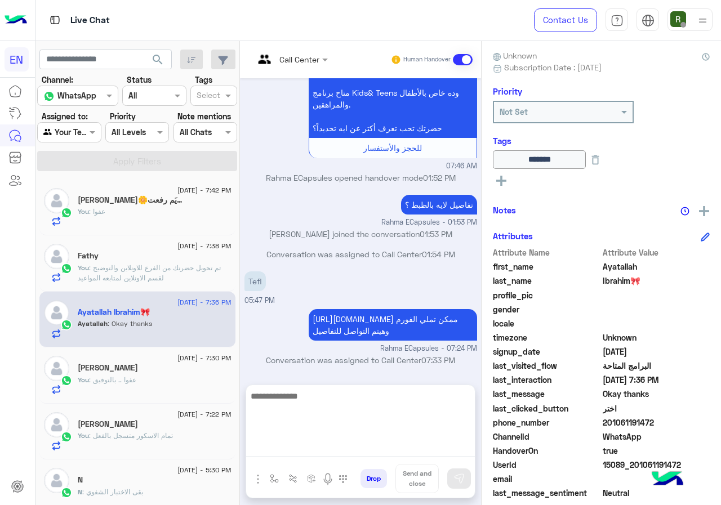
click at [365, 449] on textarea at bounding box center [360, 423] width 229 height 68
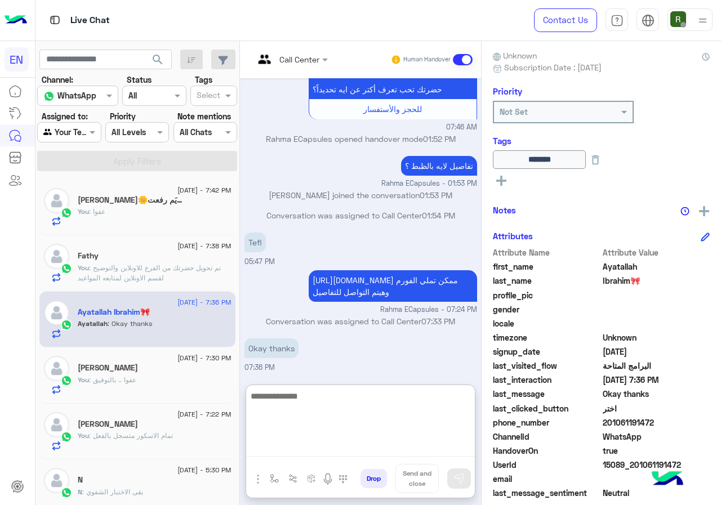
scroll to position [1140, 0]
type textarea "****"
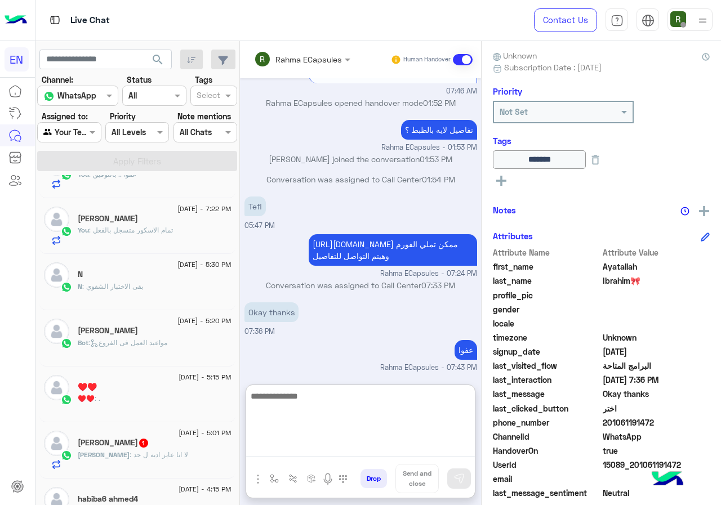
scroll to position [225, 0]
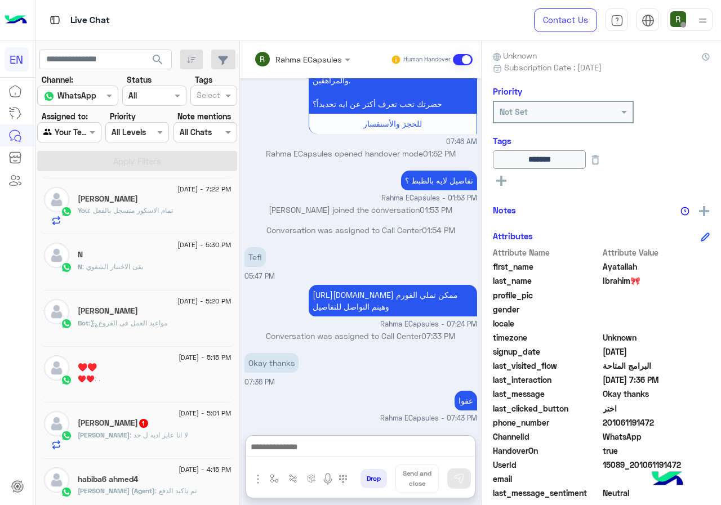
click at [165, 266] on div "N : بقى الاختبار الشفوي" at bounding box center [155, 272] width 154 height 20
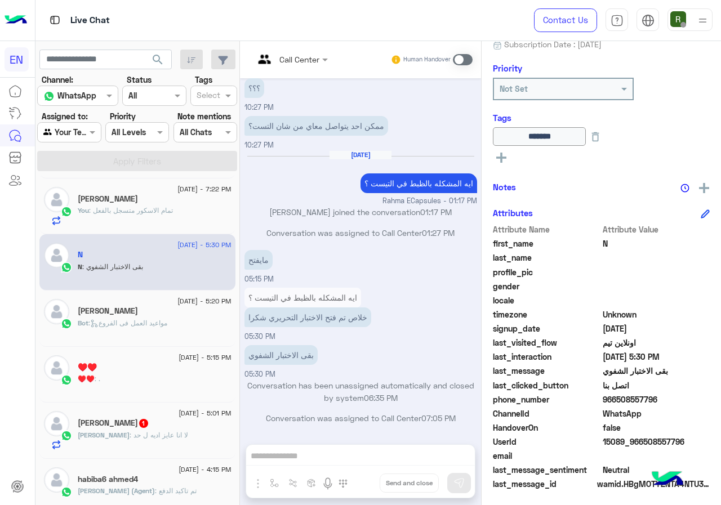
scroll to position [282, 0]
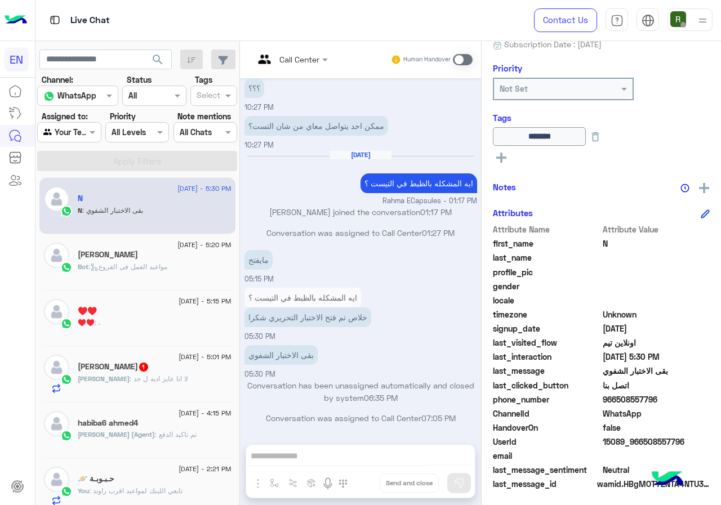
click at [177, 245] on span "[DATE] - 5:20 PM" at bounding box center [204, 245] width 54 height 10
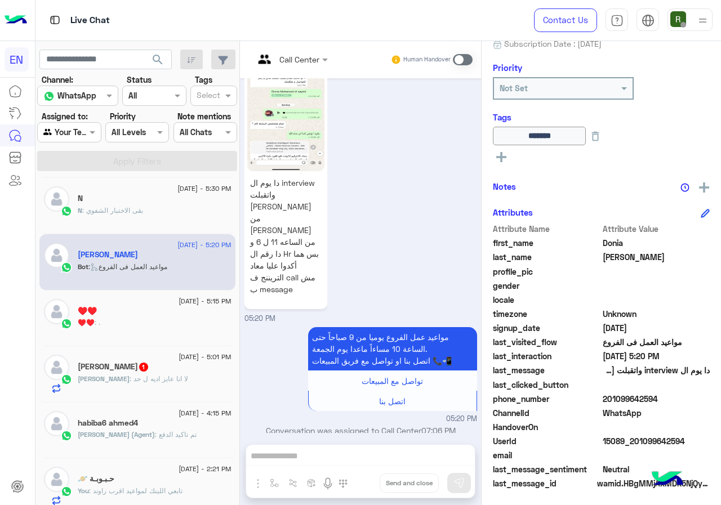
scroll to position [125, 0]
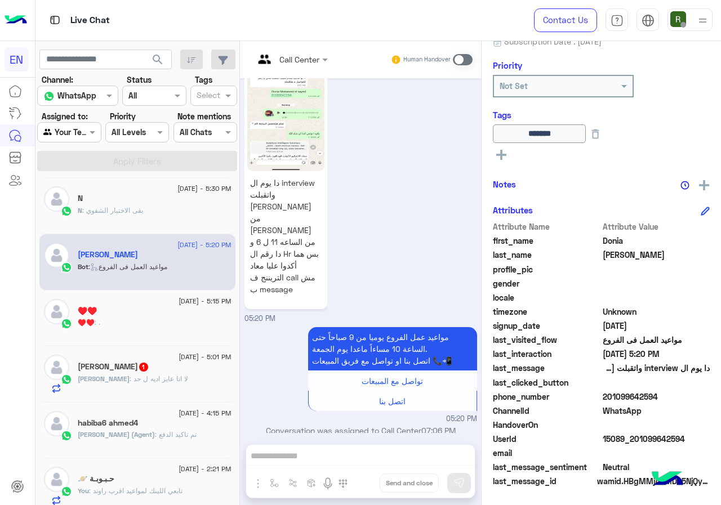
click at [461, 56] on span at bounding box center [463, 59] width 20 height 11
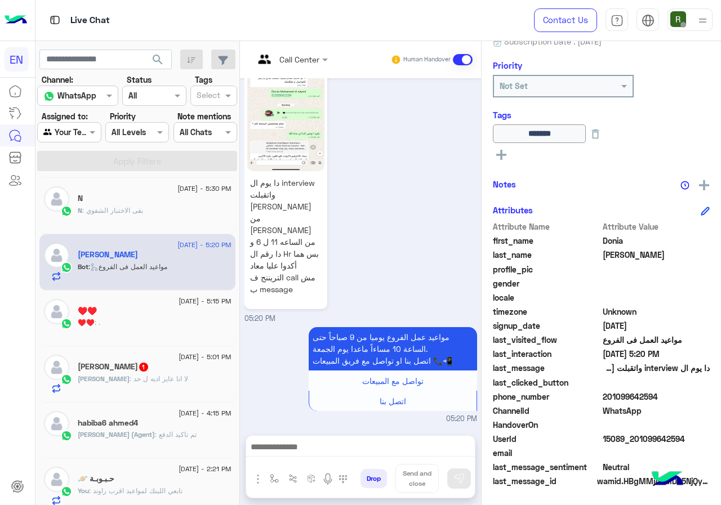
scroll to position [793, 0]
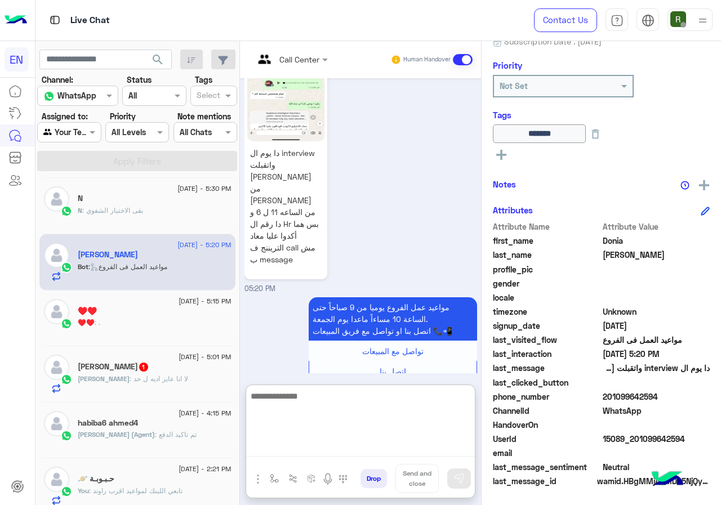
click at [305, 454] on textarea at bounding box center [360, 423] width 229 height 68
type textarea "**********"
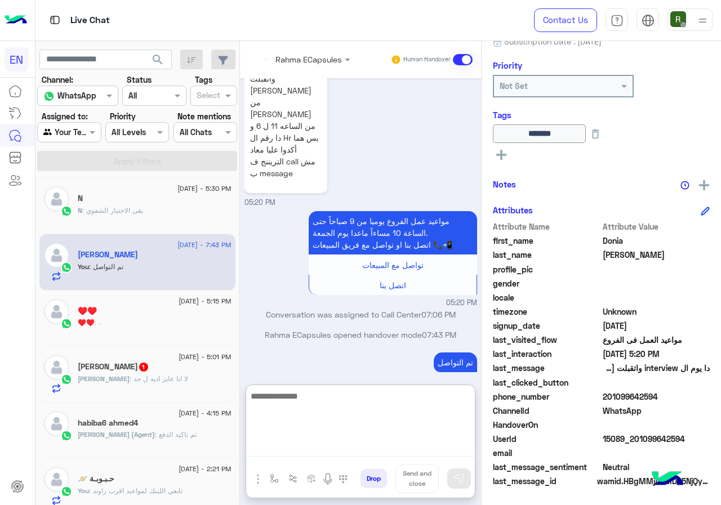
scroll to position [900, 0]
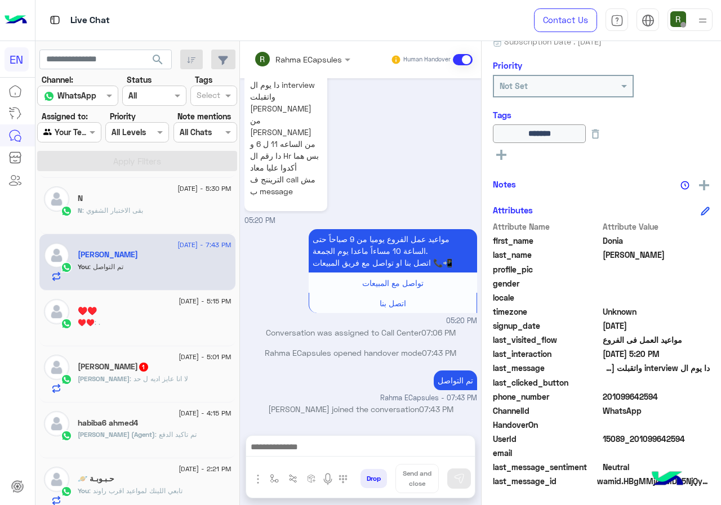
click at [131, 322] on div "♥️♥️ : ." at bounding box center [155, 328] width 154 height 20
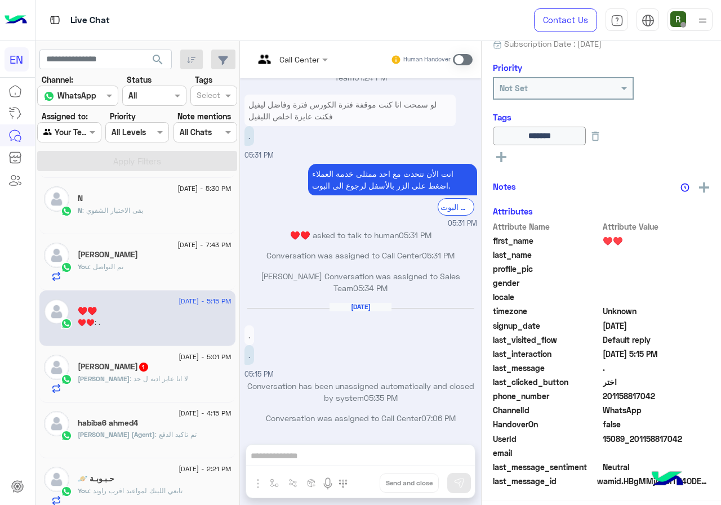
scroll to position [122, 0]
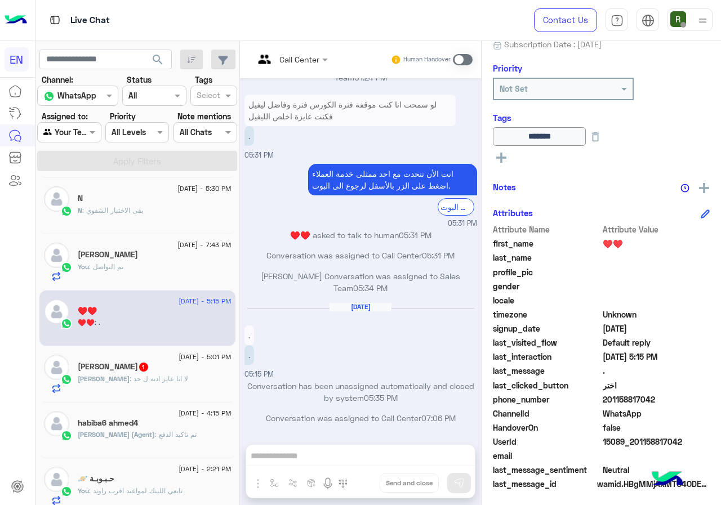
drag, startPoint x: 609, startPoint y: 403, endPoint x: 661, endPoint y: 398, distance: 52.1
click at [661, 398] on span "201158817042" at bounding box center [657, 400] width 108 height 12
copy span "01158817042"
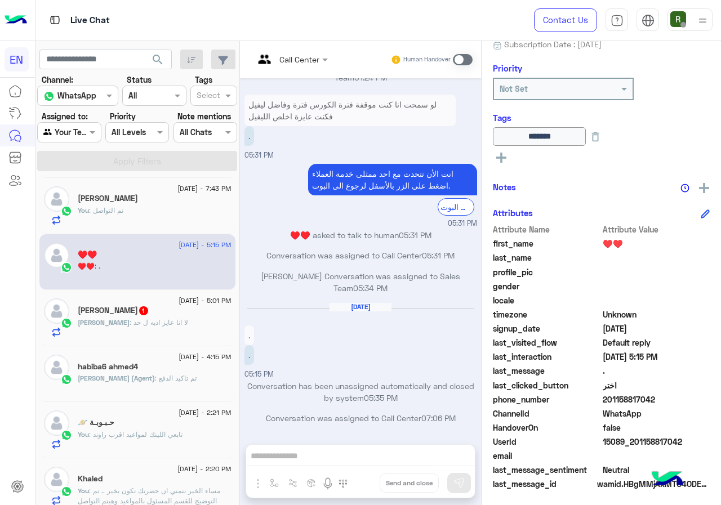
click at [154, 326] on span ": لا انا عايز اديه ل حد" at bounding box center [159, 322] width 59 height 8
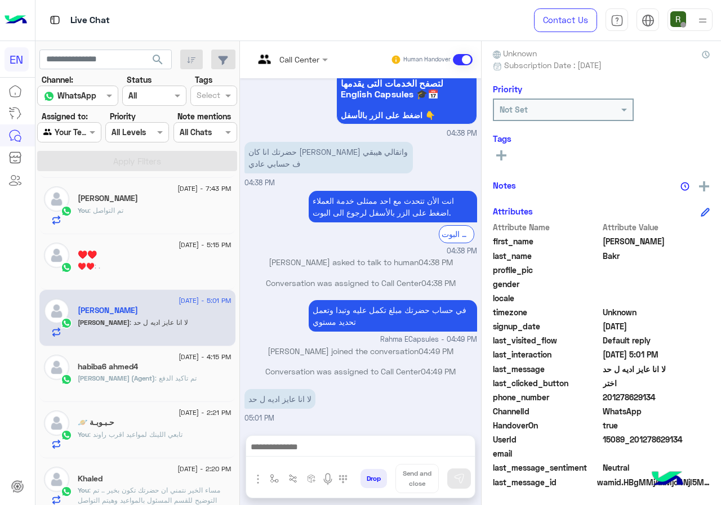
scroll to position [101, 0]
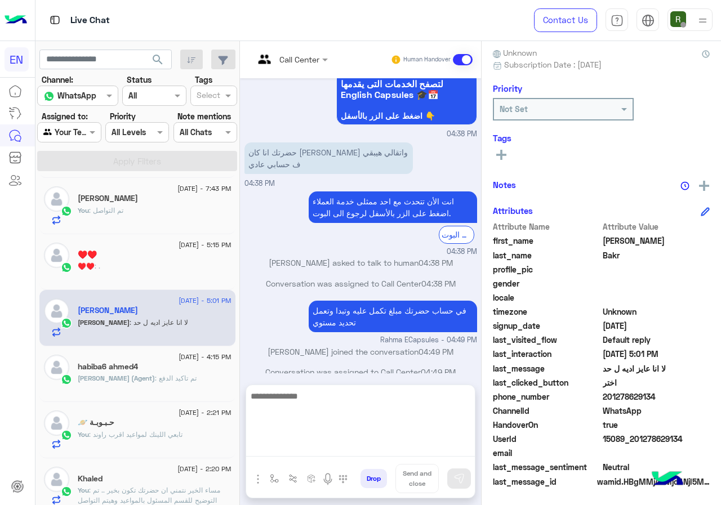
click at [325, 447] on textarea at bounding box center [360, 423] width 229 height 68
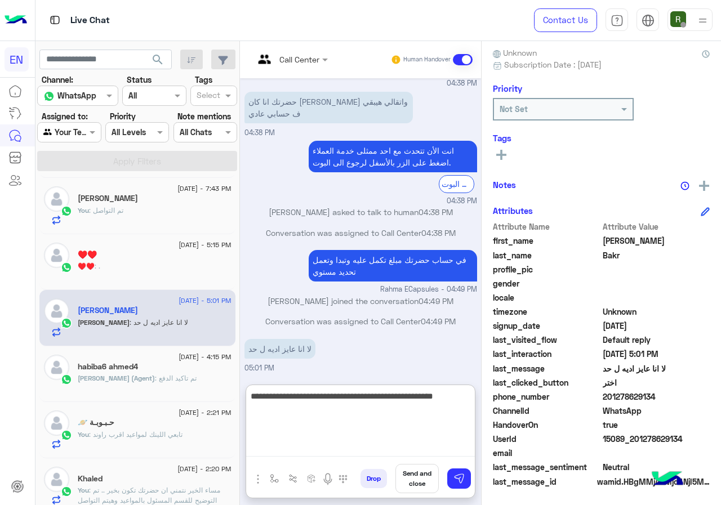
type textarea "**********"
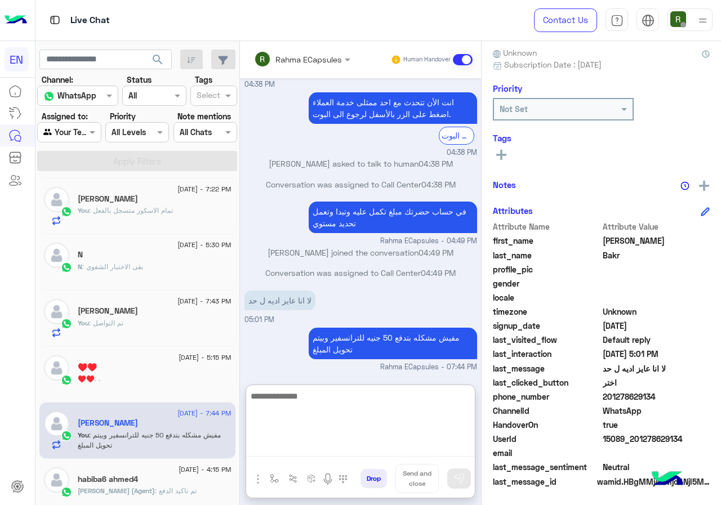
scroll to position [0, 0]
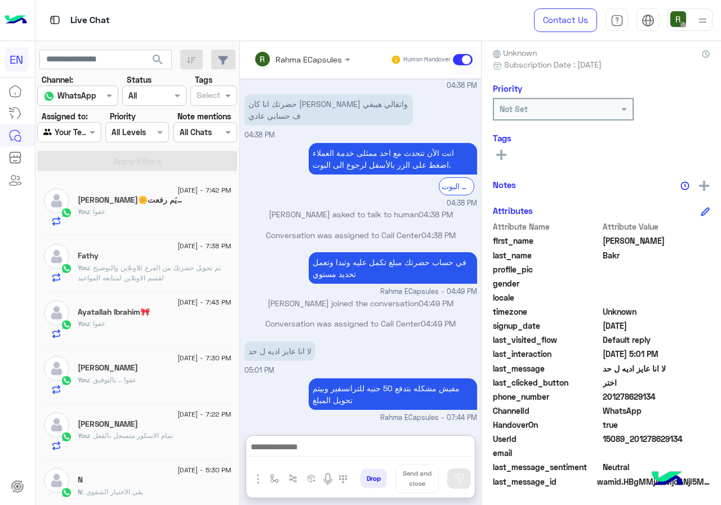
click at [63, 127] on input "text" at bounding box center [56, 133] width 26 height 12
click at [83, 193] on b "Your Inbox" at bounding box center [73, 197] width 39 height 10
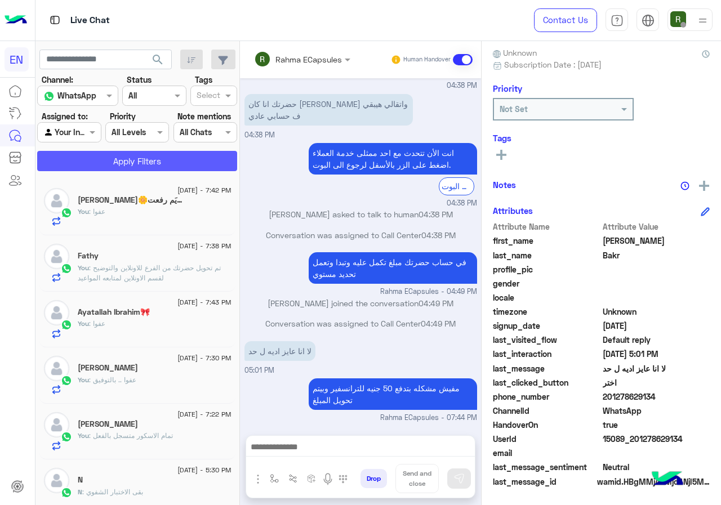
click at [111, 151] on button "Apply Filters" at bounding box center [137, 161] width 200 height 20
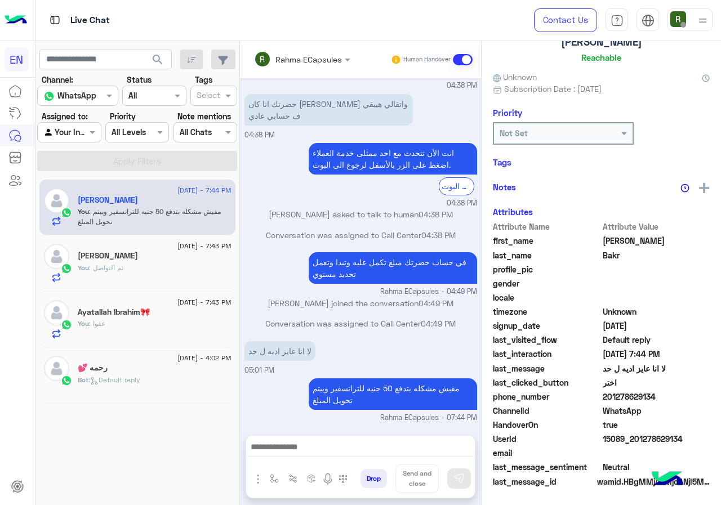
scroll to position [99, 0]
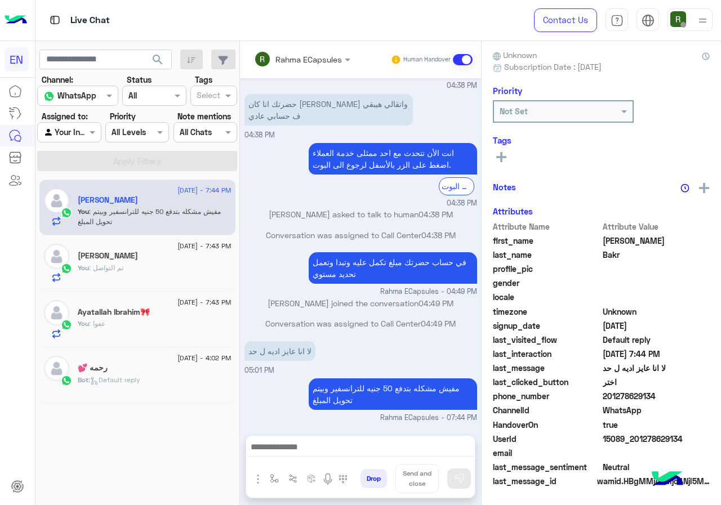
click at [299, 57] on input "text" at bounding box center [287, 60] width 66 height 12
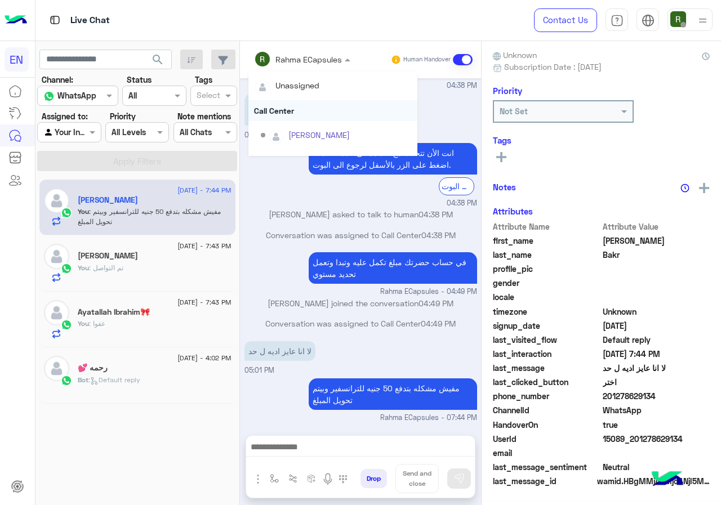
click at [296, 108] on div "Call Center" at bounding box center [332, 110] width 169 height 21
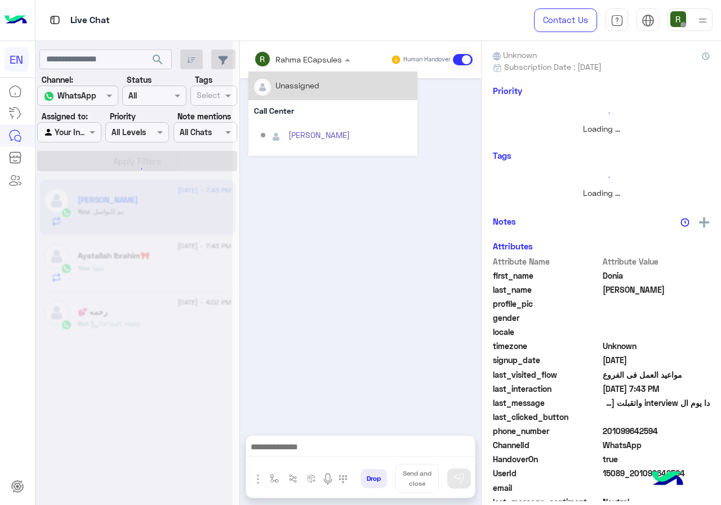
click at [296, 60] on input "text" at bounding box center [287, 60] width 66 height 12
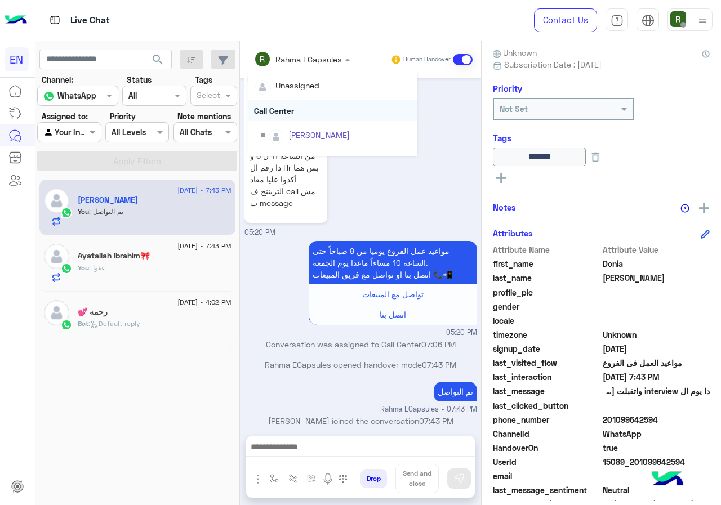
click at [291, 106] on div "Call Center" at bounding box center [332, 110] width 169 height 21
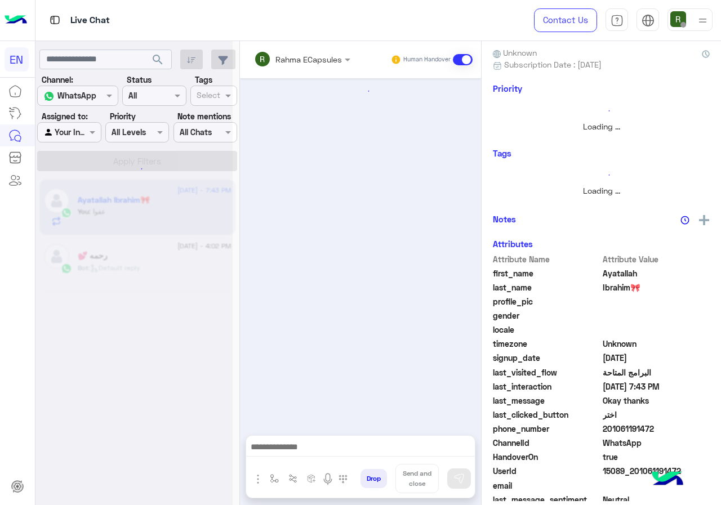
click at [292, 57] on input "text" at bounding box center [287, 60] width 66 height 12
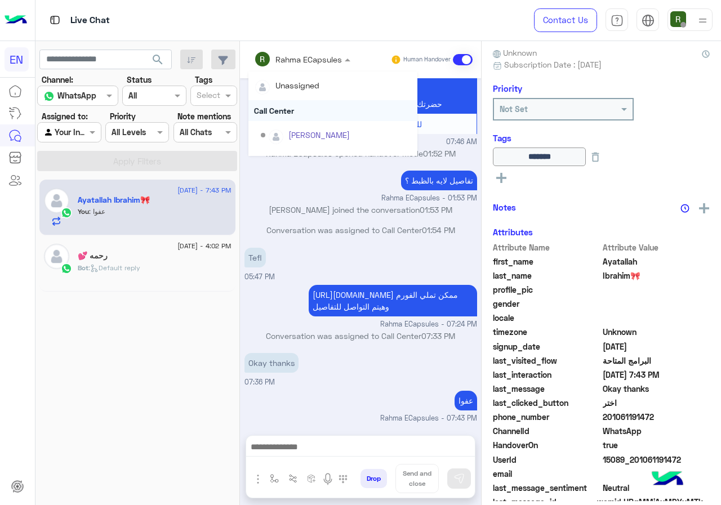
click at [287, 110] on div "Call Center" at bounding box center [332, 110] width 169 height 21
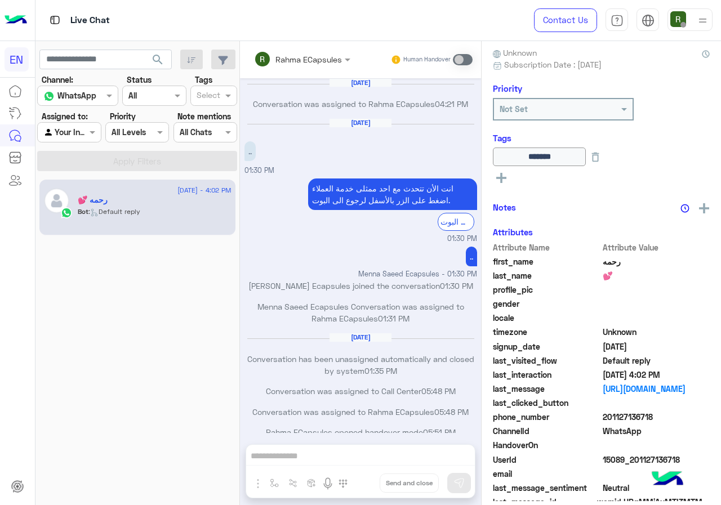
scroll to position [546, 0]
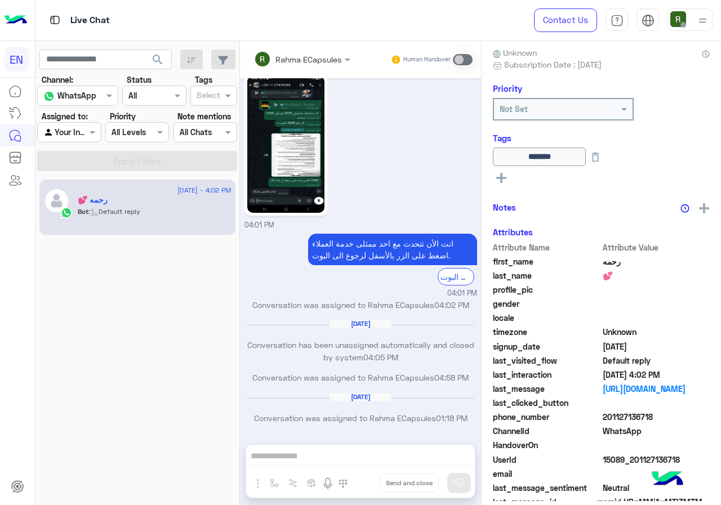
click at [78, 137] on div at bounding box center [69, 132] width 63 height 13
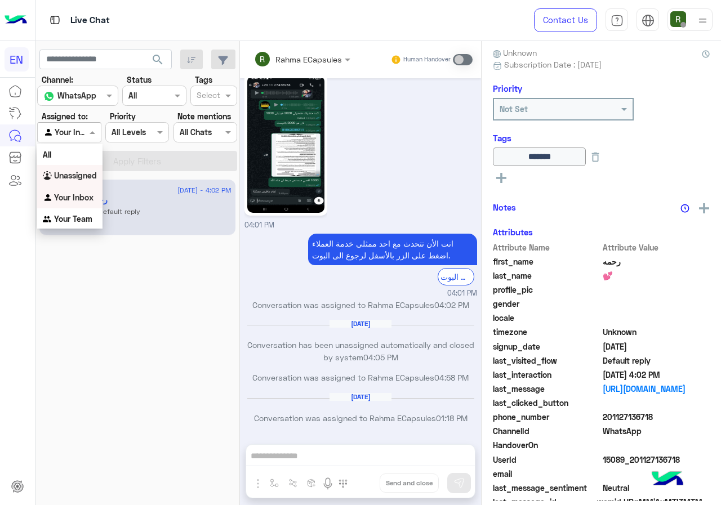
click at [79, 170] on div "Unassigned" at bounding box center [69, 176] width 65 height 22
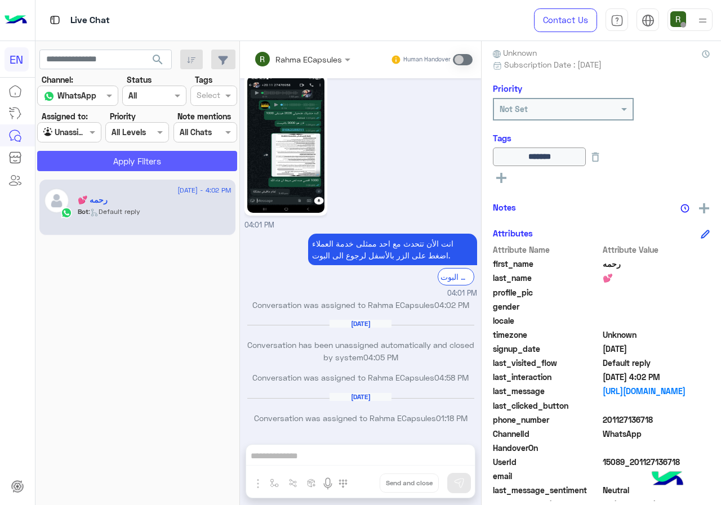
click at [104, 159] on button "Apply Filters" at bounding box center [137, 161] width 200 height 20
